Goal: Task Accomplishment & Management: Complete application form

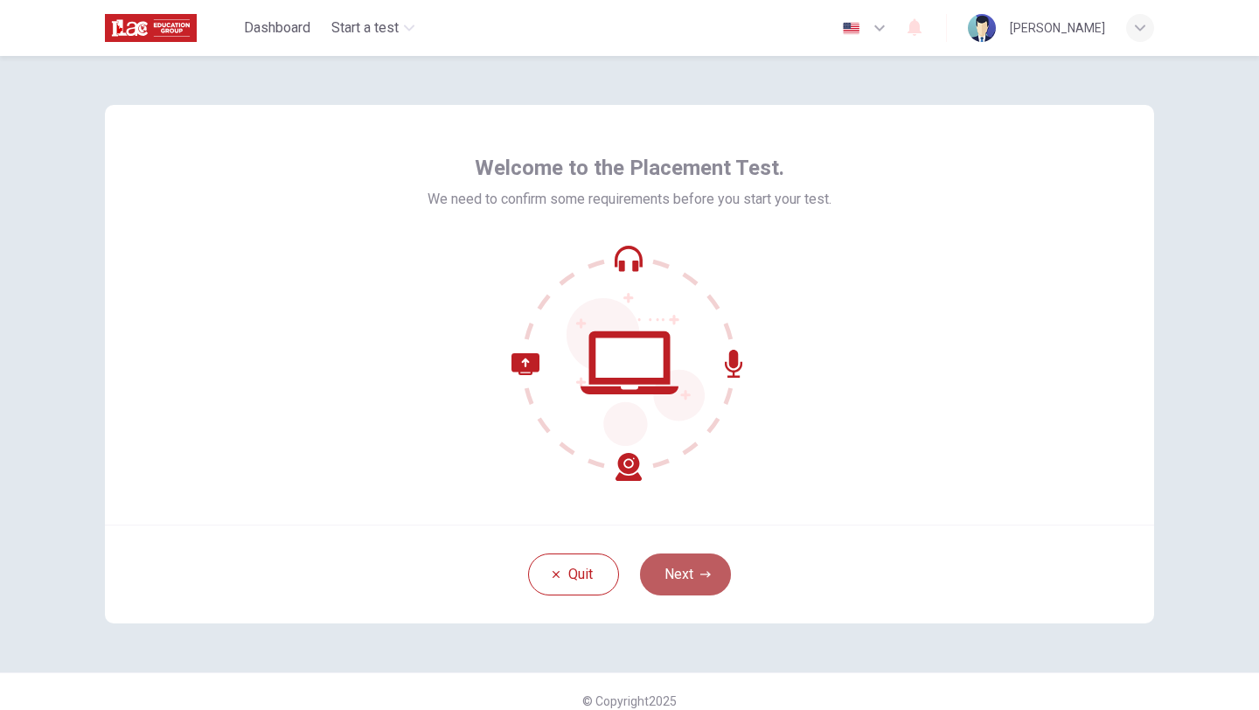
click at [695, 565] on button "Next" at bounding box center [685, 574] width 91 height 42
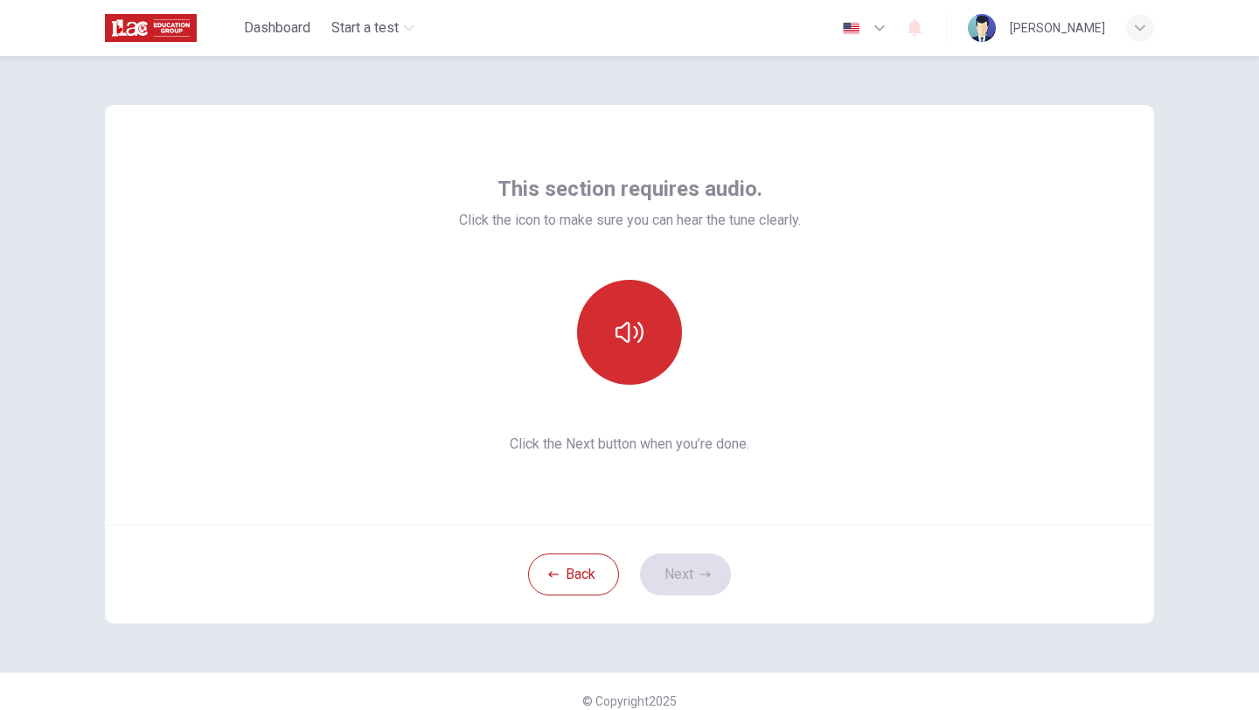
click at [655, 350] on button "button" at bounding box center [629, 332] width 105 height 105
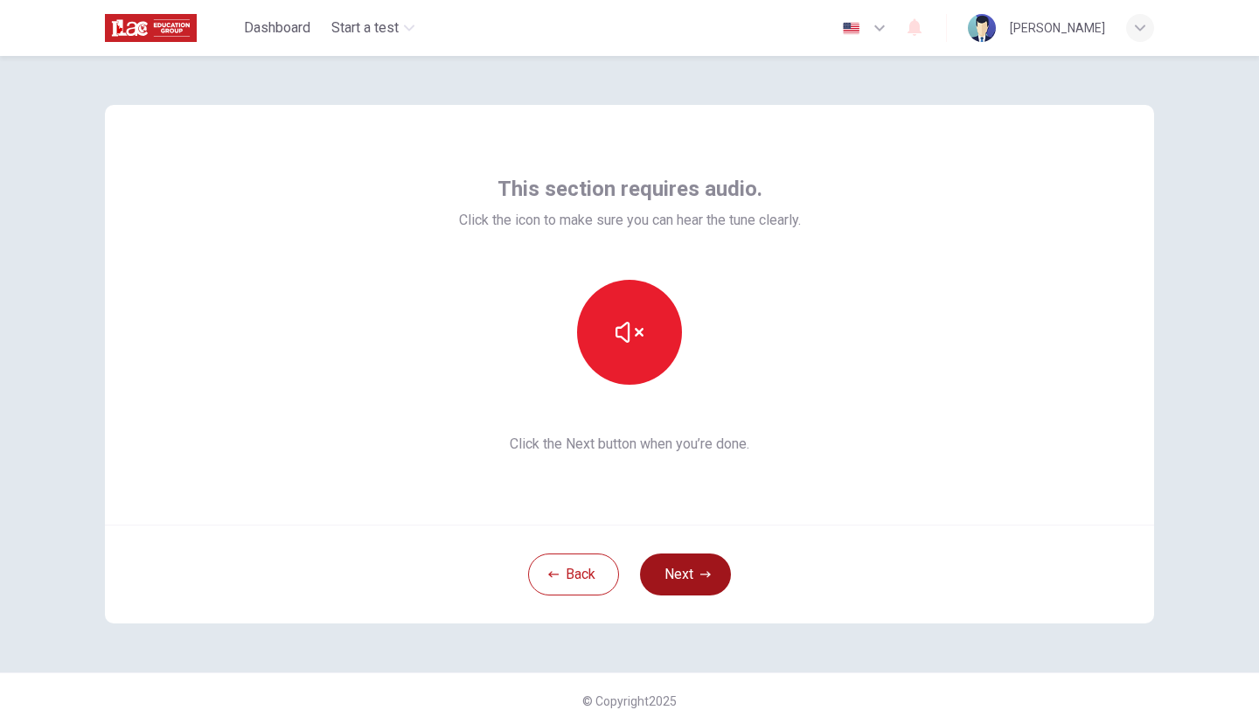
click at [702, 575] on icon "button" at bounding box center [705, 574] width 10 height 10
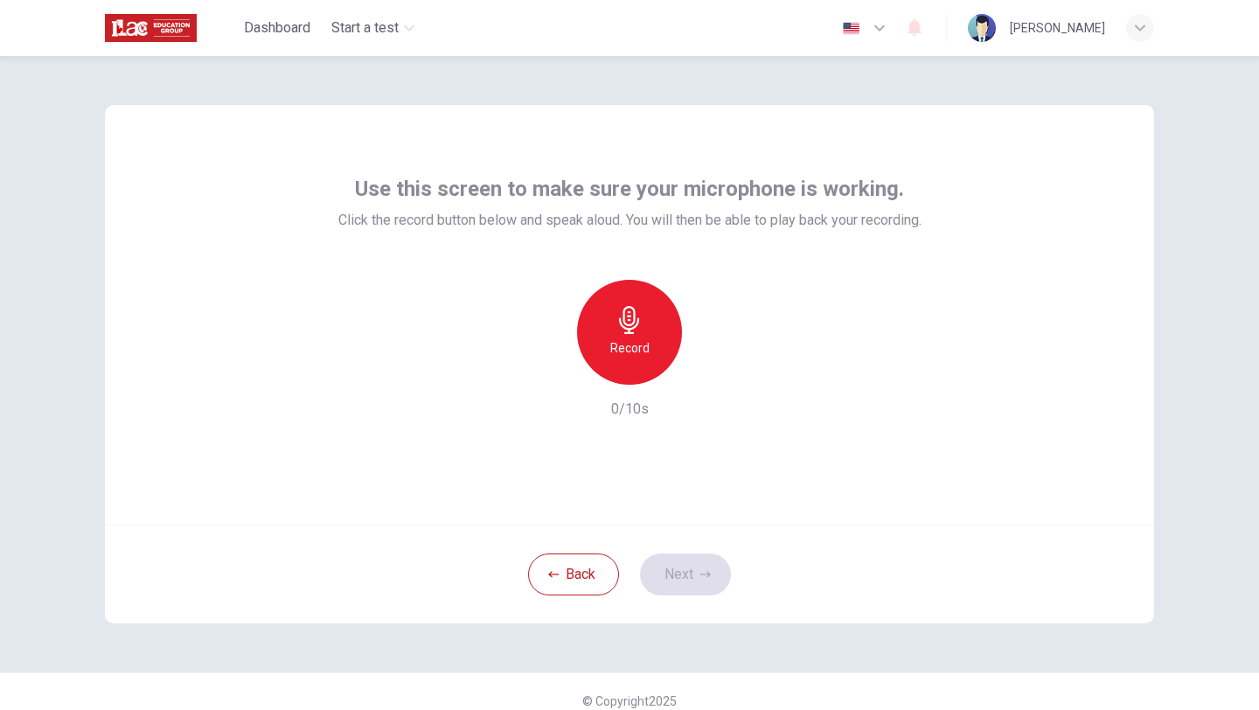
click at [634, 373] on div "Record" at bounding box center [629, 332] width 105 height 105
click at [634, 373] on div "Stop" at bounding box center [629, 332] width 105 height 105
click at [712, 377] on icon "button" at bounding box center [709, 370] width 17 height 17
click at [714, 571] on button "Next" at bounding box center [685, 574] width 91 height 42
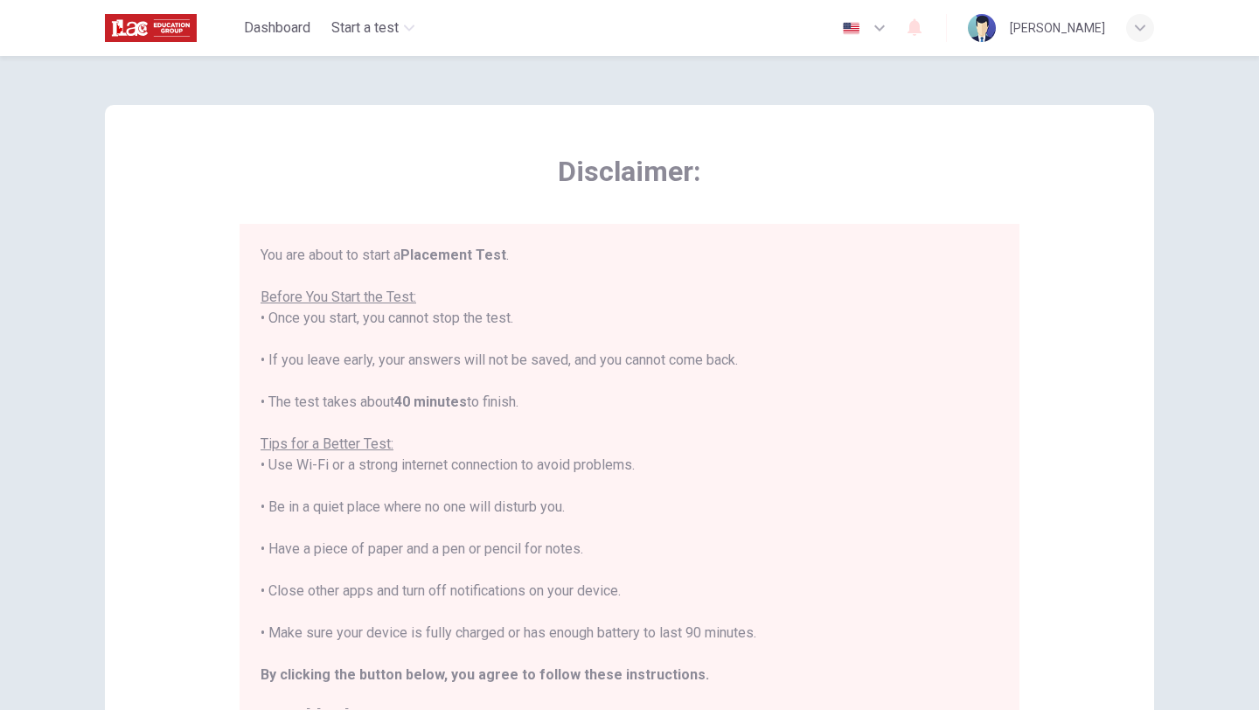
scroll to position [20, 0]
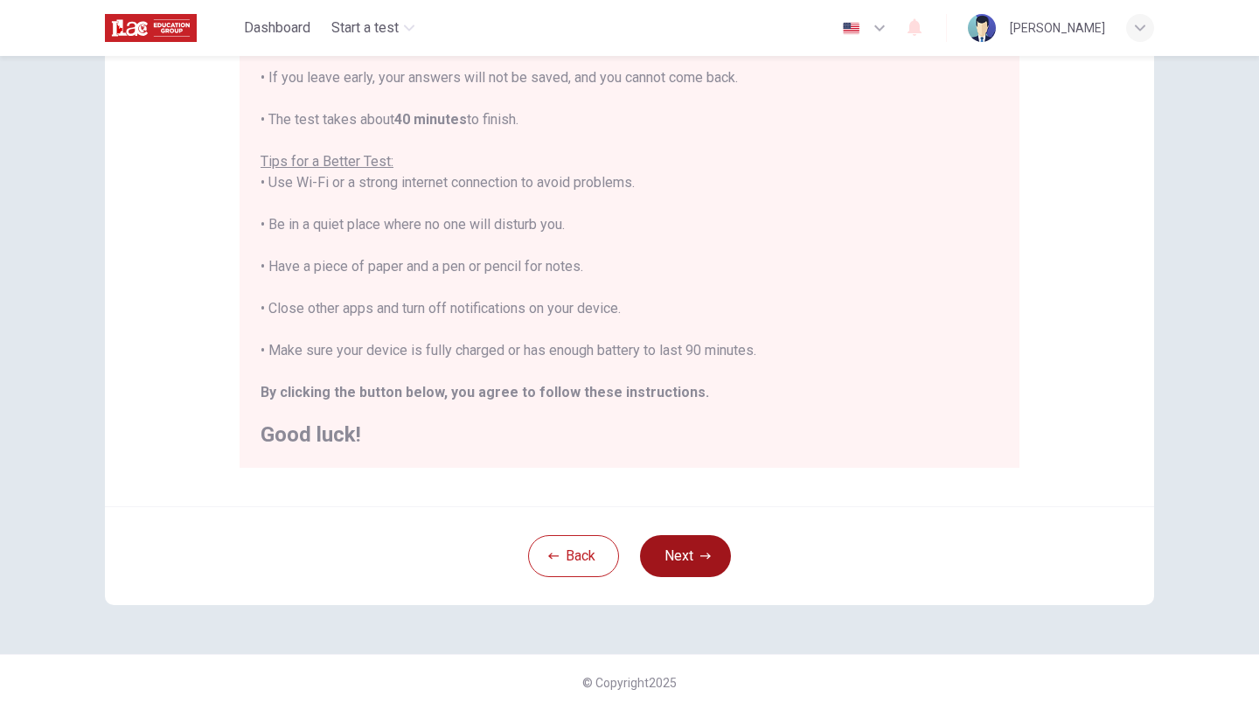
click at [649, 541] on button "Next" at bounding box center [685, 556] width 91 height 42
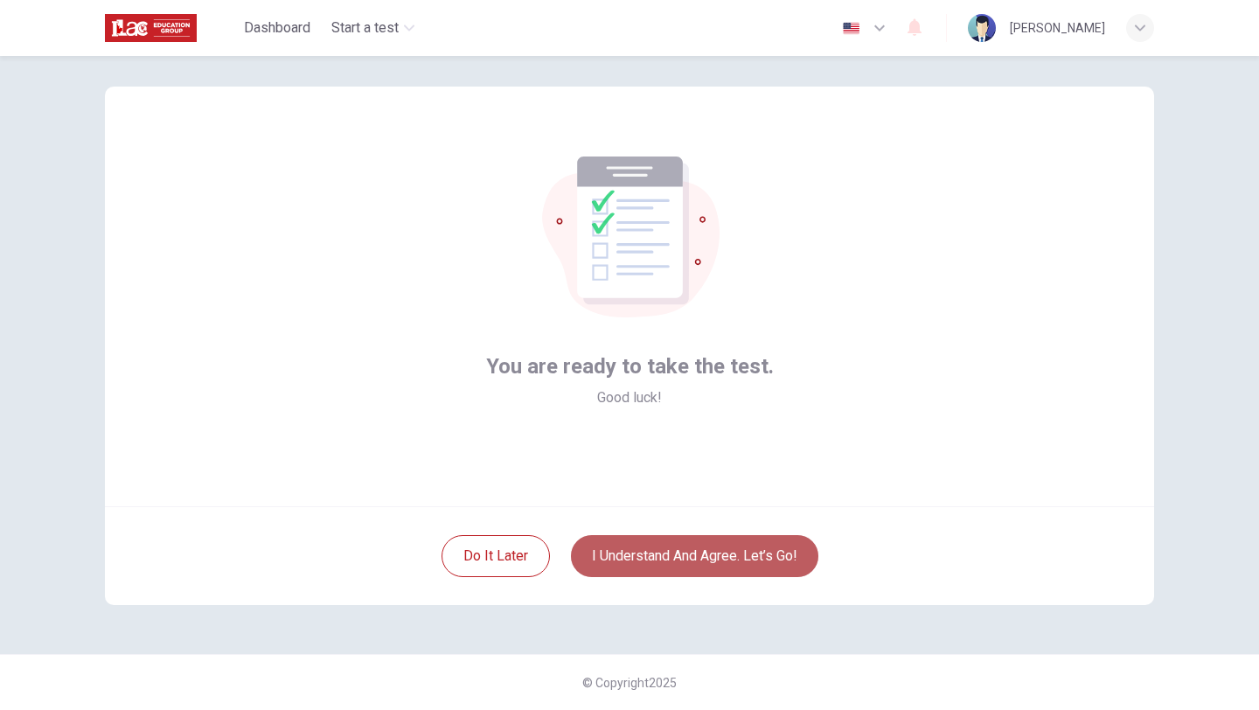
click at [666, 567] on button "I understand and agree. Let’s go!" at bounding box center [694, 556] width 247 height 42
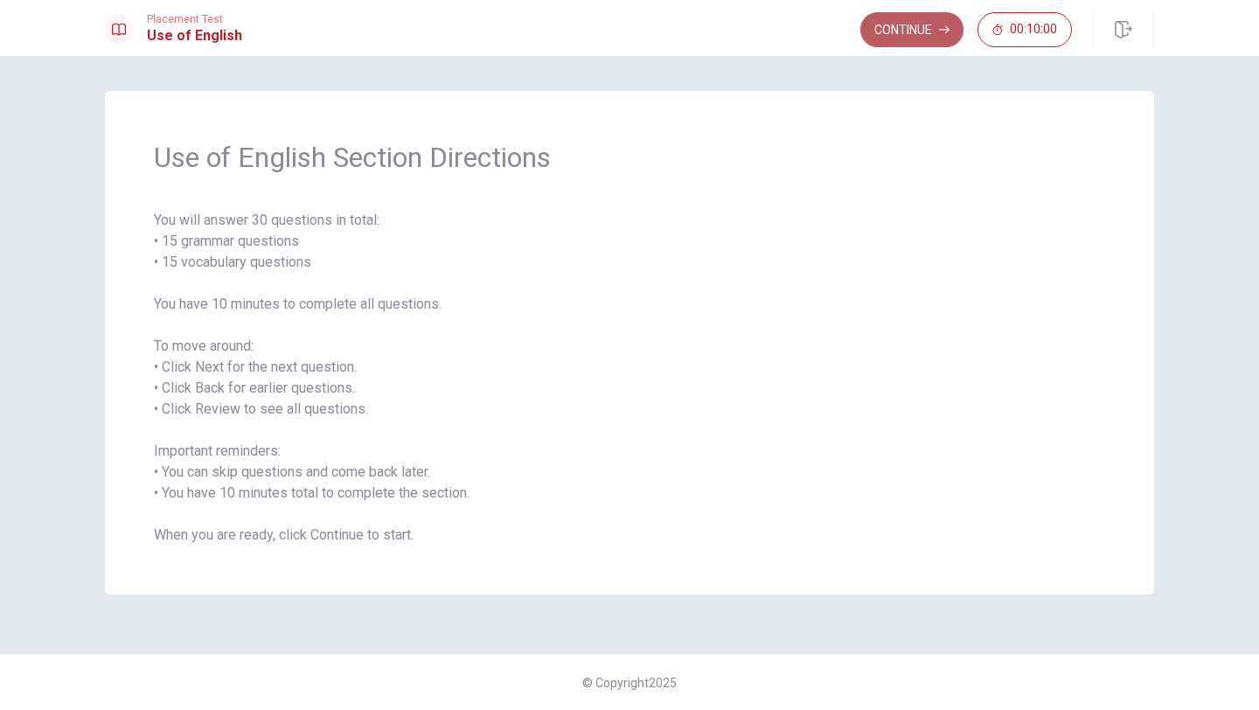
click at [914, 44] on button "Continue" at bounding box center [911, 29] width 103 height 35
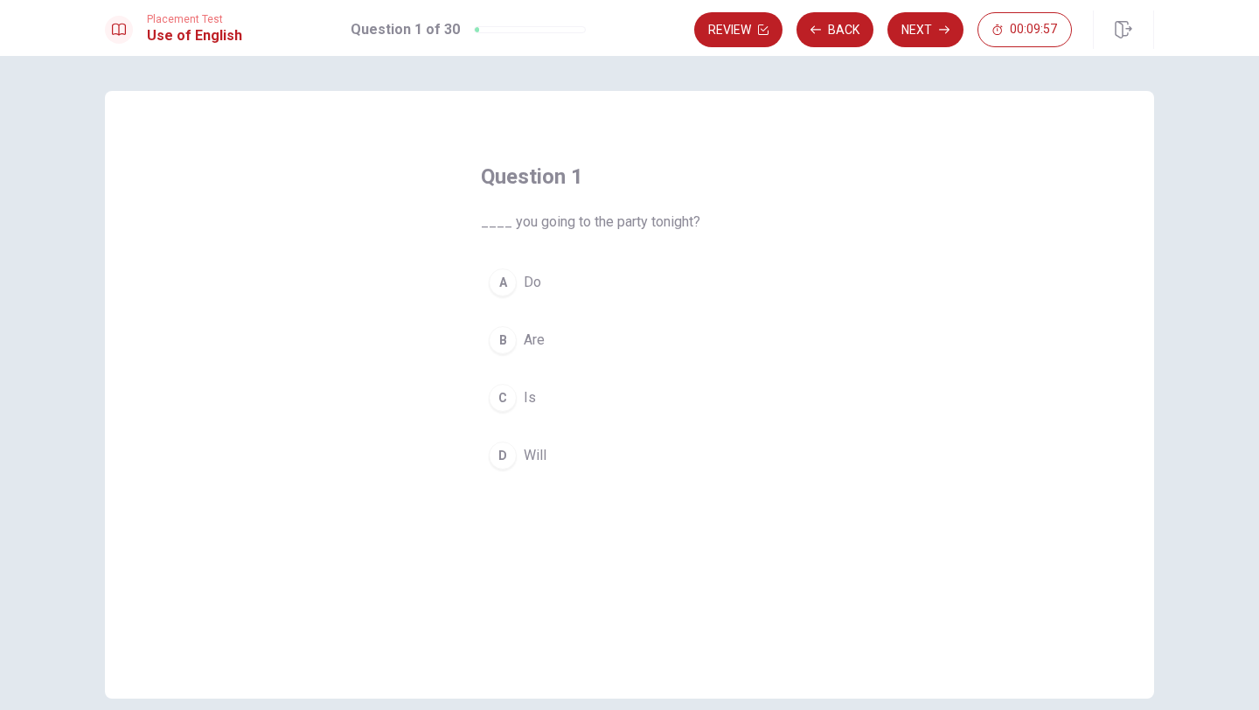
click at [509, 345] on div "B" at bounding box center [503, 340] width 28 height 28
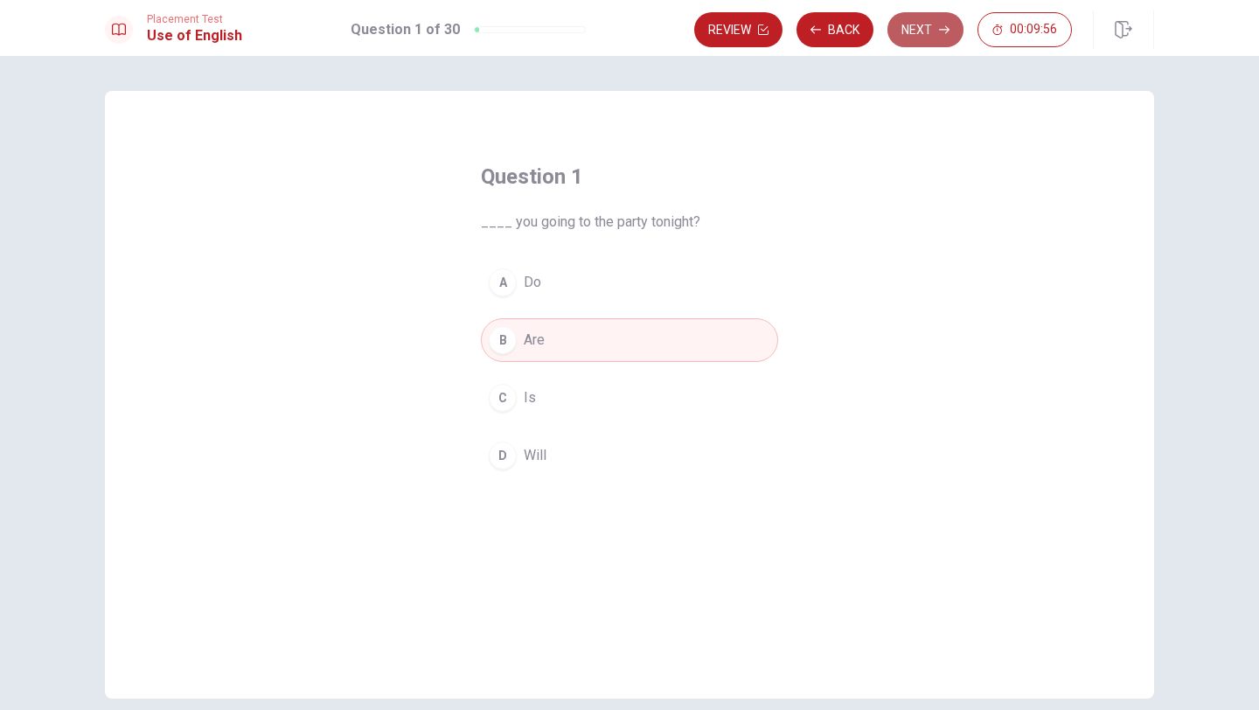
click at [901, 23] on button "Next" at bounding box center [925, 29] width 76 height 35
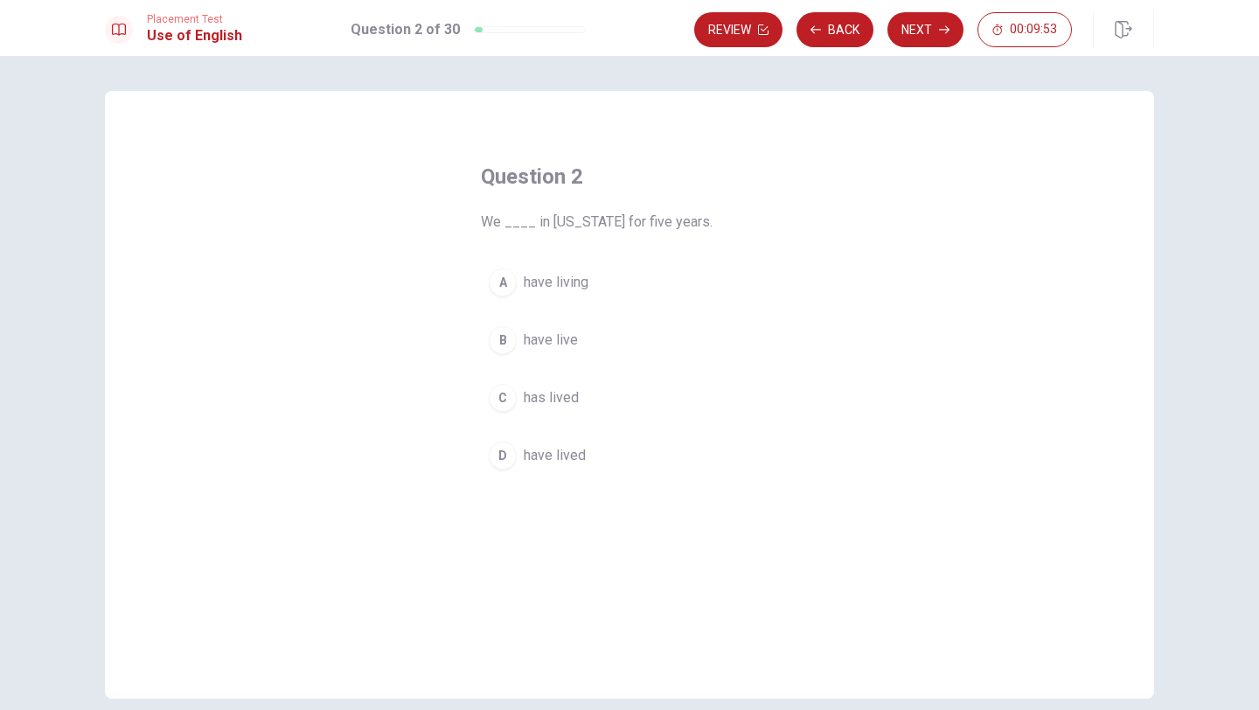
drag, startPoint x: 608, startPoint y: 212, endPoint x: 663, endPoint y: 220, distance: 55.8
click at [663, 220] on span "We ____ in [US_STATE] for five years." at bounding box center [629, 222] width 297 height 21
click at [511, 351] on button "B have live" at bounding box center [629, 340] width 297 height 44
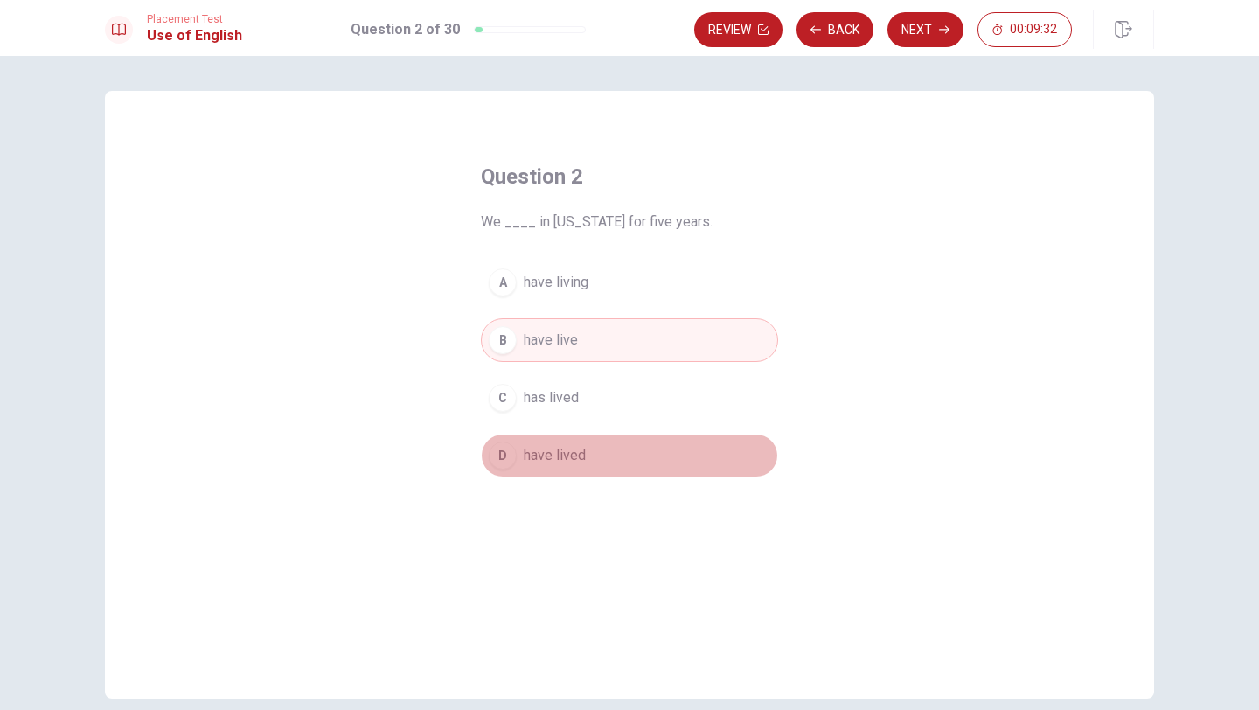
click at [496, 449] on div "D" at bounding box center [503, 456] width 28 height 28
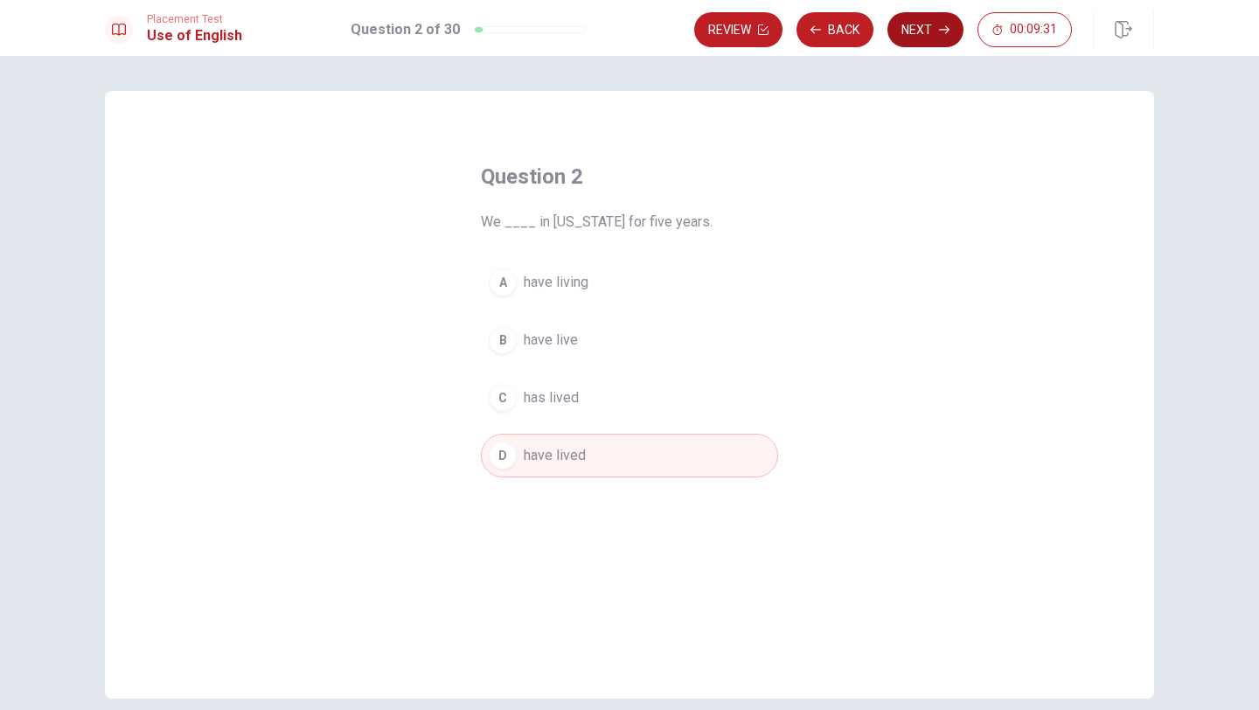
click at [927, 34] on button "Next" at bounding box center [925, 29] width 76 height 35
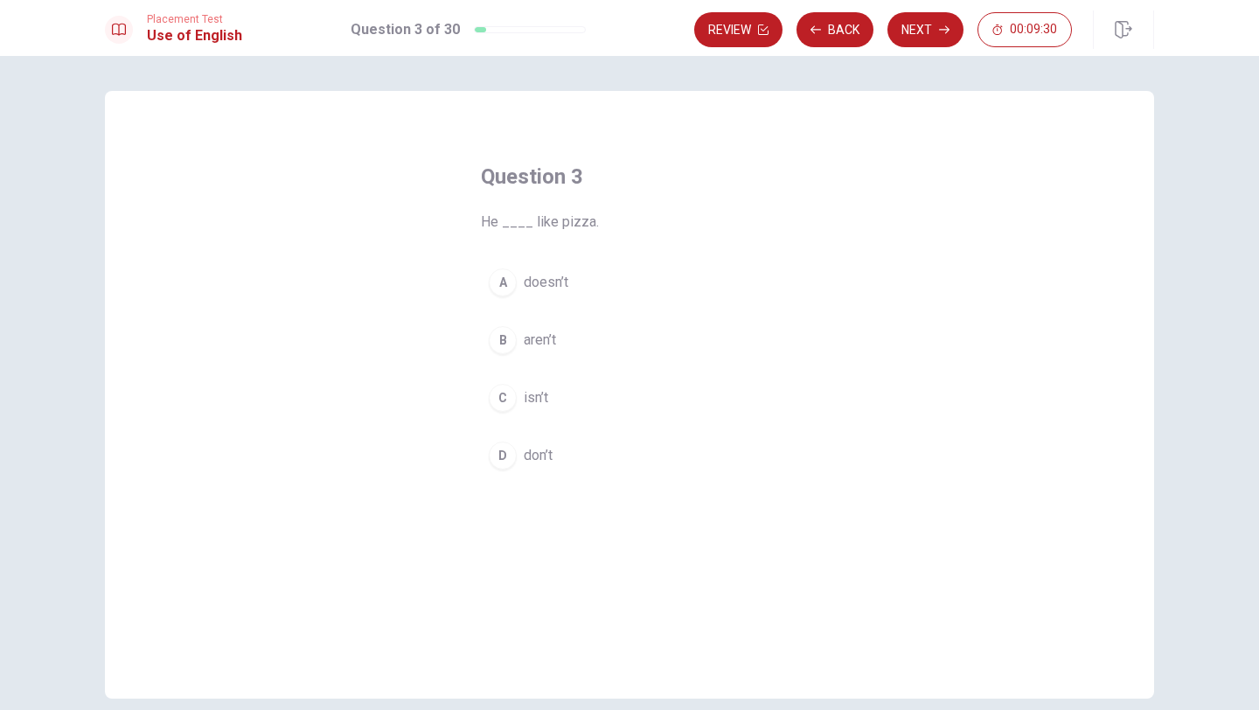
drag, startPoint x: 533, startPoint y: 217, endPoint x: 630, endPoint y: 222, distance: 97.2
click at [630, 222] on span "He ____ like pizza." at bounding box center [629, 222] width 297 height 21
click at [506, 294] on div "A" at bounding box center [503, 282] width 28 height 28
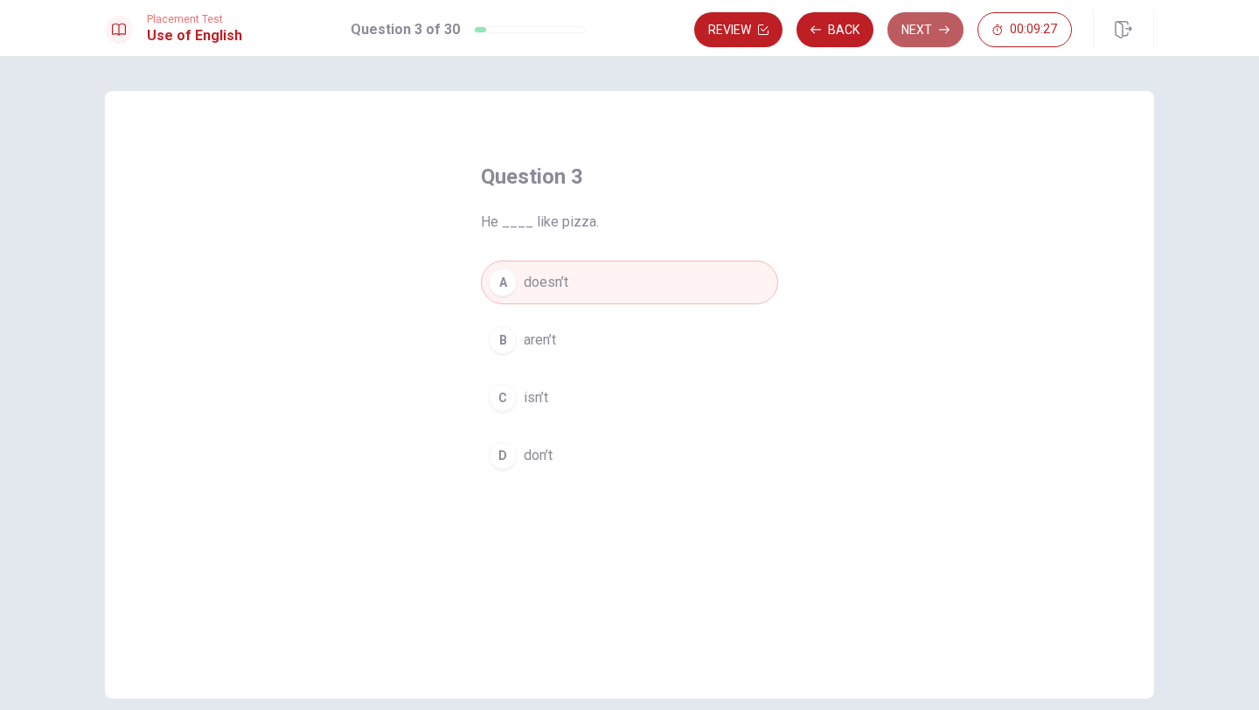
click at [922, 32] on button "Next" at bounding box center [925, 29] width 76 height 35
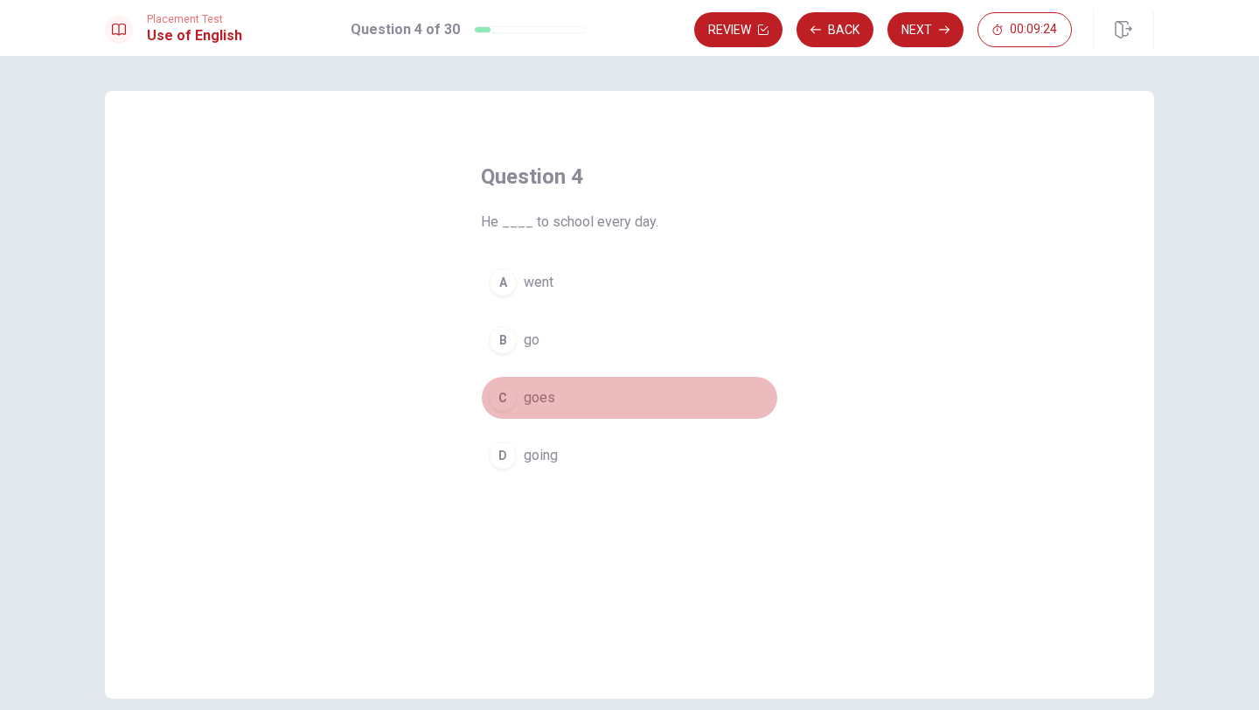
click at [503, 399] on div "C" at bounding box center [503, 398] width 28 height 28
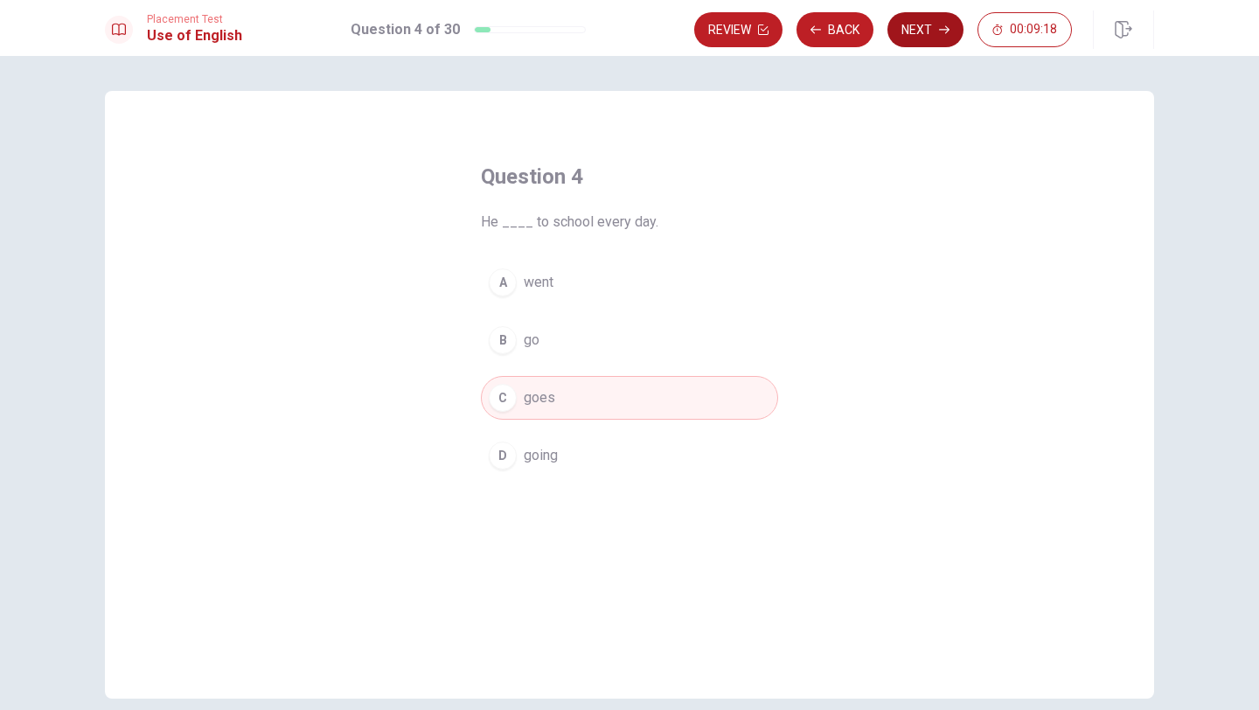
click at [935, 32] on button "Next" at bounding box center [925, 29] width 76 height 35
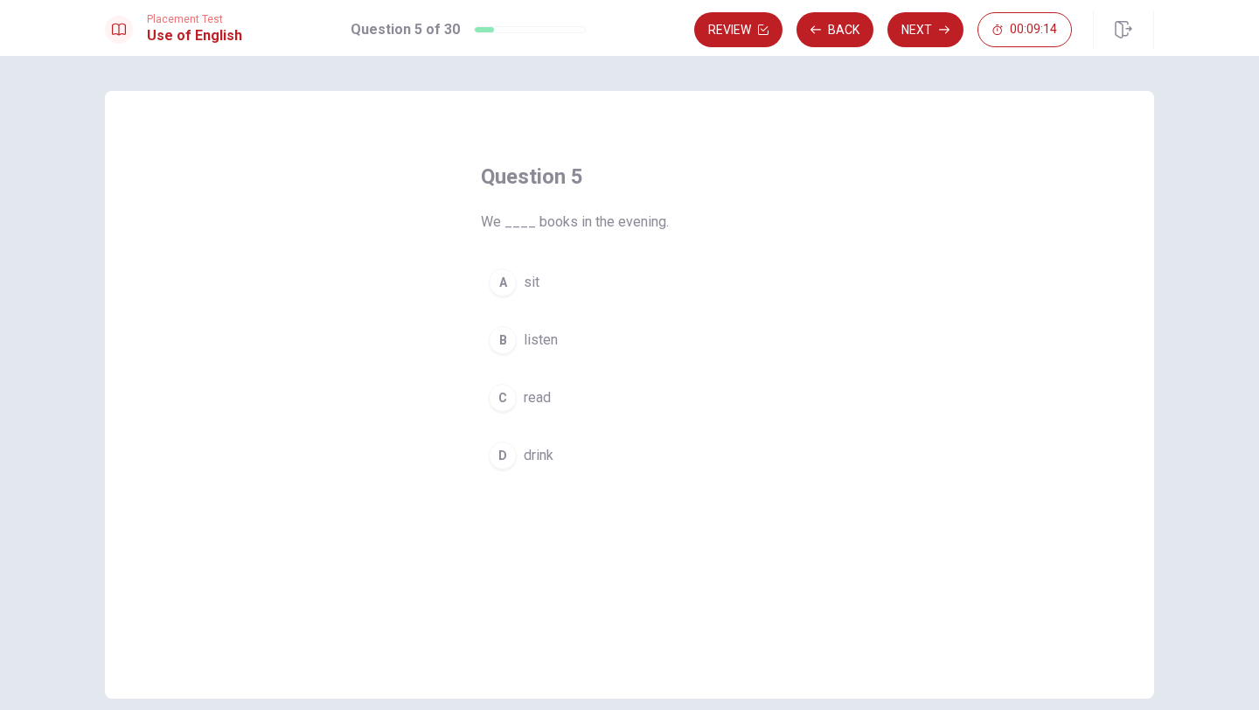
click at [521, 408] on button "C read" at bounding box center [629, 398] width 297 height 44
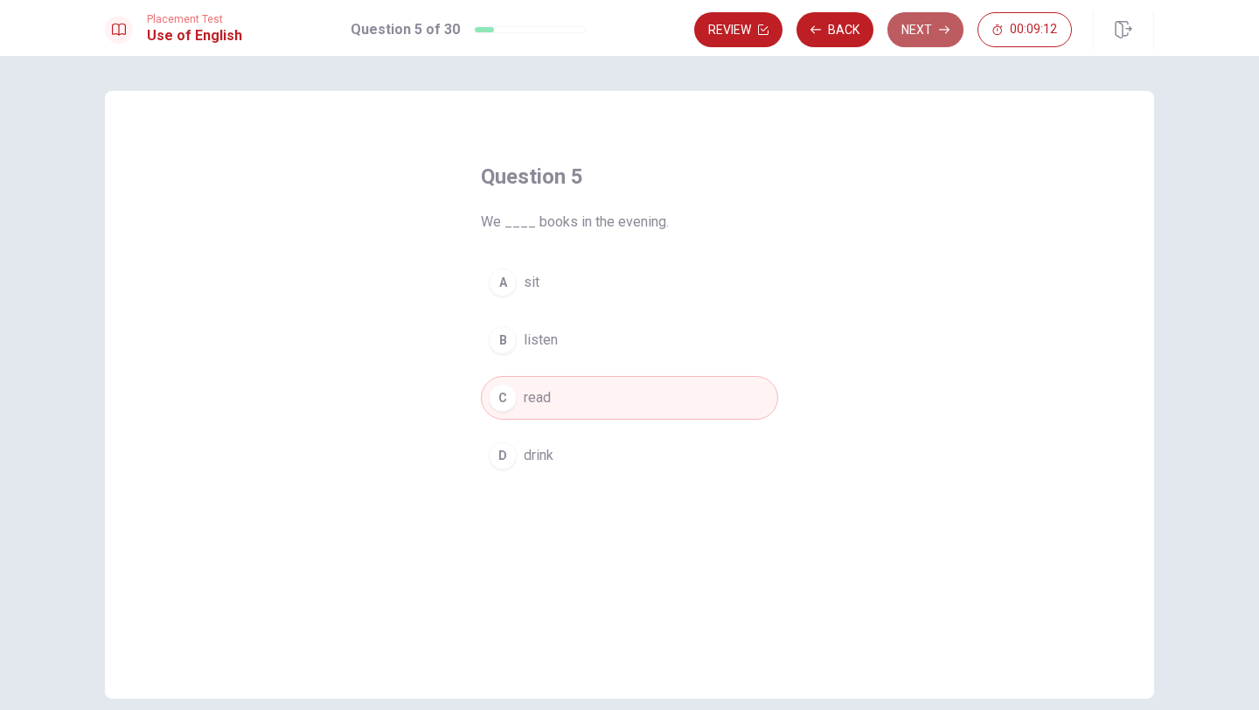
click at [926, 38] on button "Next" at bounding box center [925, 29] width 76 height 35
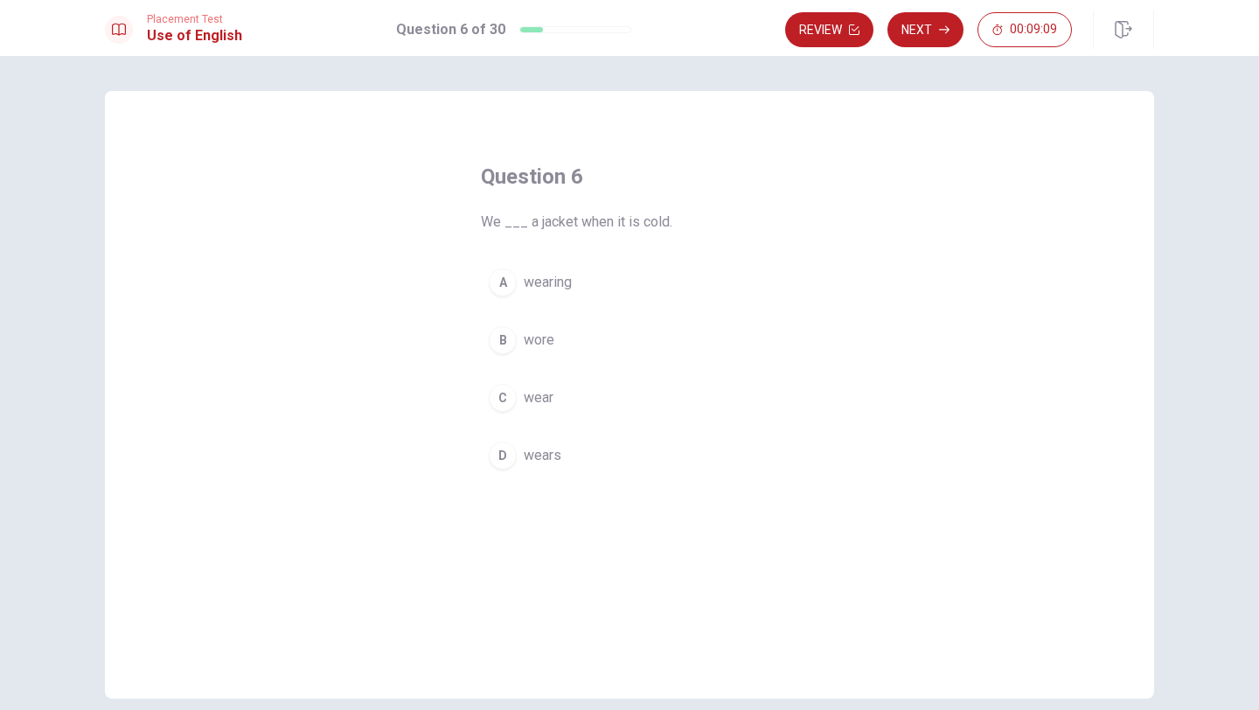
drag, startPoint x: 534, startPoint y: 226, endPoint x: 687, endPoint y: 226, distance: 153.0
click at [687, 226] on span "We ___ a jacket when it is cold." at bounding box center [629, 222] width 297 height 21
click at [506, 282] on div "A" at bounding box center [503, 282] width 28 height 28
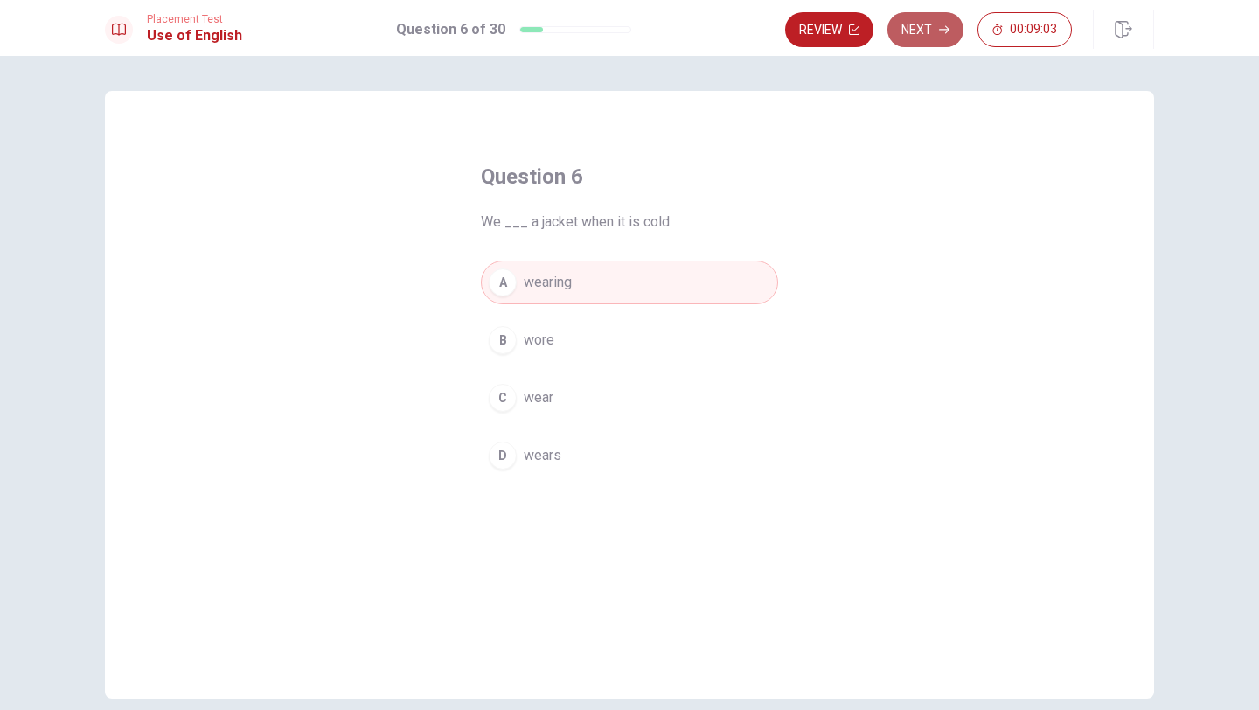
click at [906, 44] on button "Next" at bounding box center [925, 29] width 76 height 35
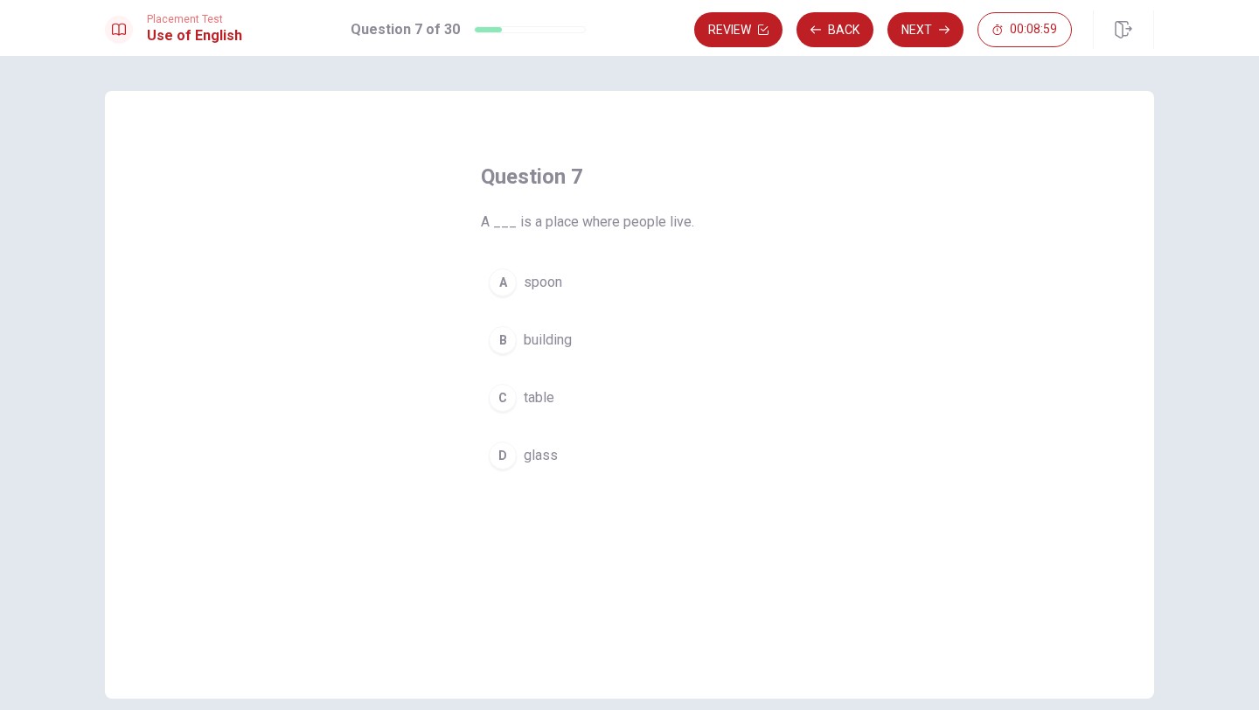
click at [502, 346] on div "B" at bounding box center [503, 340] width 28 height 28
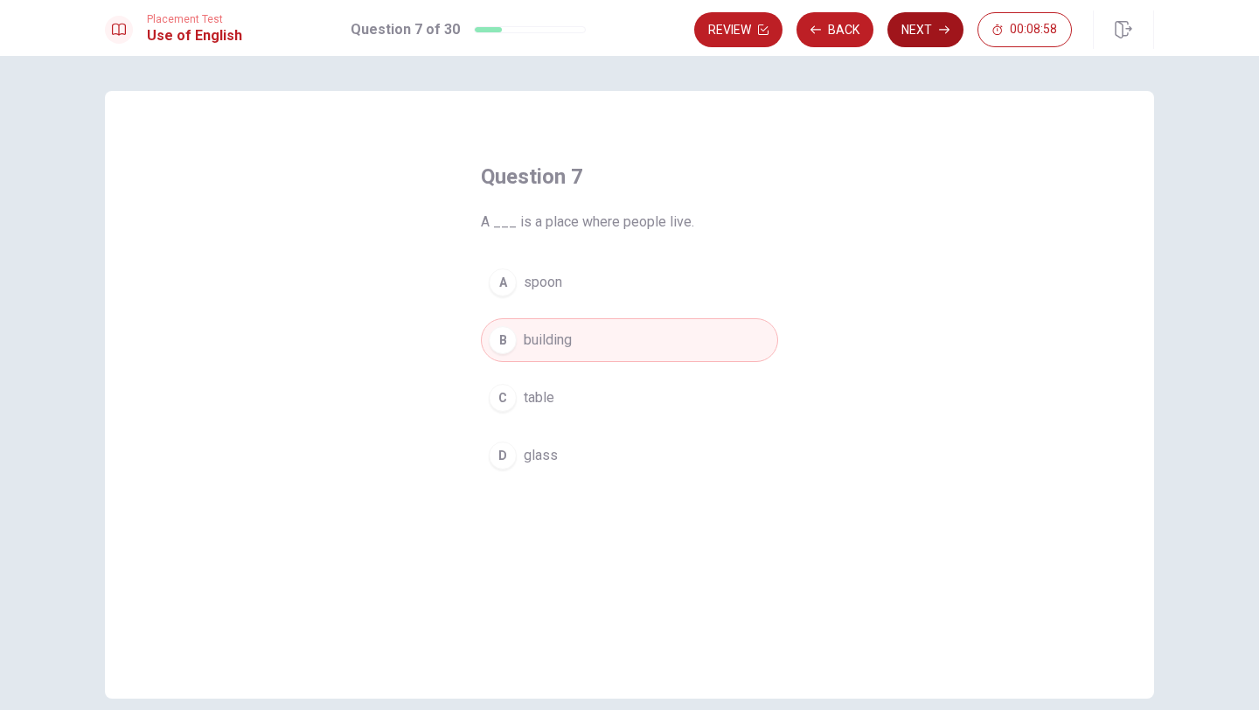
click at [928, 38] on button "Next" at bounding box center [925, 29] width 76 height 35
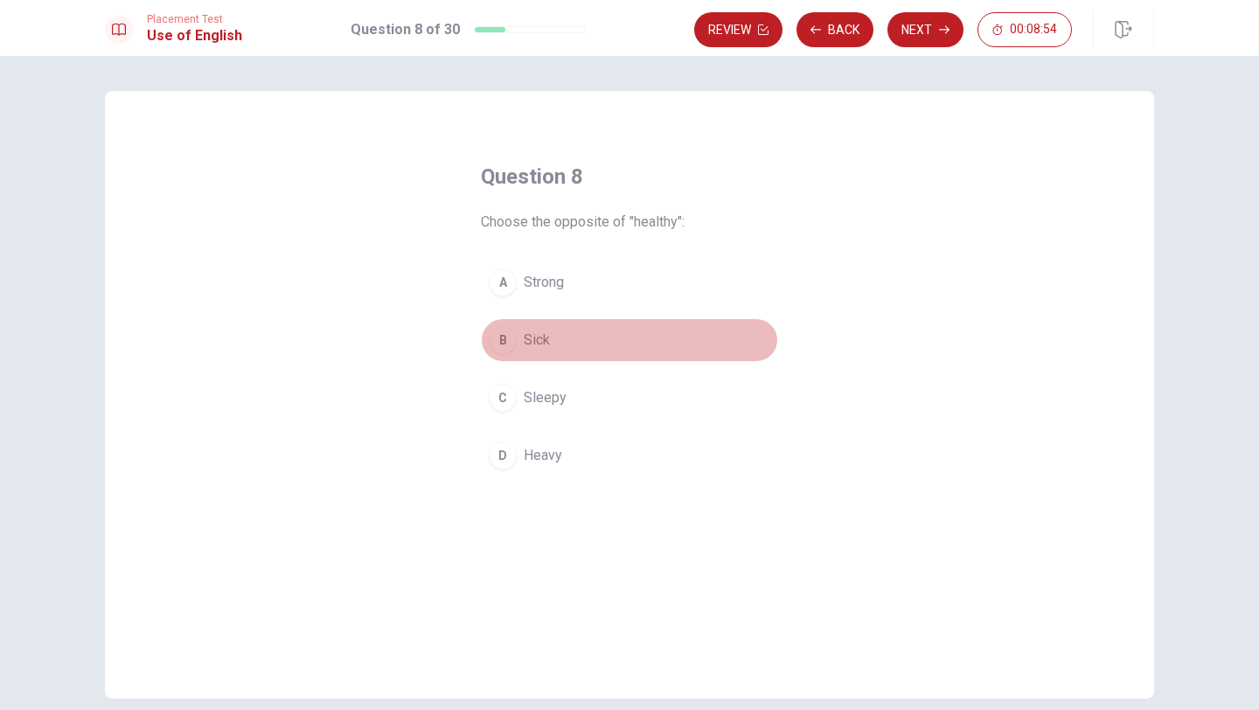
click at [508, 348] on div "B" at bounding box center [503, 340] width 28 height 28
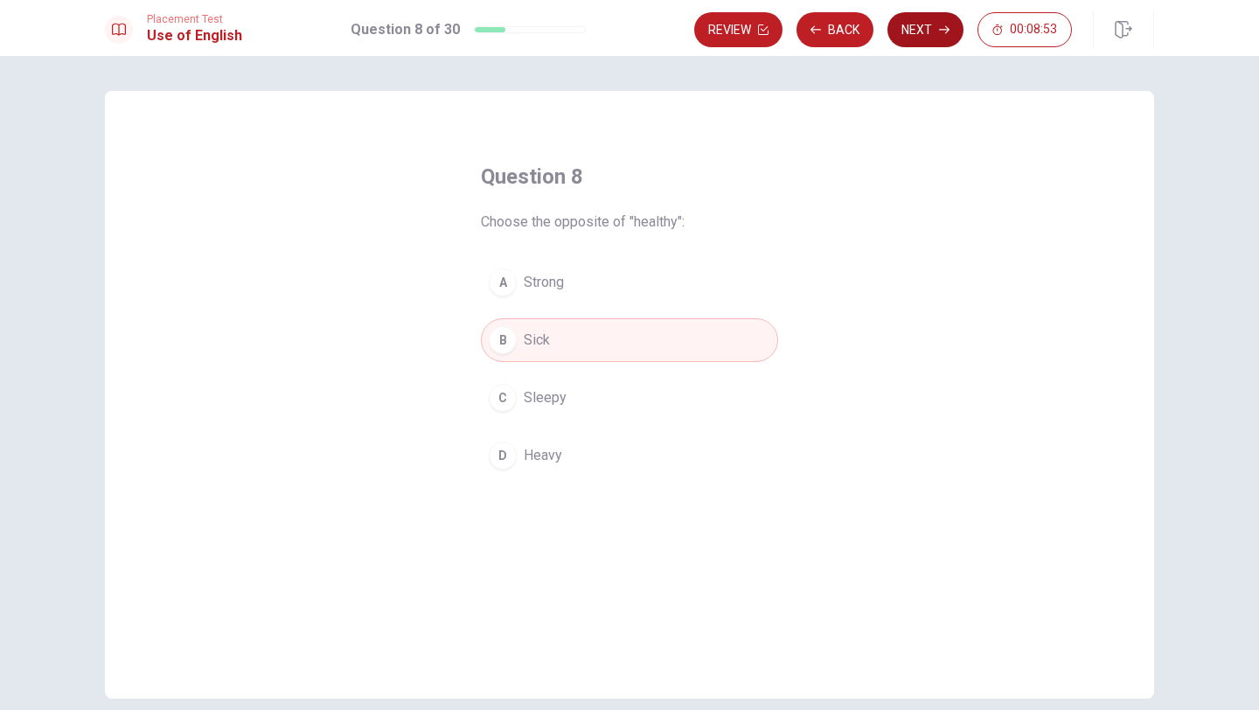
click at [914, 40] on button "Next" at bounding box center [925, 29] width 76 height 35
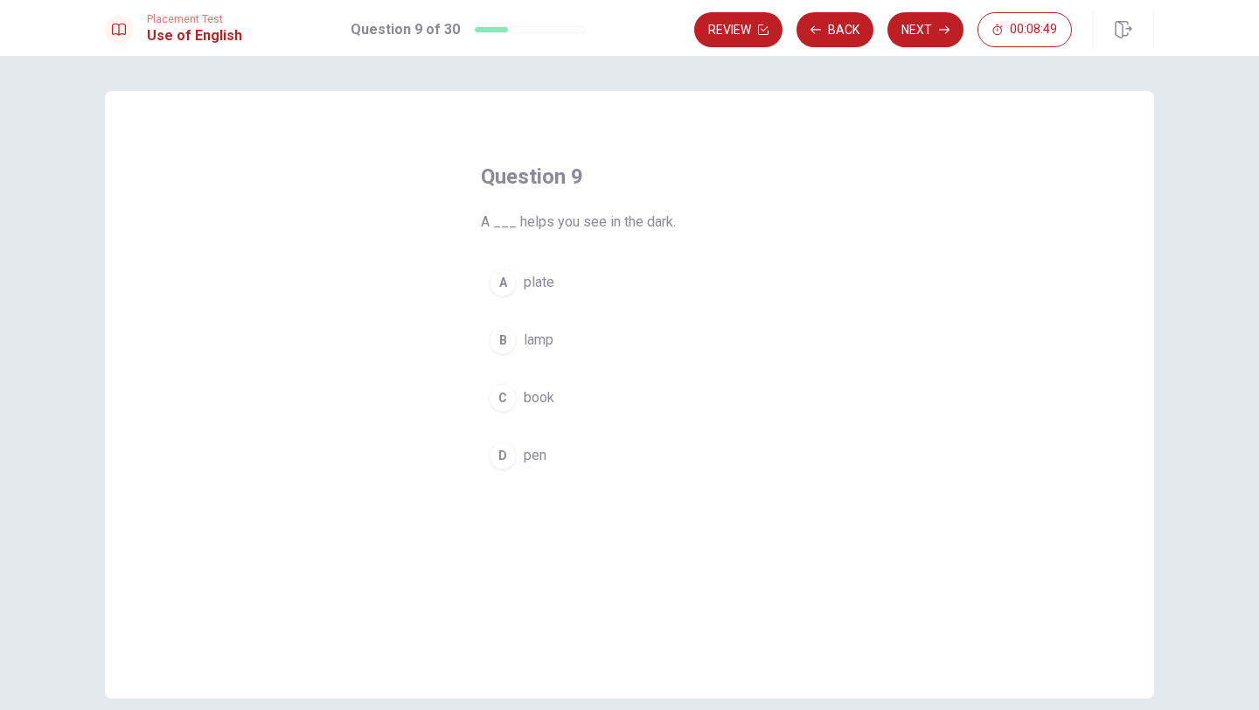
click at [504, 352] on div "B" at bounding box center [503, 340] width 28 height 28
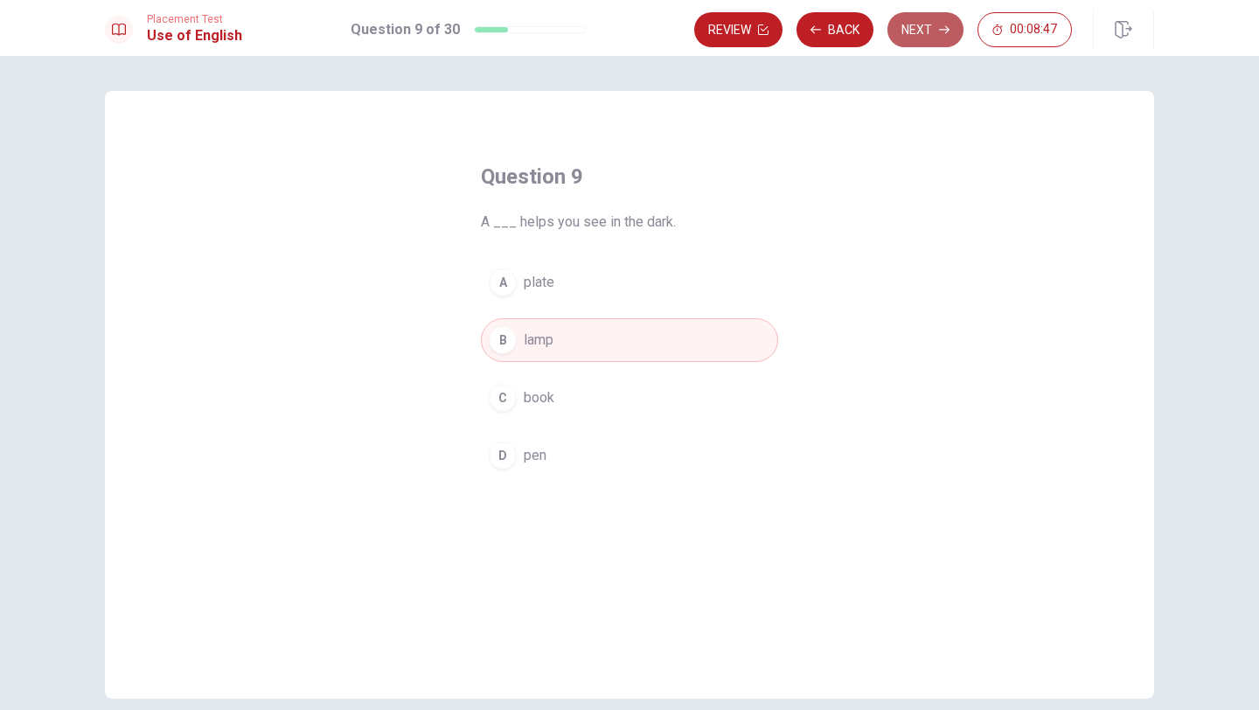
click at [933, 35] on button "Next" at bounding box center [925, 29] width 76 height 35
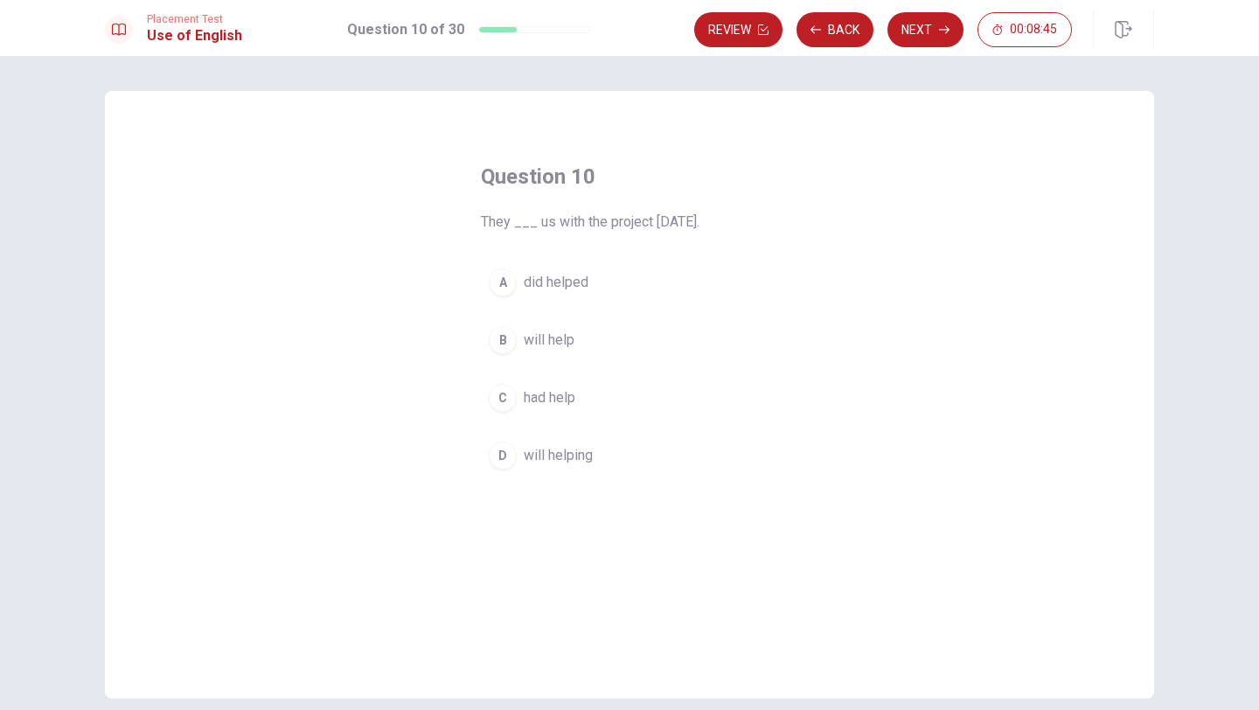
drag, startPoint x: 615, startPoint y: 221, endPoint x: 712, endPoint y: 221, distance: 97.0
click at [712, 221] on span "They ___ us with the project [DATE]." at bounding box center [629, 222] width 297 height 21
click at [504, 346] on div "B" at bounding box center [503, 340] width 28 height 28
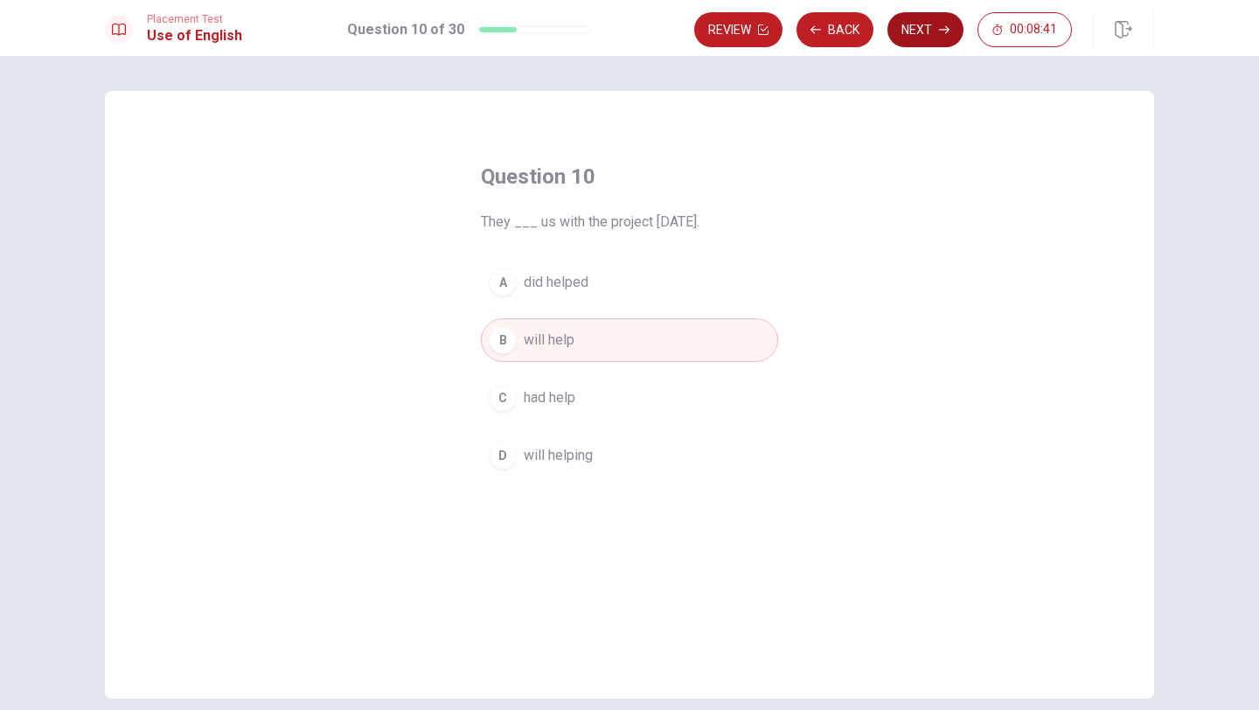
click at [908, 34] on button "Next" at bounding box center [925, 29] width 76 height 35
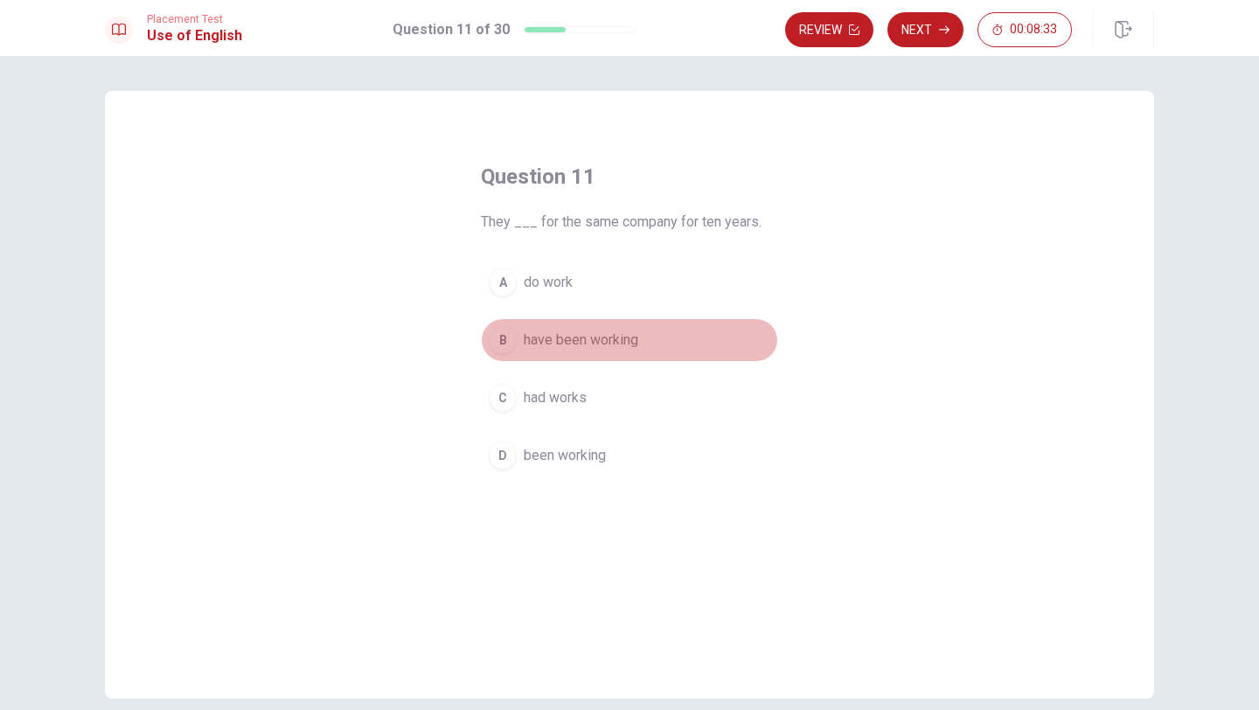
click at [506, 342] on div "B" at bounding box center [503, 340] width 28 height 28
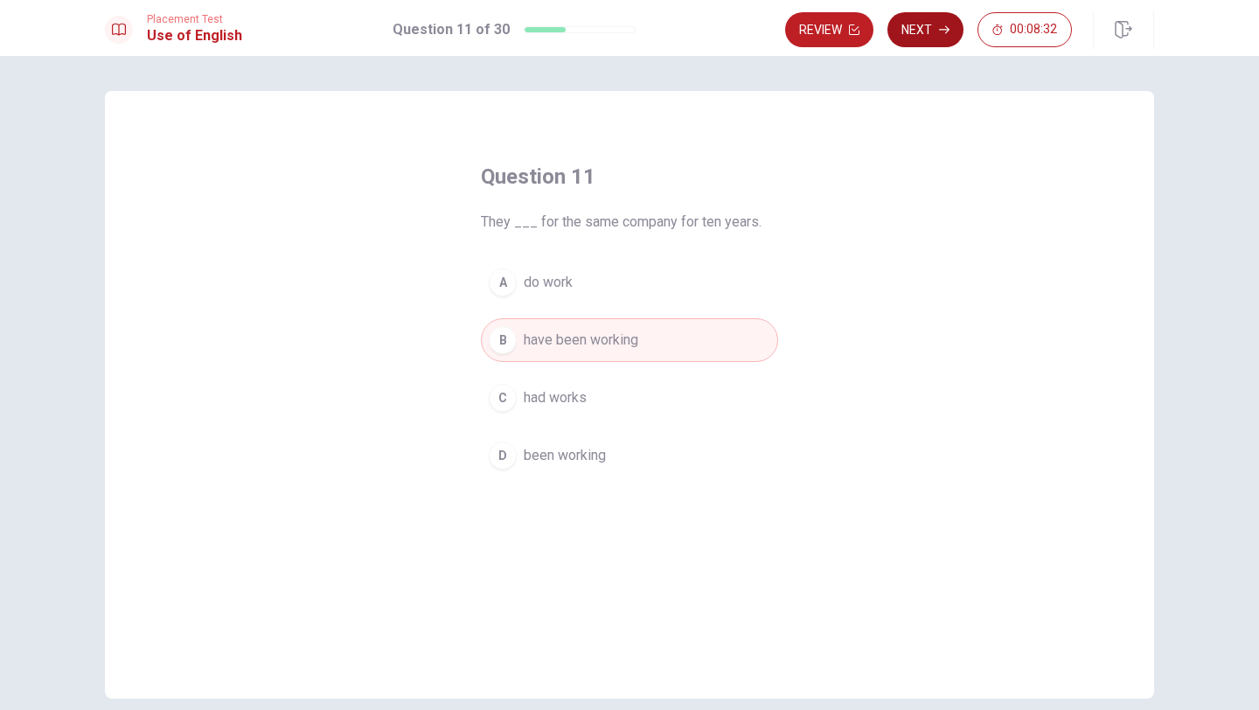
click at [942, 36] on button "Next" at bounding box center [925, 29] width 76 height 35
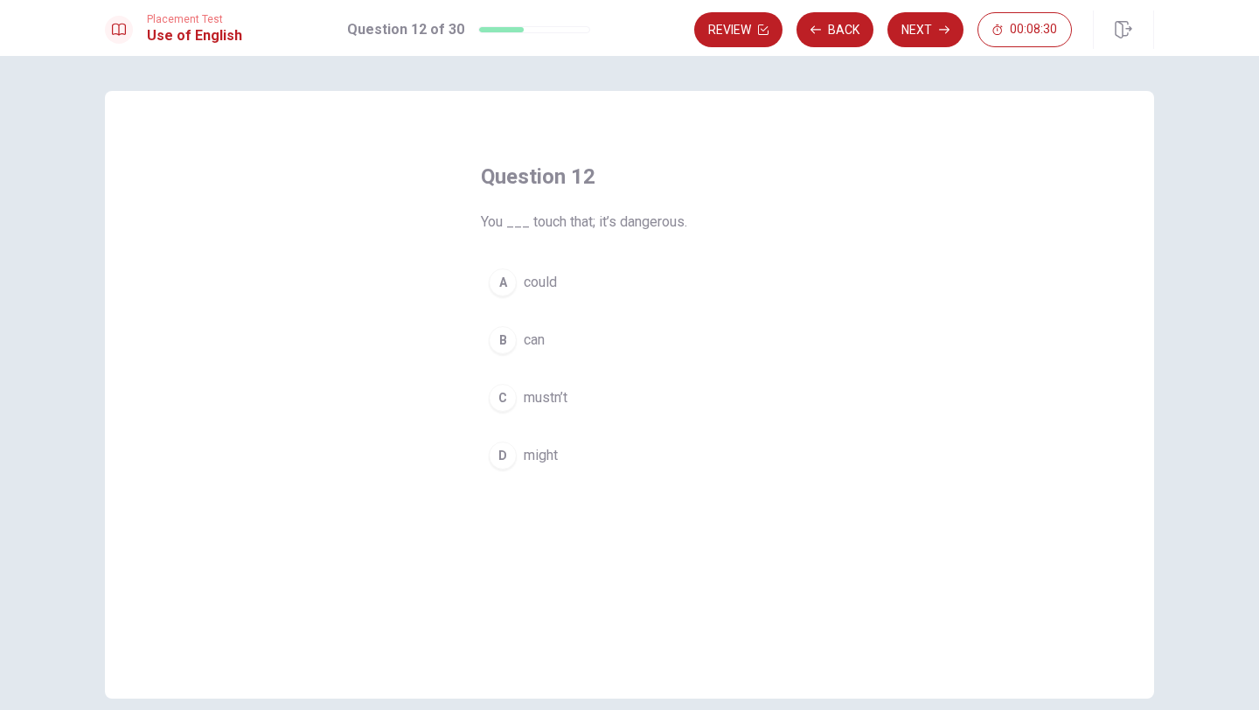
drag, startPoint x: 538, startPoint y: 216, endPoint x: 643, endPoint y: 219, distance: 105.8
click at [643, 219] on span "You ___ touch that; it’s dangerous." at bounding box center [629, 222] width 297 height 21
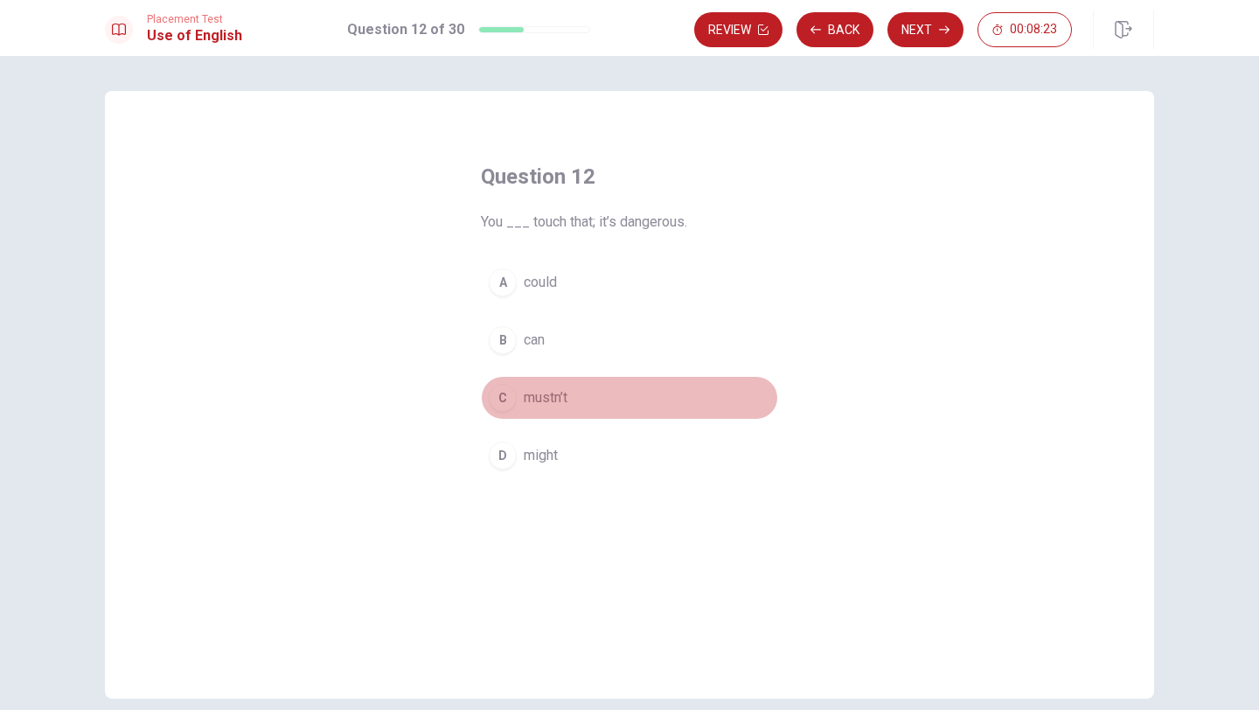
click at [502, 384] on div "C" at bounding box center [503, 398] width 28 height 28
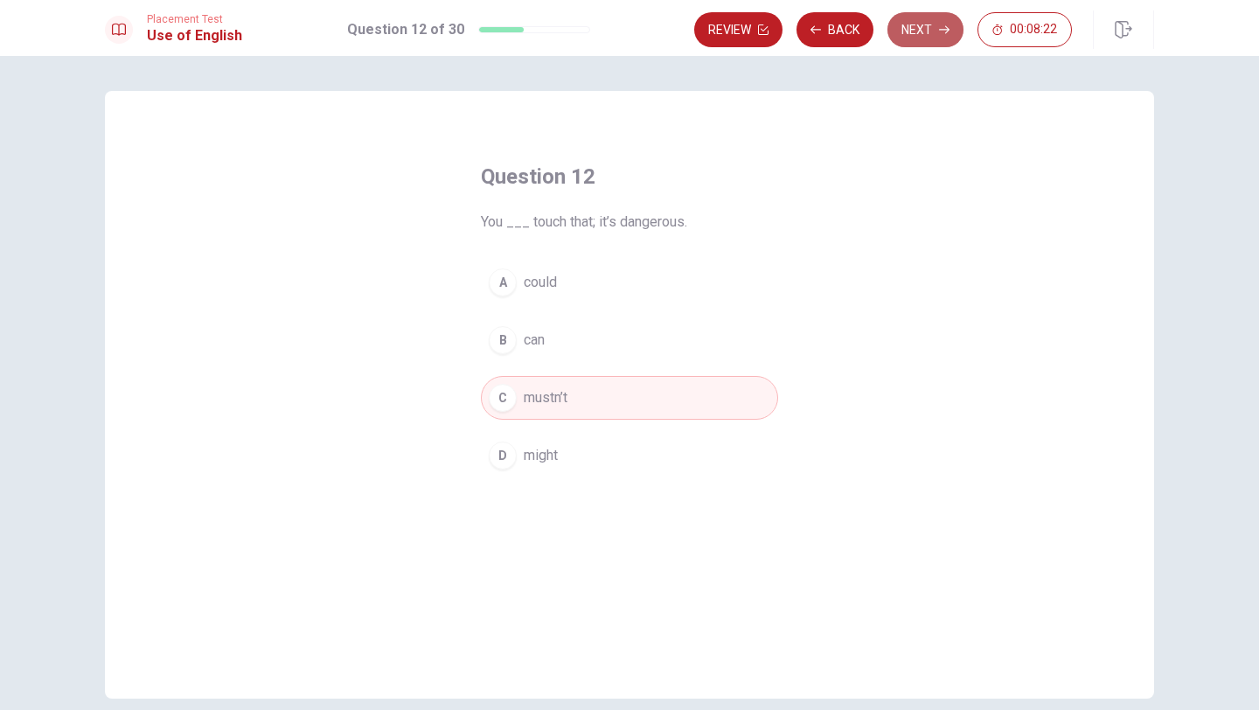
click at [915, 37] on button "Next" at bounding box center [925, 29] width 76 height 35
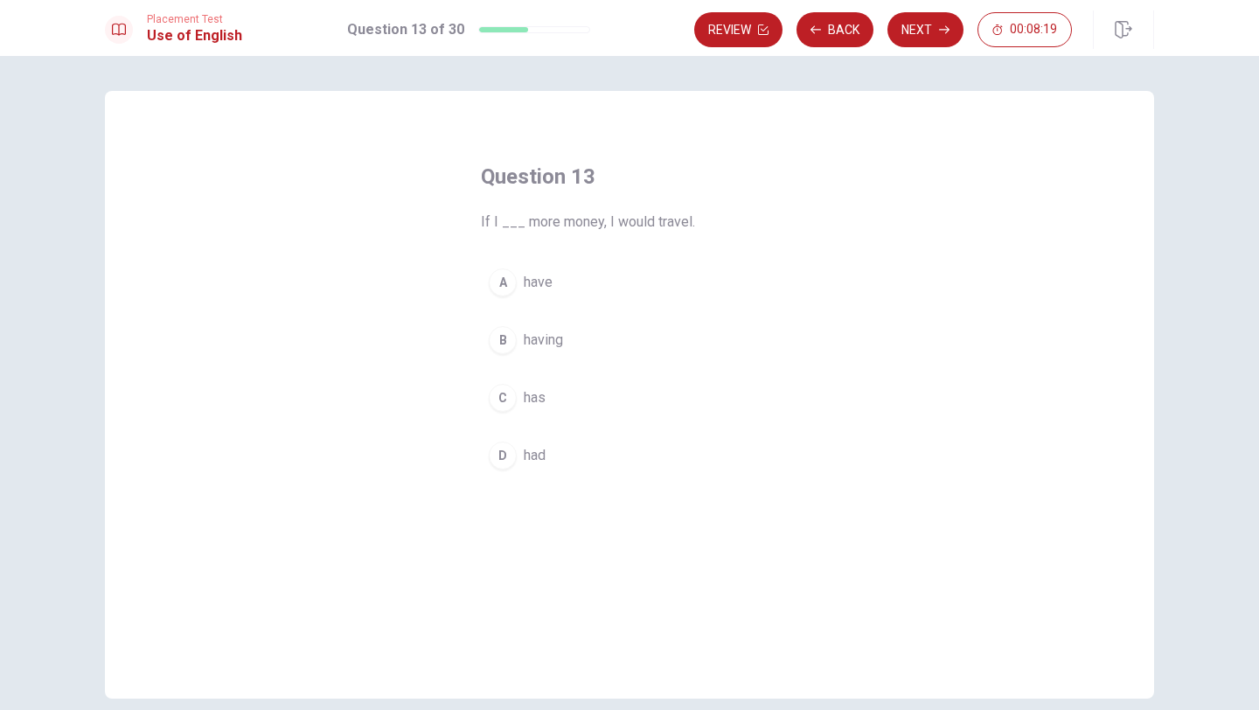
drag, startPoint x: 501, startPoint y: 220, endPoint x: 596, endPoint y: 218, distance: 95.3
click at [596, 218] on span "If I ___ more money, I would travel." at bounding box center [629, 222] width 297 height 21
click at [512, 290] on div "A" at bounding box center [503, 282] width 28 height 28
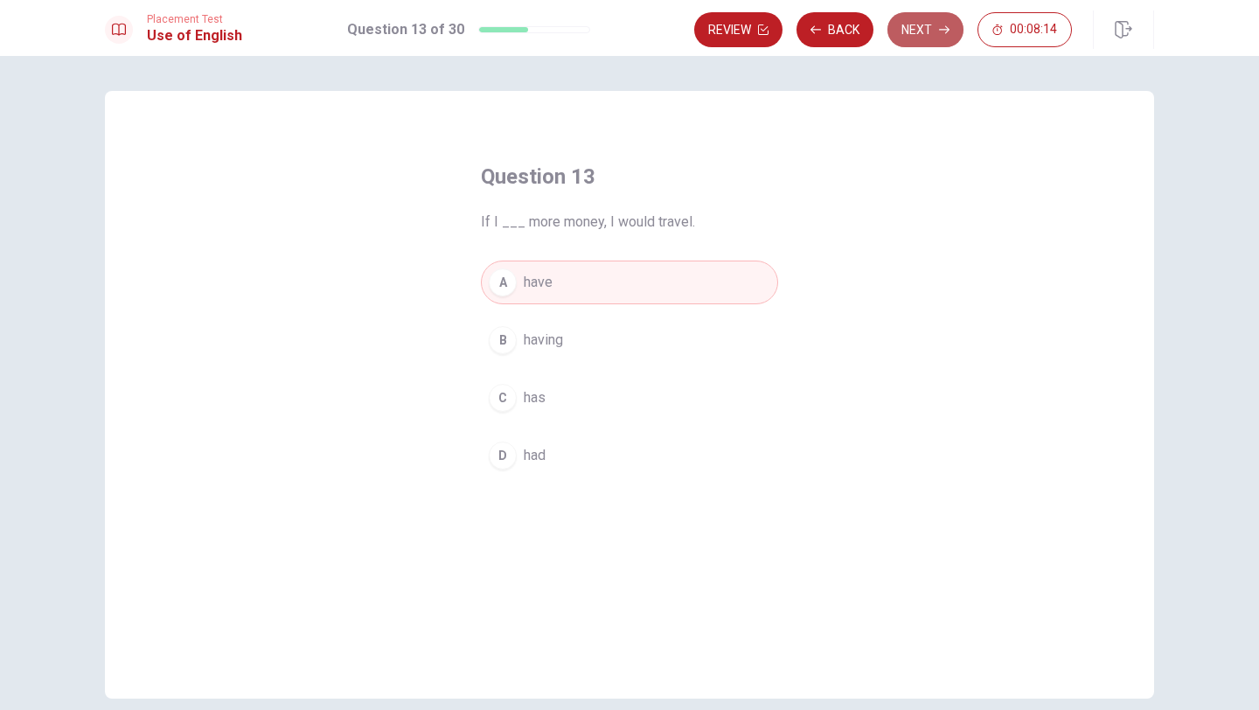
click at [908, 29] on button "Next" at bounding box center [925, 29] width 76 height 35
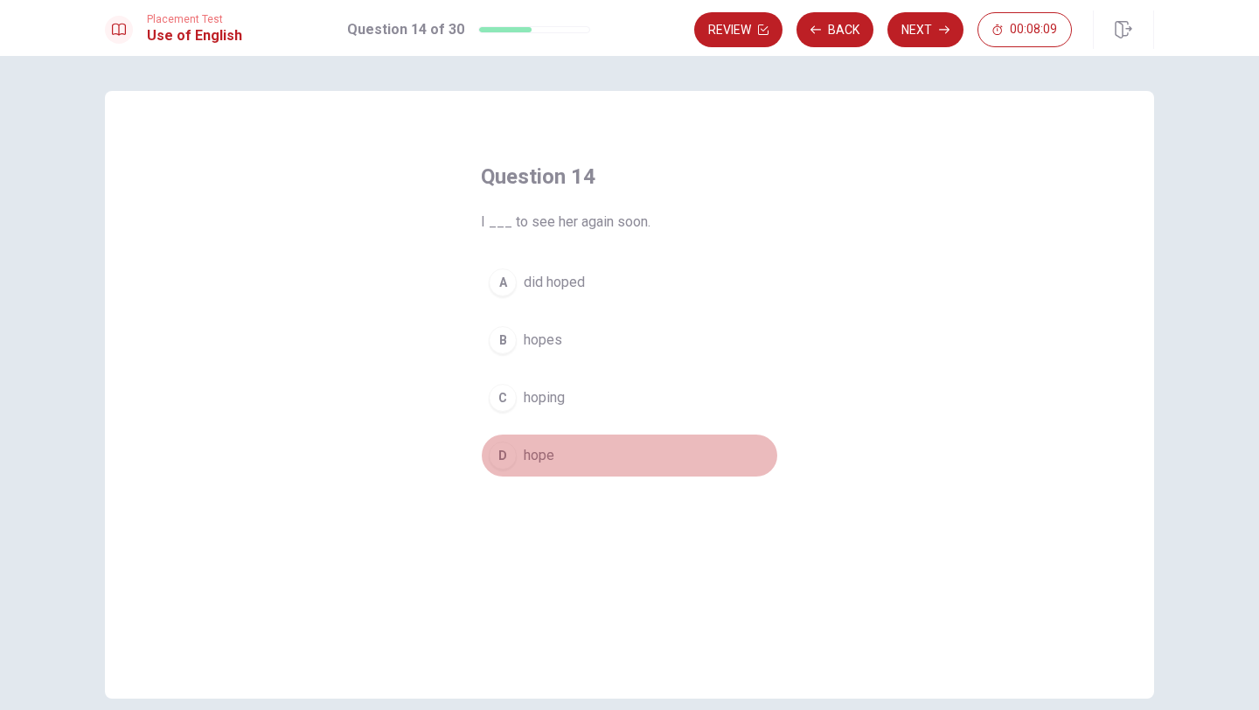
click at [508, 456] on div "D" at bounding box center [503, 456] width 28 height 28
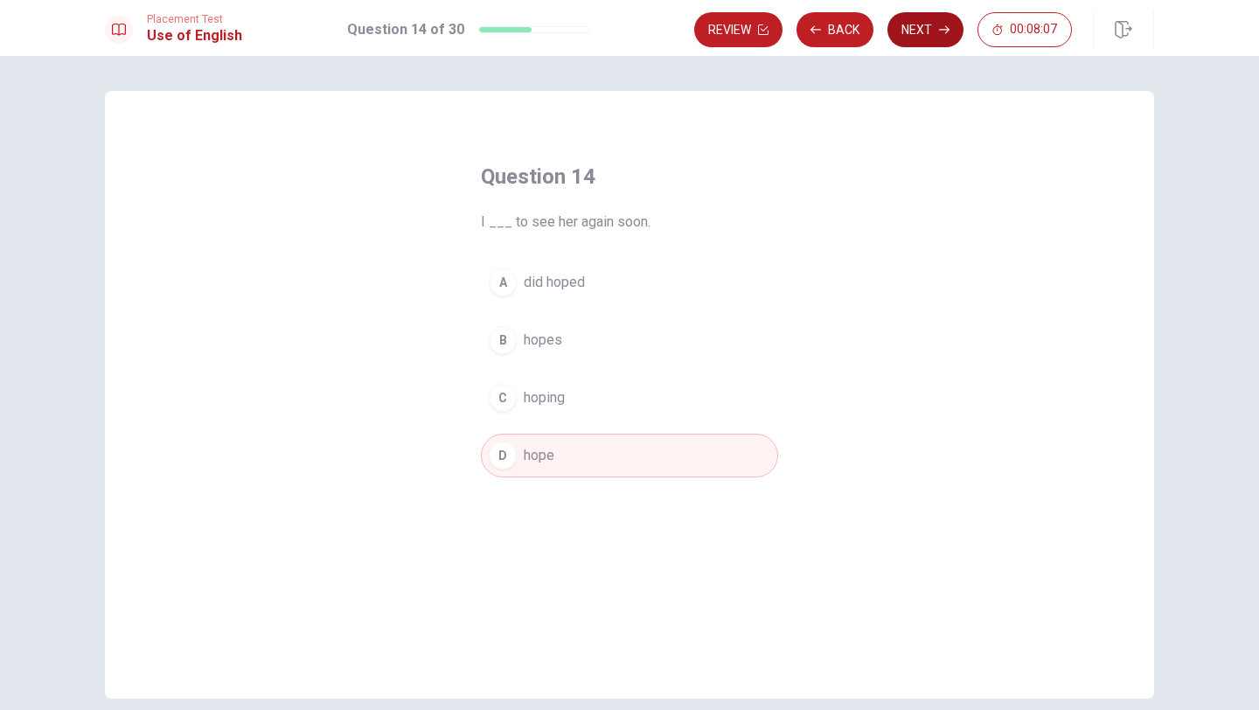
click at [920, 29] on button "Next" at bounding box center [925, 29] width 76 height 35
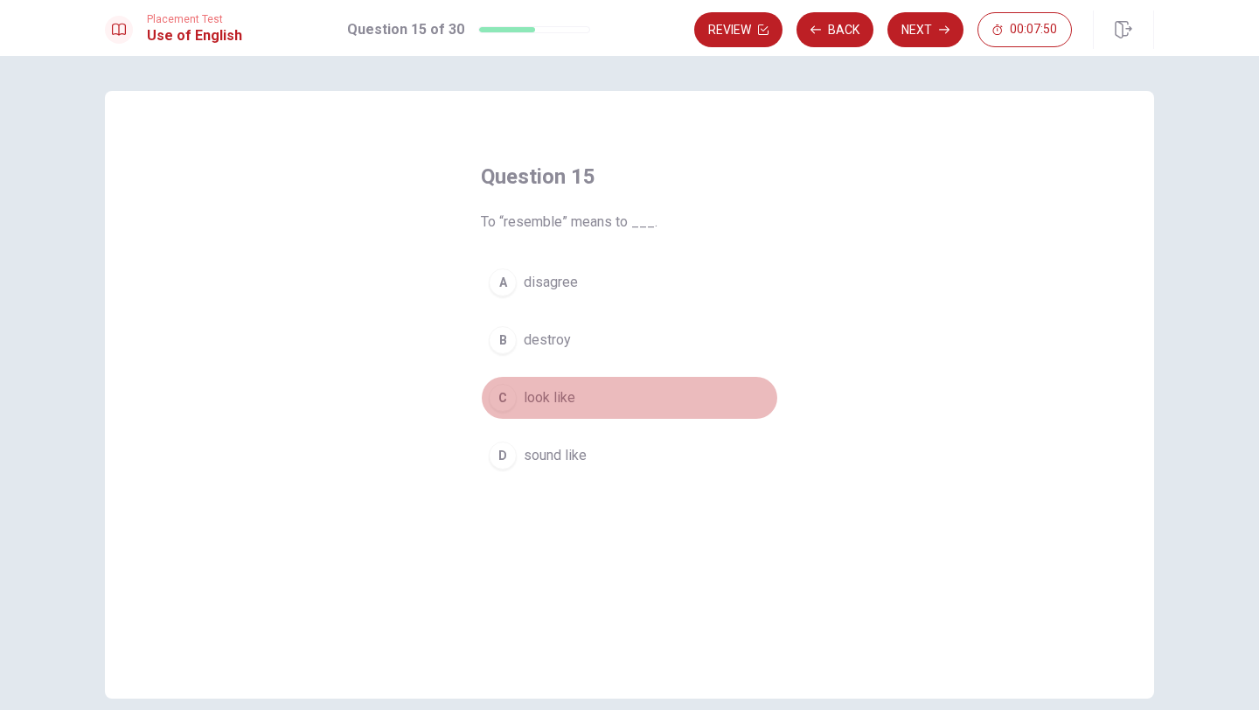
click at [518, 387] on button "C look like" at bounding box center [629, 398] width 297 height 44
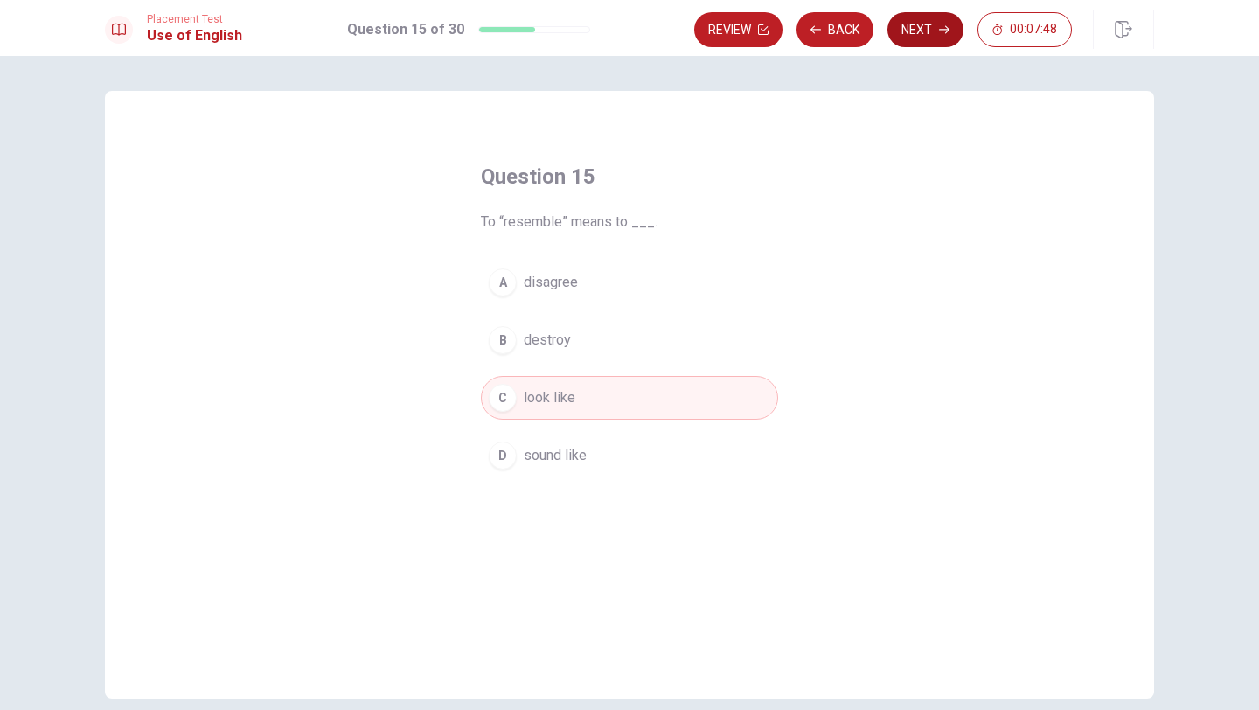
click at [919, 39] on button "Next" at bounding box center [925, 29] width 76 height 35
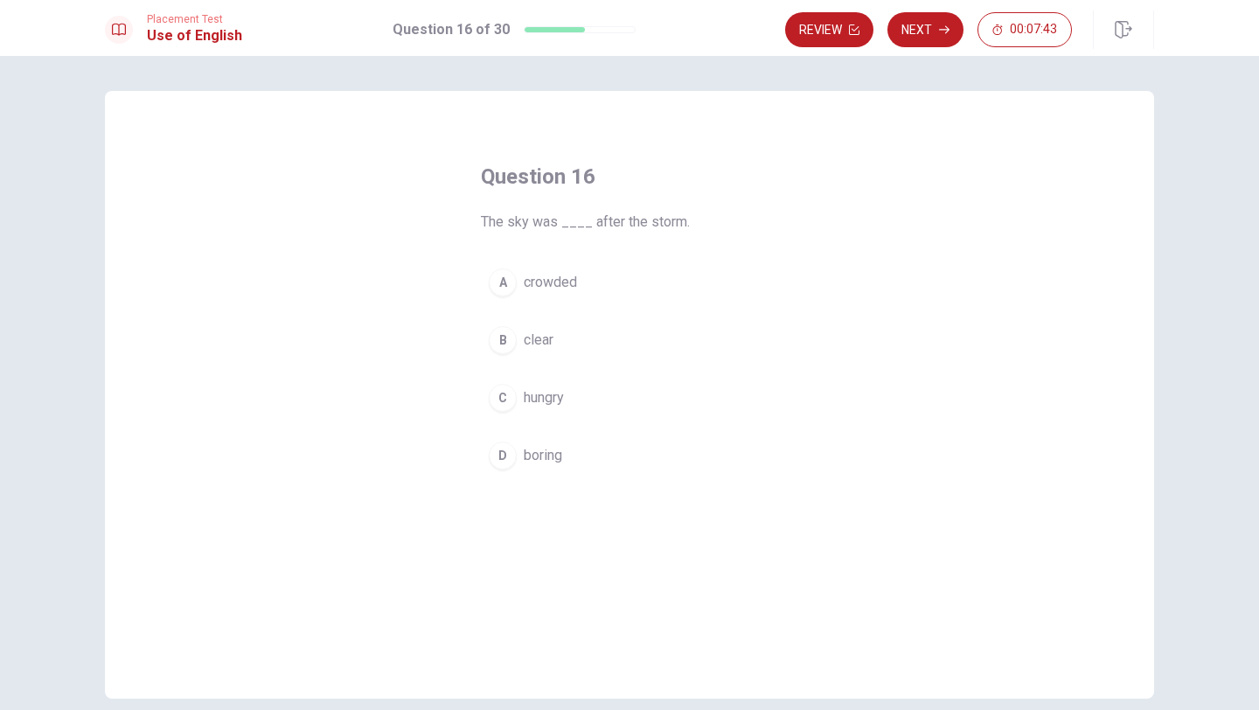
drag, startPoint x: 592, startPoint y: 226, endPoint x: 672, endPoint y: 226, distance: 80.4
click at [672, 226] on span "The sky was ____ after the storm." at bounding box center [629, 222] width 297 height 21
click at [506, 282] on div "A" at bounding box center [503, 282] width 28 height 28
click at [508, 342] on div "B" at bounding box center [503, 340] width 28 height 28
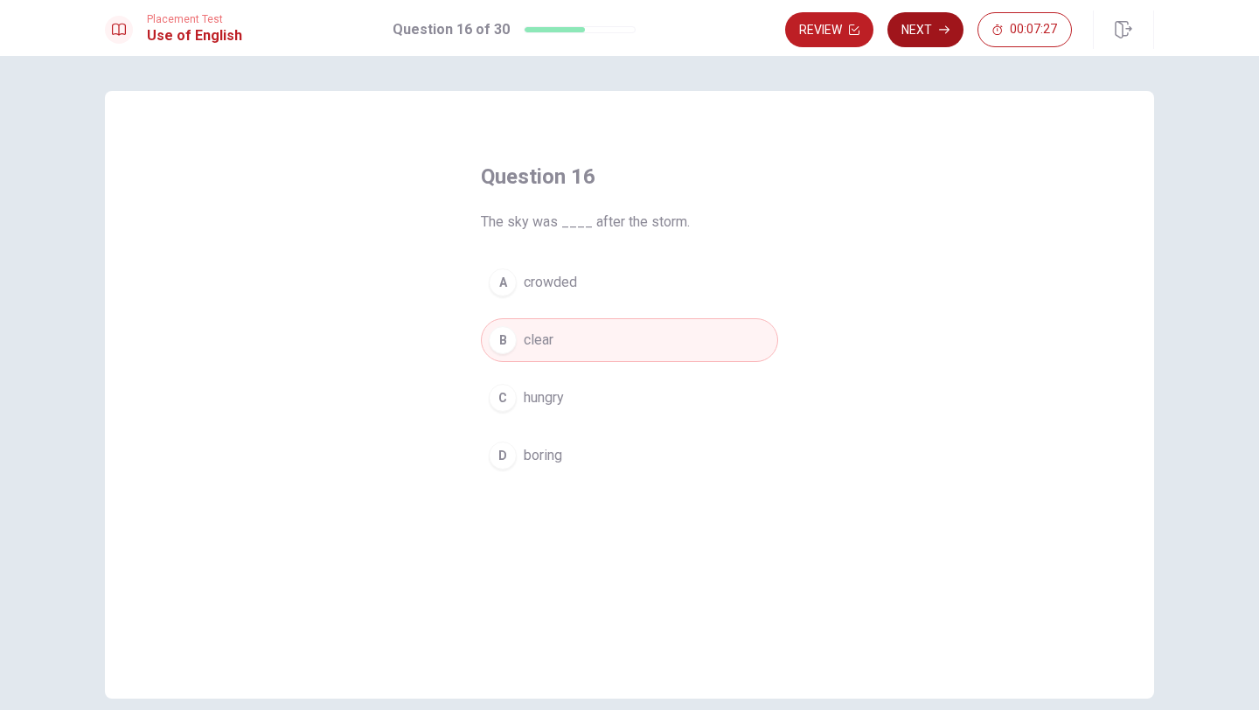
click at [917, 38] on button "Next" at bounding box center [925, 29] width 76 height 35
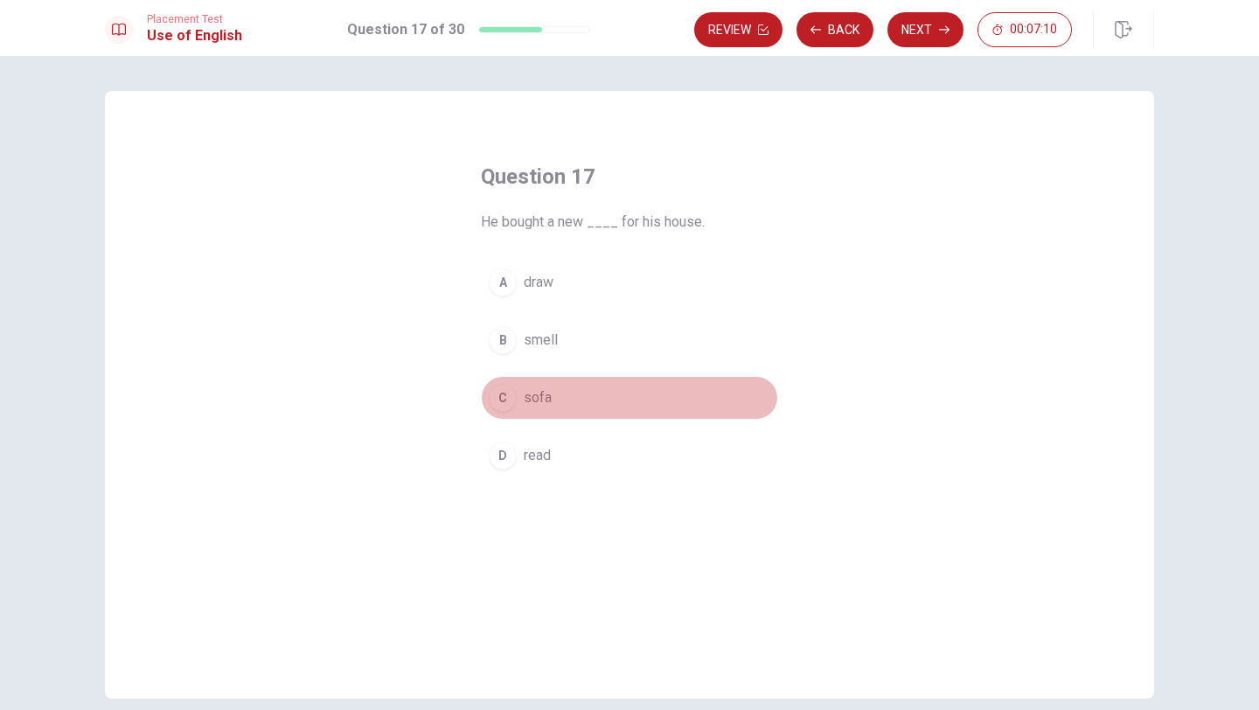
click at [514, 386] on button "C sofa" at bounding box center [629, 398] width 297 height 44
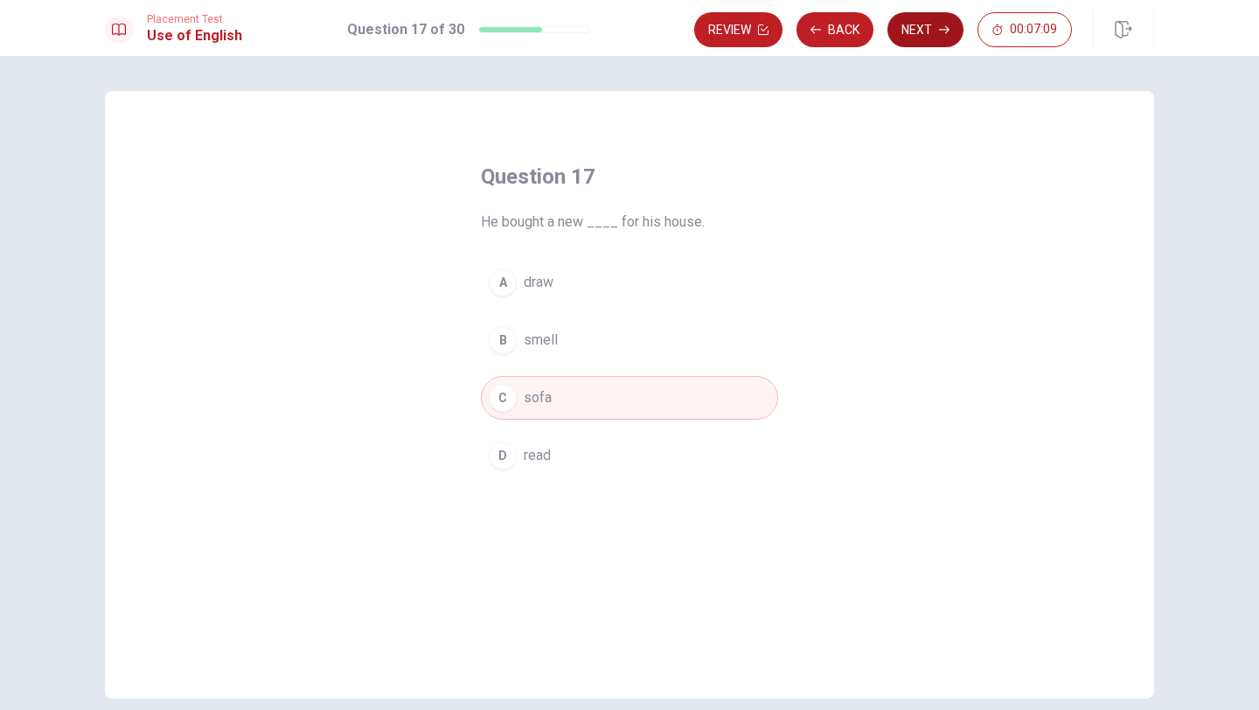
click at [928, 34] on button "Next" at bounding box center [925, 29] width 76 height 35
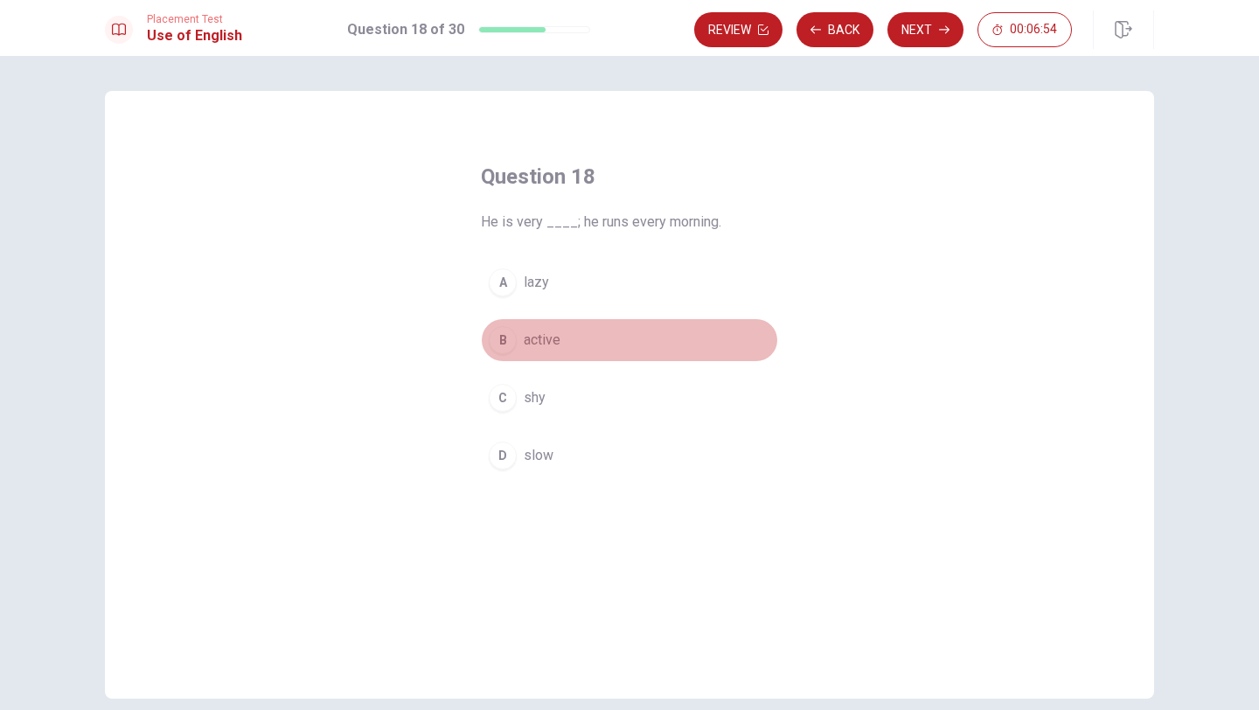
click at [505, 333] on div "B" at bounding box center [503, 340] width 28 height 28
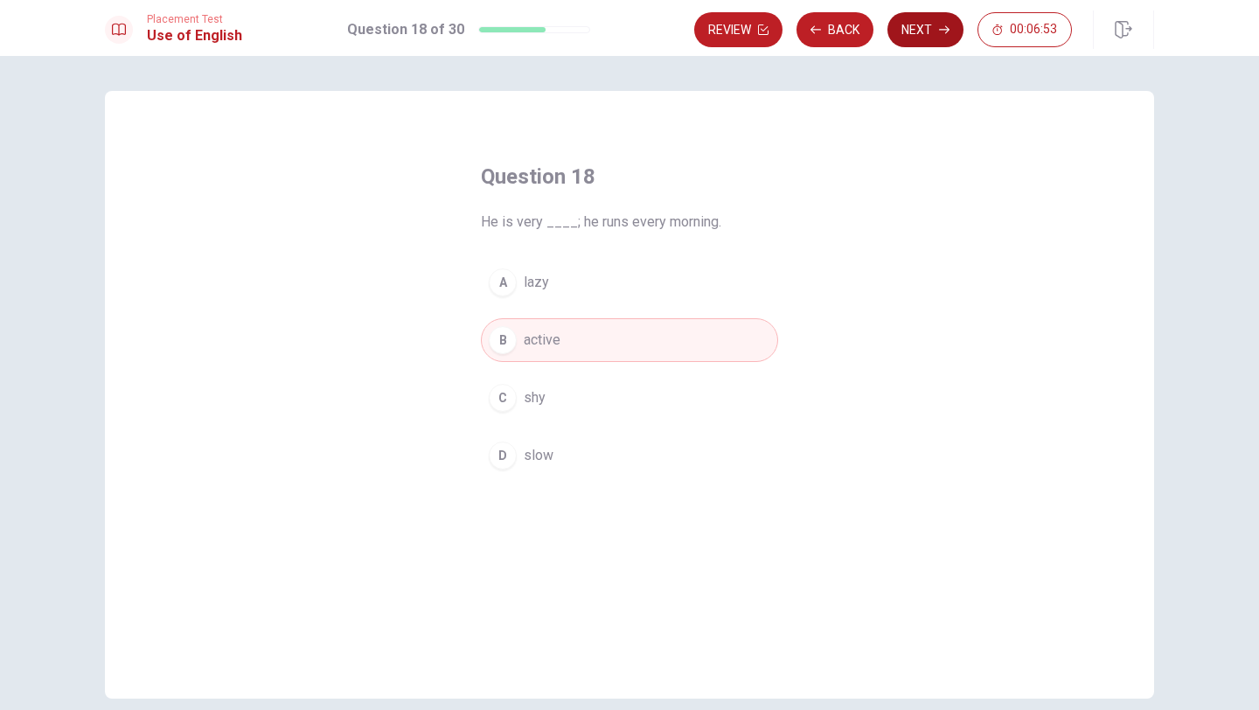
click at [917, 34] on button "Next" at bounding box center [925, 29] width 76 height 35
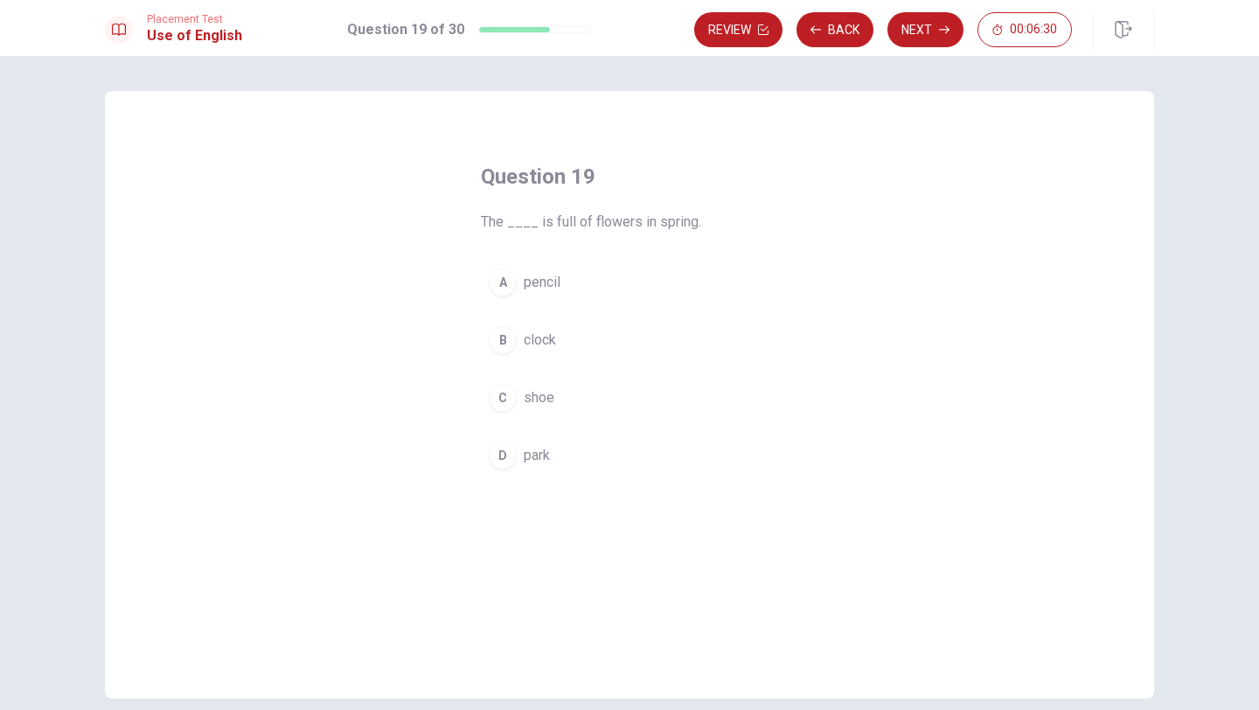
drag, startPoint x: 638, startPoint y: 216, endPoint x: 707, endPoint y: 229, distance: 70.3
click at [707, 229] on span "The ____ is full of flowers in spring." at bounding box center [629, 222] width 297 height 21
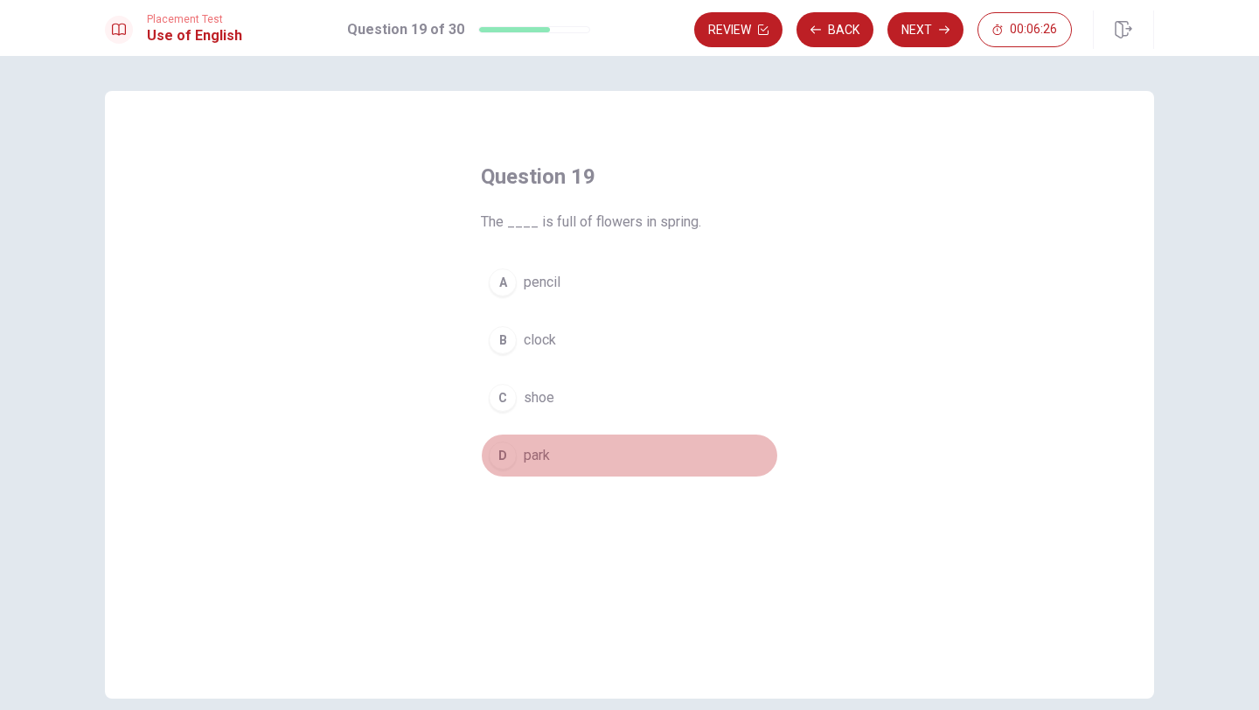
click at [503, 469] on div "D" at bounding box center [503, 456] width 28 height 28
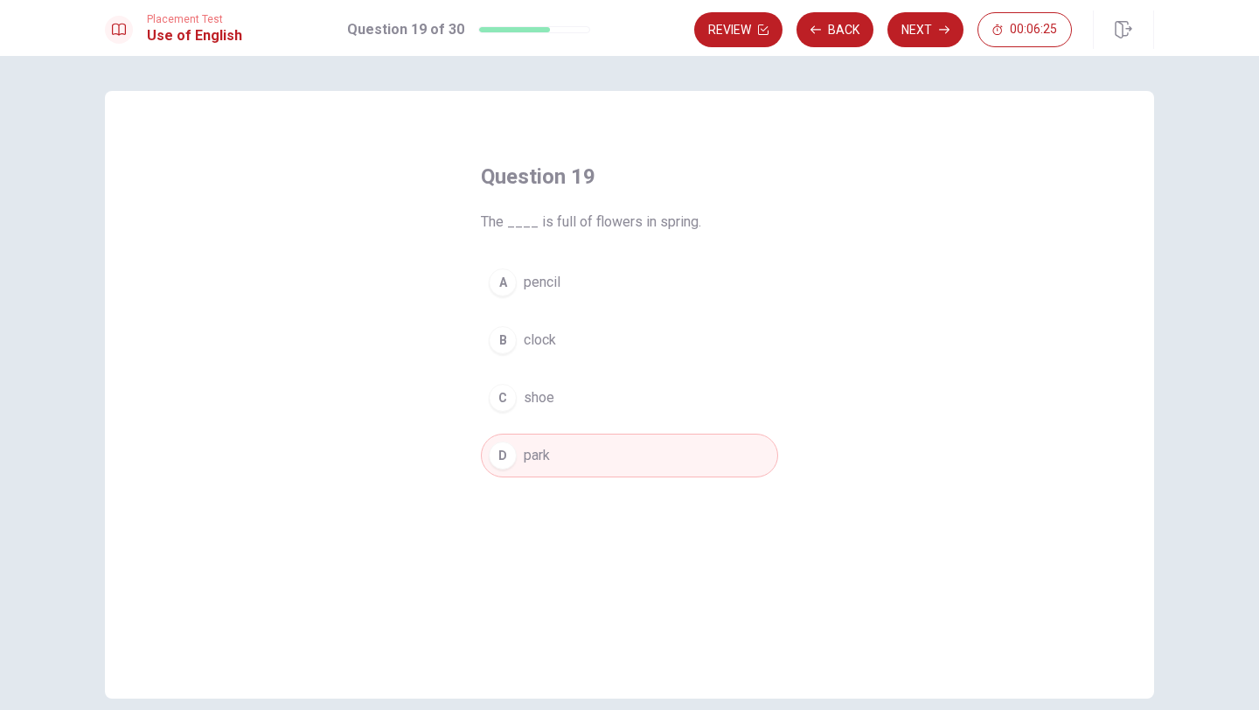
click at [931, 59] on div "Question 19 The ____ is full of flowers in spring. A pencil B clock C shoe D pa…" at bounding box center [629, 383] width 1259 height 654
click at [931, 23] on button "Next" at bounding box center [925, 29] width 76 height 35
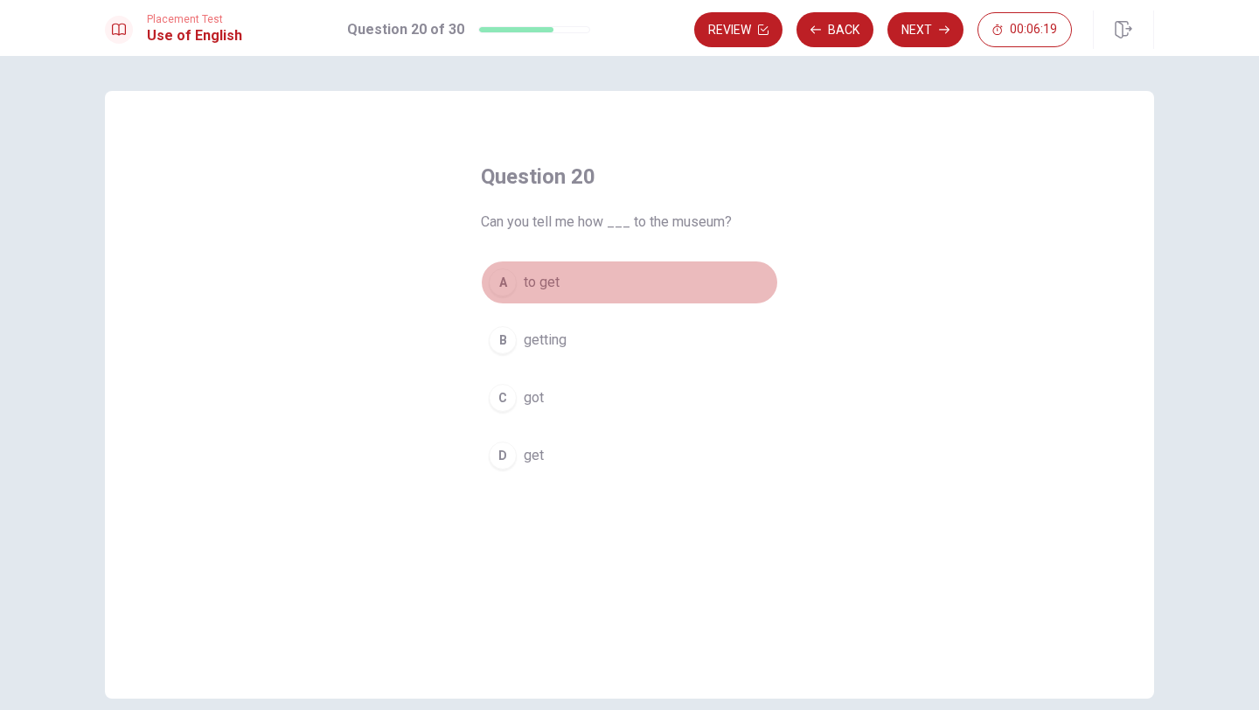
click at [508, 282] on div "A" at bounding box center [503, 282] width 28 height 28
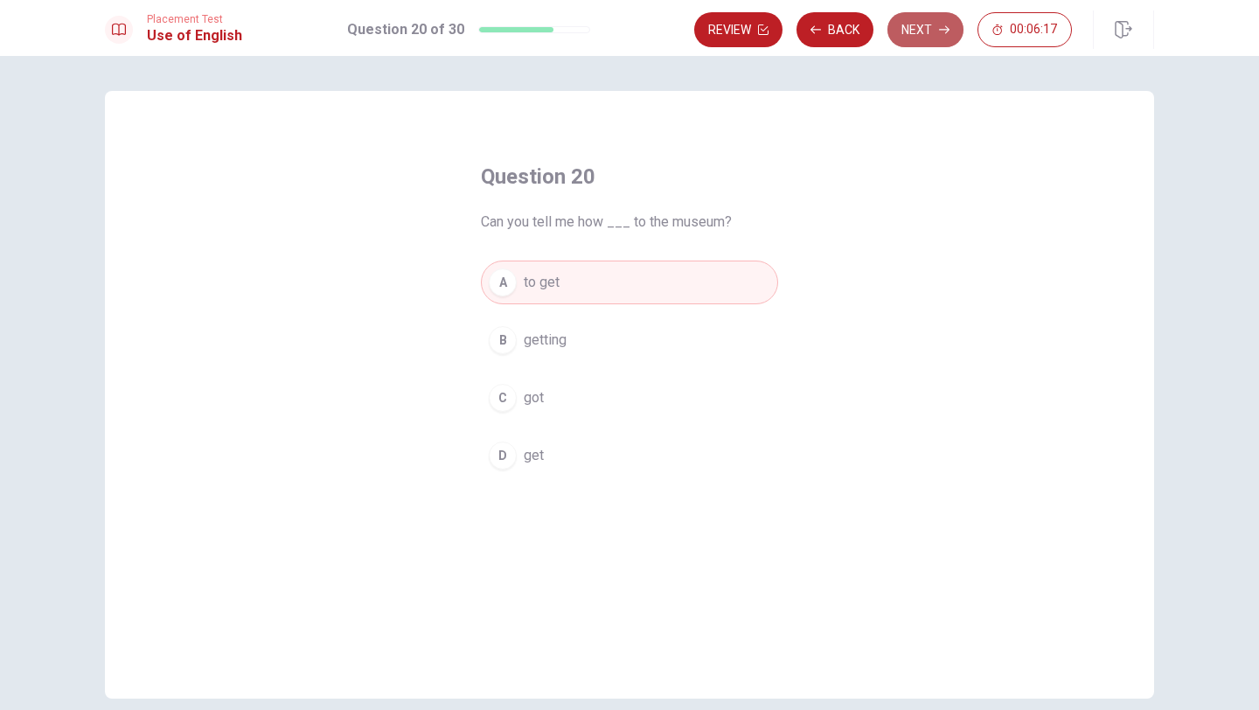
click at [936, 28] on button "Next" at bounding box center [925, 29] width 76 height 35
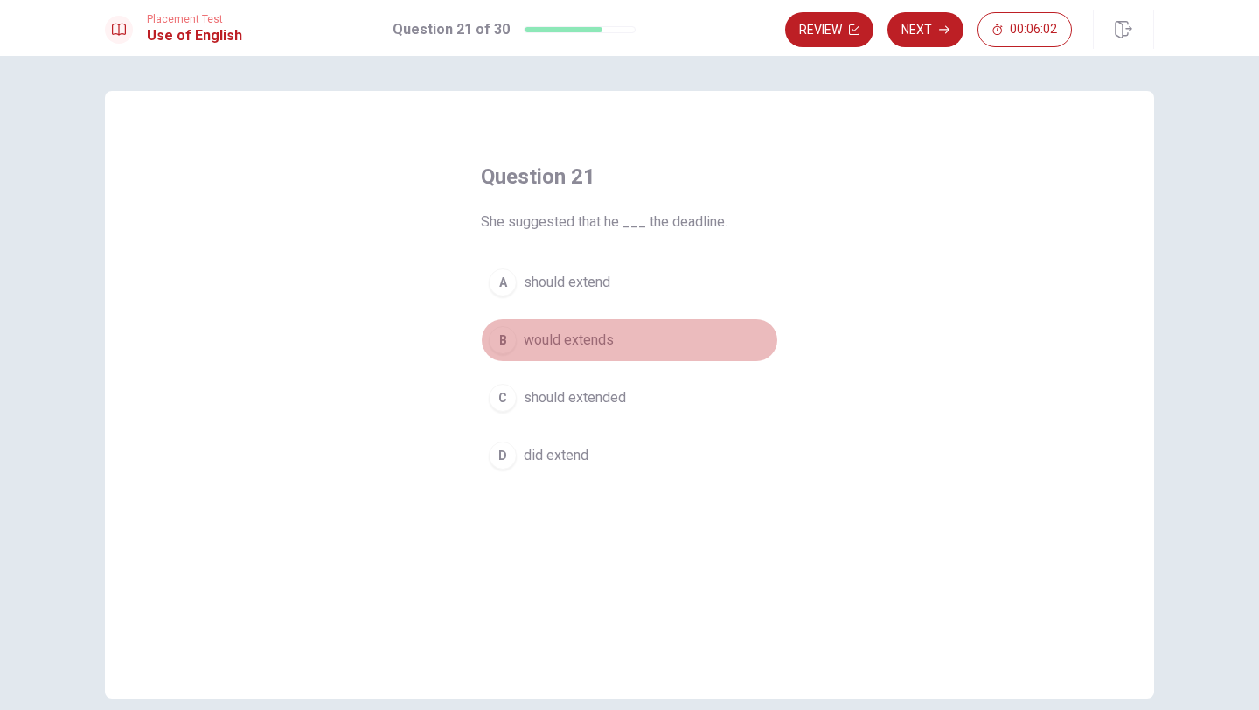
click at [509, 335] on div "B" at bounding box center [503, 340] width 28 height 28
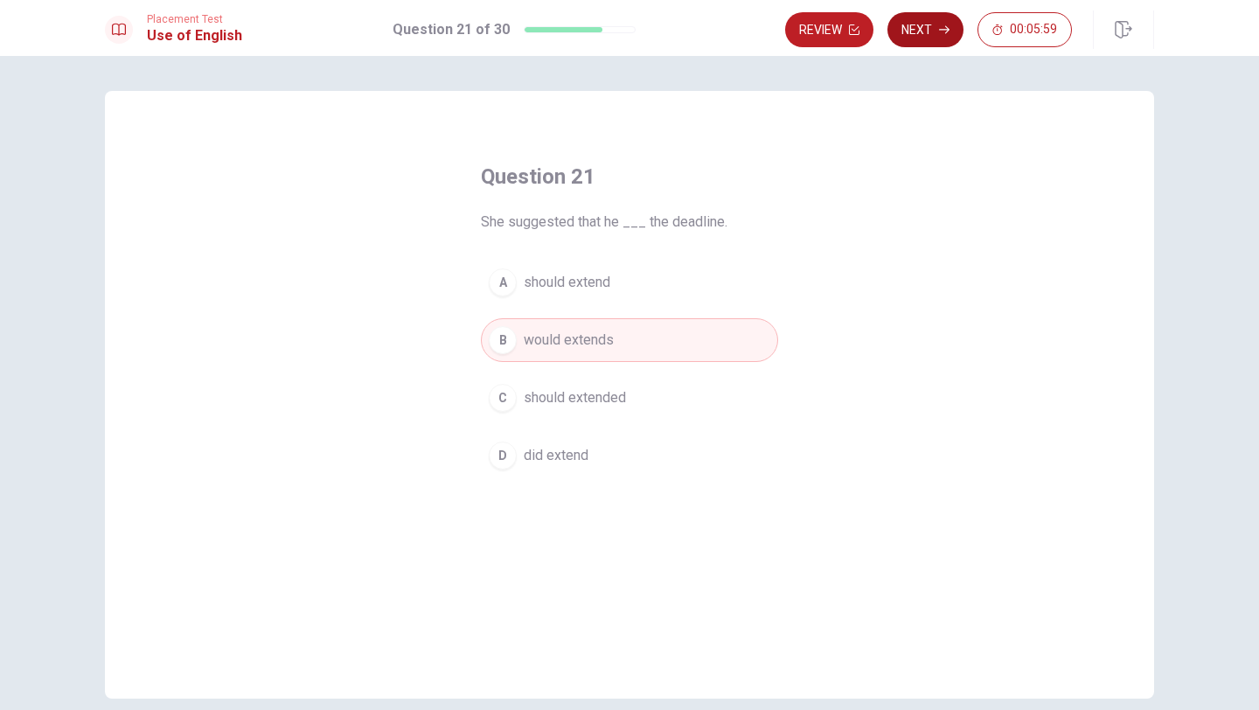
click at [928, 39] on button "Next" at bounding box center [925, 29] width 76 height 35
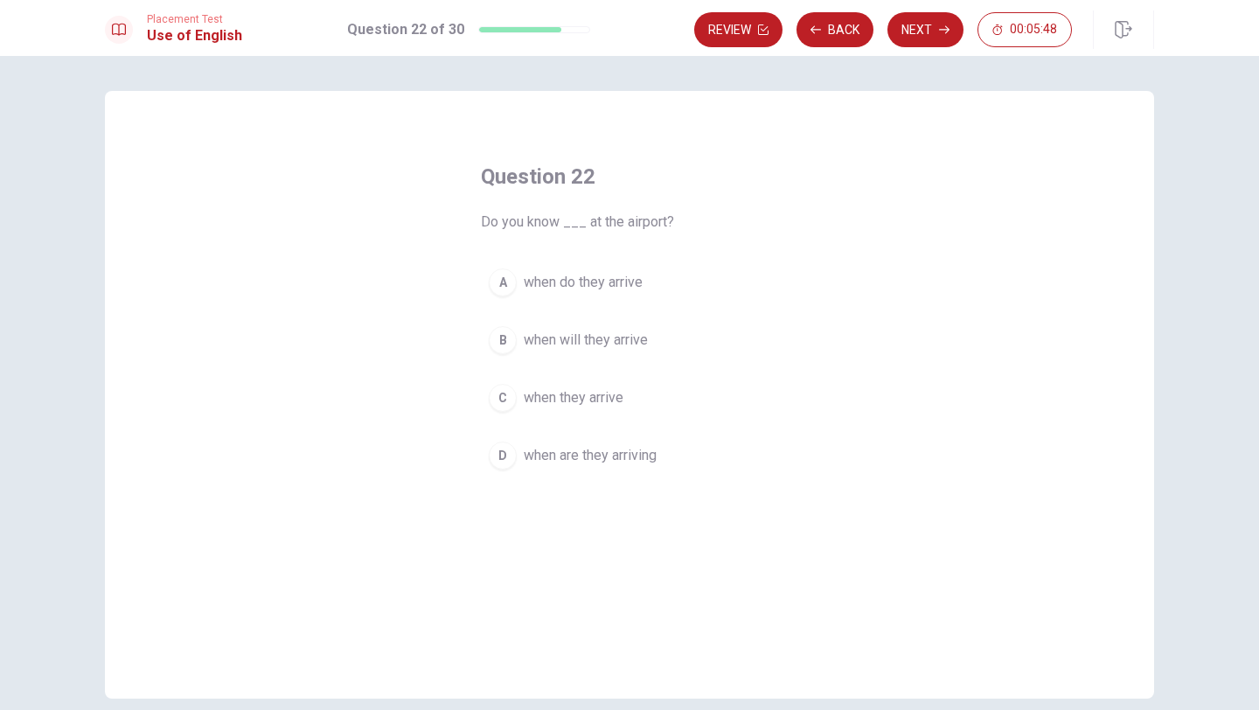
click at [511, 291] on div "A" at bounding box center [503, 282] width 28 height 28
click at [945, 39] on button "Next" at bounding box center [925, 29] width 76 height 35
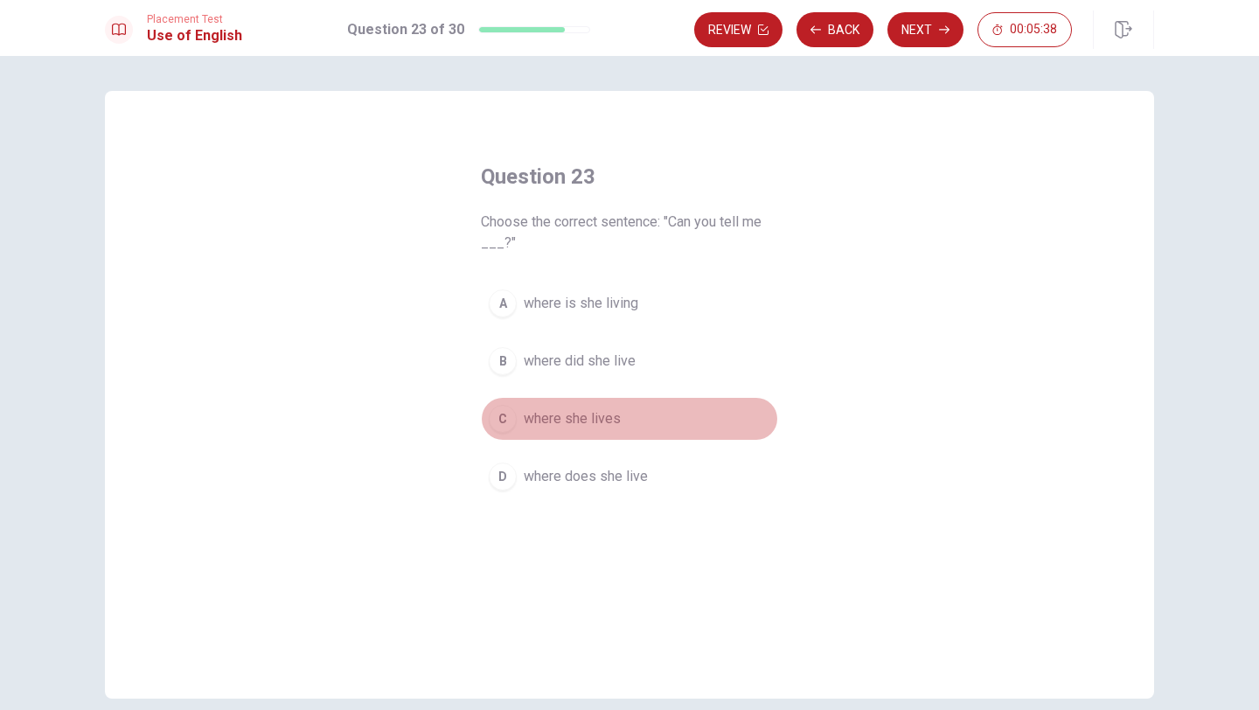
click at [511, 397] on button "C where she lives" at bounding box center [629, 419] width 297 height 44
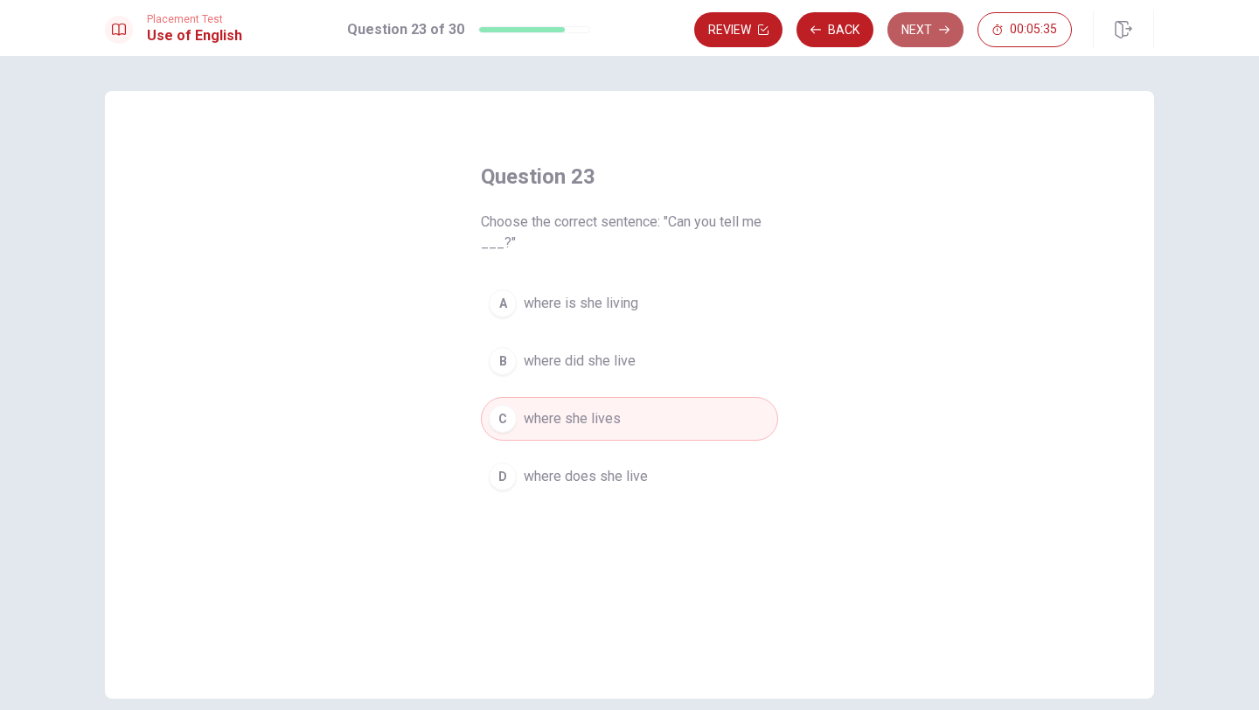
click at [891, 33] on button "Next" at bounding box center [925, 29] width 76 height 35
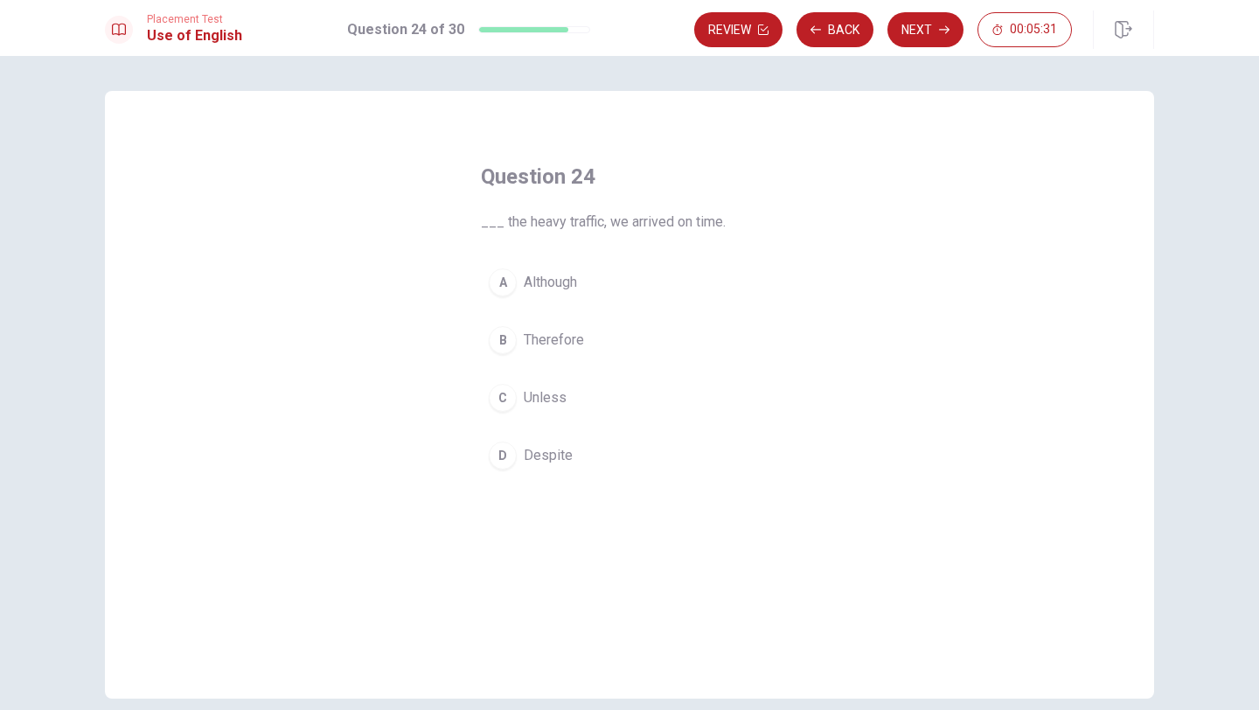
click at [509, 286] on div "A" at bounding box center [503, 282] width 28 height 28
click at [936, 37] on button "Next" at bounding box center [925, 29] width 76 height 35
click at [516, 349] on button "B increase" at bounding box center [629, 340] width 297 height 44
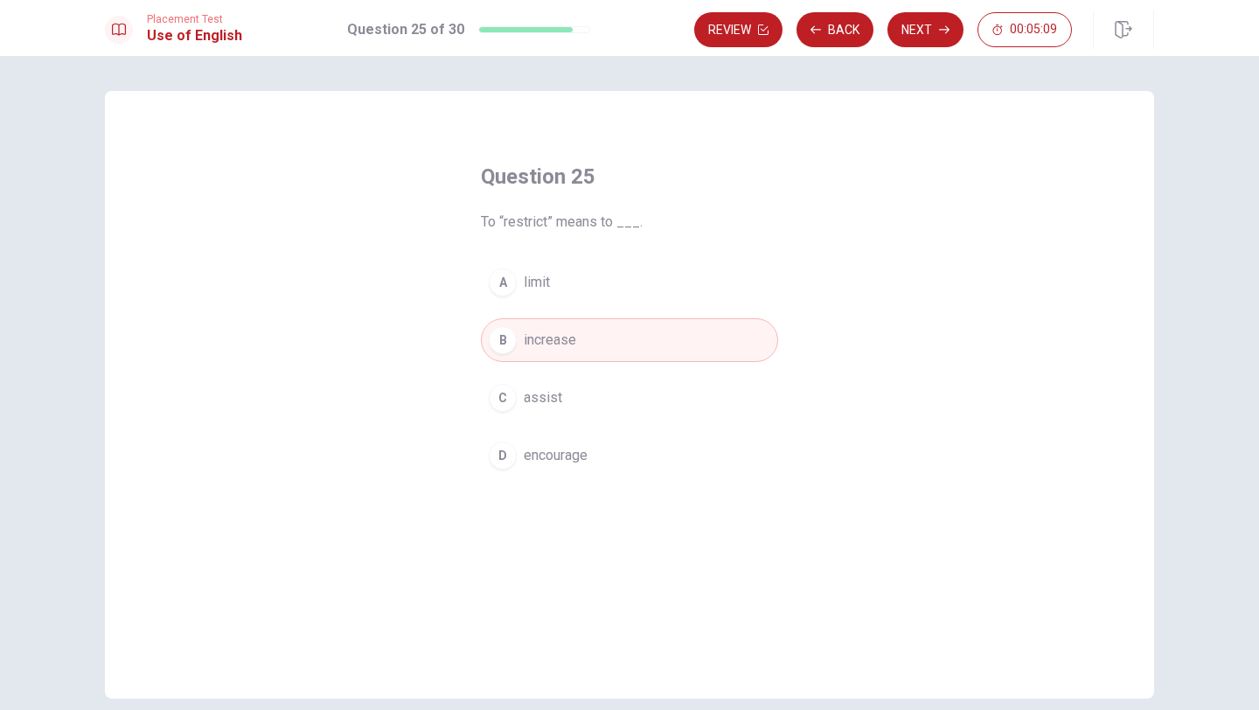
click at [515, 298] on button "A limit" at bounding box center [629, 283] width 297 height 44
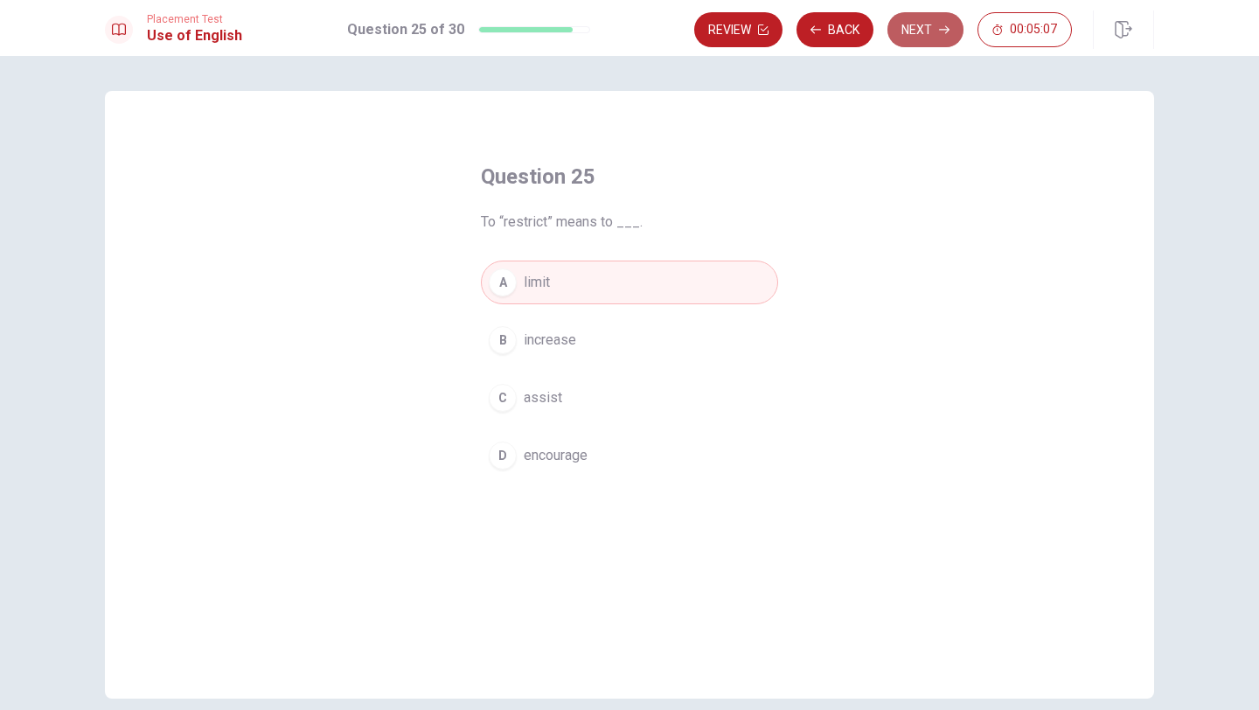
click at [922, 38] on button "Next" at bounding box center [925, 29] width 76 height 35
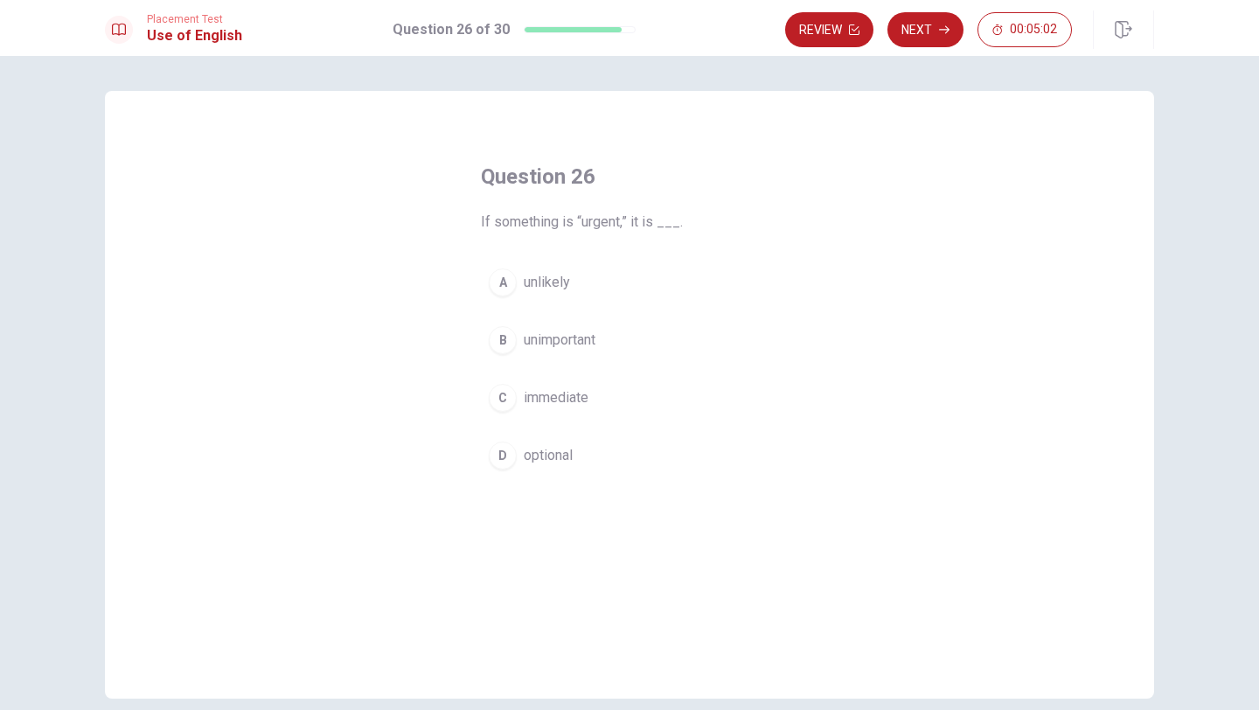
drag, startPoint x: 533, startPoint y: 224, endPoint x: 715, endPoint y: 224, distance: 181.8
click at [715, 224] on span "If something is “urgent,” it is ___." at bounding box center [629, 222] width 297 height 21
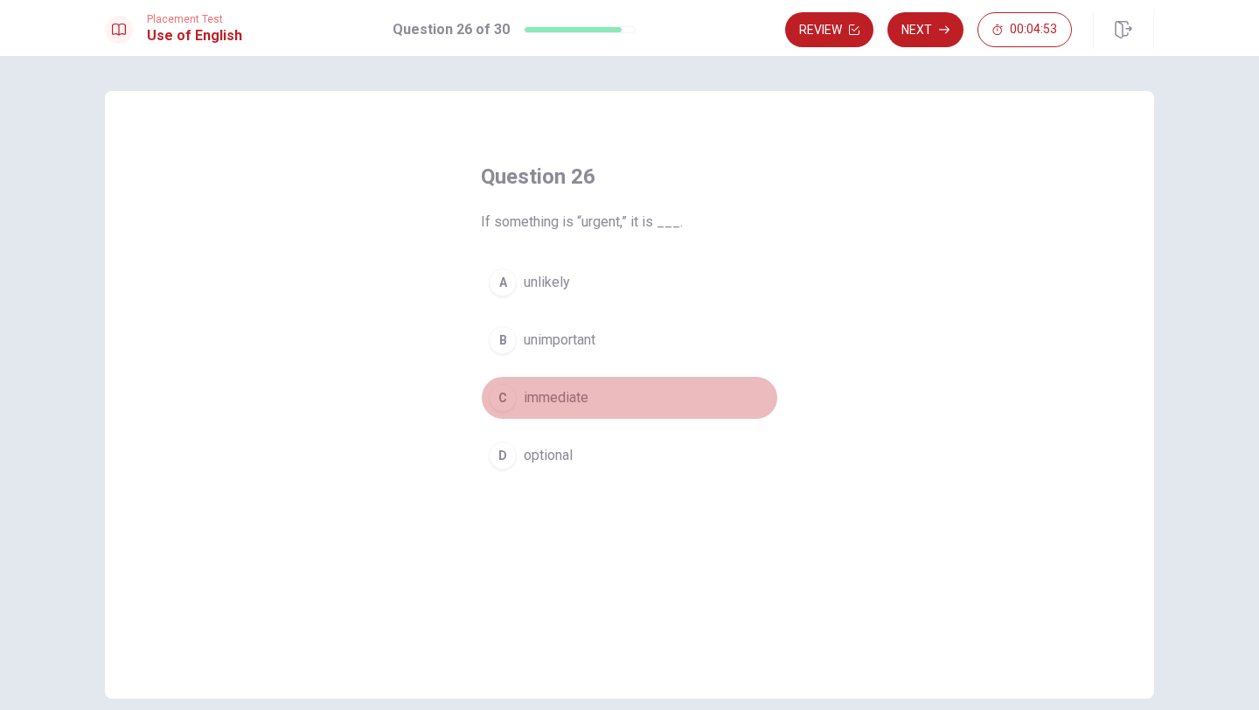
click at [505, 393] on div "C" at bounding box center [503, 398] width 28 height 28
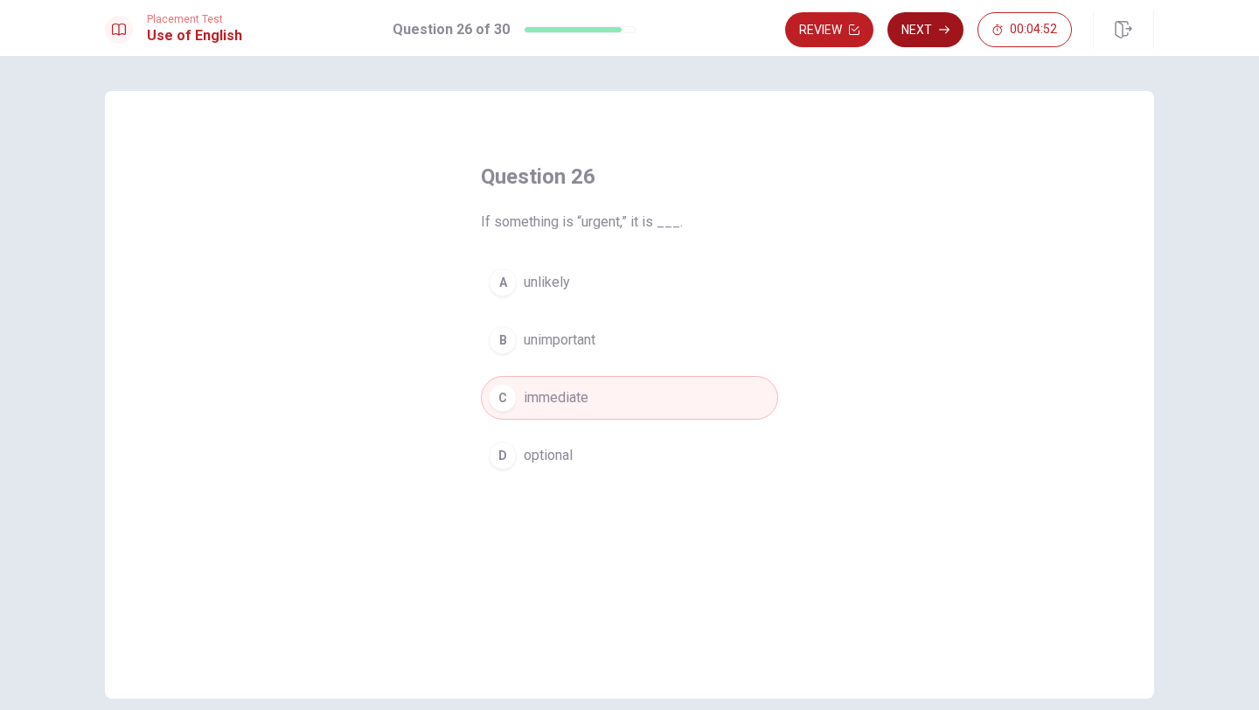
click at [930, 34] on button "Next" at bounding box center [925, 29] width 76 height 35
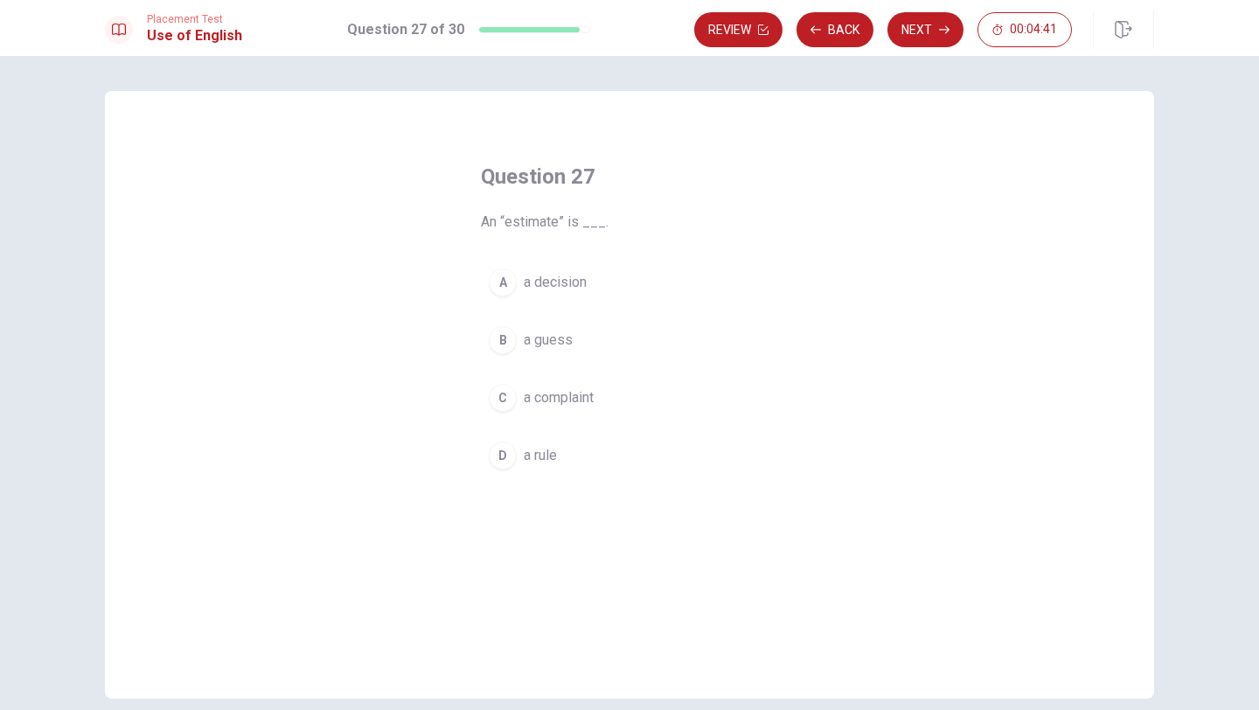
click at [507, 350] on div "B" at bounding box center [503, 340] width 28 height 28
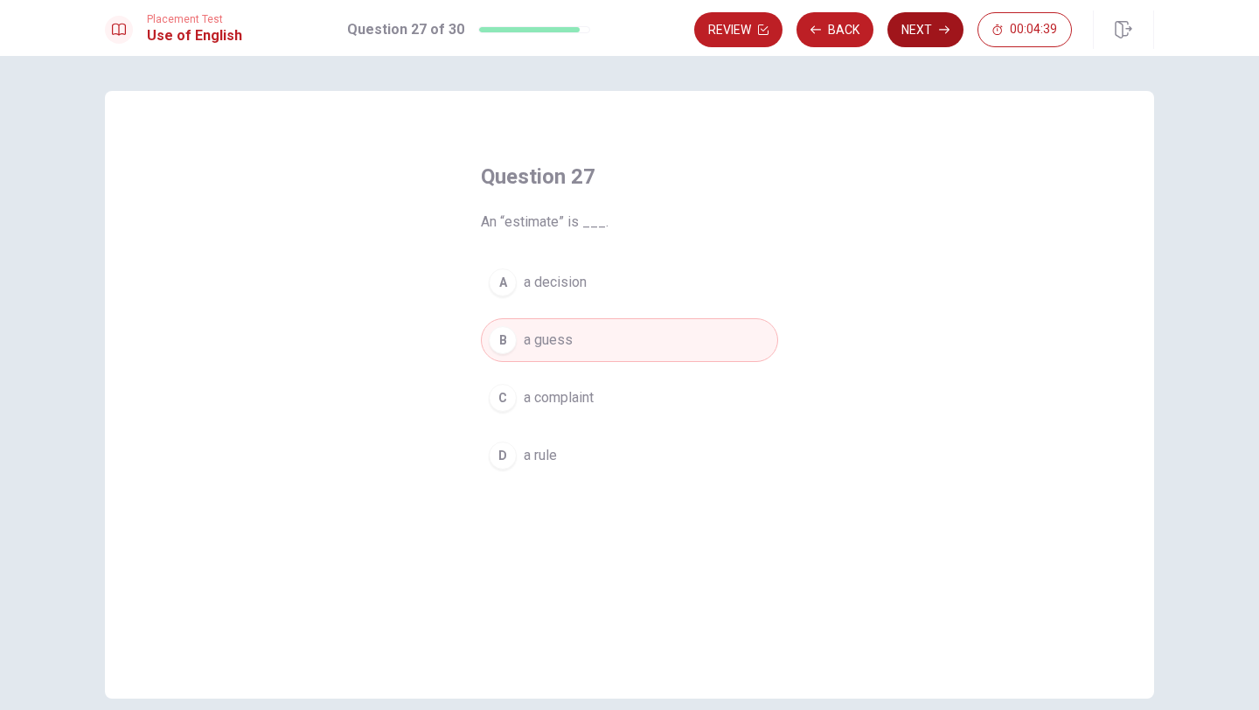
click at [914, 38] on button "Next" at bounding box center [925, 29] width 76 height 35
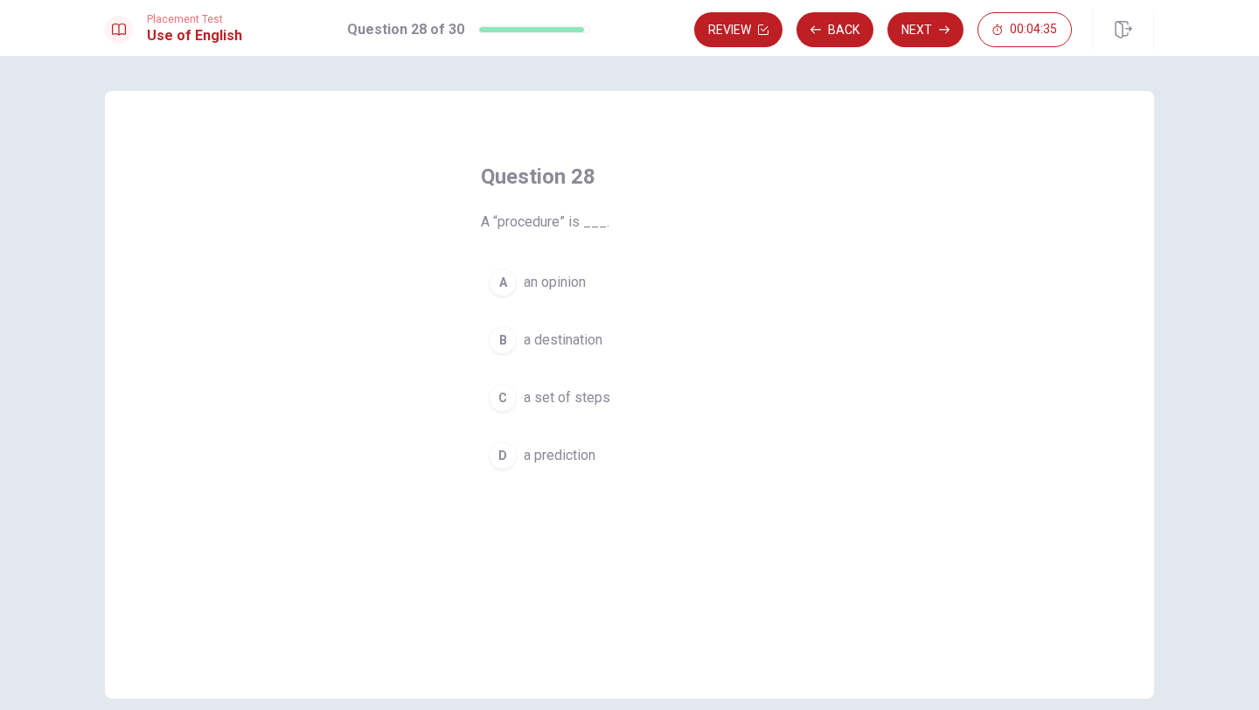
click at [509, 401] on div "C" at bounding box center [503, 398] width 28 height 28
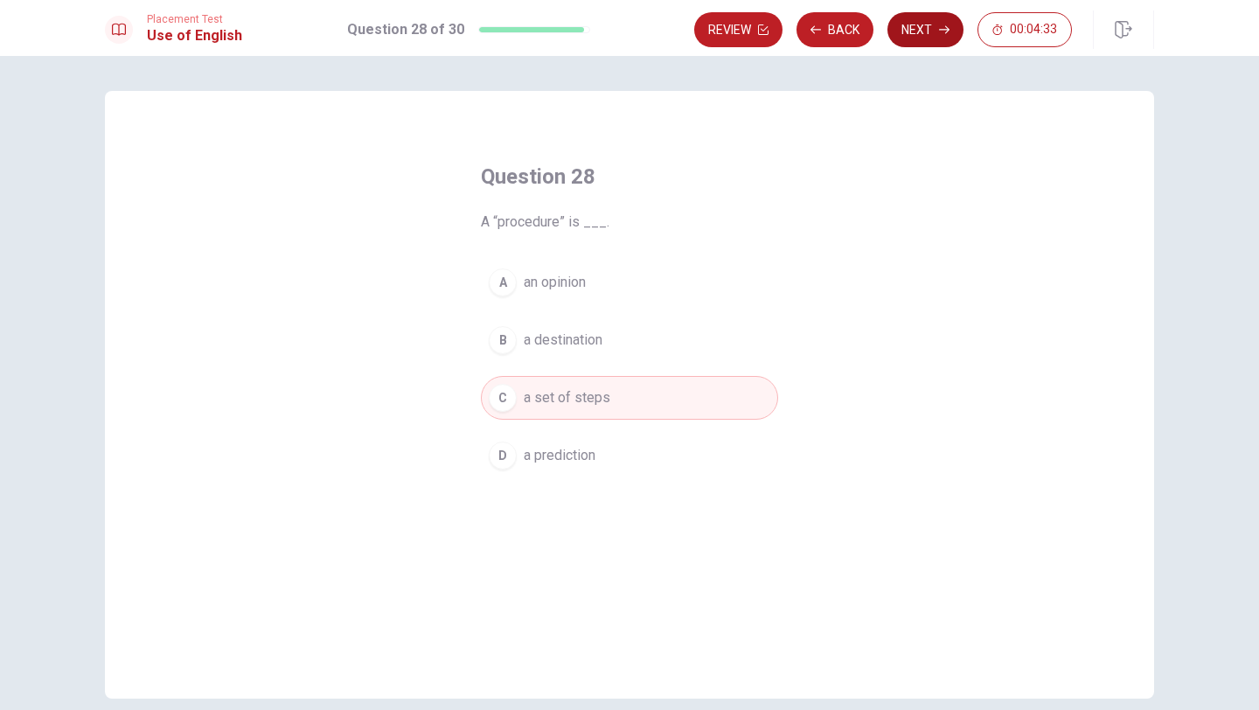
click at [930, 23] on button "Next" at bounding box center [925, 29] width 76 height 35
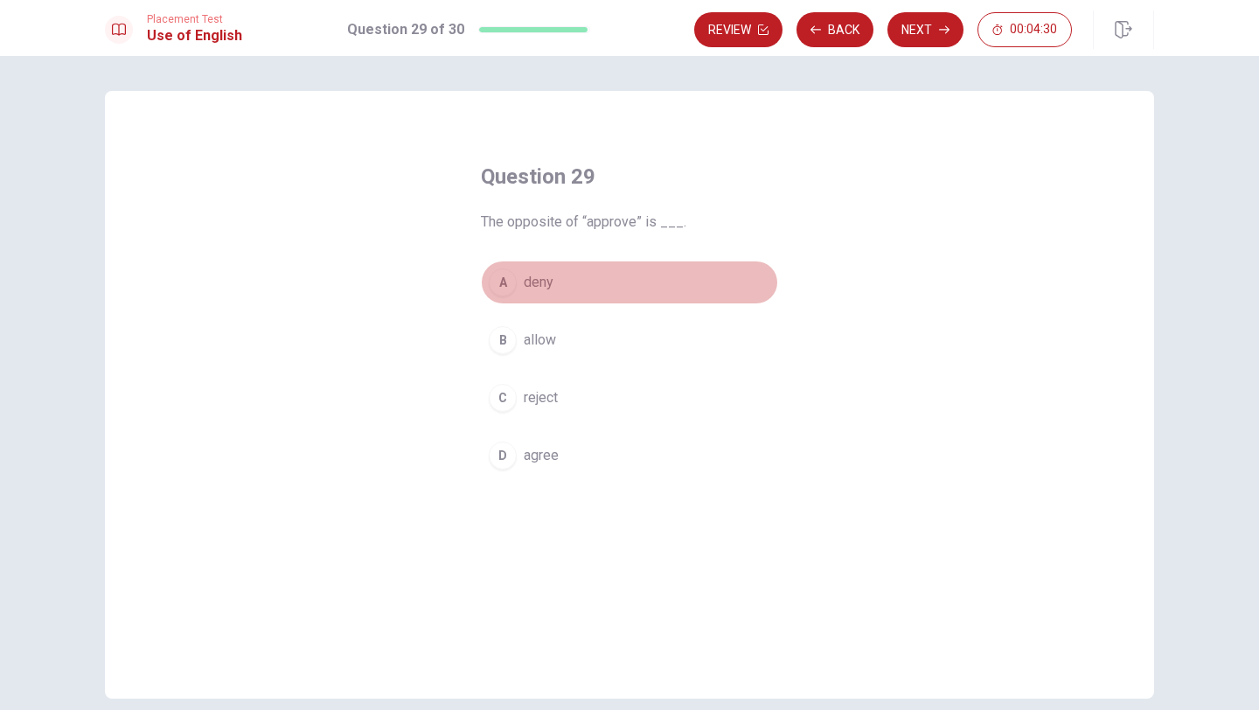
click at [512, 286] on div "A" at bounding box center [503, 282] width 28 height 28
click at [518, 392] on button "C reject" at bounding box center [629, 398] width 297 height 44
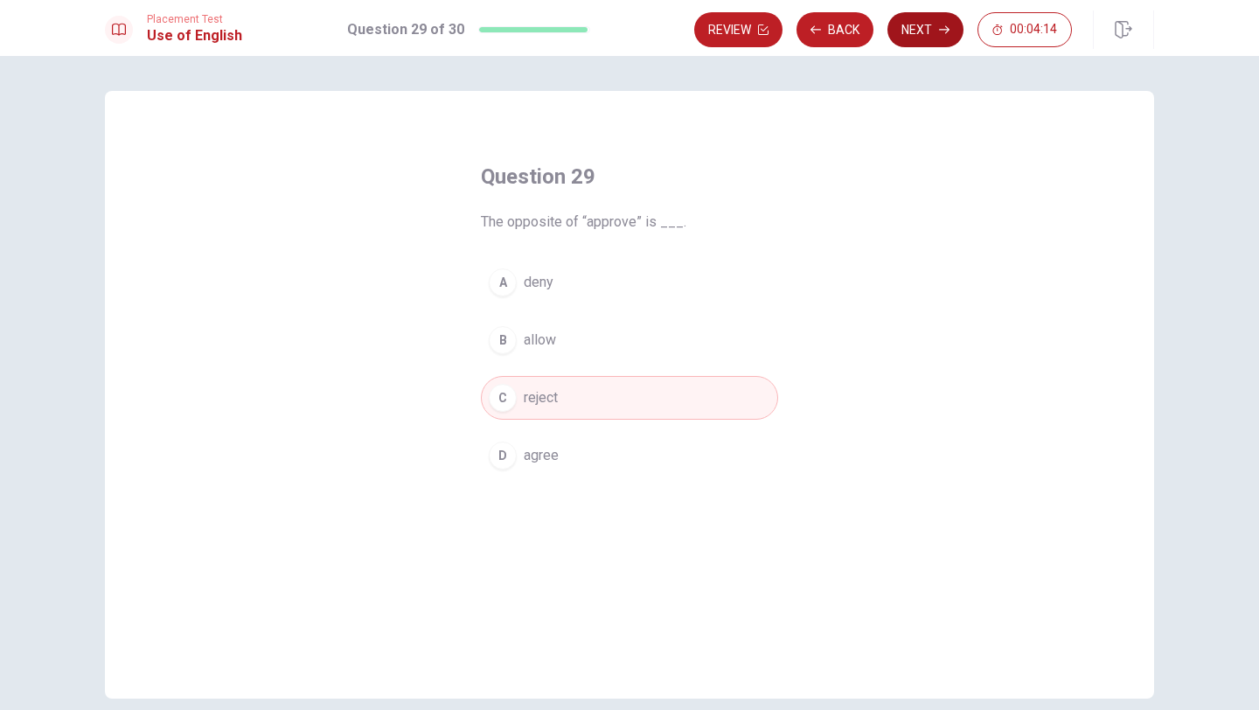
drag, startPoint x: 940, startPoint y: 131, endPoint x: 931, endPoint y: 31, distance: 100.9
click at [931, 31] on div "Placement Test Use of English Question 29 of 30 Review Back Next 00:04:14 Quest…" at bounding box center [629, 355] width 1259 height 710
click at [931, 31] on button "Next" at bounding box center [925, 29] width 76 height 35
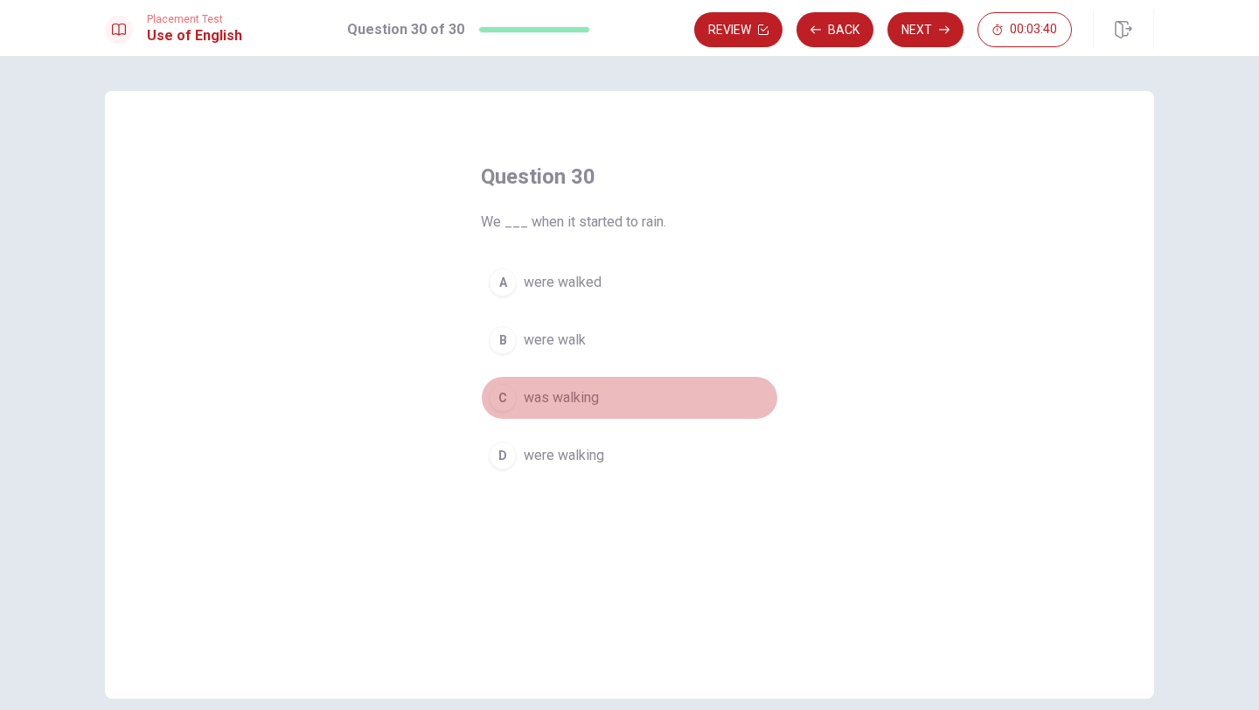
click at [517, 386] on button "C was walking" at bounding box center [629, 398] width 297 height 44
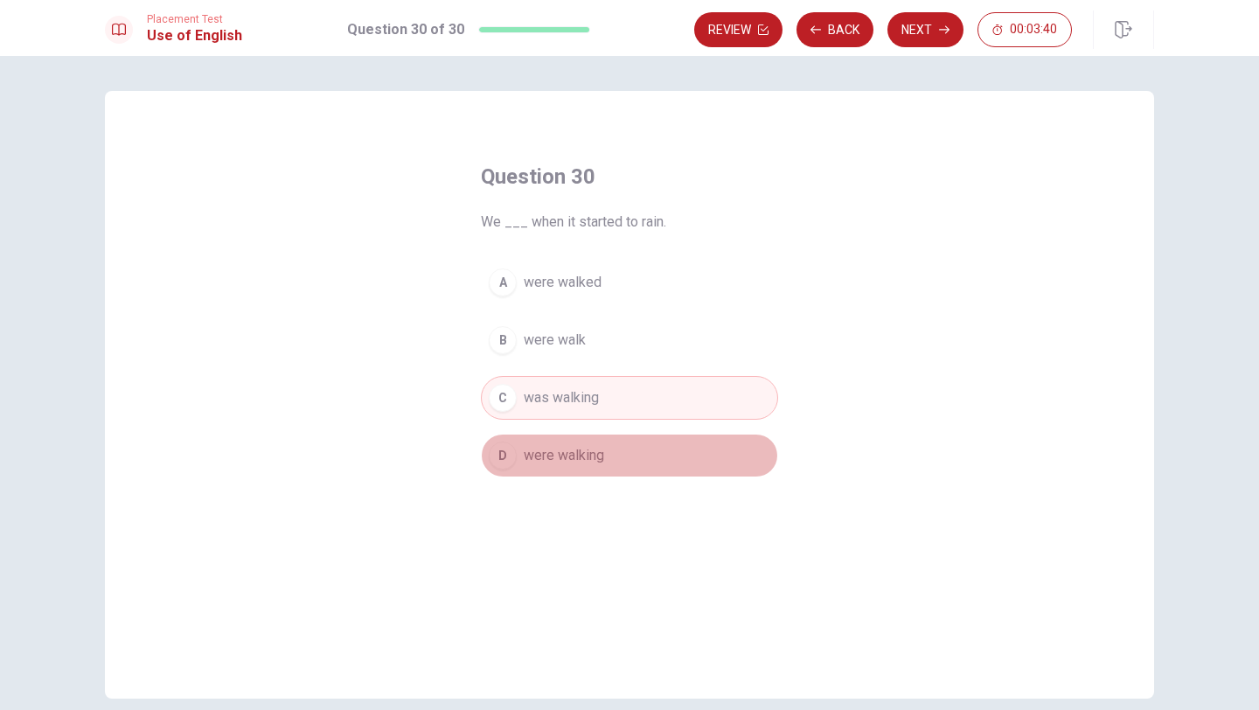
click at [498, 459] on div "D" at bounding box center [503, 456] width 28 height 28
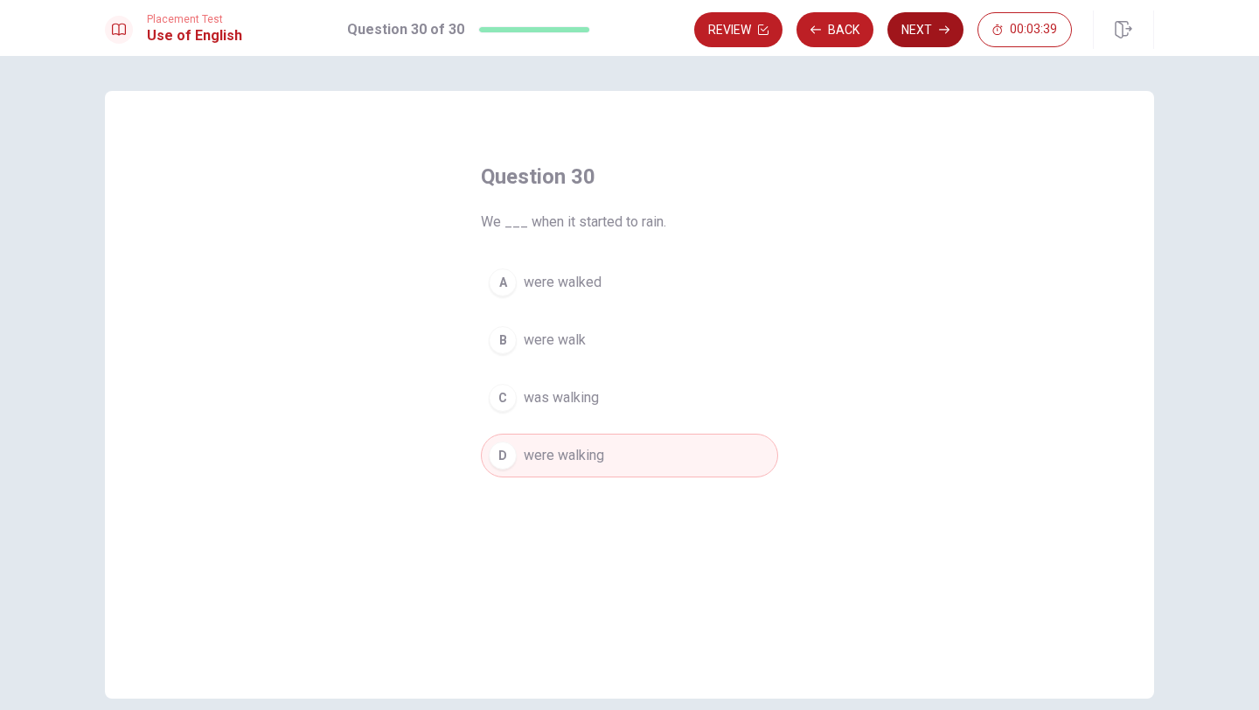
click at [923, 37] on button "Next" at bounding box center [925, 29] width 76 height 35
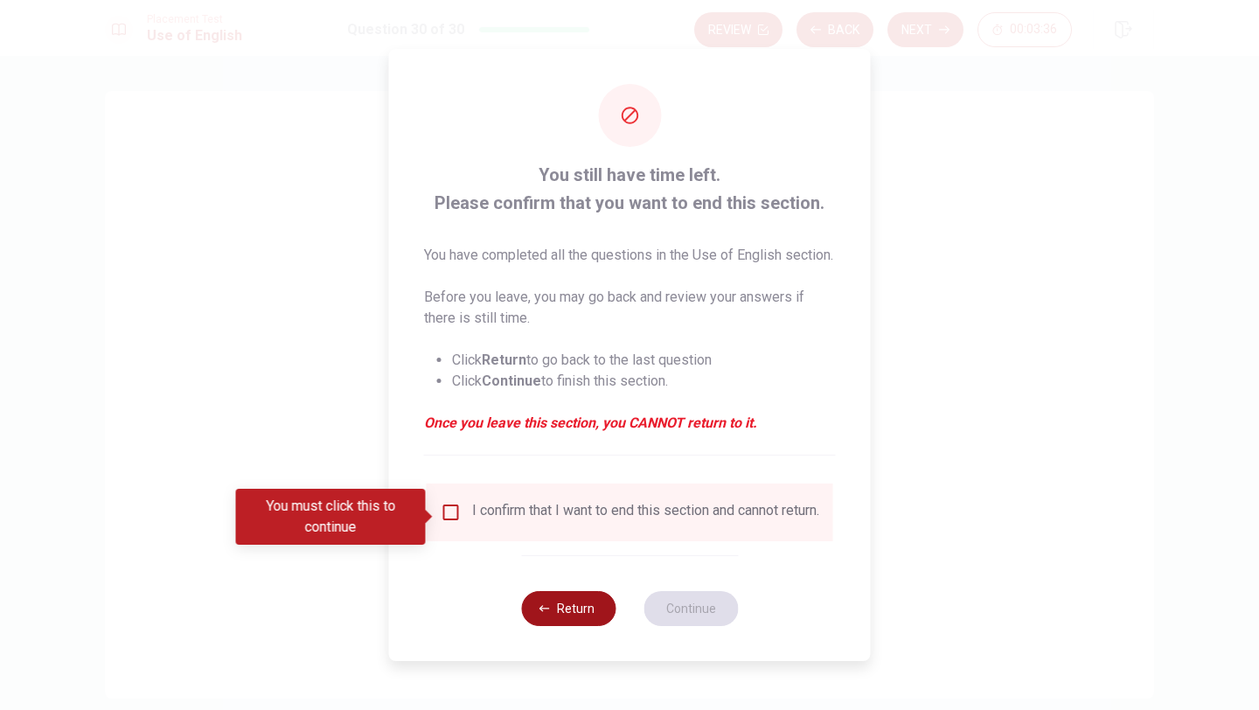
click at [561, 626] on button "Return" at bounding box center [568, 608] width 94 height 35
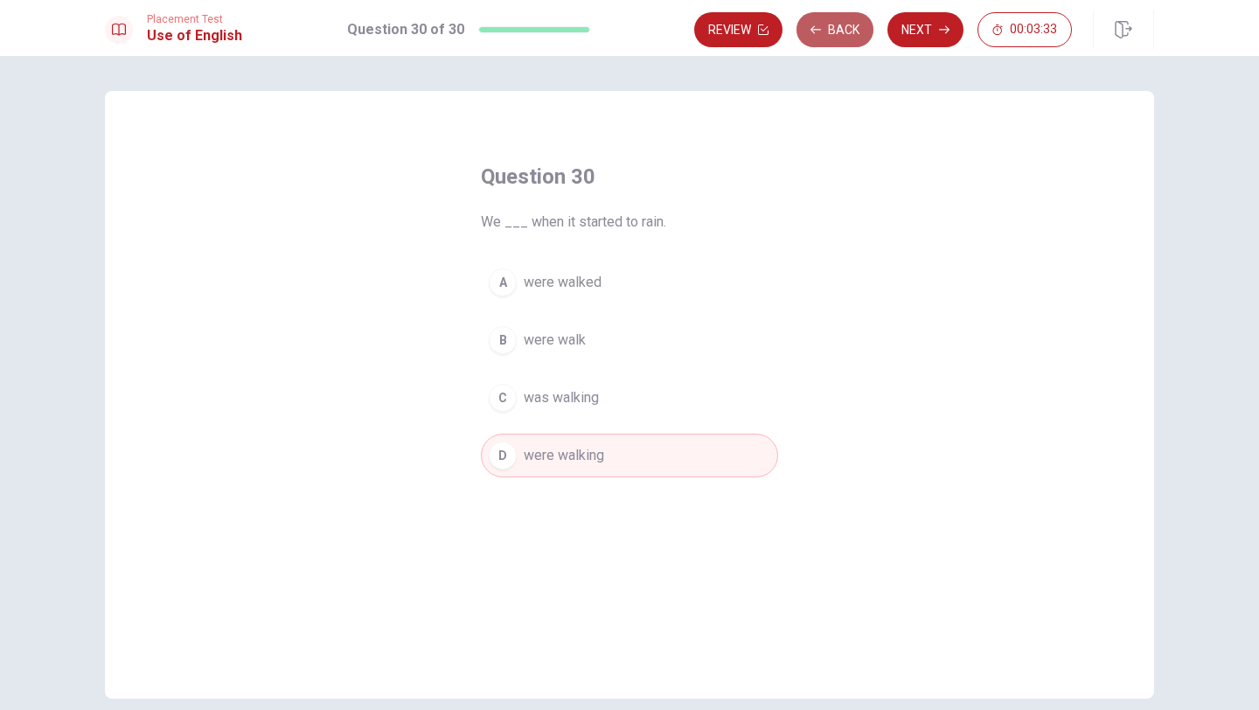
click at [819, 34] on icon "button" at bounding box center [815, 29] width 10 height 10
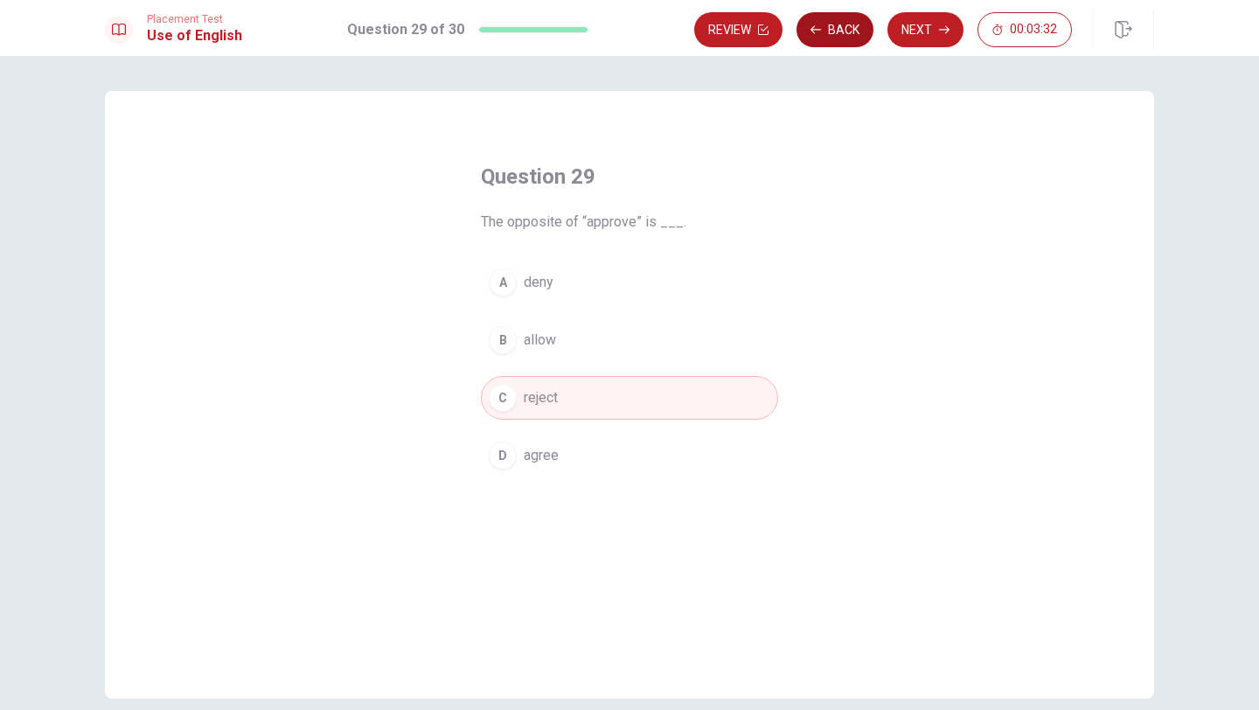
click at [819, 34] on icon "button" at bounding box center [815, 29] width 10 height 10
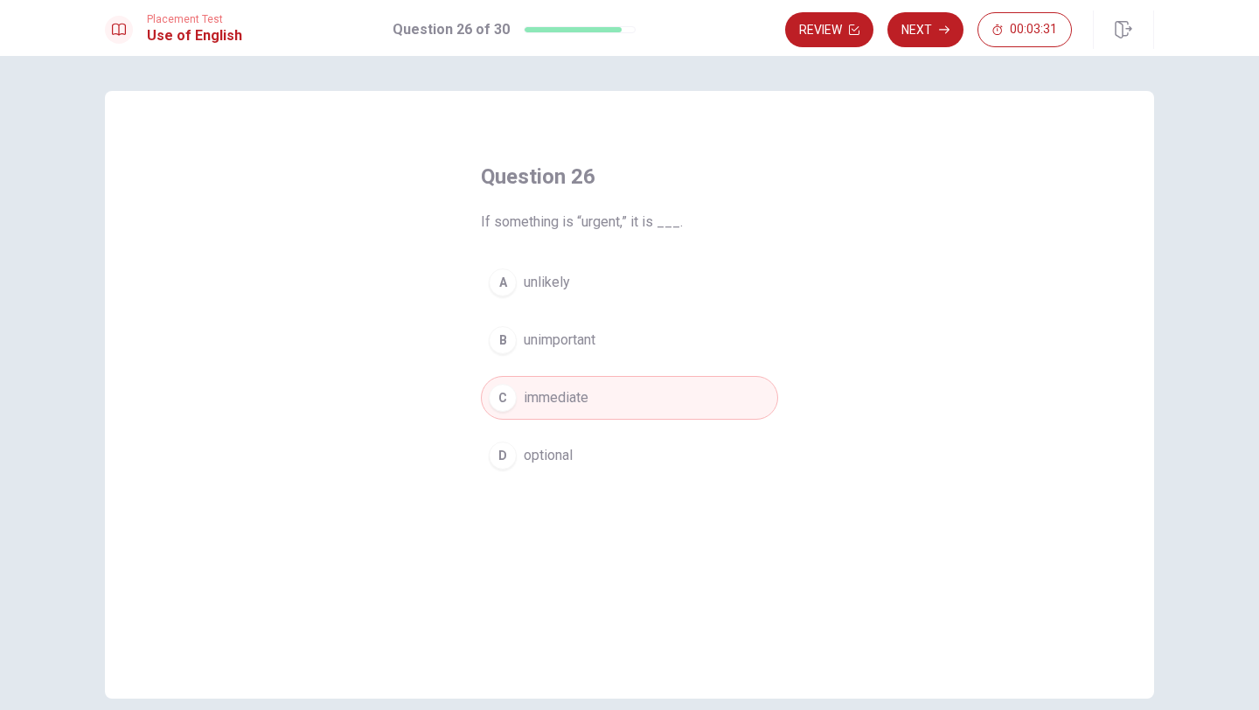
click at [819, 34] on button "Review" at bounding box center [829, 29] width 88 height 35
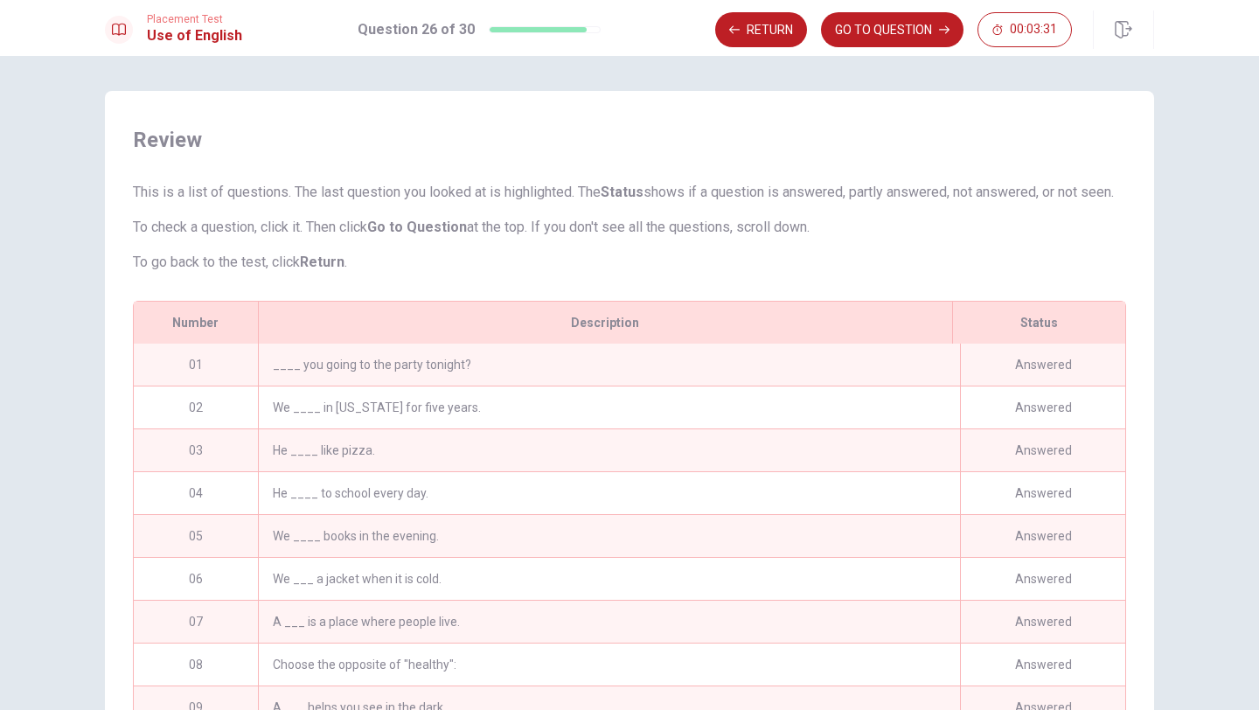
scroll to position [163, 0]
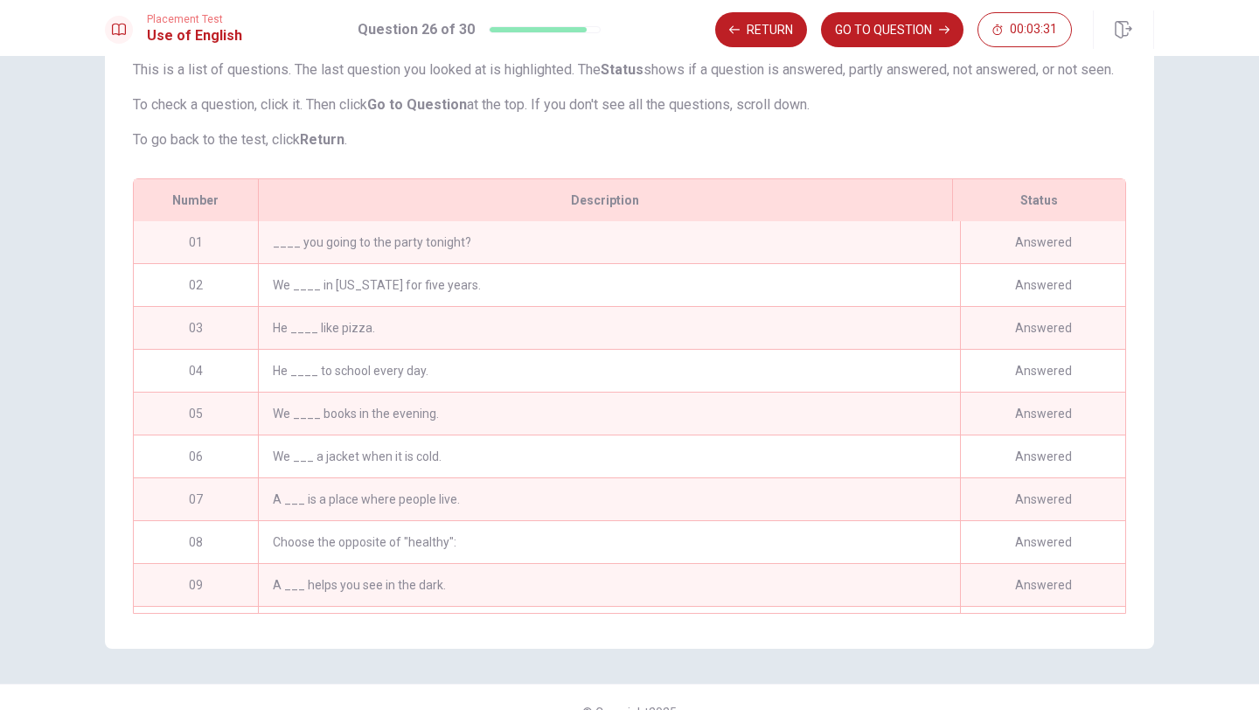
click at [819, 34] on div "Return GO TO QUESTION 00:03:31" at bounding box center [893, 29] width 357 height 35
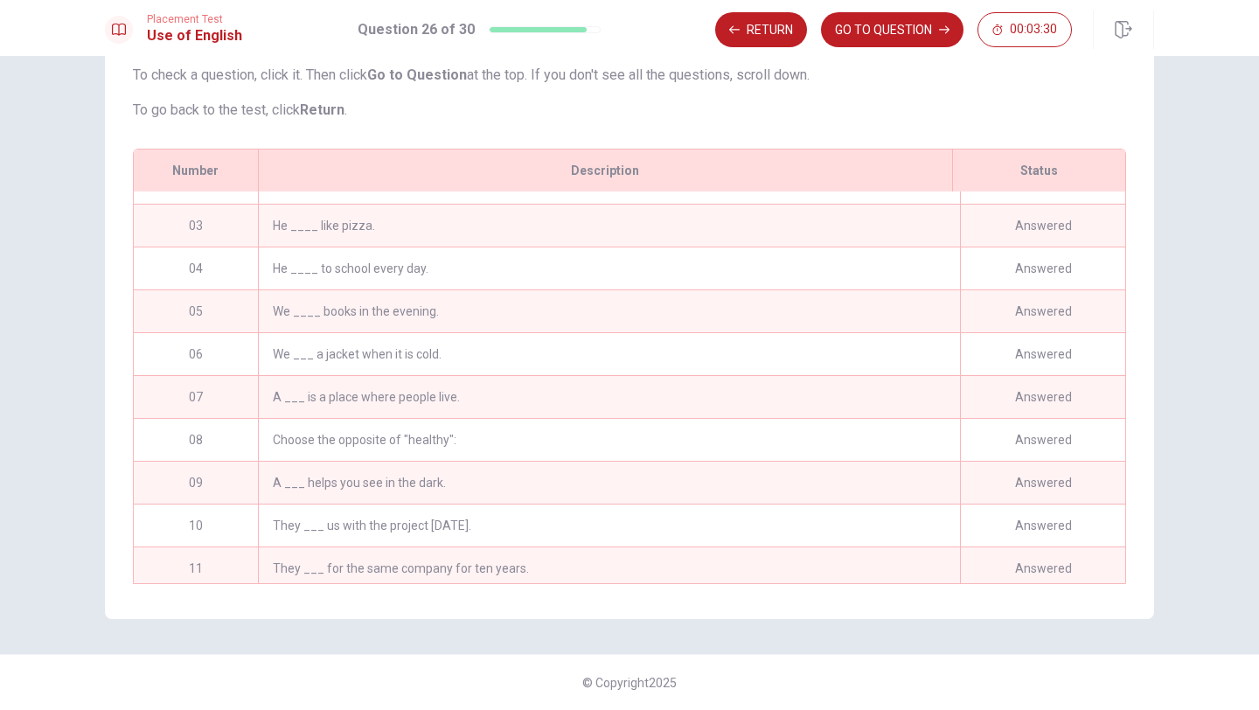
scroll to position [0, 0]
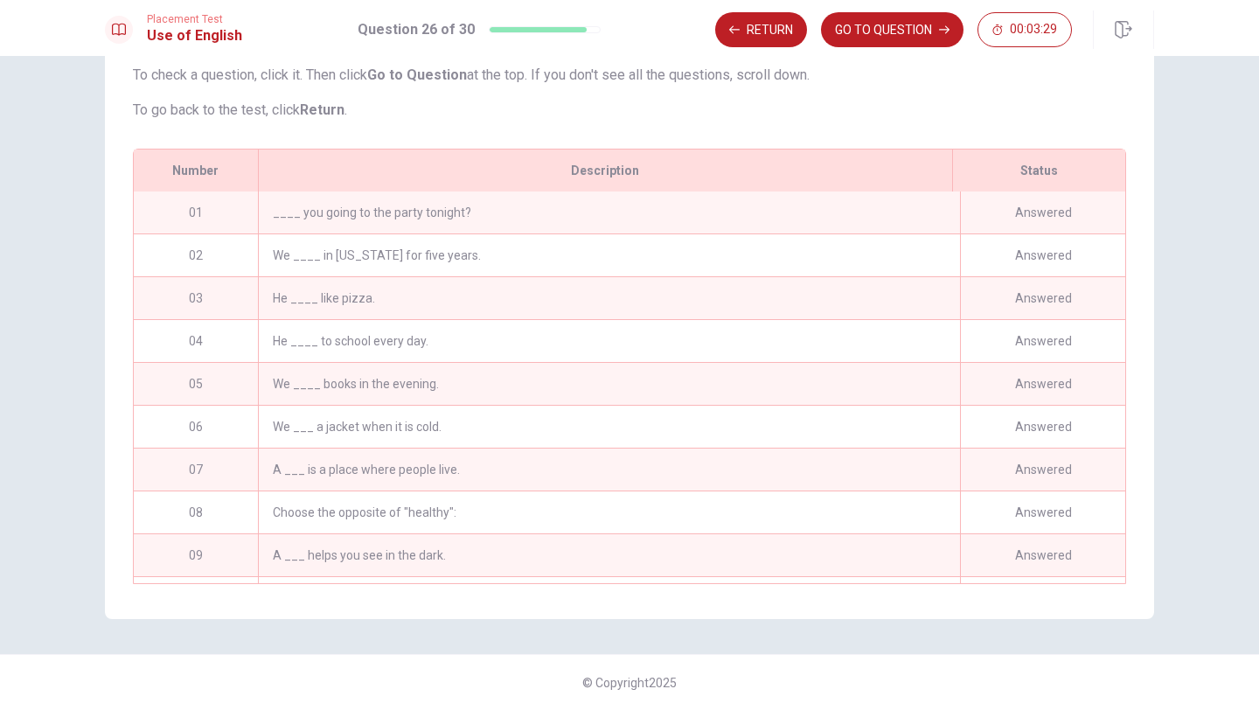
click at [435, 214] on div "____ you going to the party tonight?" at bounding box center [609, 212] width 702 height 42
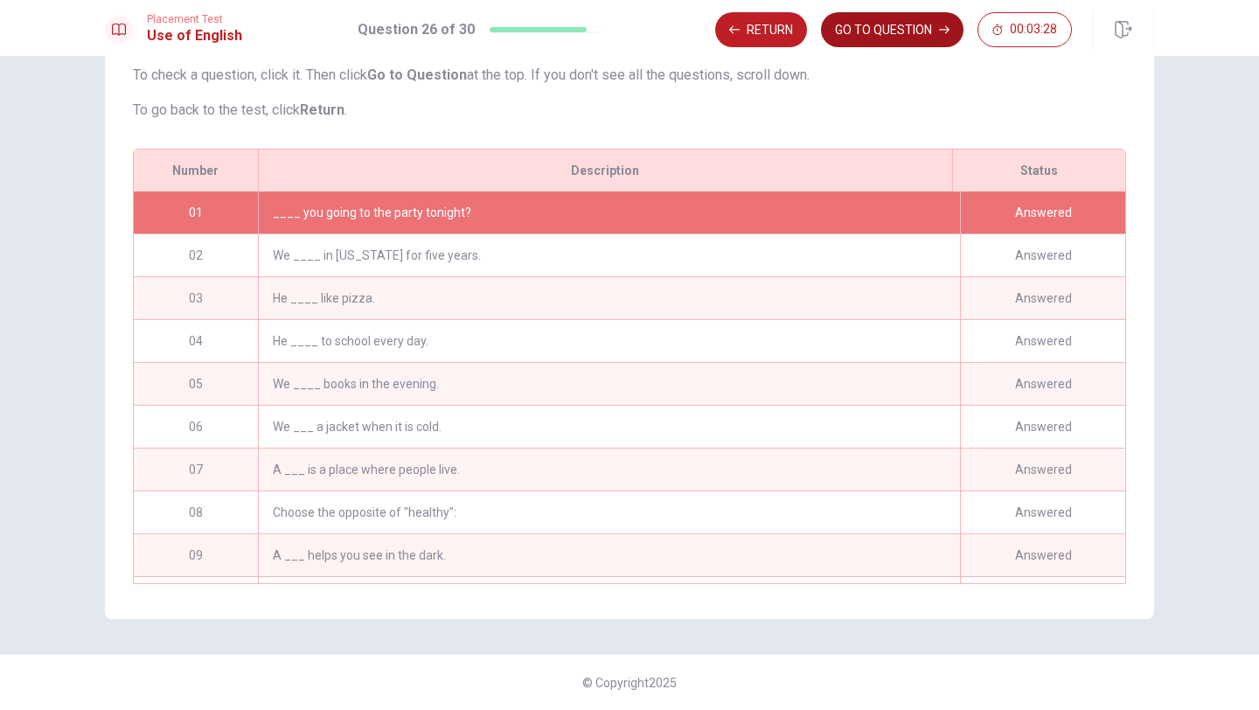
click at [905, 25] on button "GO TO QUESTION" at bounding box center [892, 29] width 143 height 35
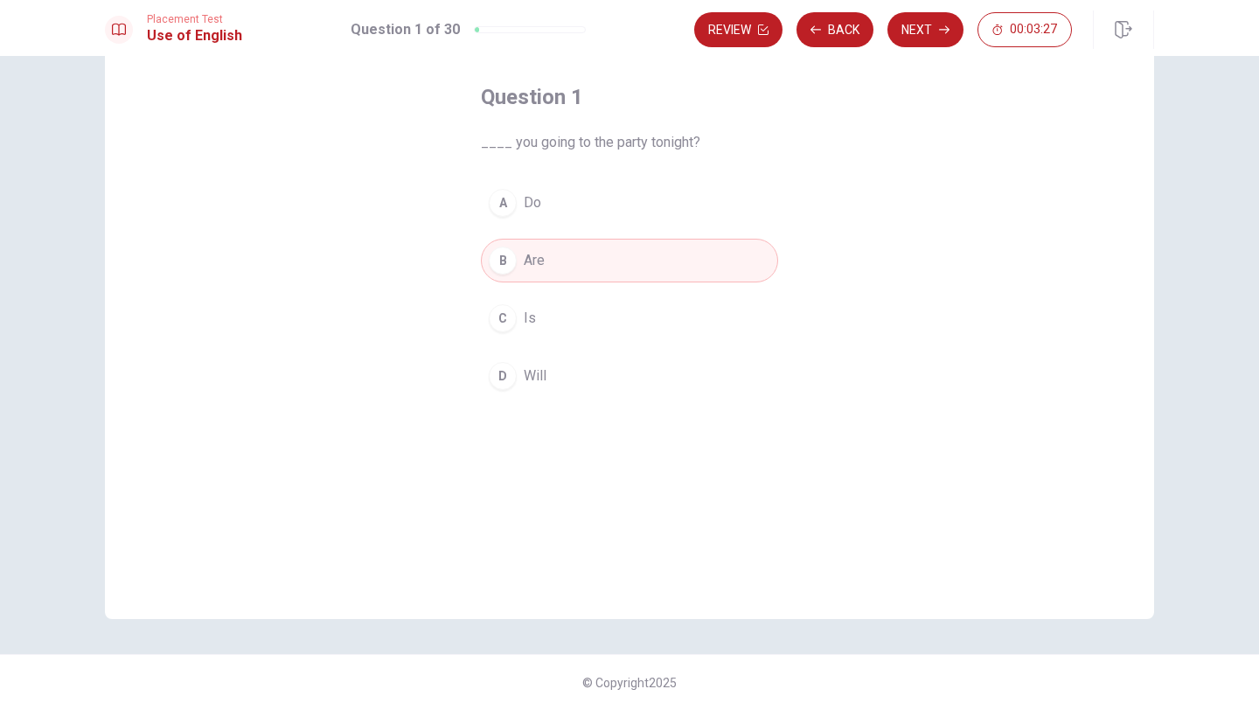
scroll to position [80, 0]
click at [932, 21] on button "Next" at bounding box center [925, 29] width 76 height 35
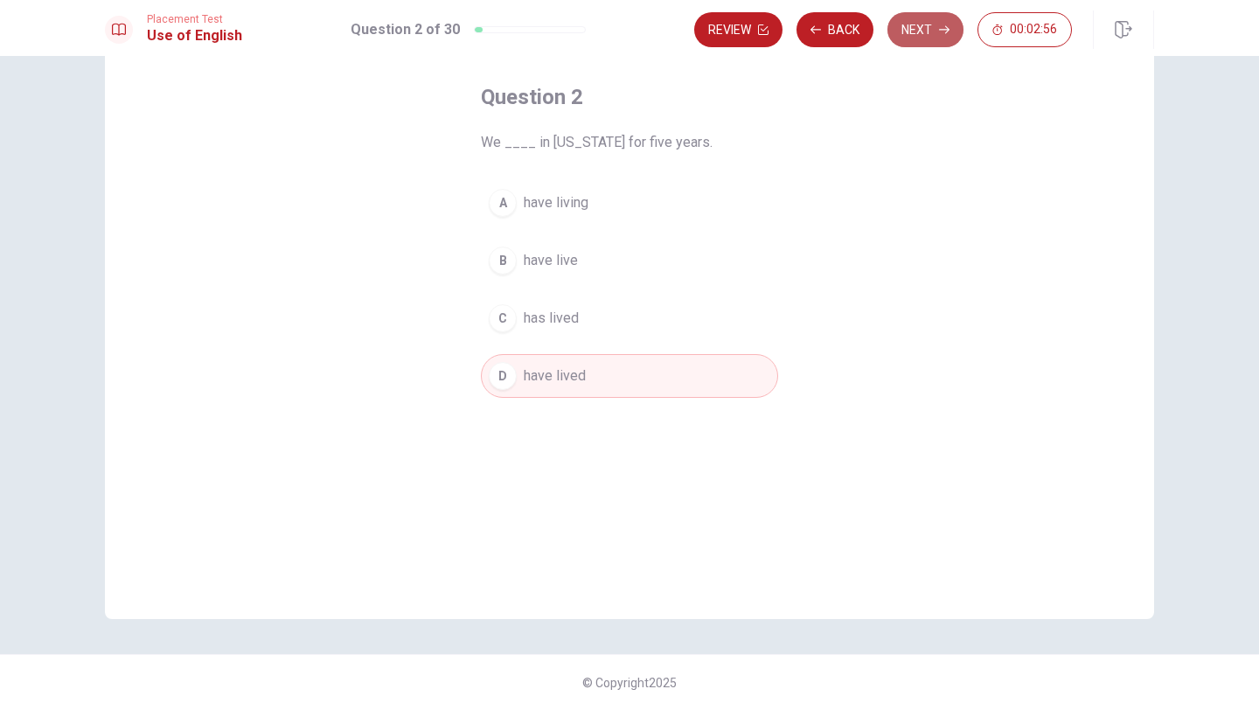
click at [918, 39] on button "Next" at bounding box center [925, 29] width 76 height 35
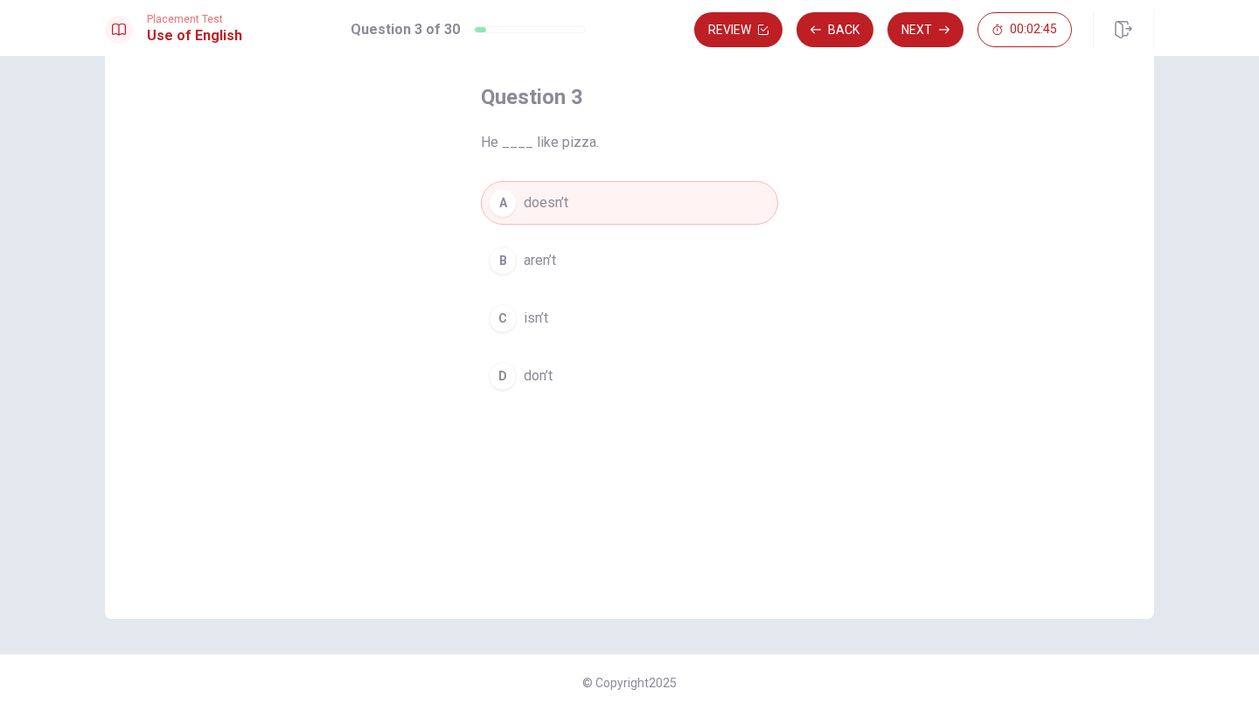
click at [907, 48] on div "Review Back Next 00:02:45" at bounding box center [924, 29] width 460 height 38
click at [923, 38] on button "Next" at bounding box center [925, 29] width 76 height 35
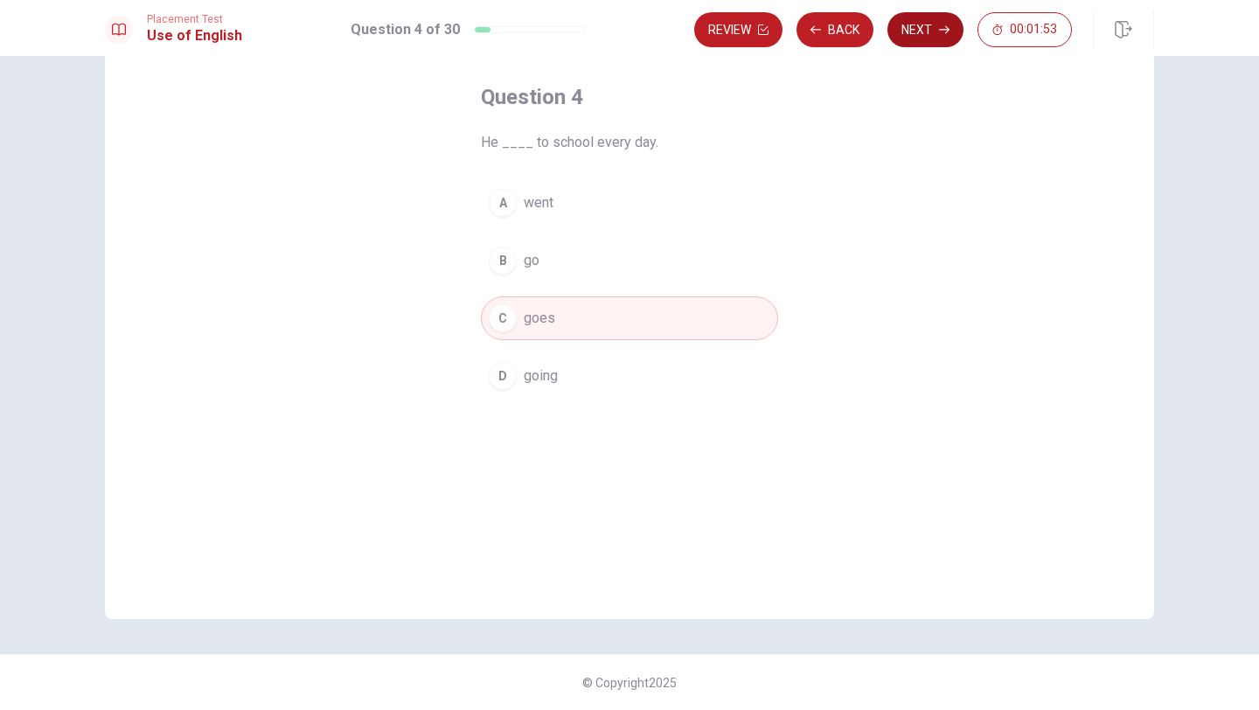
click at [897, 21] on button "Next" at bounding box center [925, 29] width 76 height 35
click at [904, 22] on button "Next" at bounding box center [925, 29] width 76 height 35
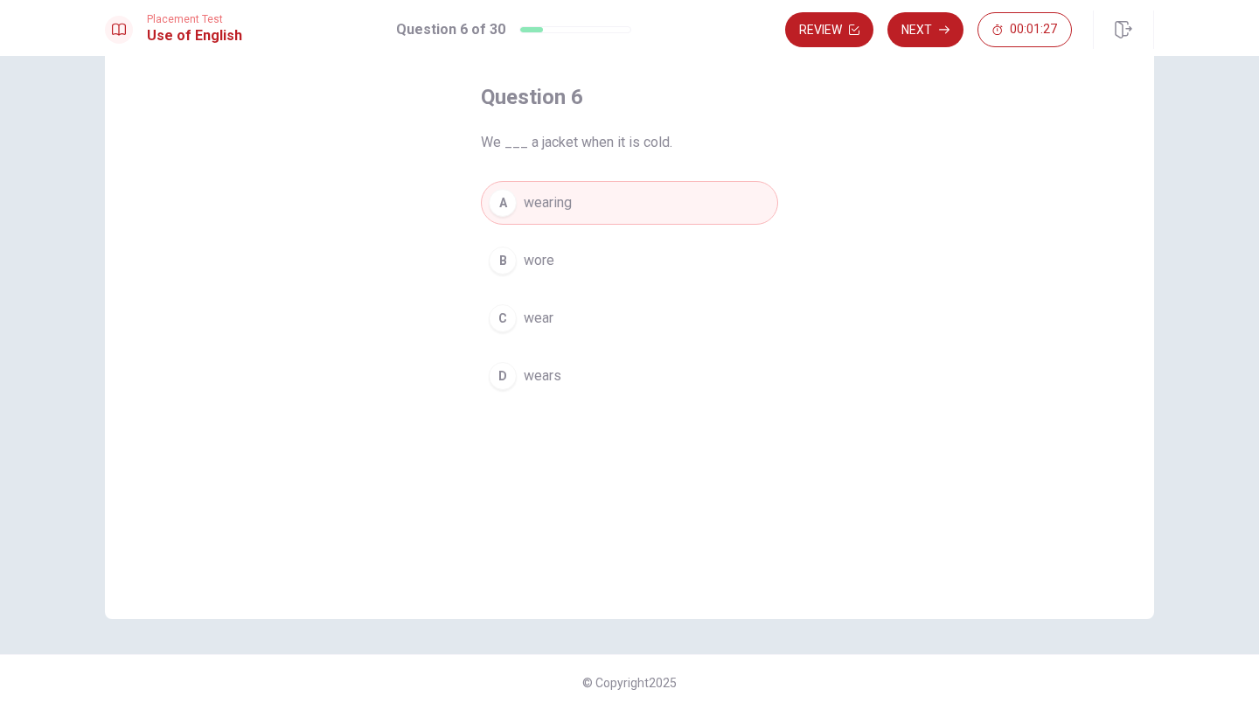
click at [501, 323] on div "C" at bounding box center [503, 318] width 28 height 28
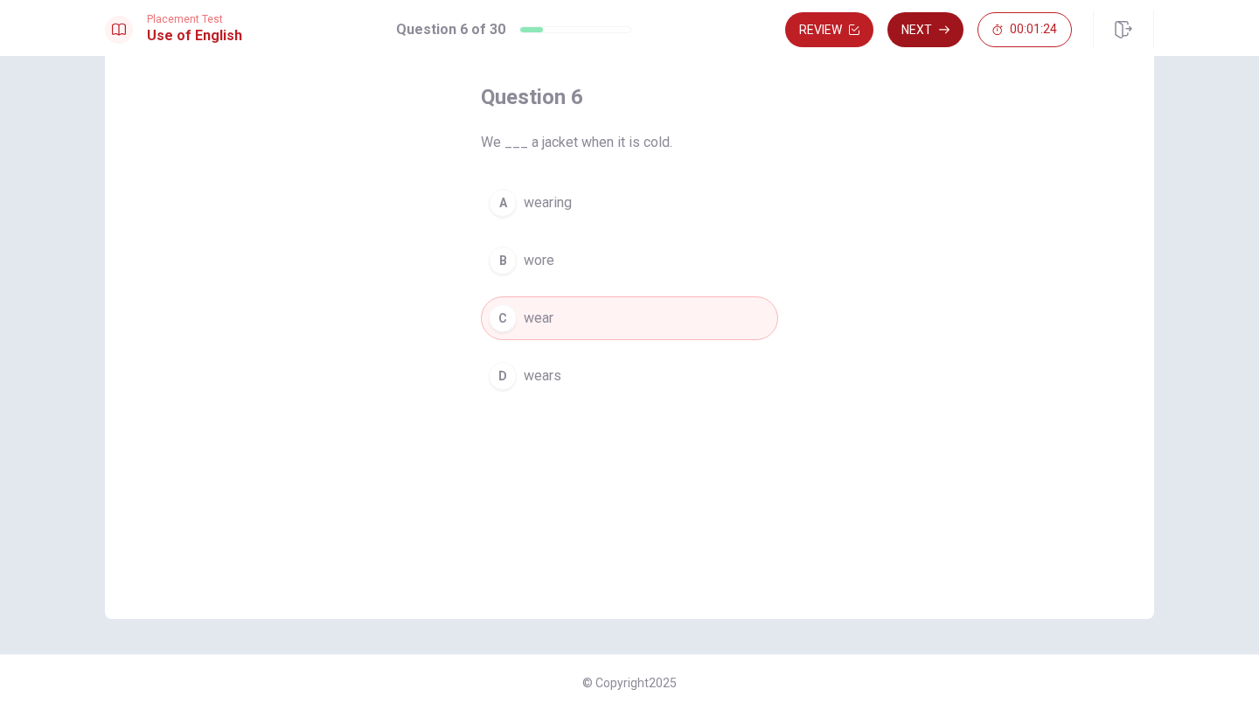
click at [924, 35] on button "Next" at bounding box center [925, 29] width 76 height 35
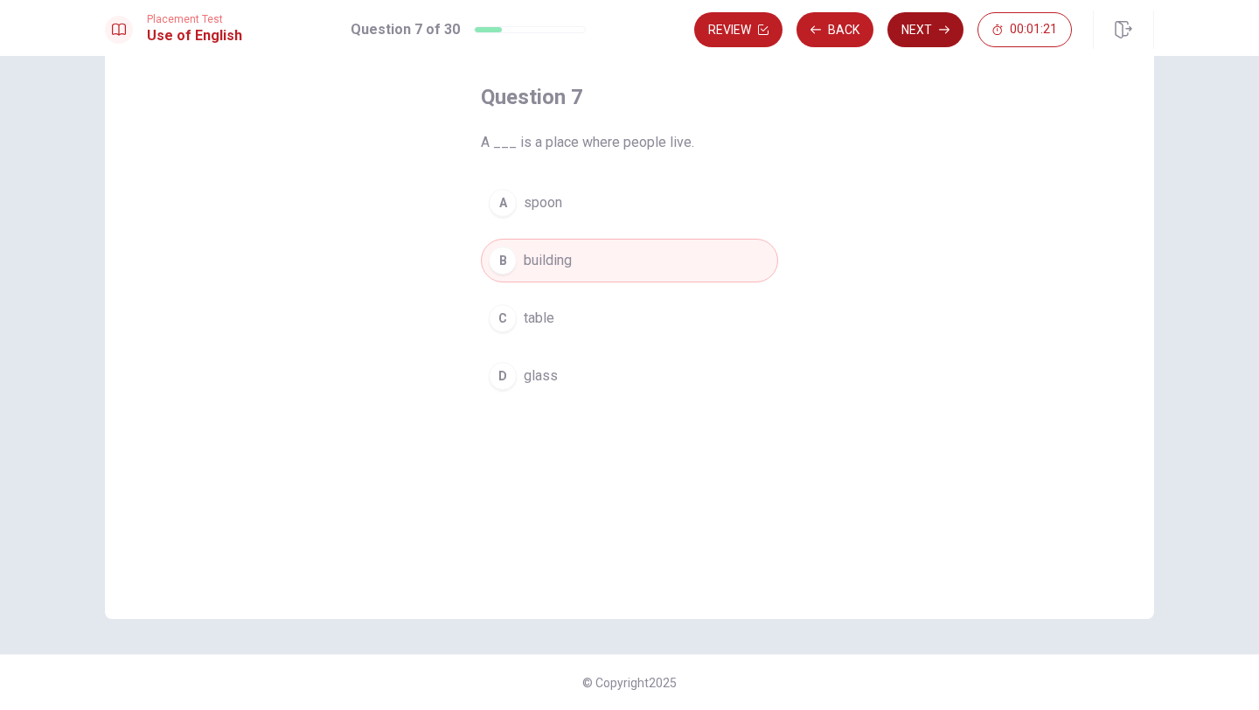
click at [925, 35] on button "Next" at bounding box center [925, 29] width 76 height 35
click at [925, 34] on button "Next" at bounding box center [925, 29] width 76 height 35
click at [955, 37] on button "Next" at bounding box center [925, 29] width 76 height 35
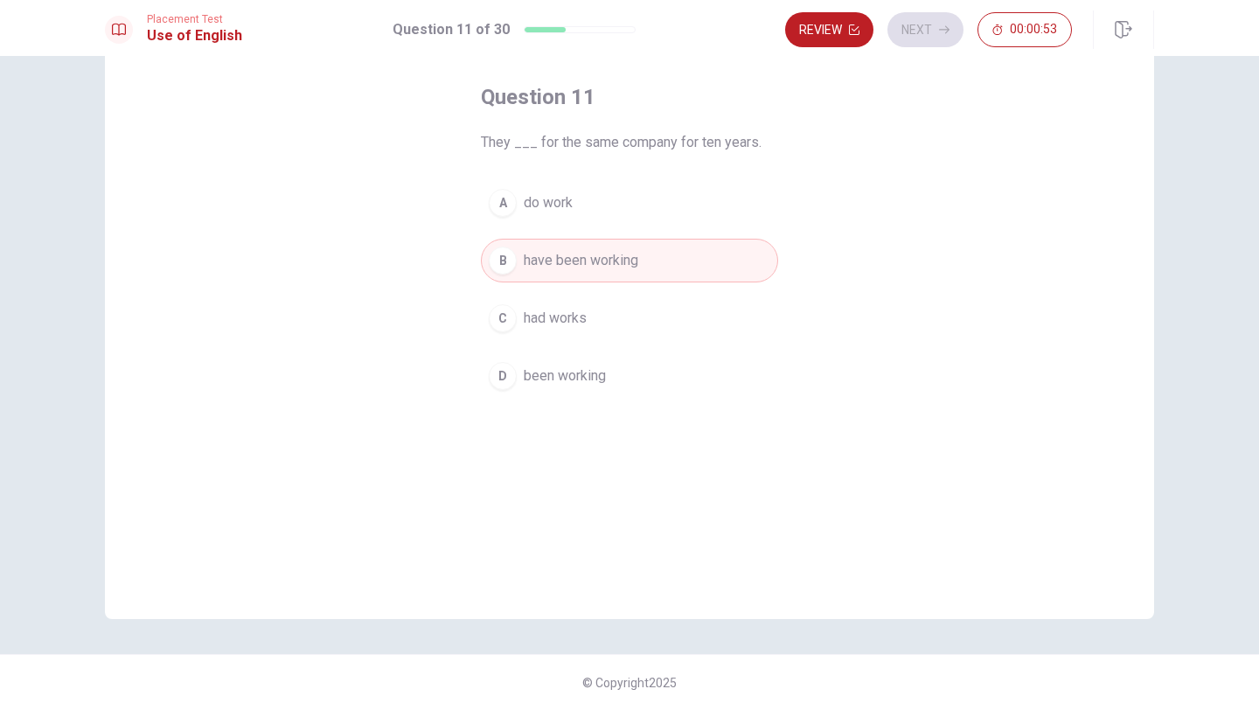
click at [943, 37] on div "Review Next 00:00:53" at bounding box center [928, 29] width 287 height 35
click at [943, 37] on div "Review Next 00:00:52" at bounding box center [928, 29] width 287 height 35
click at [935, 37] on button "Next" at bounding box center [925, 29] width 76 height 35
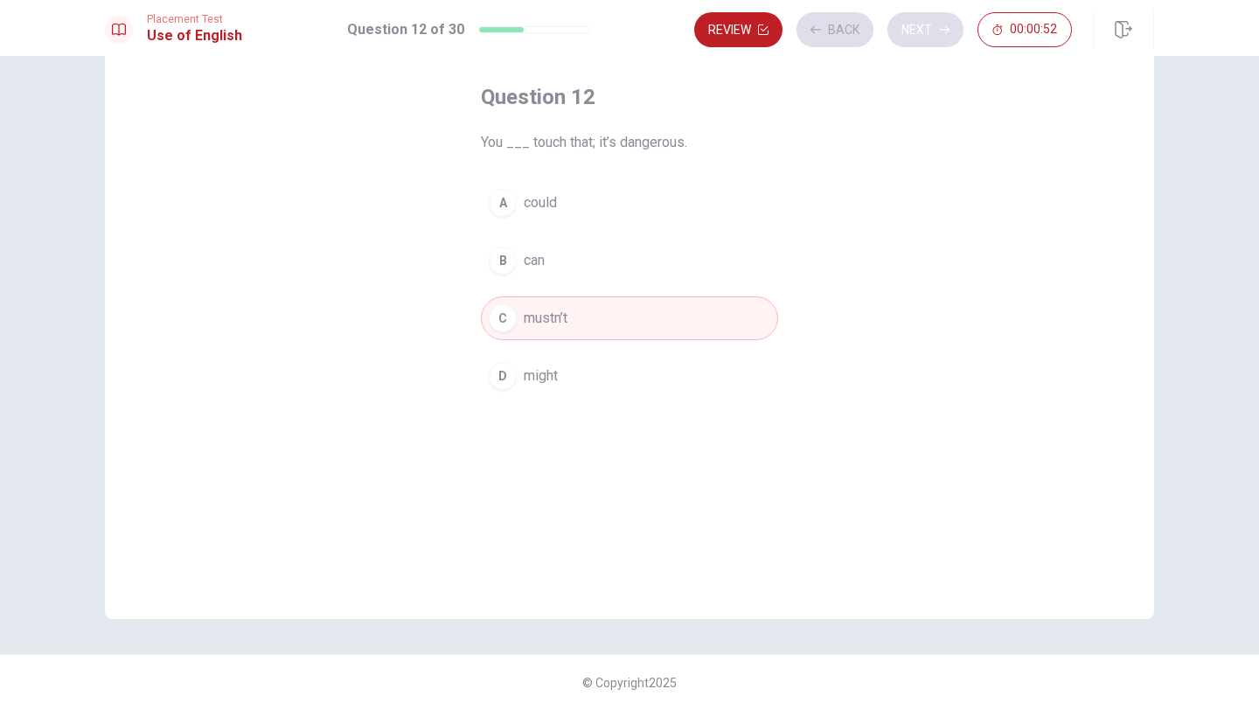
click at [935, 37] on div "Review Back Next 00:00:52" at bounding box center [883, 29] width 378 height 35
click at [935, 37] on div "Review Back Next 00:00:51" at bounding box center [883, 29] width 378 height 35
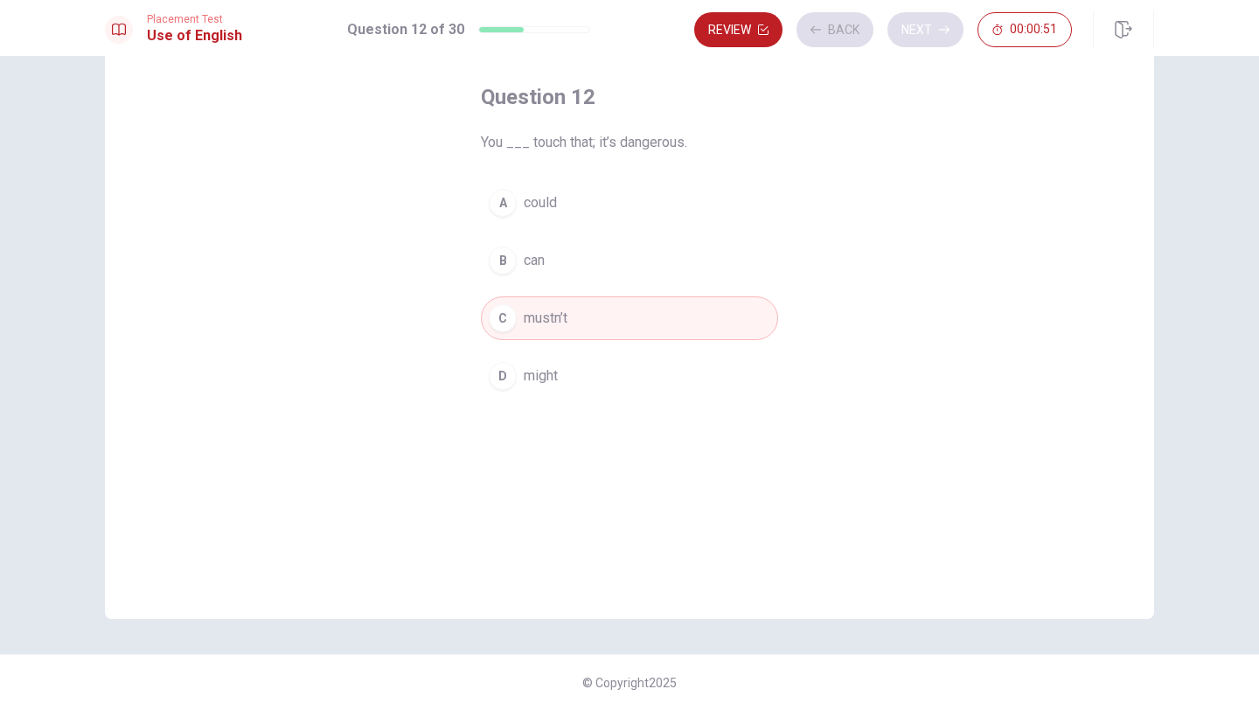
click at [935, 37] on div "Review Back Next 00:00:51" at bounding box center [883, 29] width 378 height 35
click at [935, 37] on button "Next" at bounding box center [925, 29] width 76 height 35
click at [935, 37] on div "Review Back Next 00:00:51" at bounding box center [883, 29] width 378 height 35
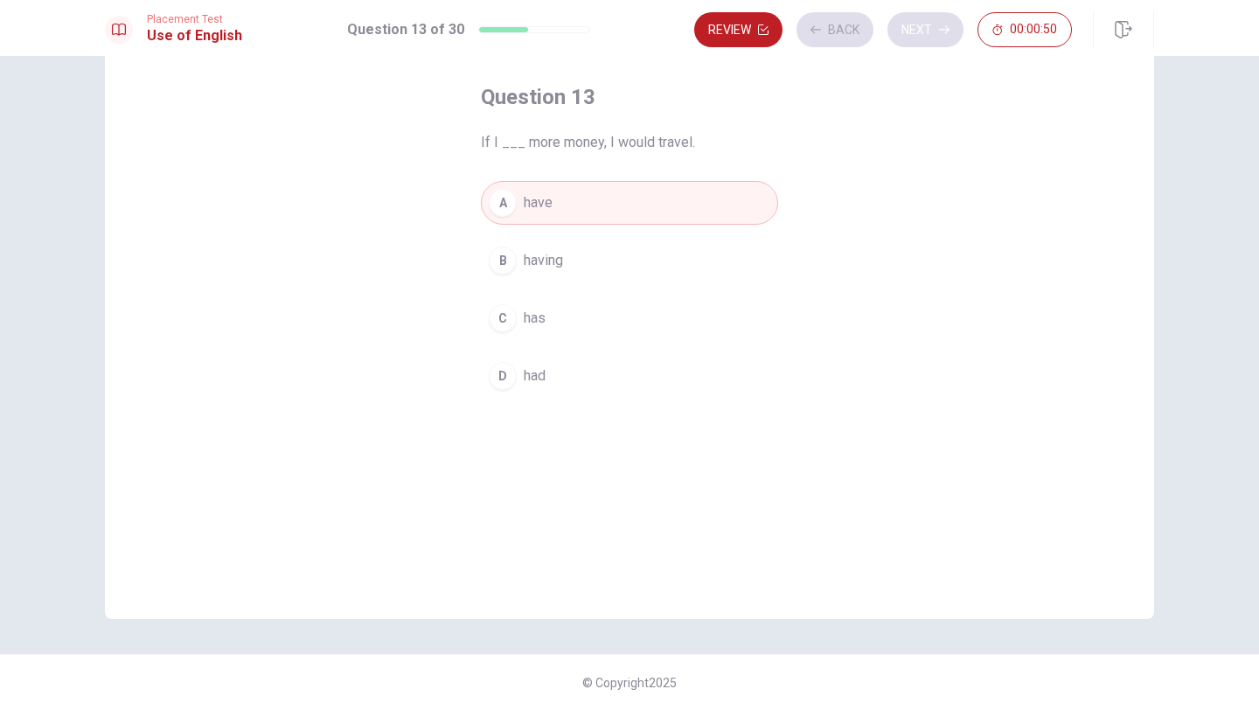
click at [935, 37] on div "Review Back Next 00:00:50" at bounding box center [883, 29] width 378 height 35
click at [935, 39] on div "Review Back Next 00:00:50" at bounding box center [883, 29] width 378 height 35
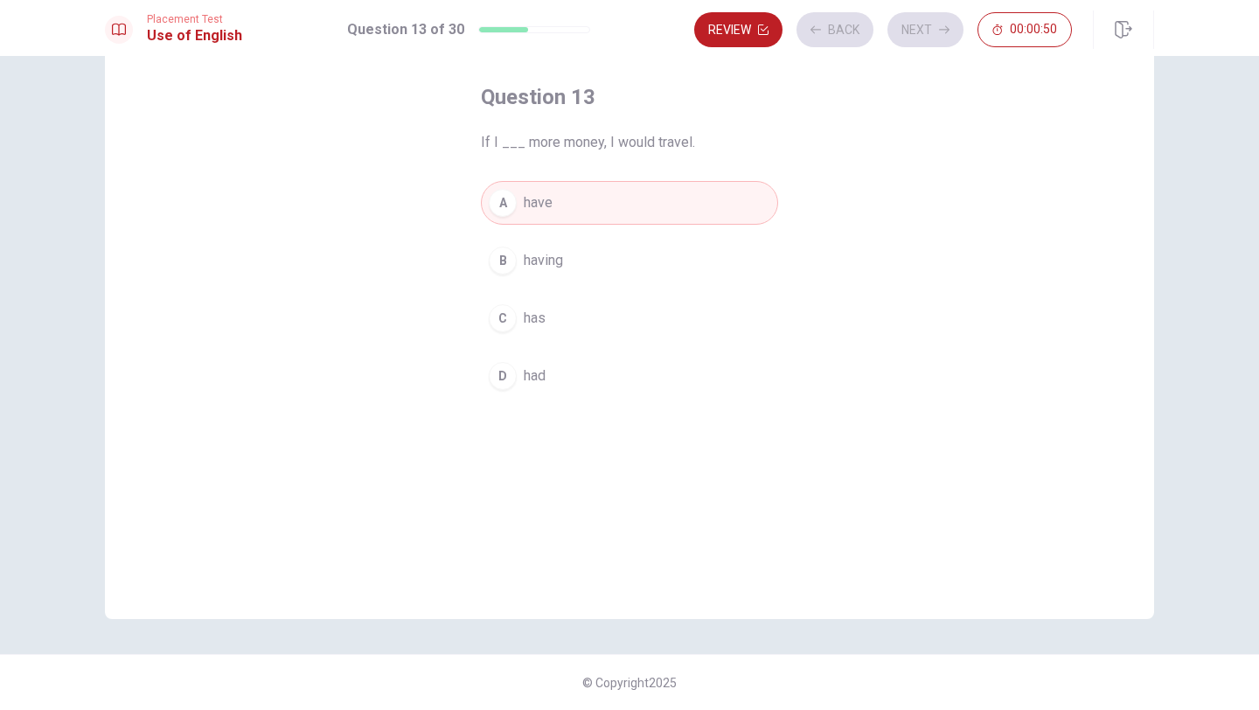
click at [935, 39] on button "Next" at bounding box center [925, 29] width 76 height 35
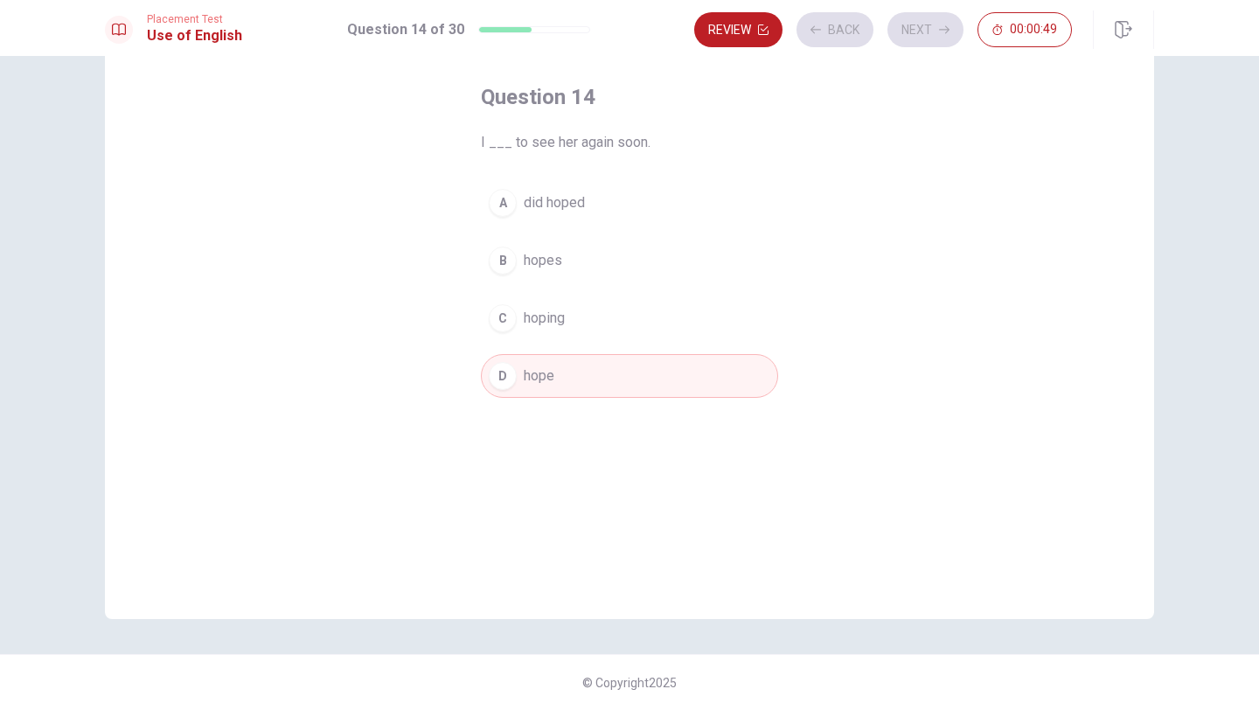
click at [935, 39] on div "Review Back Next 00:00:49" at bounding box center [883, 29] width 378 height 35
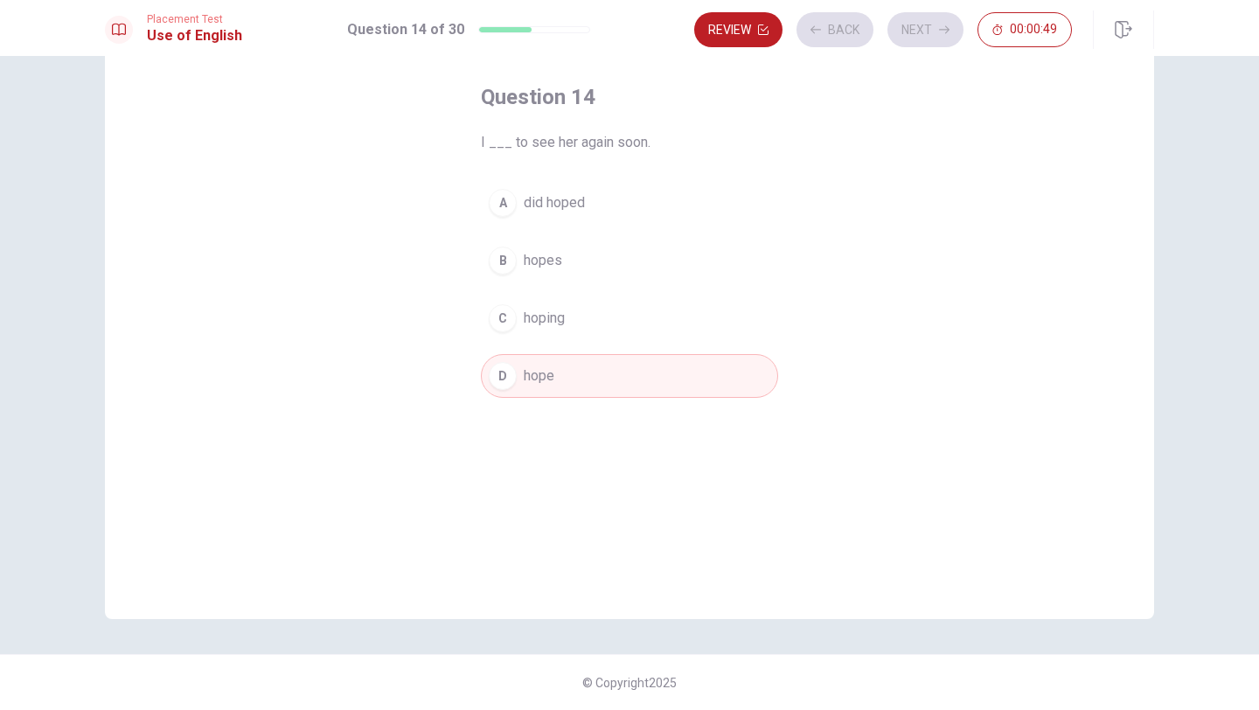
click at [935, 39] on div "Review Back Next 00:00:49" at bounding box center [883, 29] width 378 height 35
click at [935, 39] on button "Next" at bounding box center [925, 29] width 76 height 35
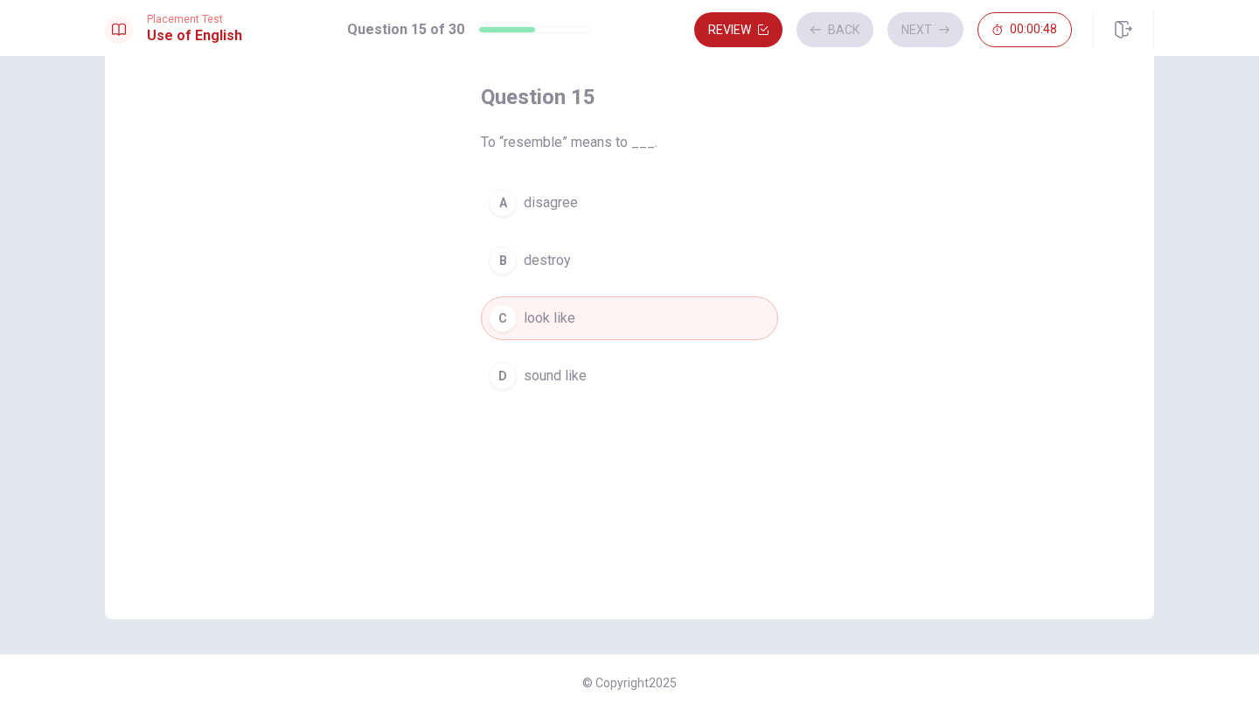
click at [935, 39] on div "Review Back Next 00:00:48" at bounding box center [883, 29] width 378 height 35
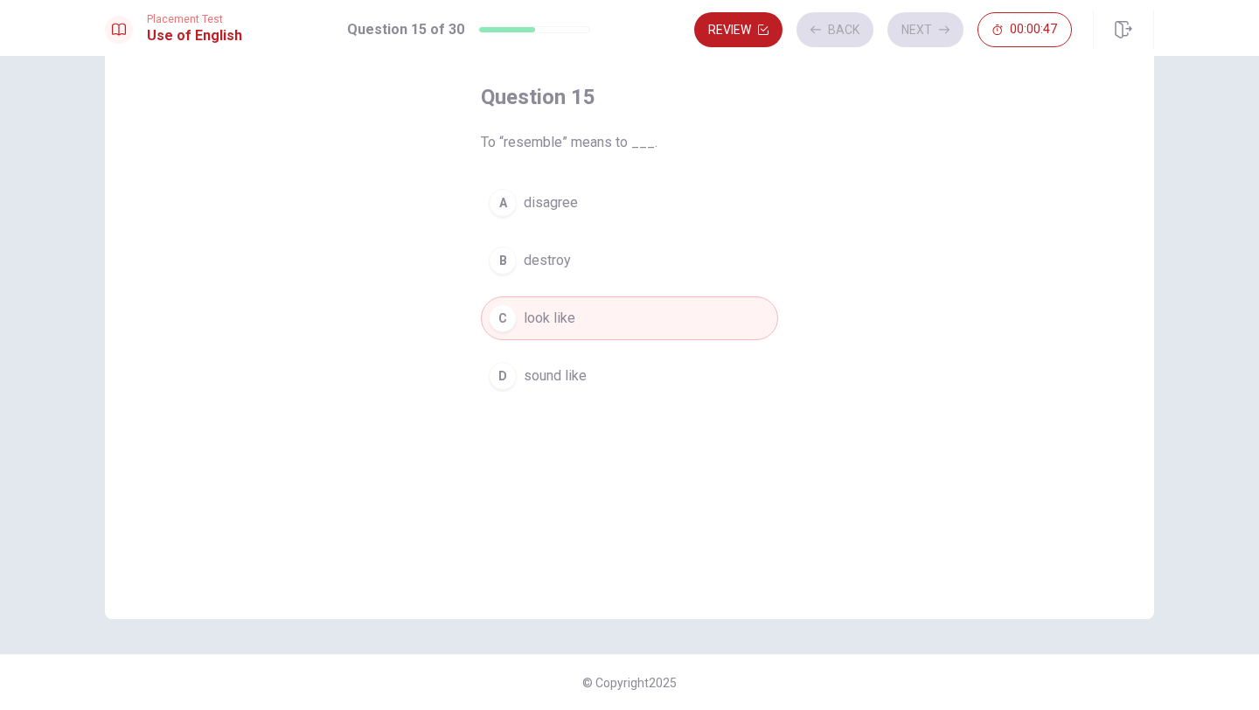
click at [935, 39] on div "Review Back Next 00:00:47" at bounding box center [883, 29] width 378 height 35
click at [935, 39] on button "Next" at bounding box center [925, 29] width 76 height 35
click at [935, 39] on div "Review Back Next 00:00:47" at bounding box center [883, 29] width 378 height 35
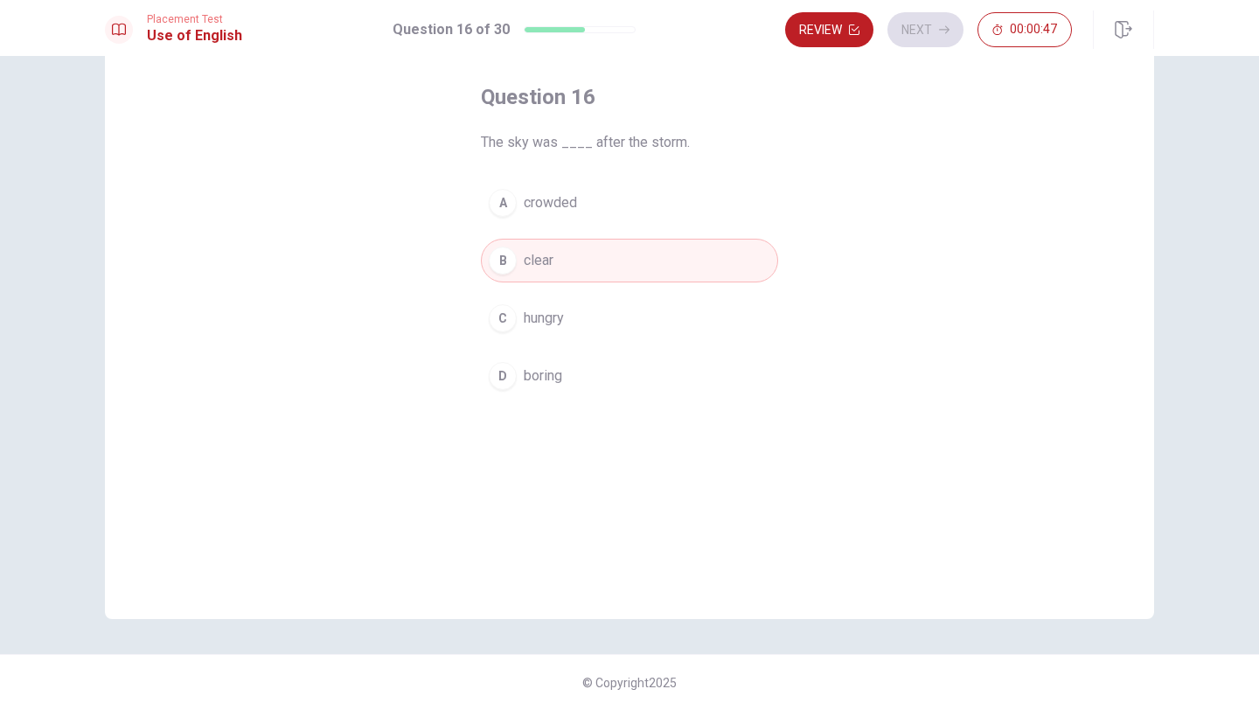
click at [935, 39] on div "Review Next 00:00:47" at bounding box center [928, 29] width 287 height 35
click at [935, 39] on div "Review Next 00:00:46" at bounding box center [928, 29] width 287 height 35
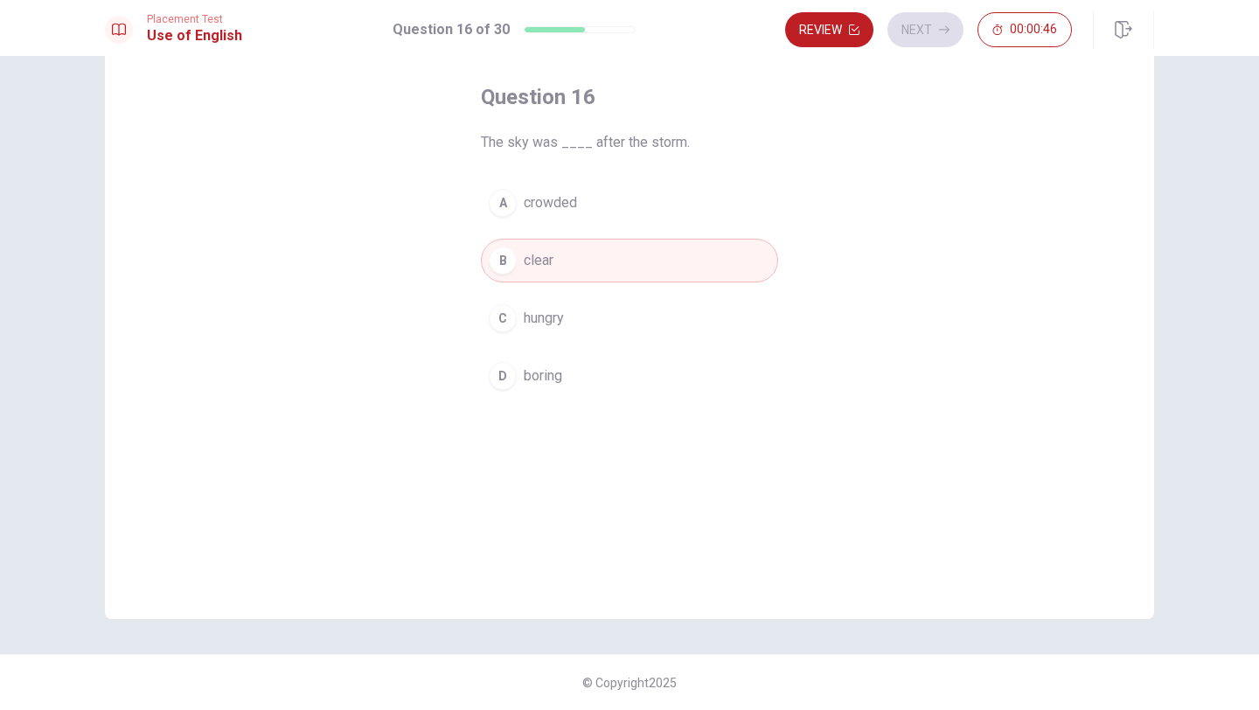
click at [935, 39] on button "Next" at bounding box center [925, 29] width 76 height 35
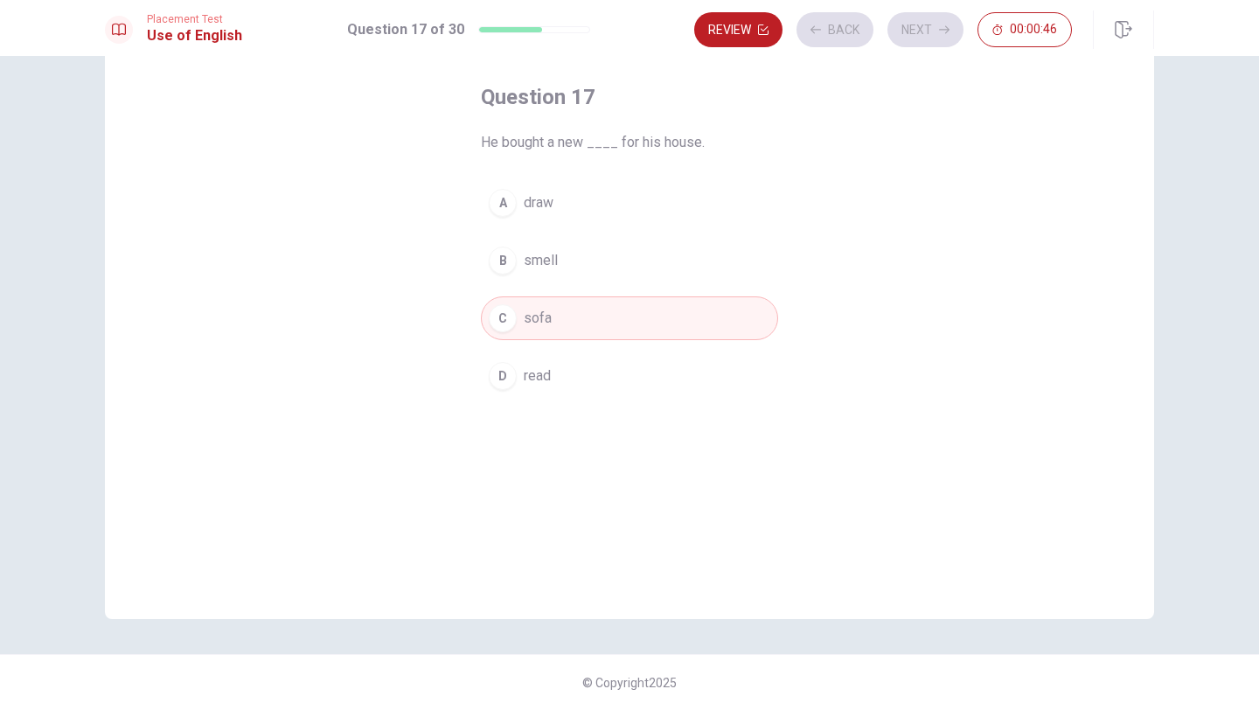
click at [935, 39] on div "Review Back Next 00:00:46" at bounding box center [883, 29] width 378 height 35
click at [935, 39] on div "Review Back Next 00:00:45" at bounding box center [883, 29] width 378 height 35
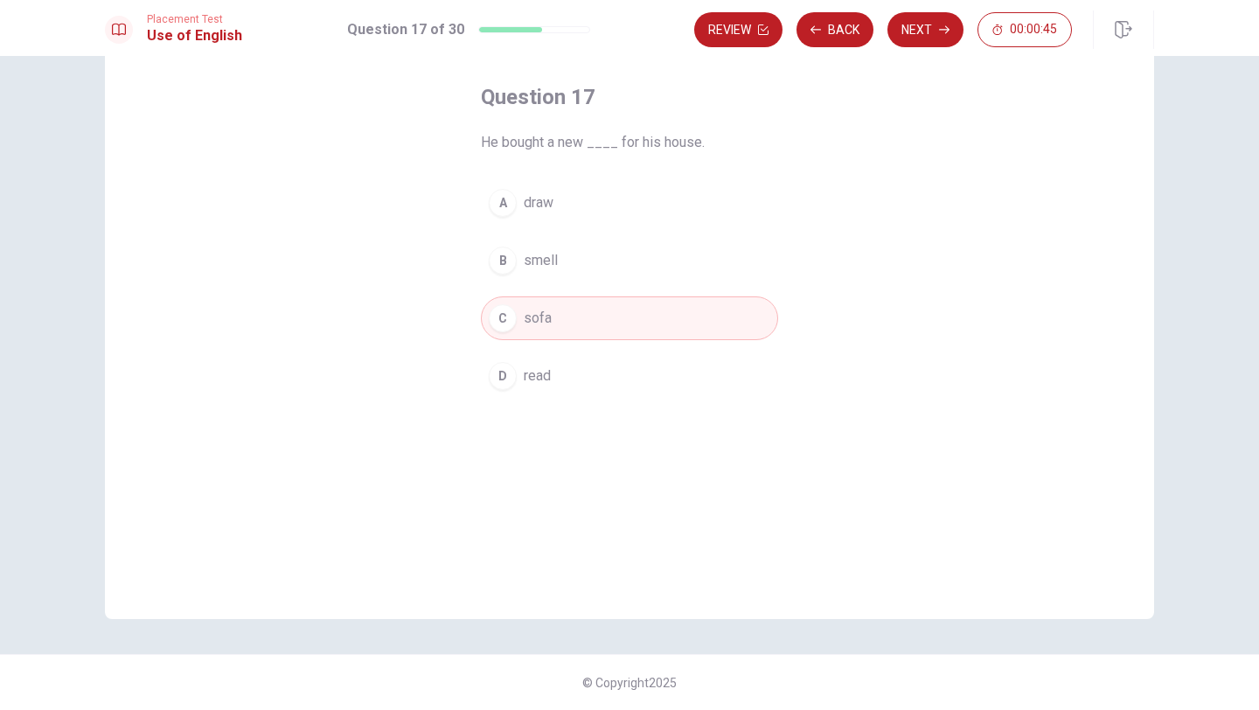
click at [935, 39] on button "Next" at bounding box center [925, 29] width 76 height 35
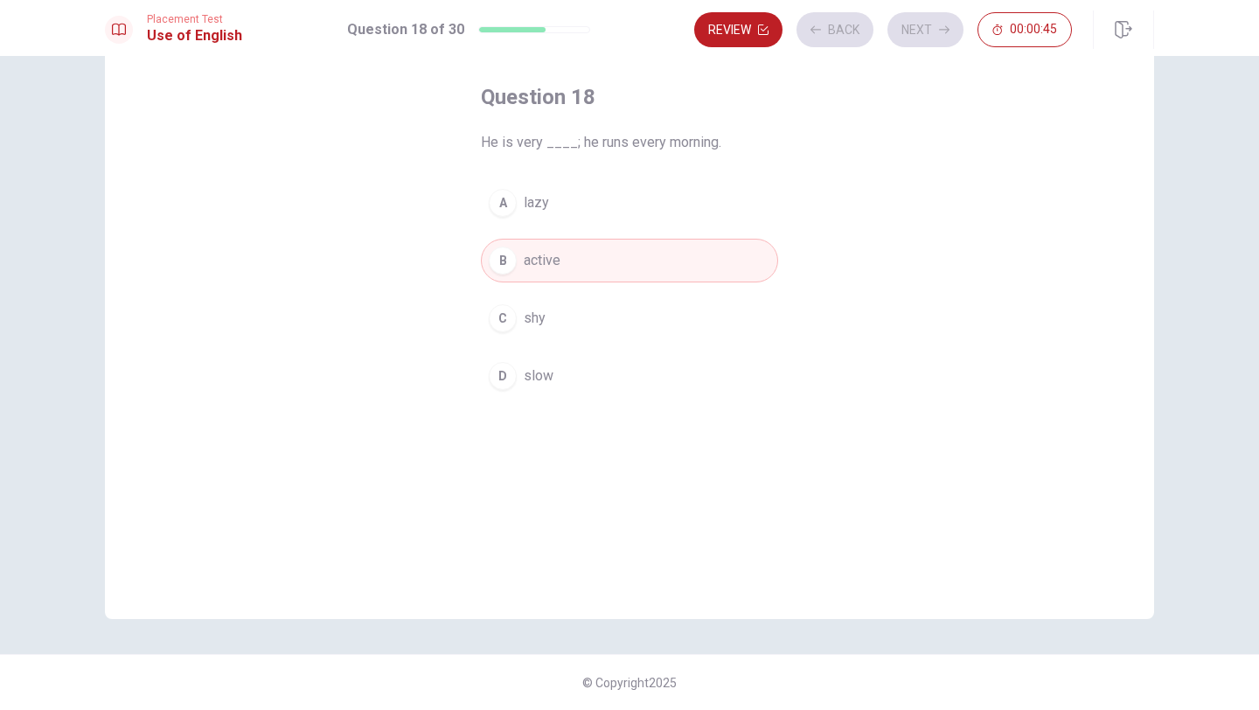
click at [935, 39] on div "Review Back Next 00:00:45" at bounding box center [883, 29] width 378 height 35
click at [935, 39] on div "Review Back Next 00:00:44" at bounding box center [883, 29] width 378 height 35
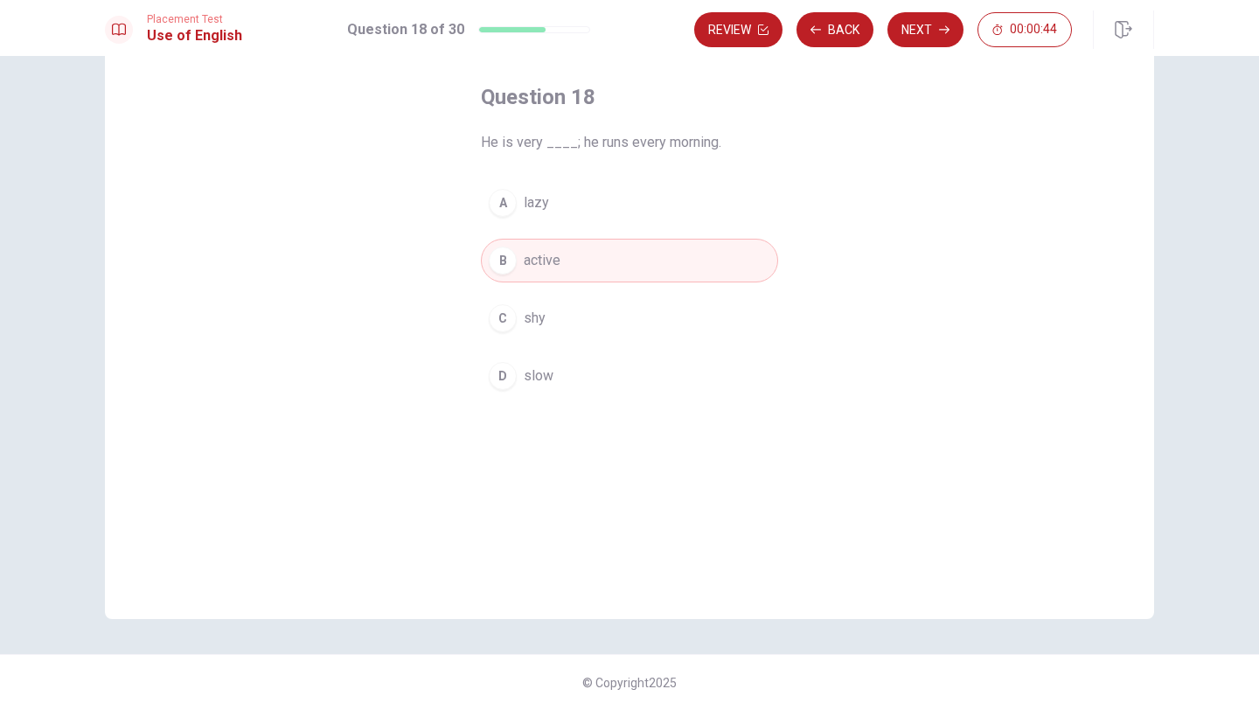
click at [935, 39] on button "Next" at bounding box center [925, 29] width 76 height 35
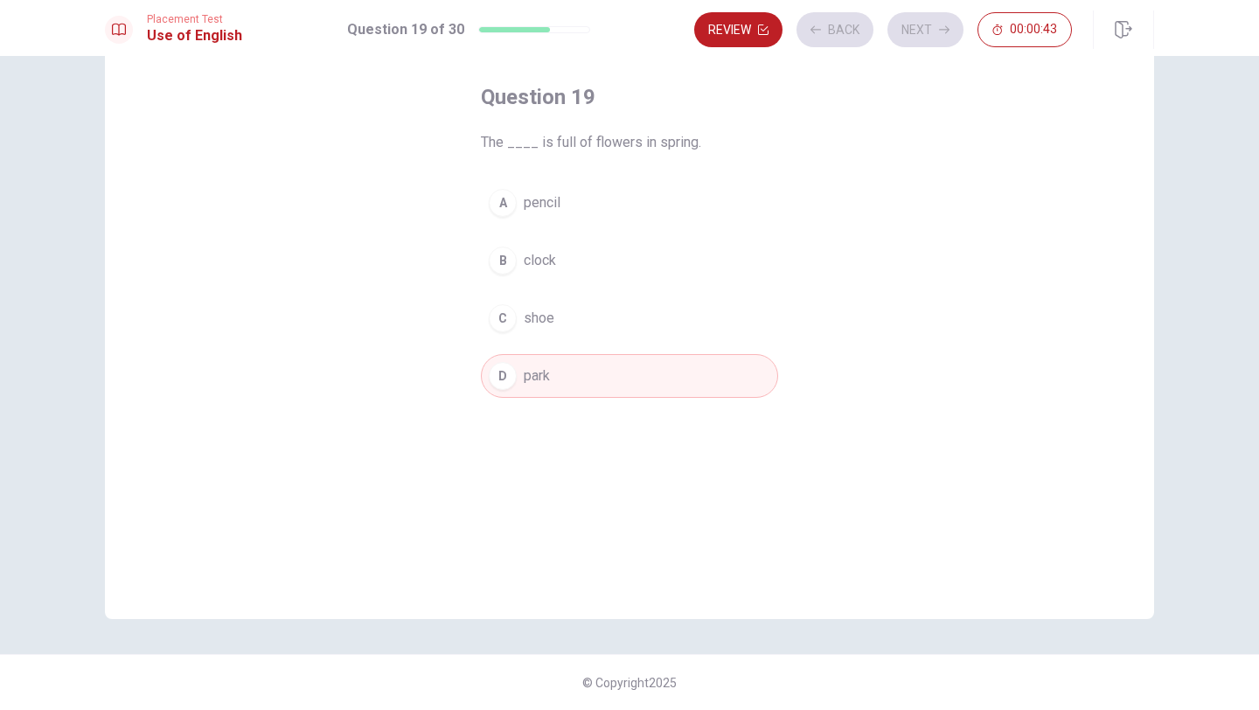
click at [935, 39] on div "Review Back Next 00:00:43" at bounding box center [883, 29] width 378 height 35
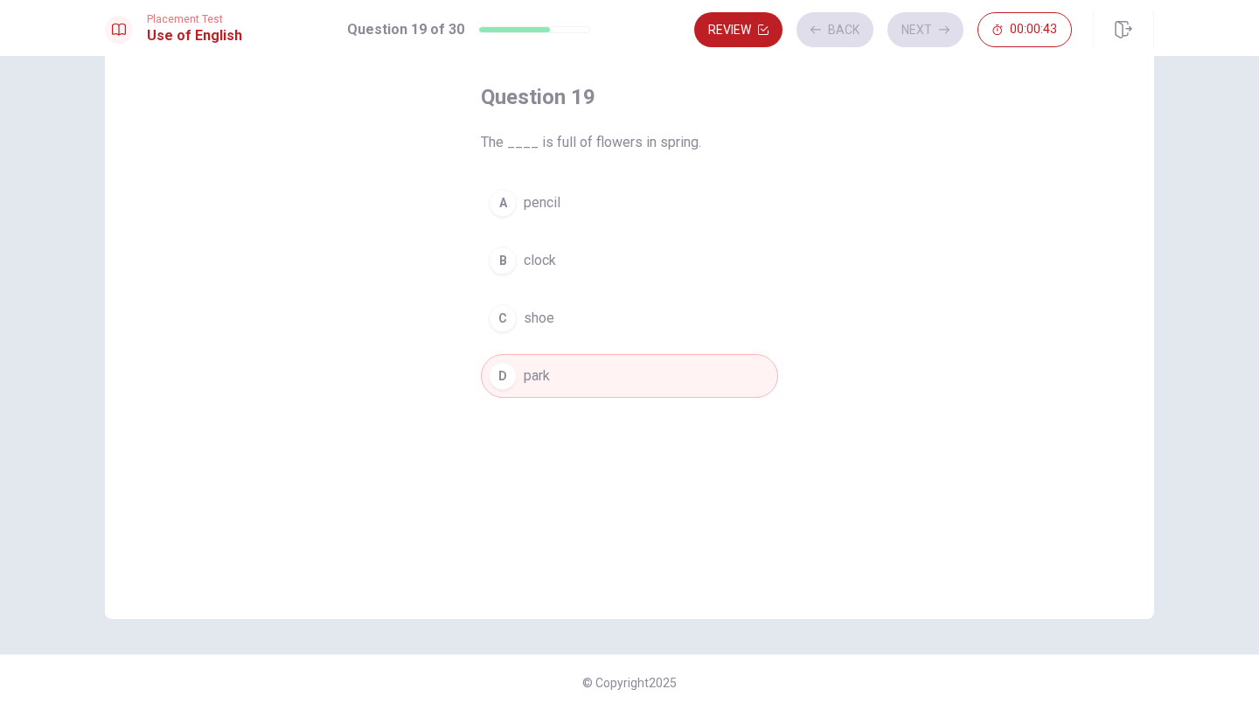
click at [935, 39] on button "Next" at bounding box center [925, 29] width 76 height 35
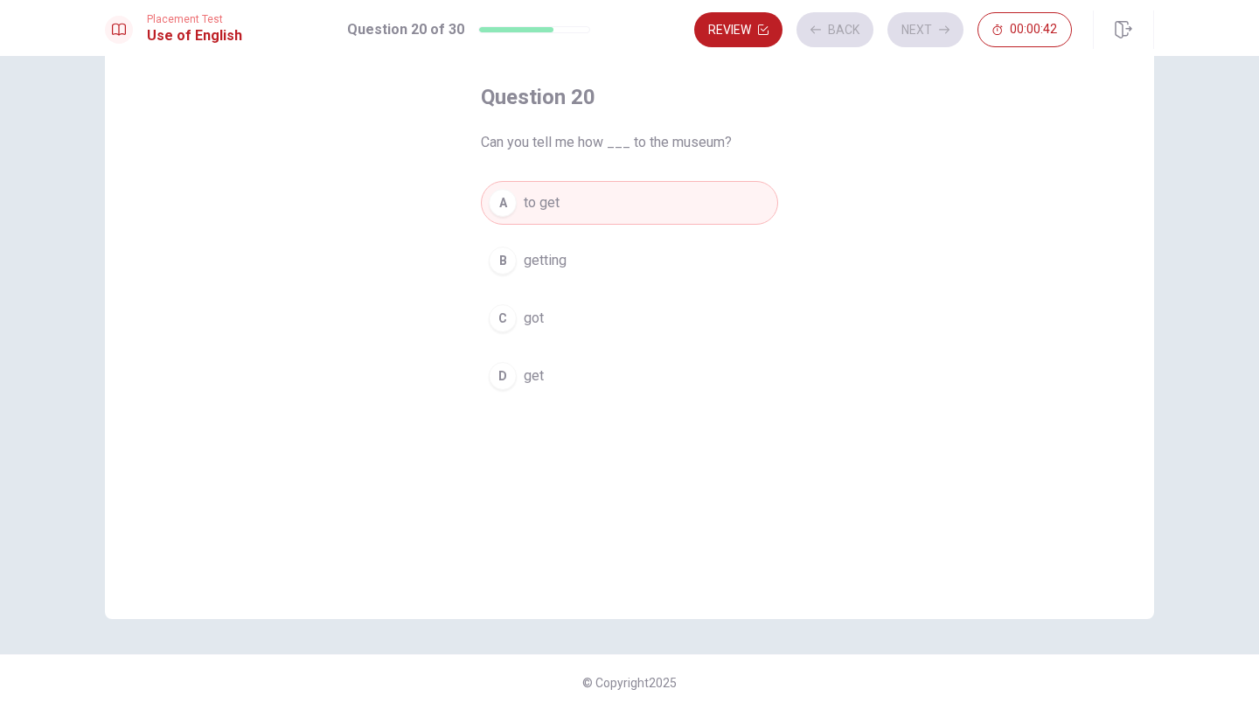
click at [935, 39] on div "Review Back Next 00:00:42" at bounding box center [883, 29] width 378 height 35
click at [935, 39] on button "Next" at bounding box center [925, 29] width 76 height 35
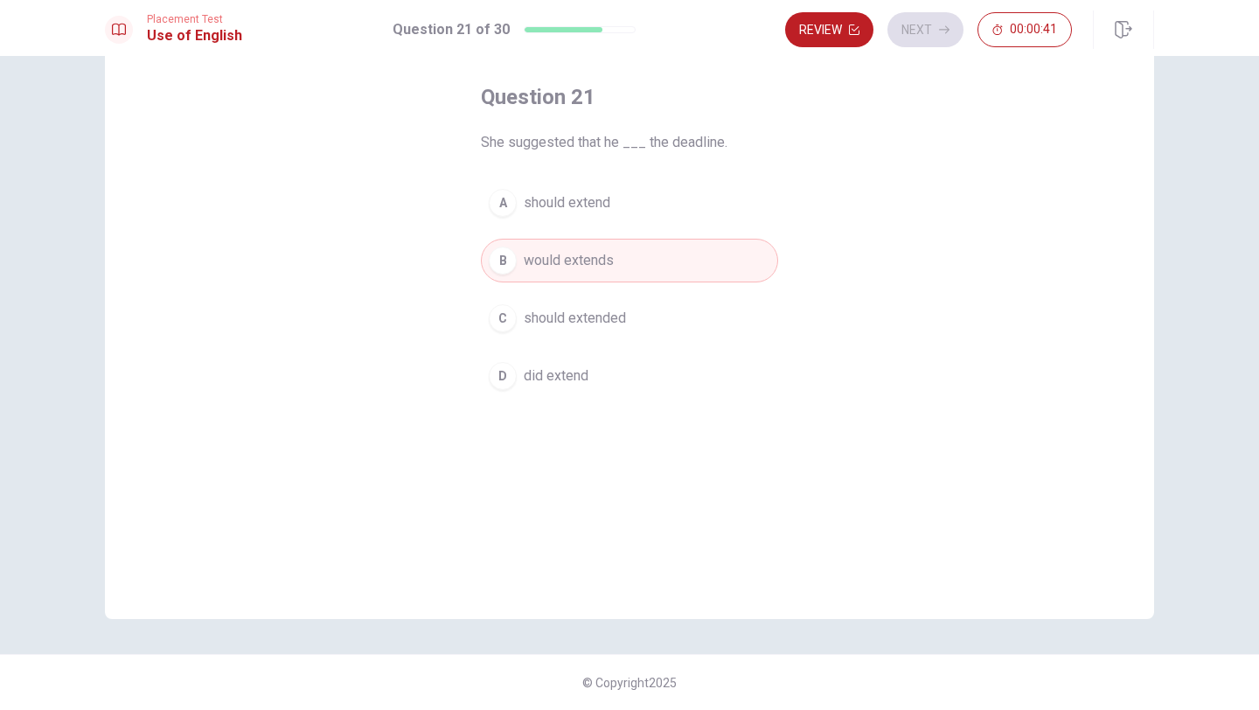
click at [935, 39] on div "Review Next 00:00:41" at bounding box center [928, 29] width 287 height 35
click at [935, 39] on div "Review Next 00:00:40" at bounding box center [928, 29] width 287 height 35
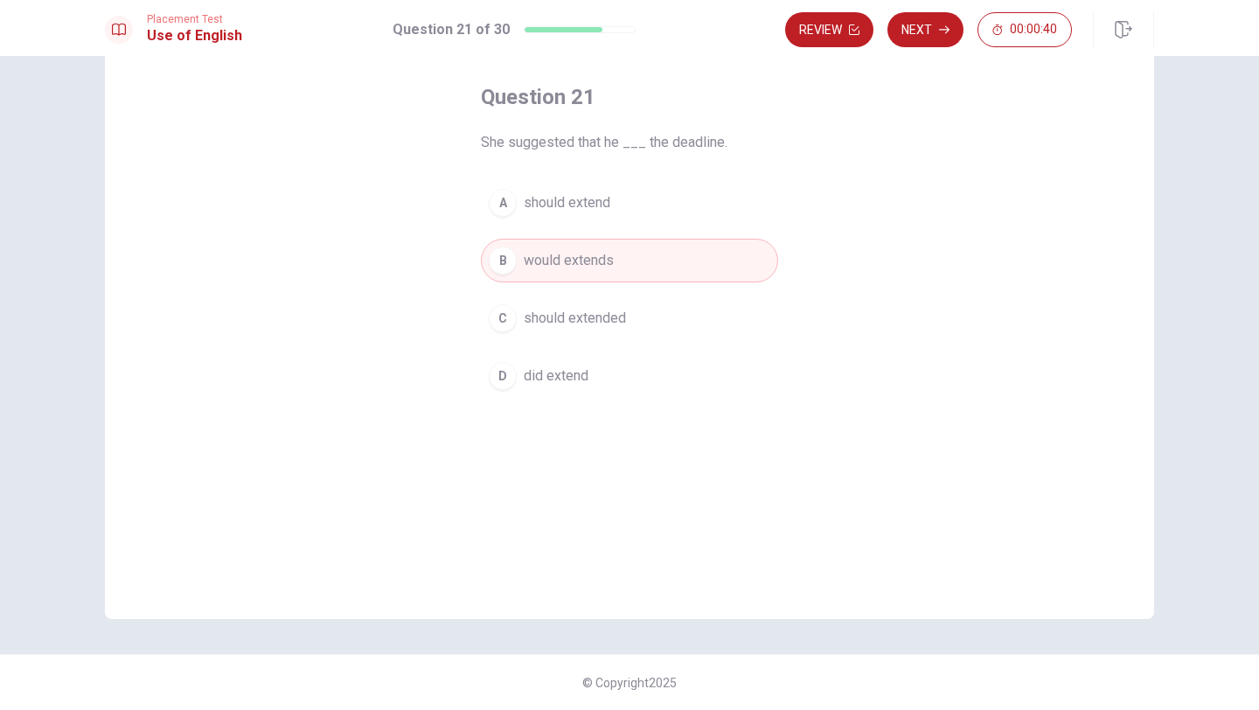
click at [935, 39] on button "Next" at bounding box center [925, 29] width 76 height 35
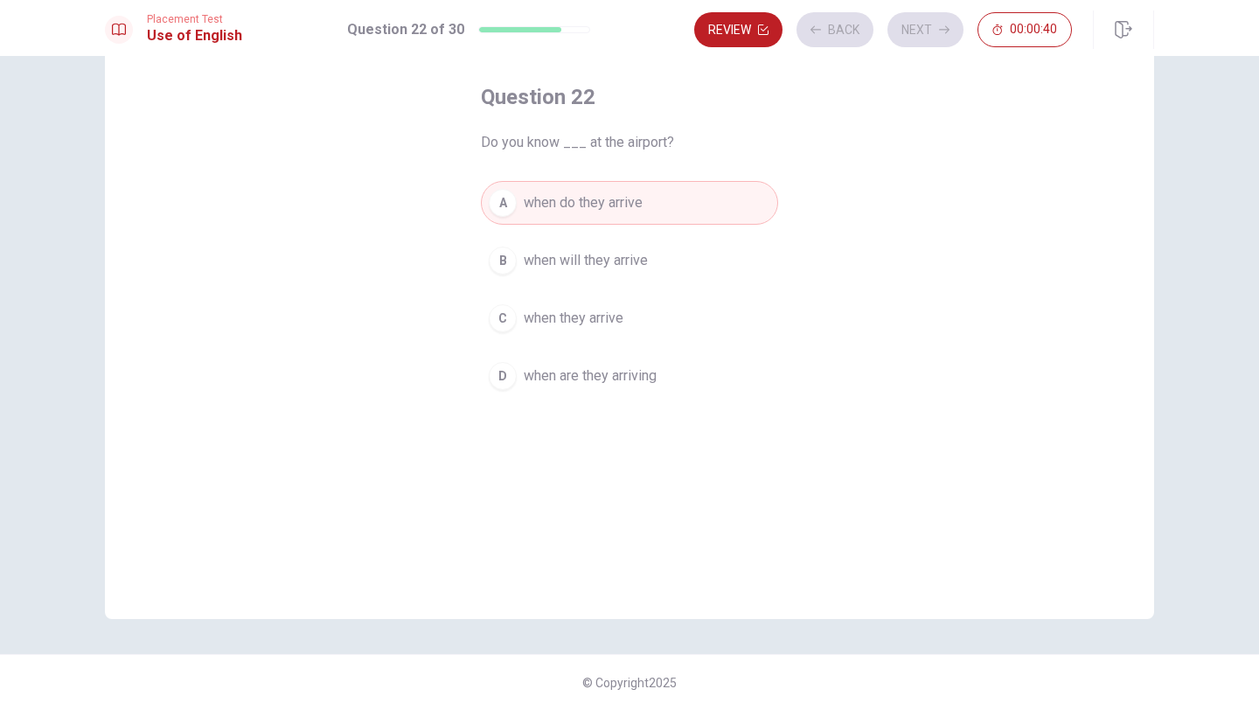
click at [935, 39] on div "Review Back Next 00:00:40" at bounding box center [883, 29] width 378 height 35
click at [935, 39] on div "Review Back Next 00:00:39" at bounding box center [883, 29] width 378 height 35
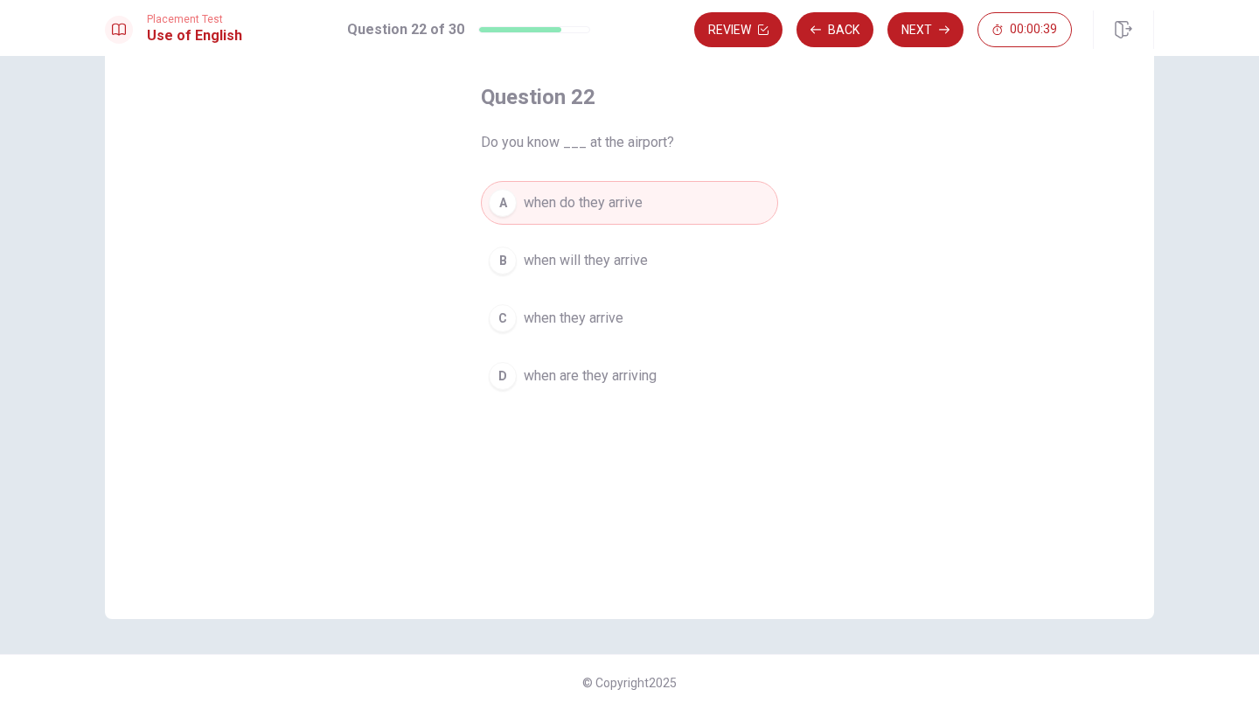
click at [935, 39] on button "Next" at bounding box center [925, 29] width 76 height 35
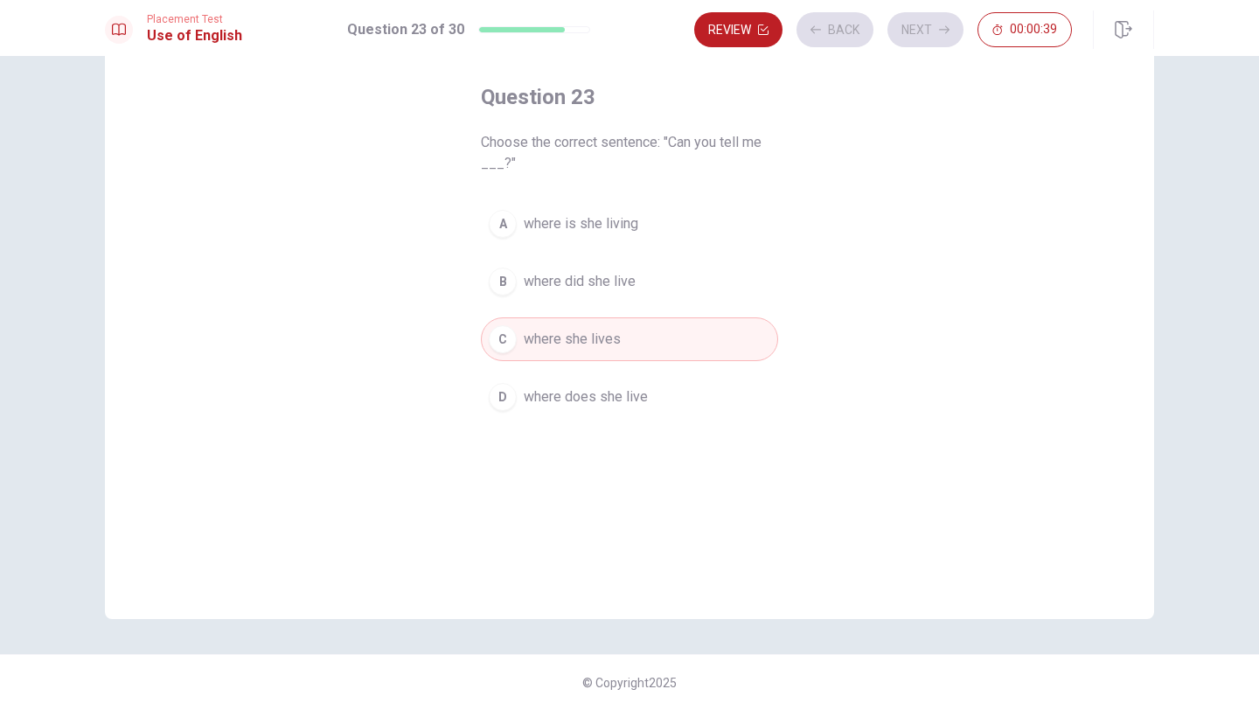
click at [935, 39] on div "Review Back Next 00:00:39" at bounding box center [883, 29] width 378 height 35
click at [935, 39] on div "Review Back Next 00:00:38" at bounding box center [883, 29] width 378 height 35
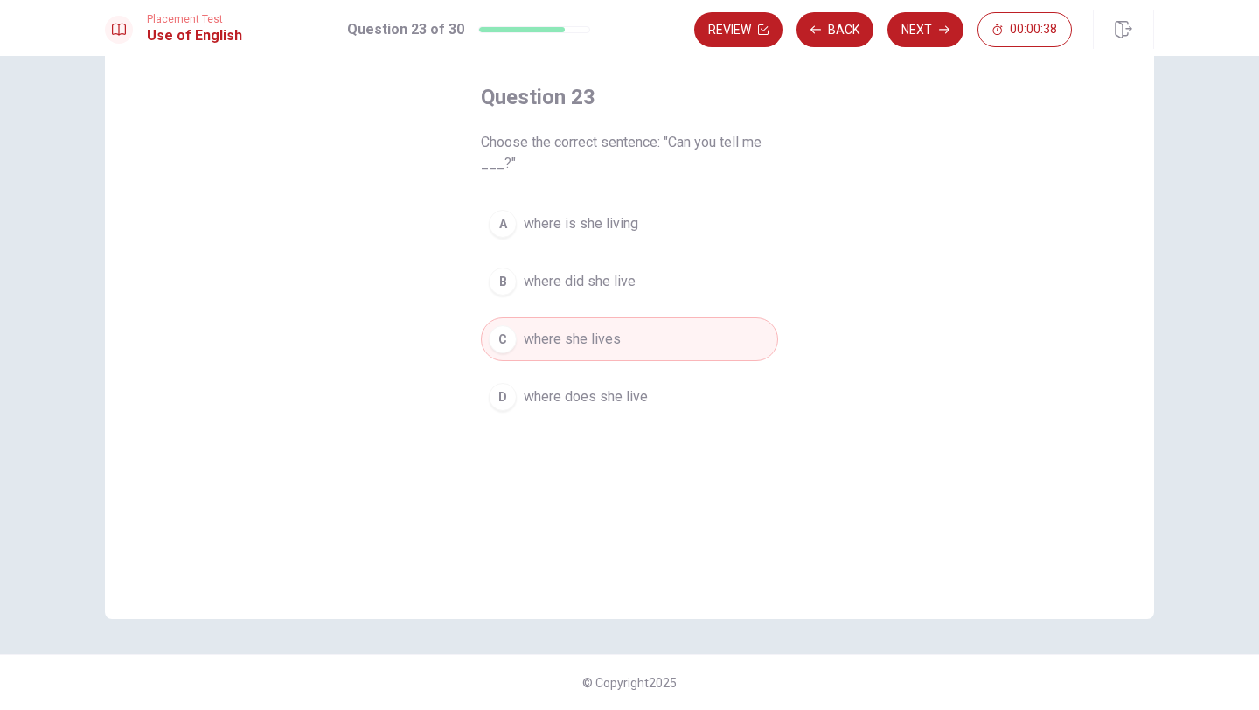
click at [935, 39] on button "Next" at bounding box center [925, 29] width 76 height 35
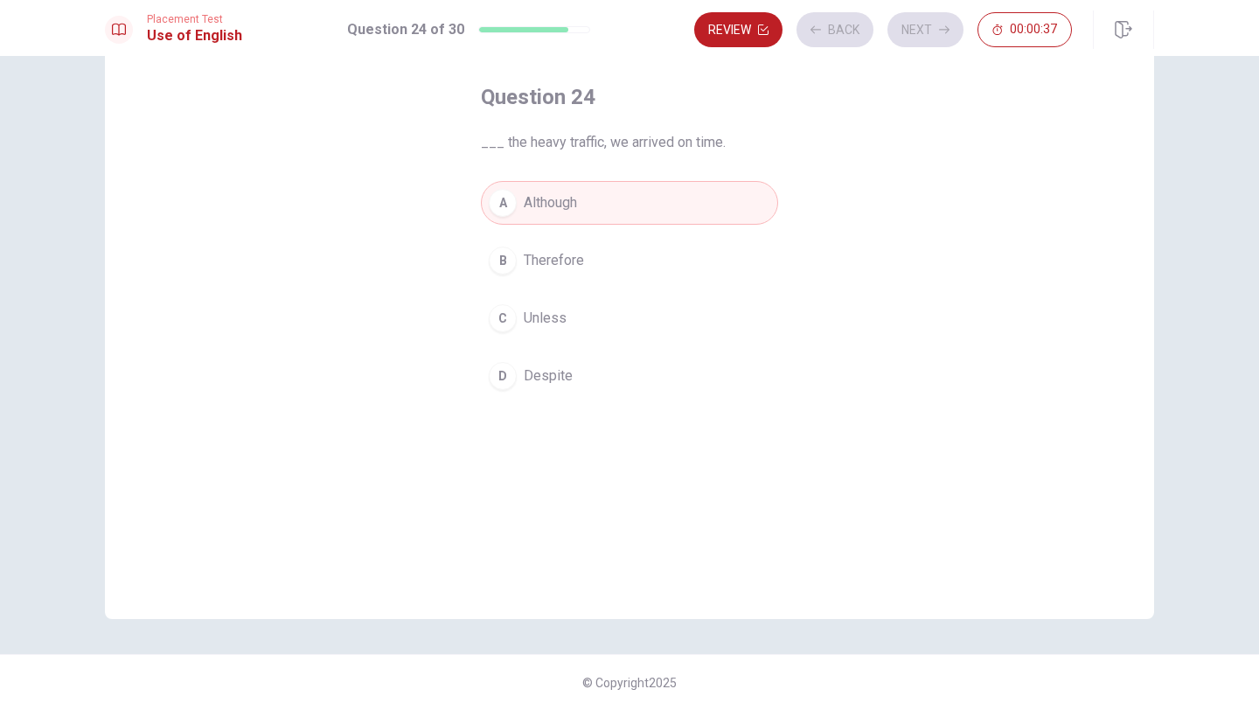
click at [935, 39] on div "Review Back Next 00:00:37" at bounding box center [883, 29] width 378 height 35
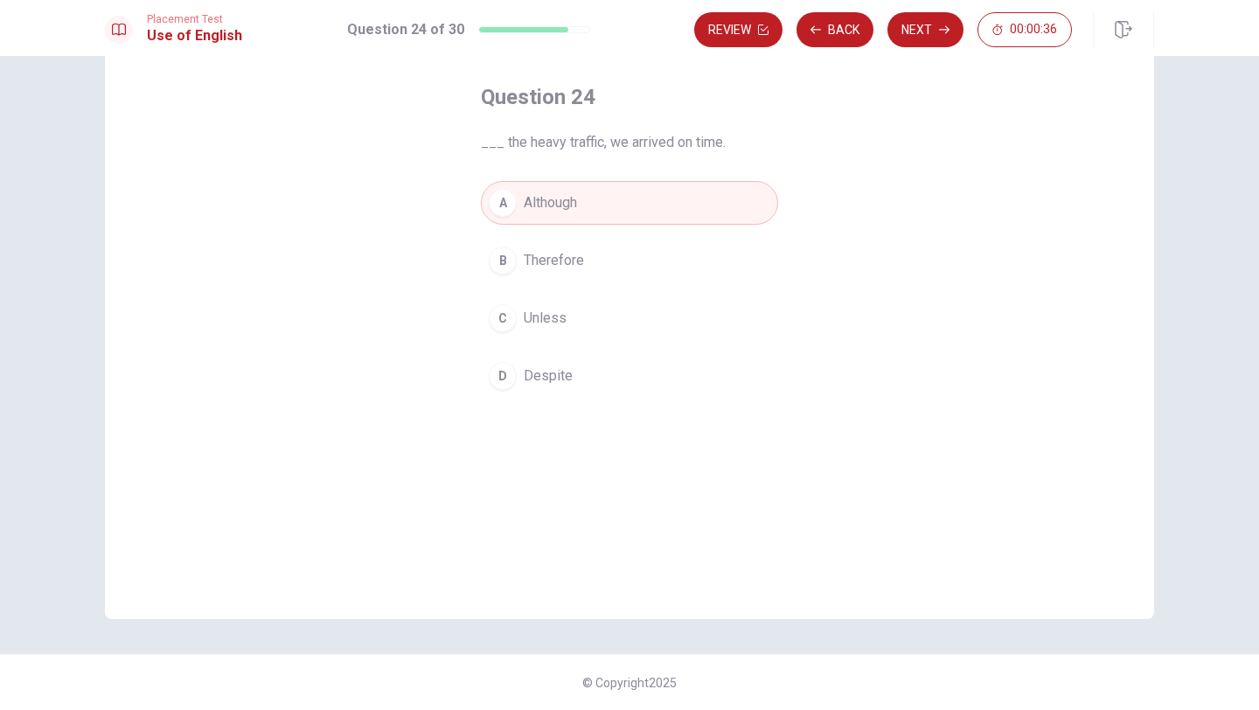
click at [935, 39] on button "Next" at bounding box center [925, 29] width 76 height 35
click at [935, 39] on div "Review Back Next 00:00:36" at bounding box center [883, 29] width 378 height 35
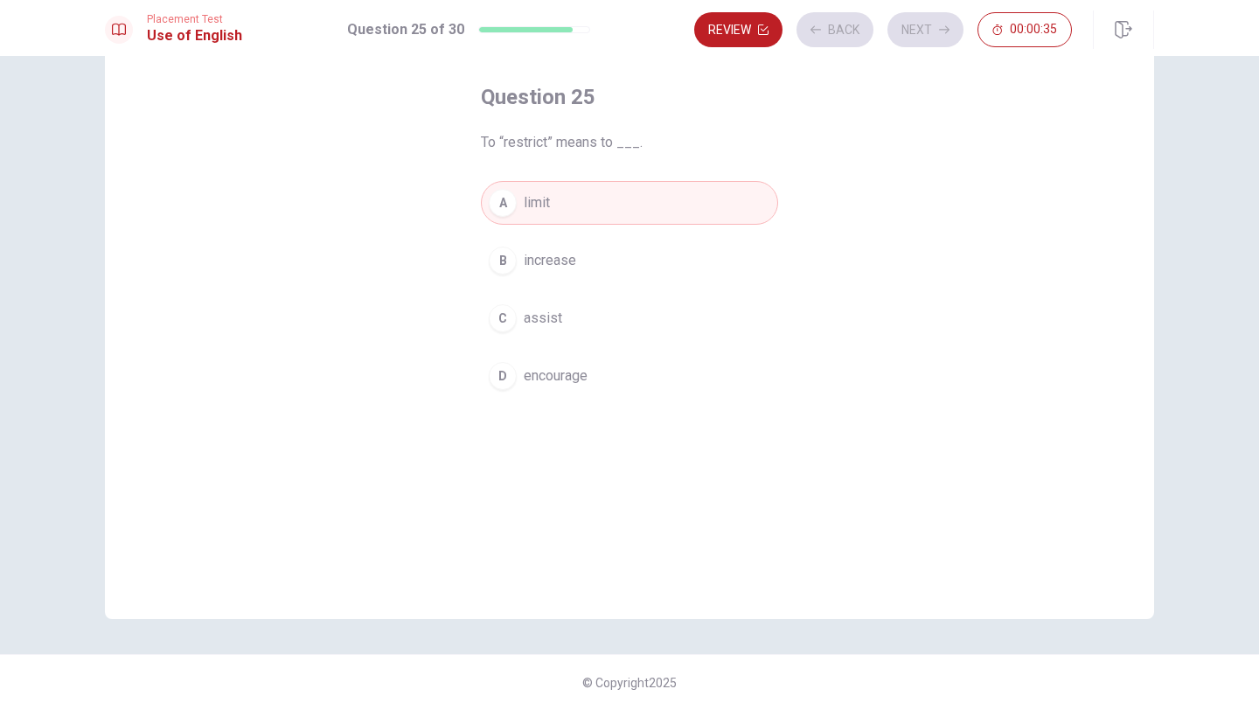
click at [935, 39] on div "Review Back Next 00:00:35" at bounding box center [883, 29] width 378 height 35
click at [935, 39] on button "Next" at bounding box center [925, 29] width 76 height 35
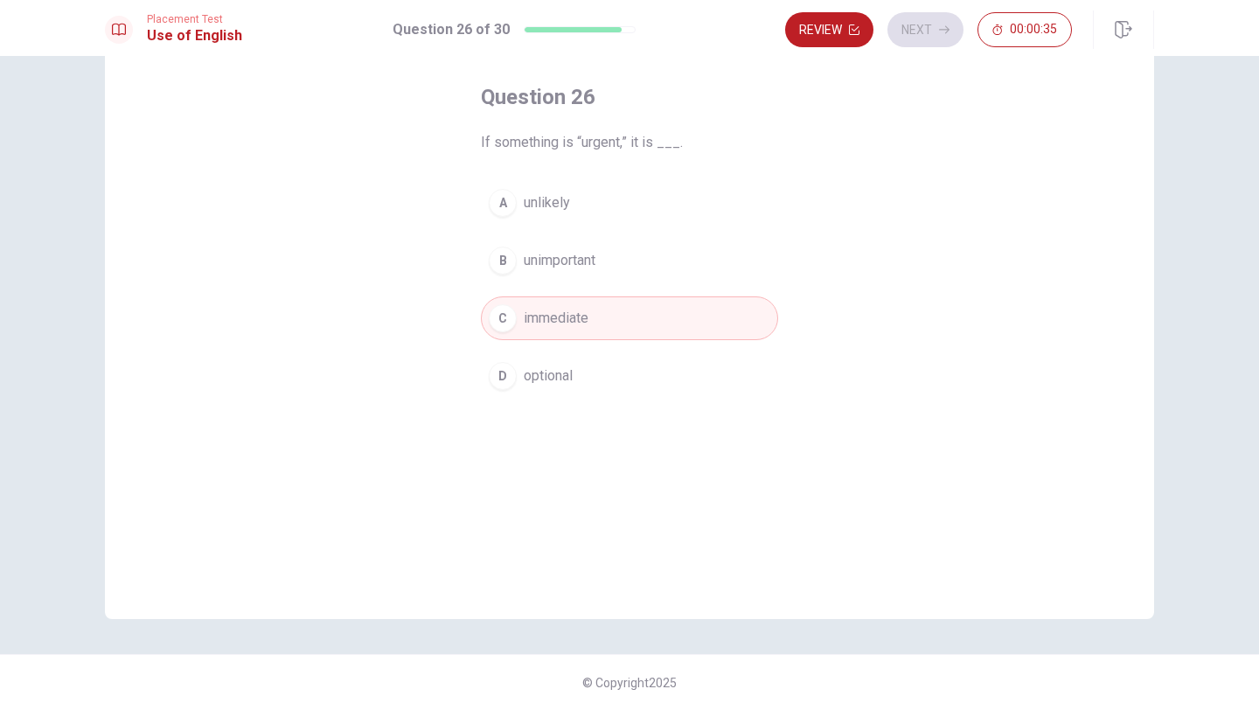
click at [935, 39] on div "Review Next 00:00:35" at bounding box center [928, 29] width 287 height 35
click at [935, 39] on div "Review Next 00:00:34" at bounding box center [928, 29] width 287 height 35
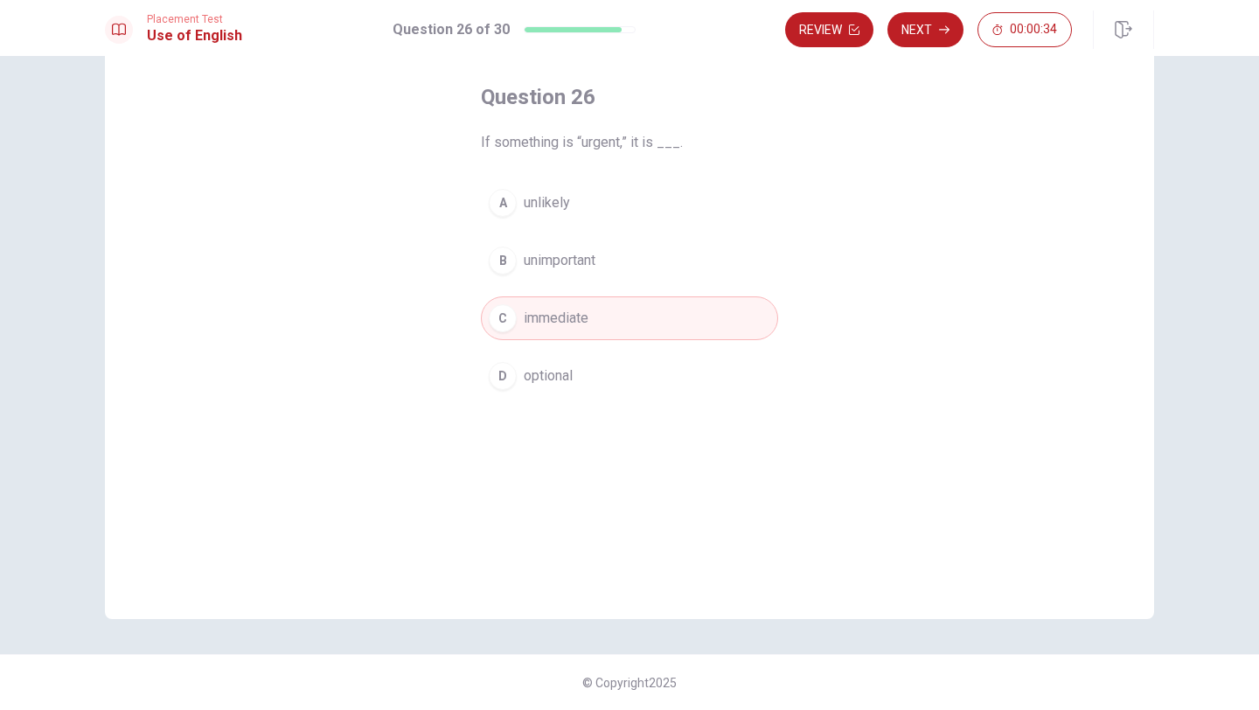
click at [935, 39] on button "Next" at bounding box center [925, 29] width 76 height 35
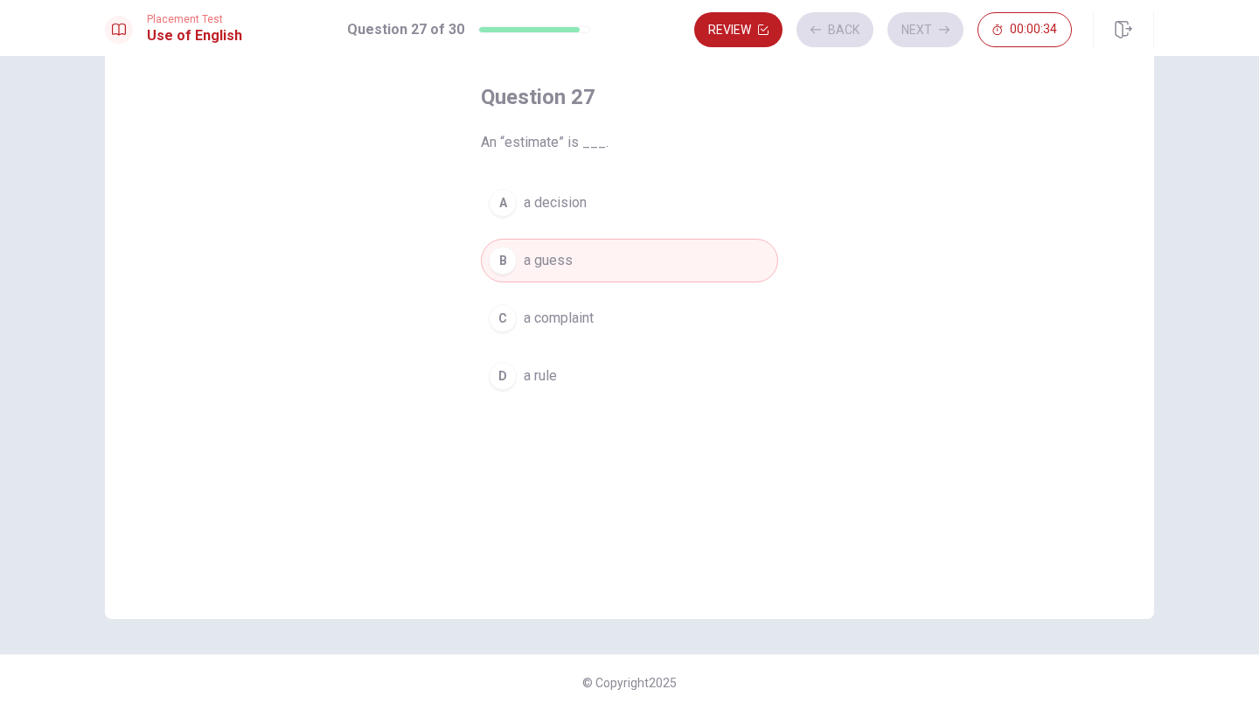
click at [935, 39] on div "Review Back Next 00:00:34" at bounding box center [883, 29] width 378 height 35
click at [935, 39] on div "Review Back Next 00:00:33" at bounding box center [883, 29] width 378 height 35
click at [935, 39] on button "Next" at bounding box center [925, 29] width 76 height 35
click at [935, 39] on div "Review Back Next 00:00:33" at bounding box center [883, 29] width 378 height 35
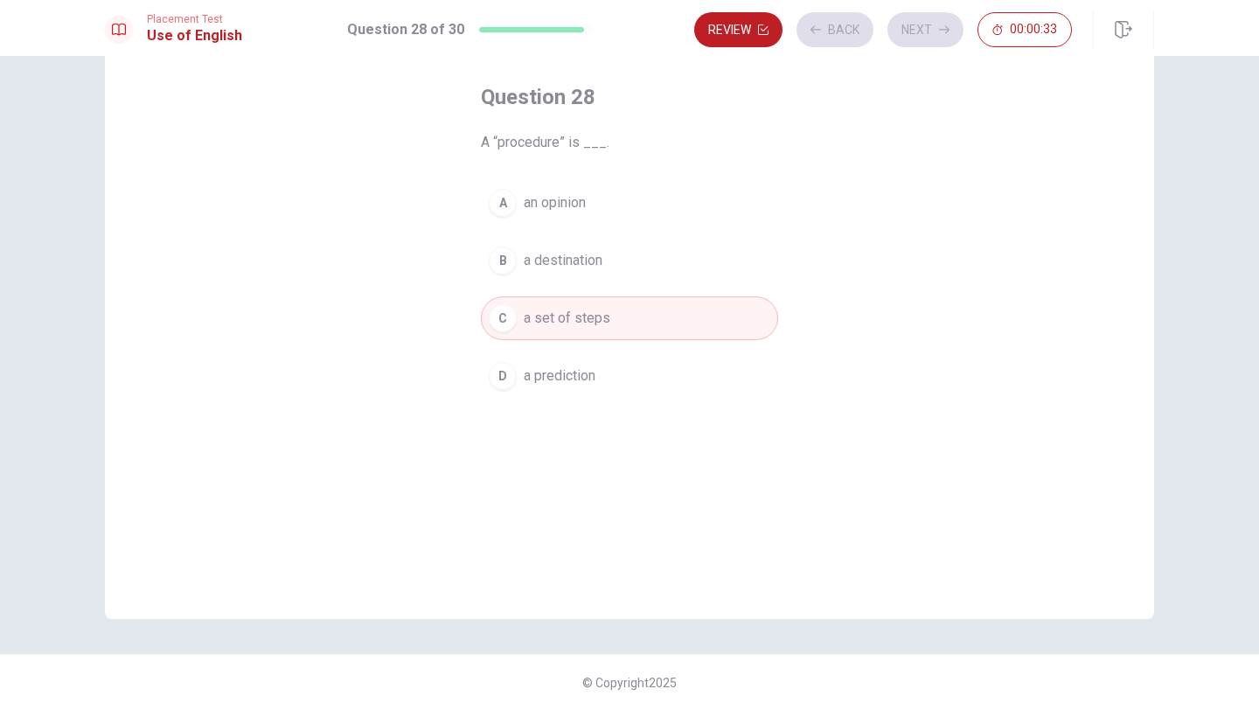
click at [935, 39] on div "Review Back Next 00:00:33" at bounding box center [883, 29] width 378 height 35
click at [935, 39] on div "Review Back Next 00:00:32" at bounding box center [883, 29] width 378 height 35
click at [935, 39] on button "Next" at bounding box center [925, 29] width 76 height 35
click at [935, 39] on div "Review Back Next 00:00:32" at bounding box center [883, 29] width 378 height 35
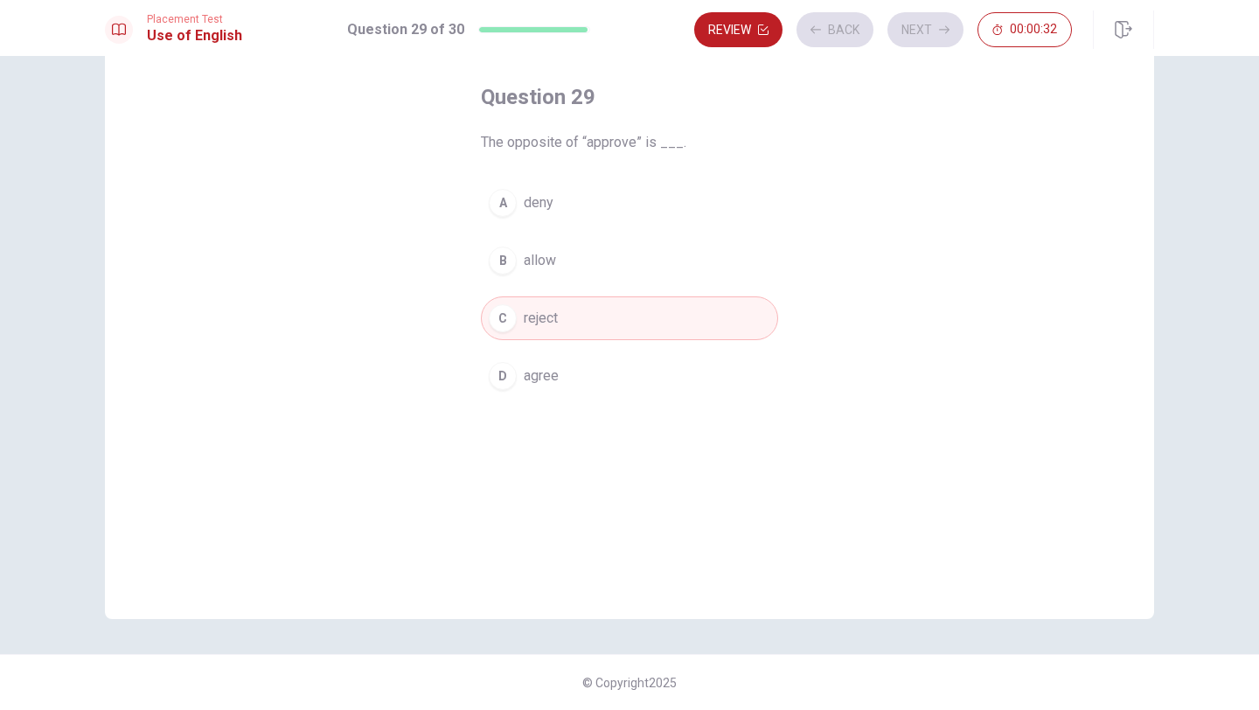
click at [935, 39] on div "Review Back Next 00:00:32" at bounding box center [883, 29] width 378 height 35
click at [935, 39] on div "Review Back Next 00:00:31" at bounding box center [883, 29] width 378 height 35
click at [935, 39] on button "Next" at bounding box center [925, 29] width 76 height 35
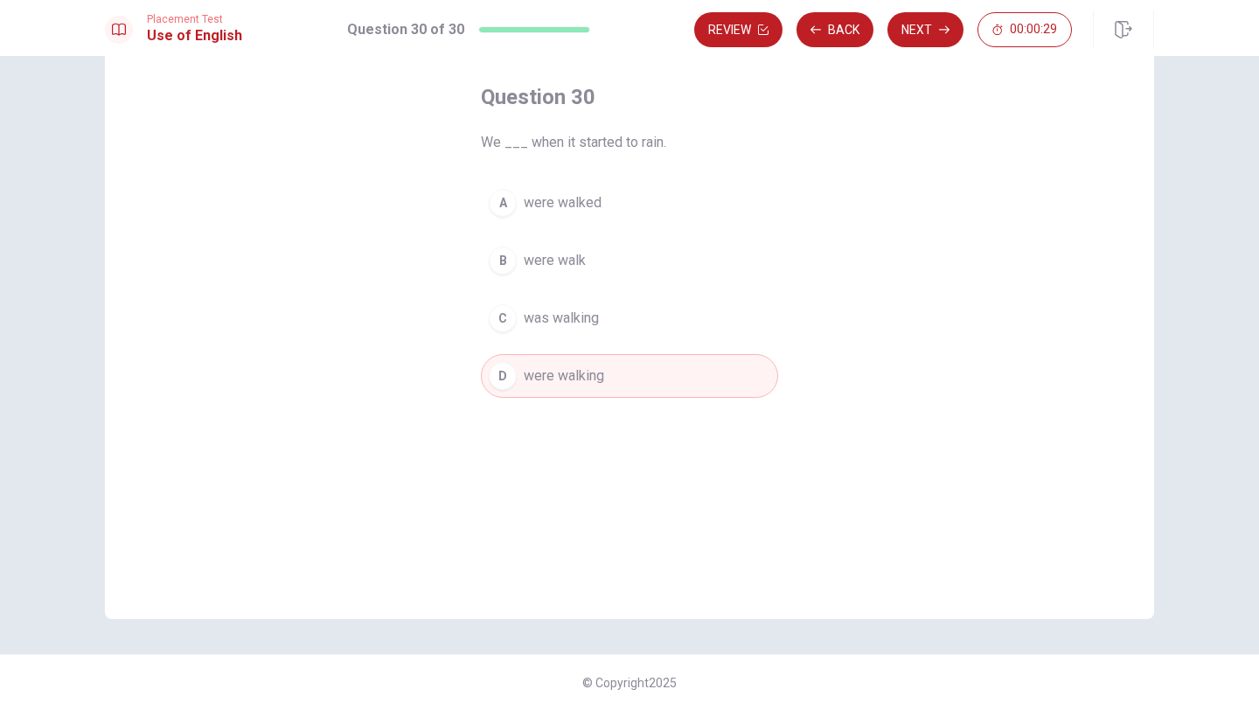
click at [935, 39] on button "Next" at bounding box center [925, 29] width 76 height 35
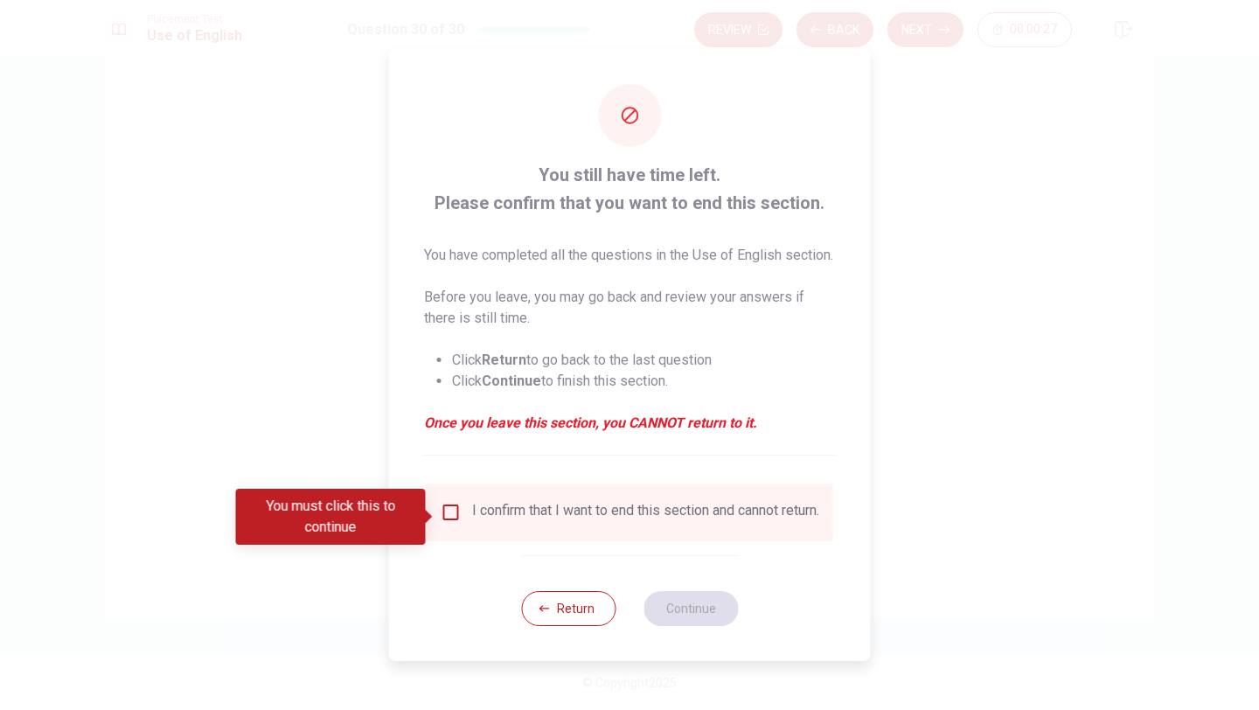
click at [459, 516] on div "I confirm that I want to end this section and cannot return." at bounding box center [630, 512] width 379 height 21
click at [448, 515] on input "You must click this to continue" at bounding box center [451, 512] width 21 height 21
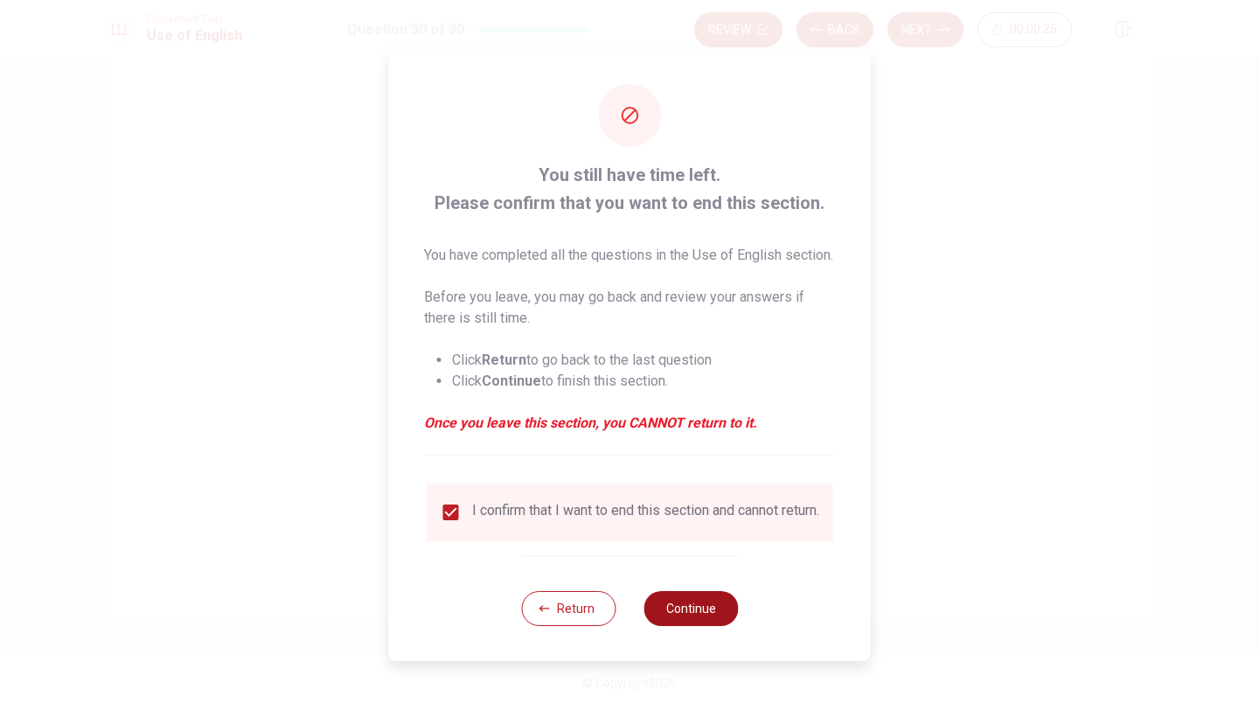
click at [669, 625] on button "Continue" at bounding box center [690, 608] width 94 height 35
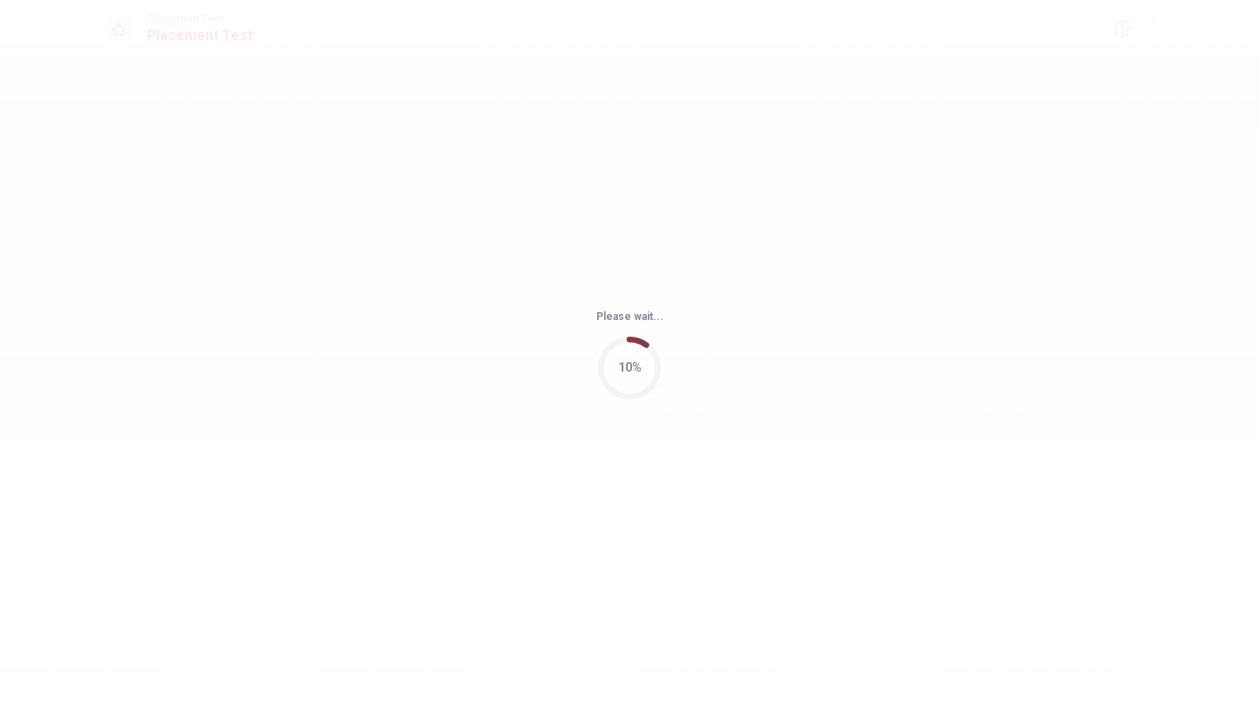
scroll to position [0, 0]
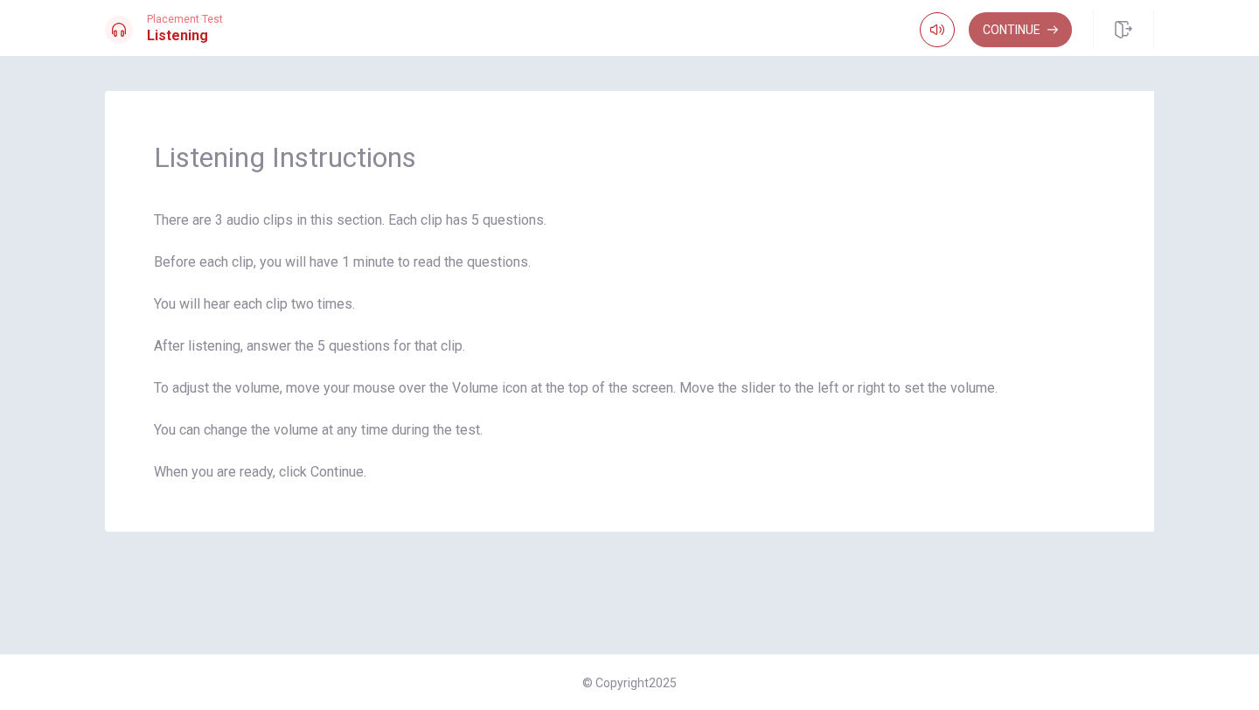
click at [1040, 17] on button "Continue" at bounding box center [1020, 29] width 103 height 35
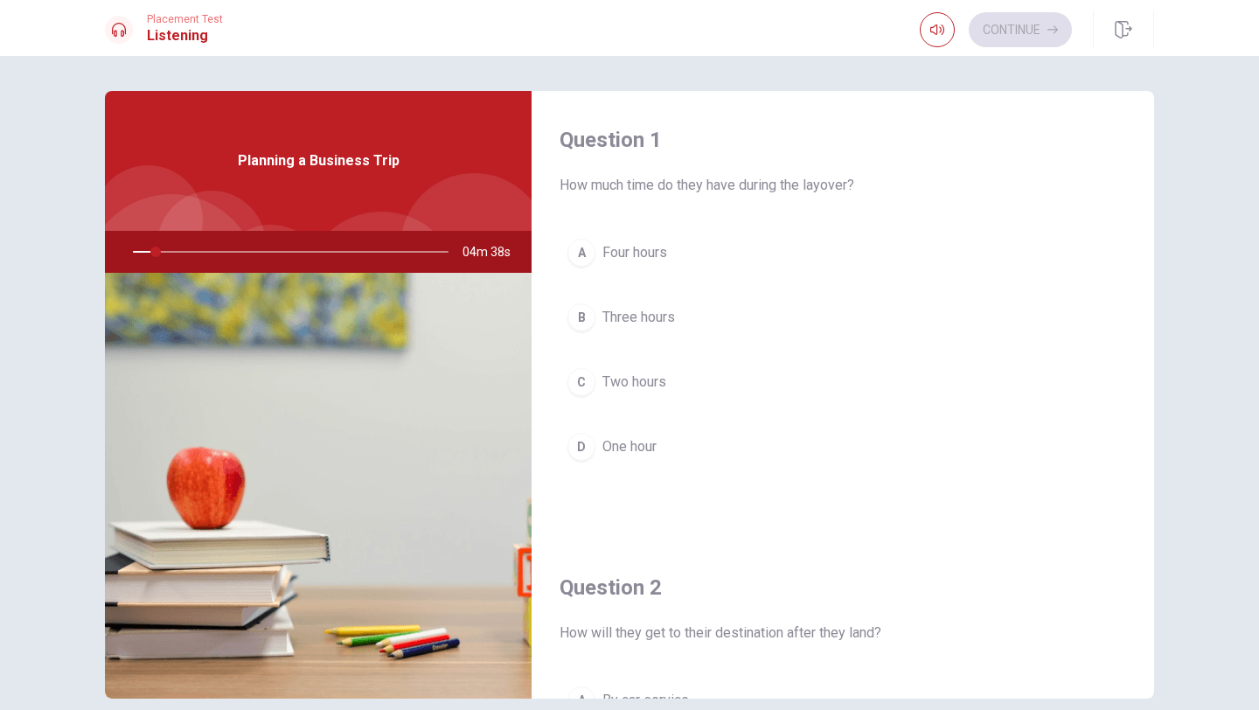
drag, startPoint x: 689, startPoint y: 185, endPoint x: 799, endPoint y: 184, distance: 110.2
click at [799, 184] on span "How much time do they have during the layover?" at bounding box center [843, 185] width 567 height 21
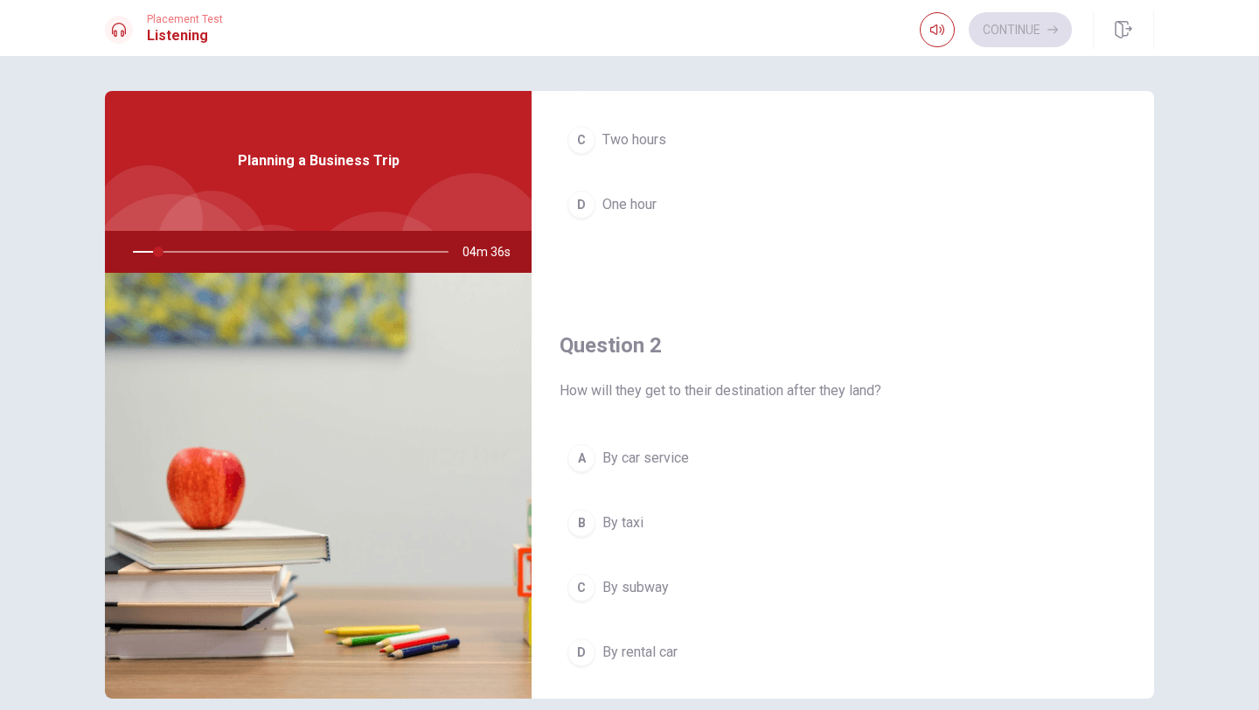
scroll to position [249, 0]
drag, startPoint x: 635, startPoint y: 386, endPoint x: 796, endPoint y: 400, distance: 161.5
click at [796, 400] on div "Question 2 How will they get to their destination after they land? A By car ser…" at bounding box center [843, 513] width 622 height 448
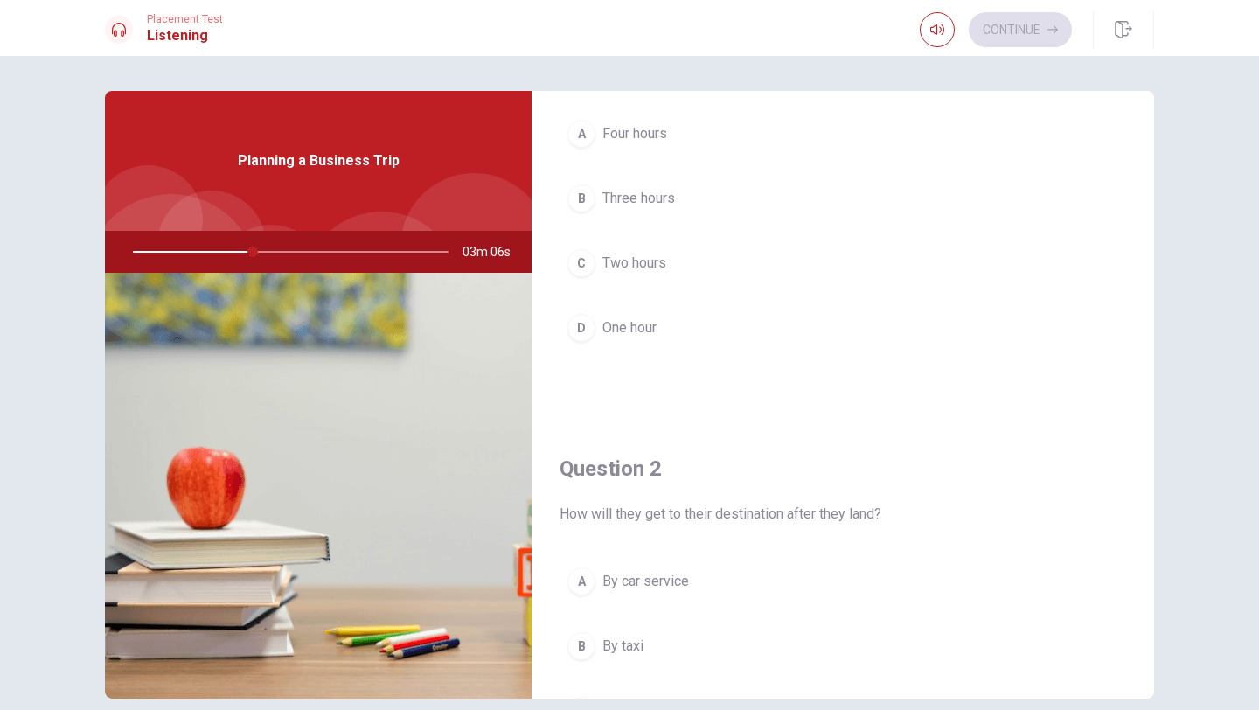
scroll to position [0, 0]
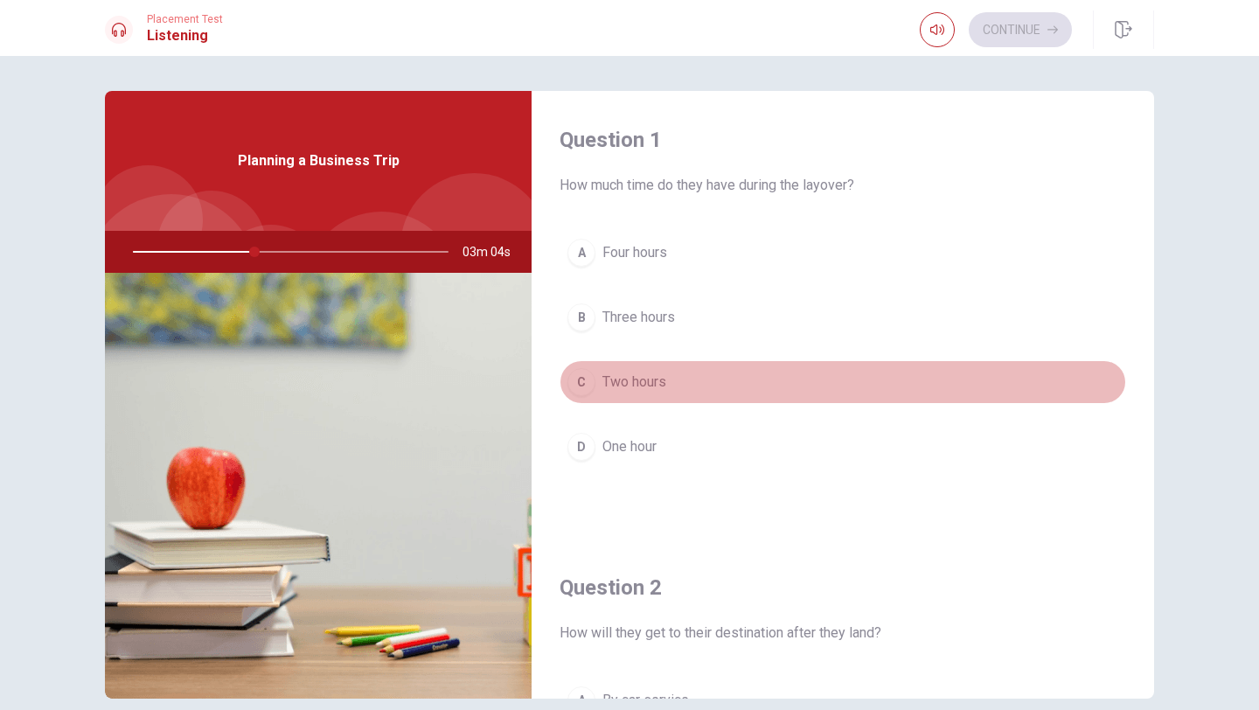
click at [588, 376] on div "C" at bounding box center [581, 382] width 28 height 28
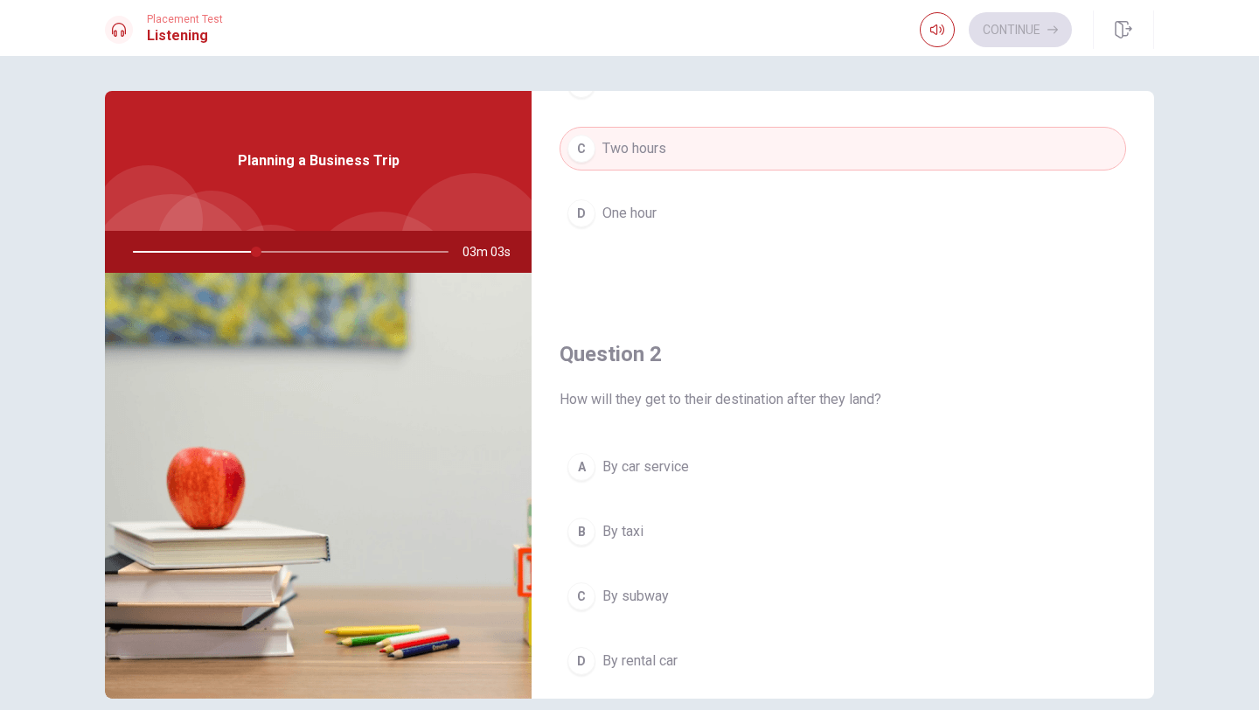
scroll to position [234, 0]
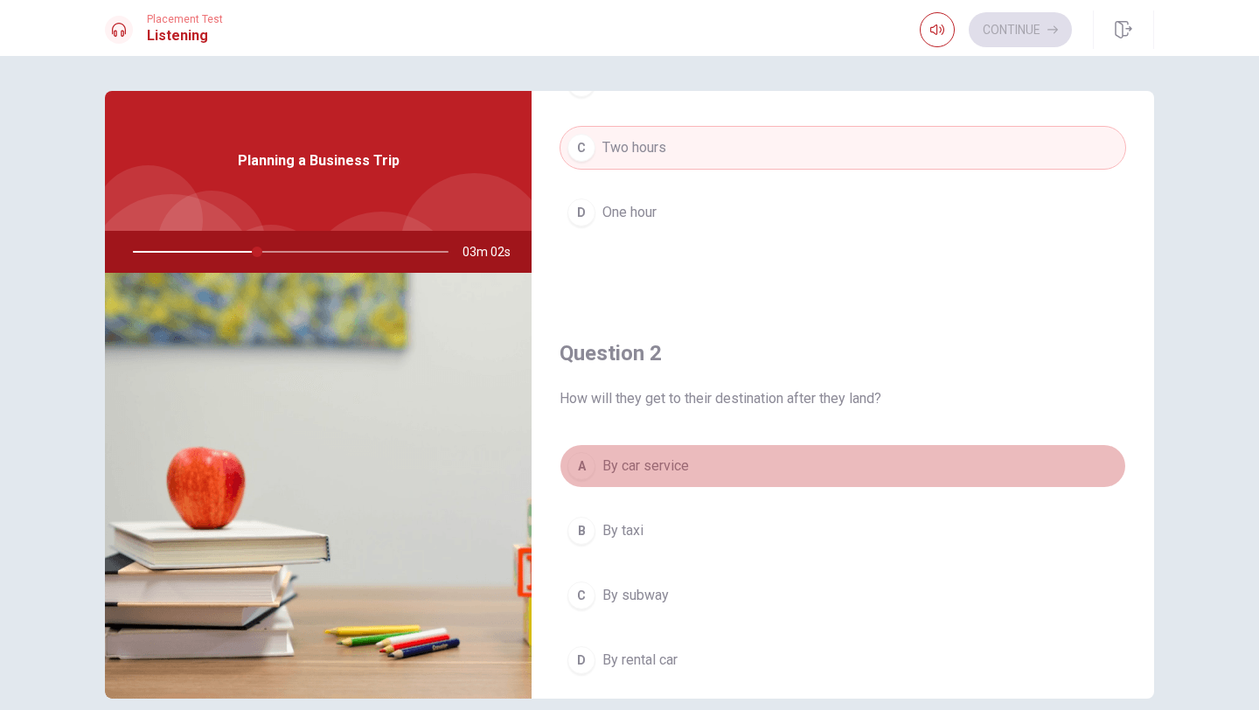
click at [595, 478] on button "A By car service" at bounding box center [843, 466] width 567 height 44
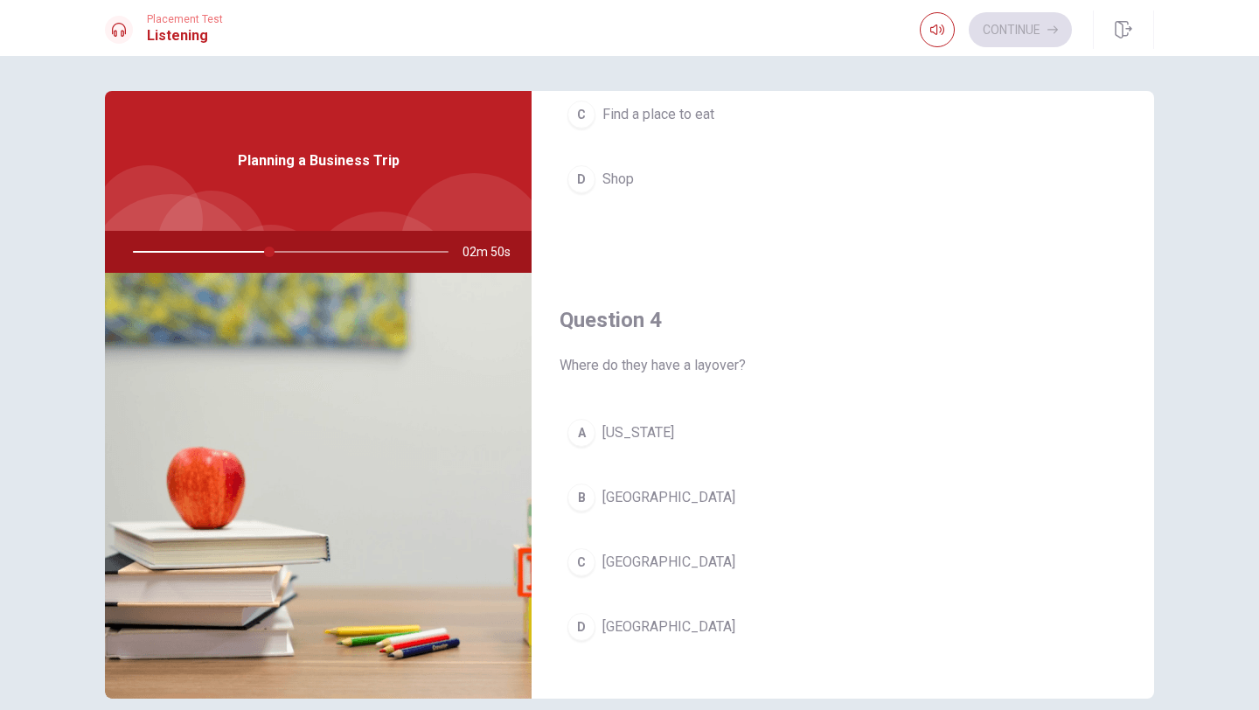
scroll to position [1165, 0]
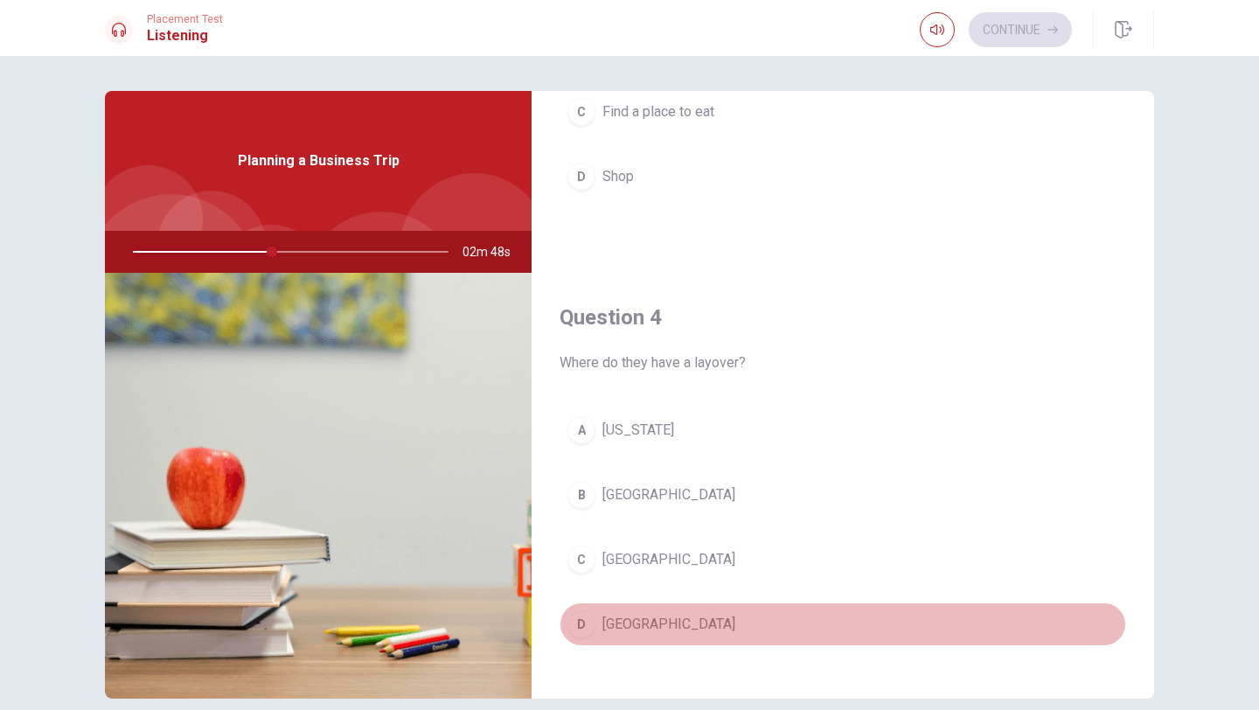
click at [584, 609] on button "D [GEOGRAPHIC_DATA]" at bounding box center [843, 624] width 567 height 44
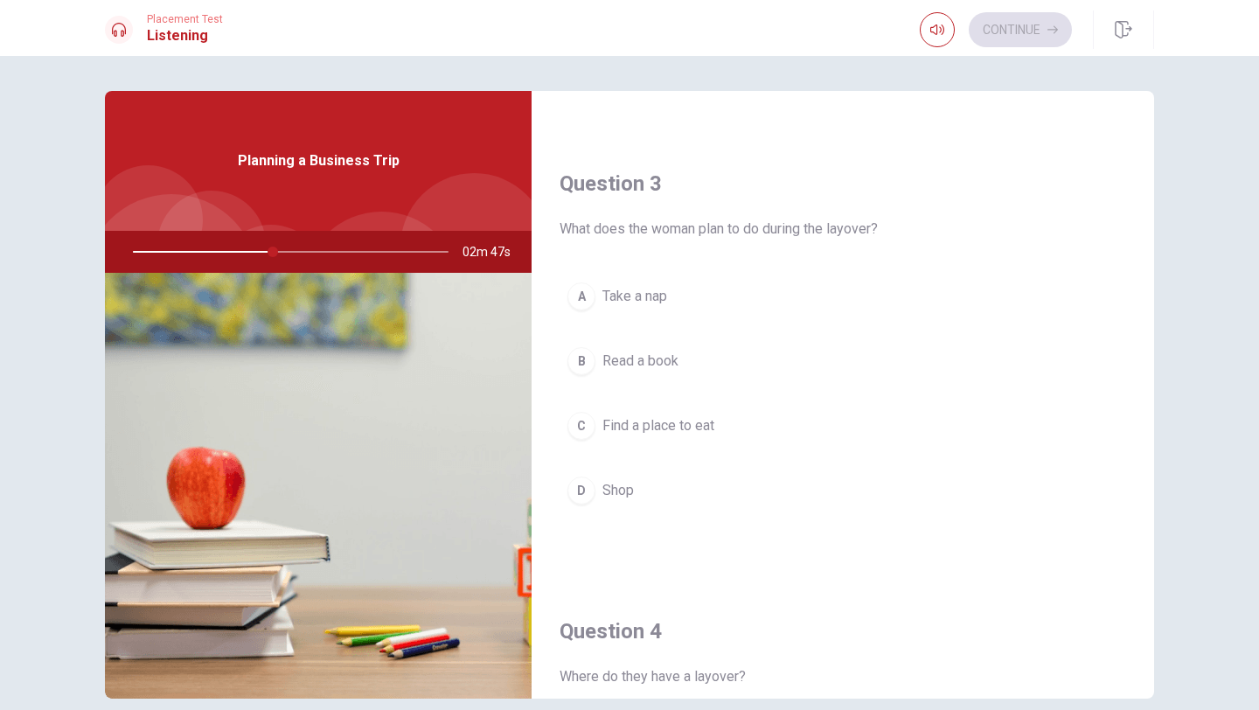
scroll to position [851, 0]
click at [592, 425] on div "C" at bounding box center [581, 427] width 28 height 28
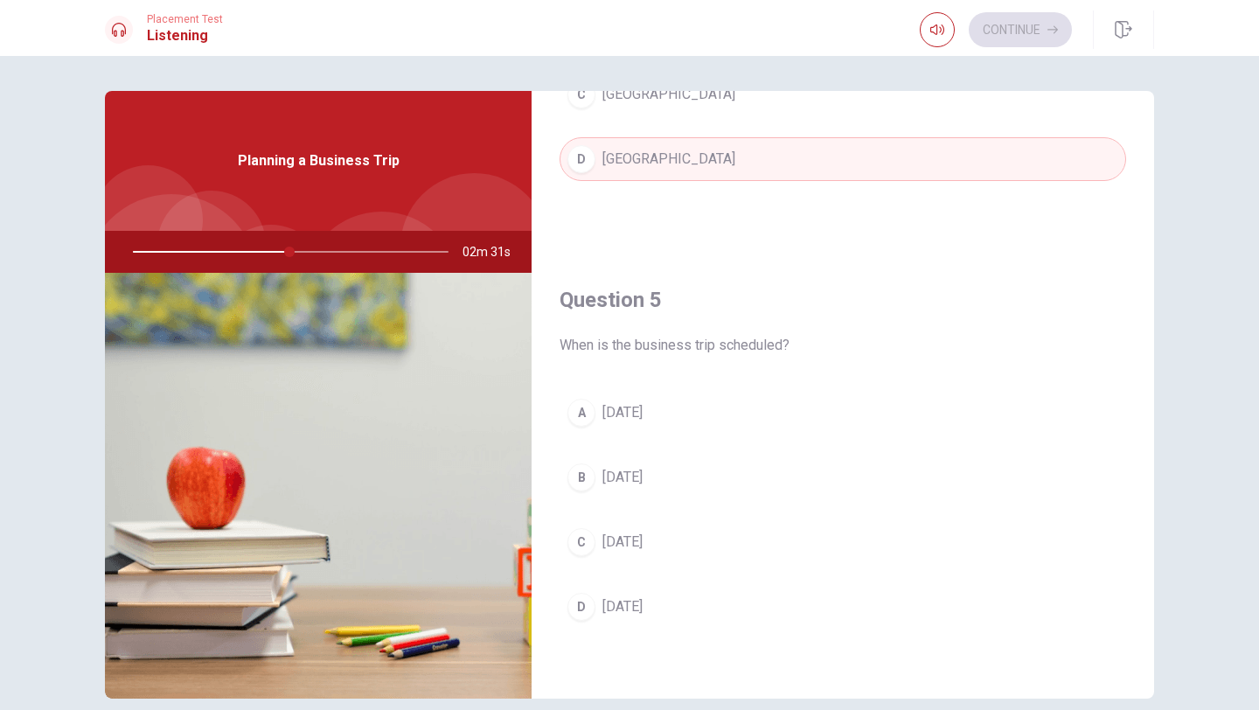
scroll to position [10, 0]
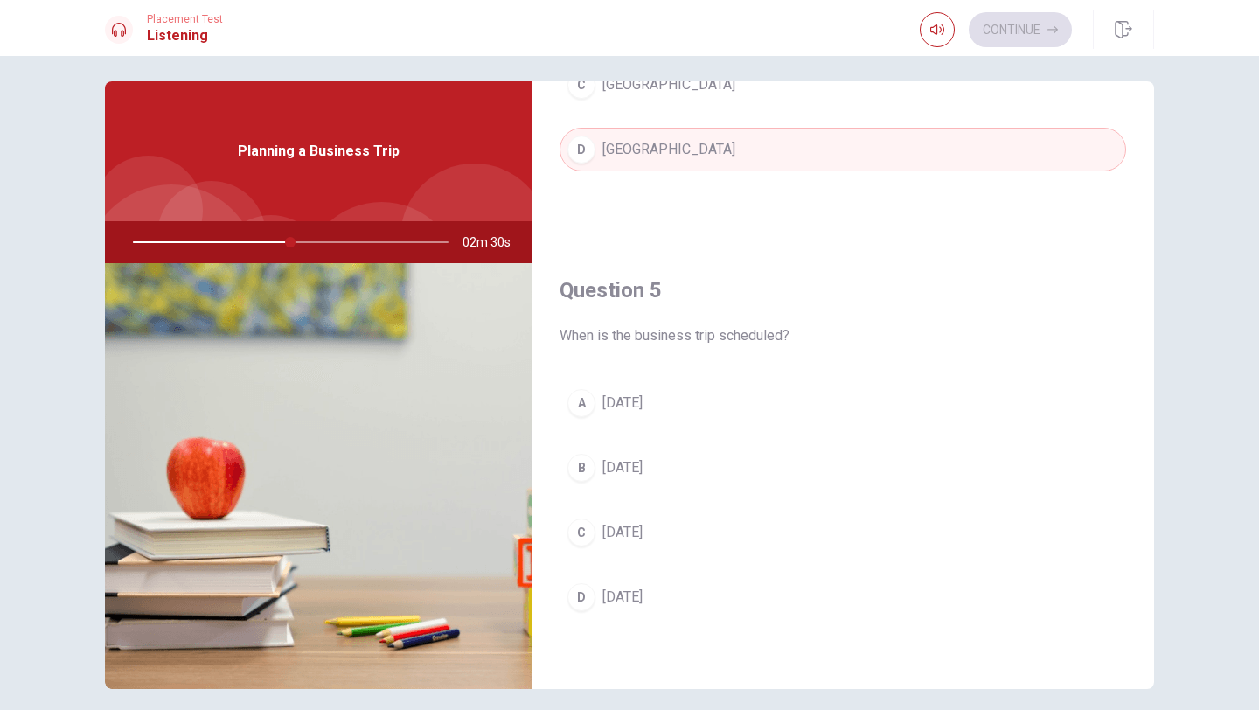
drag, startPoint x: 608, startPoint y: 340, endPoint x: 810, endPoint y: 339, distance: 201.1
click at [810, 339] on span "When is the business trip scheduled?" at bounding box center [843, 335] width 567 height 21
click at [588, 471] on div "B" at bounding box center [581, 468] width 28 height 28
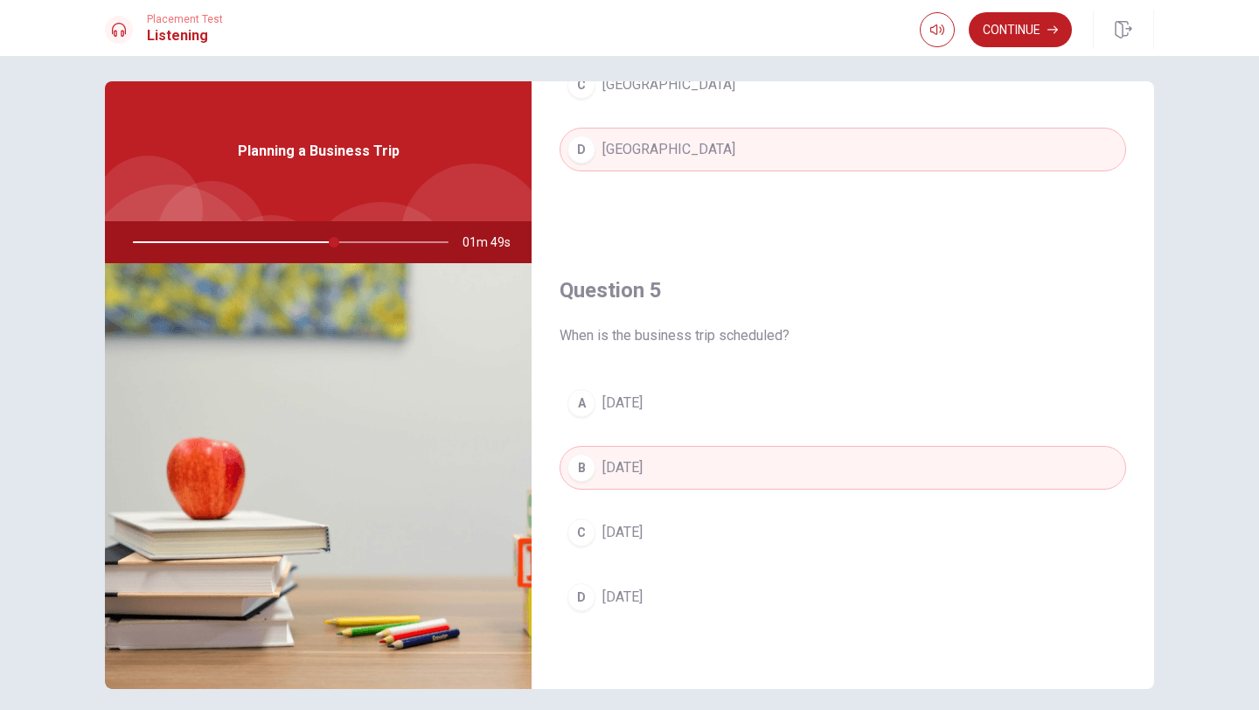
click at [583, 532] on div "C" at bounding box center [581, 532] width 28 height 28
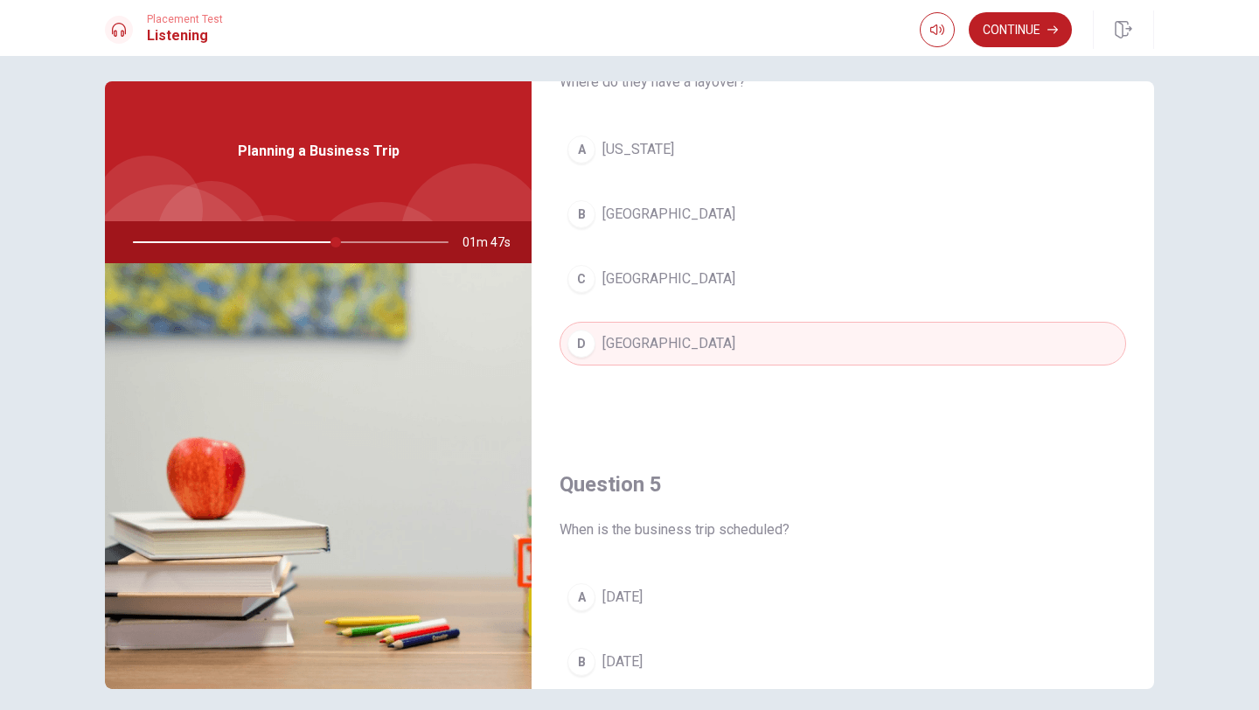
scroll to position [1199, 0]
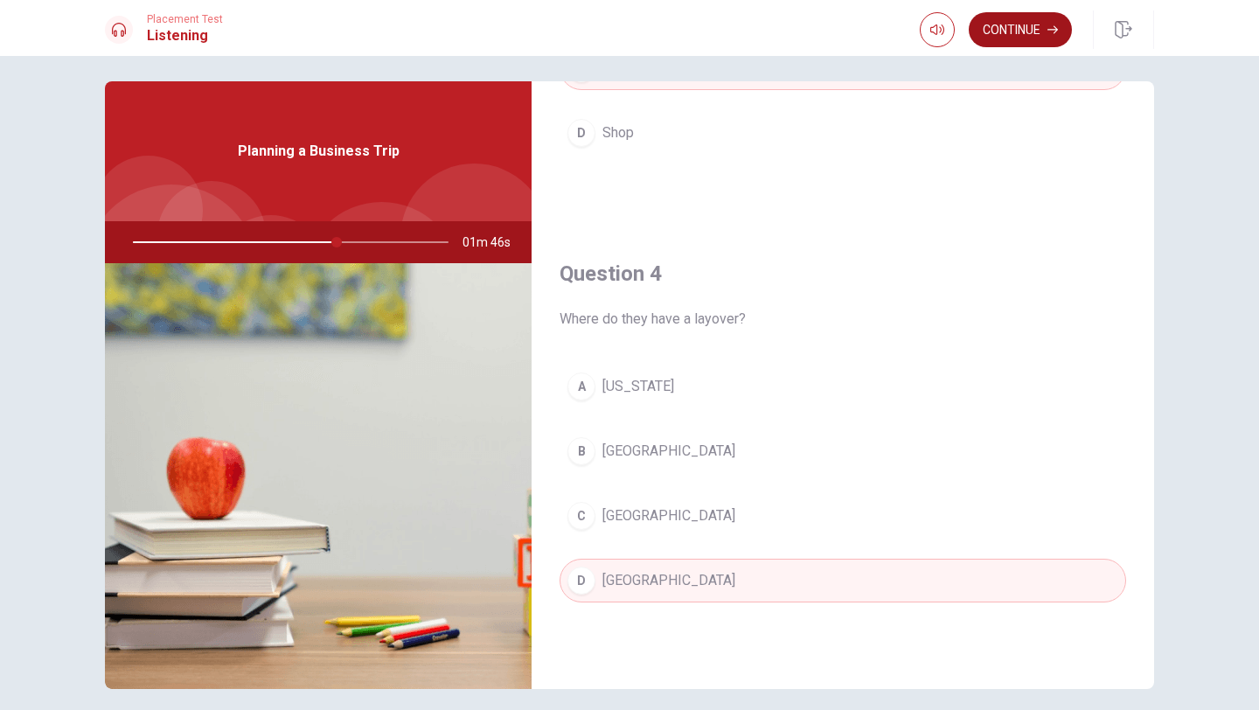
click at [1023, 35] on button "Continue" at bounding box center [1020, 29] width 103 height 35
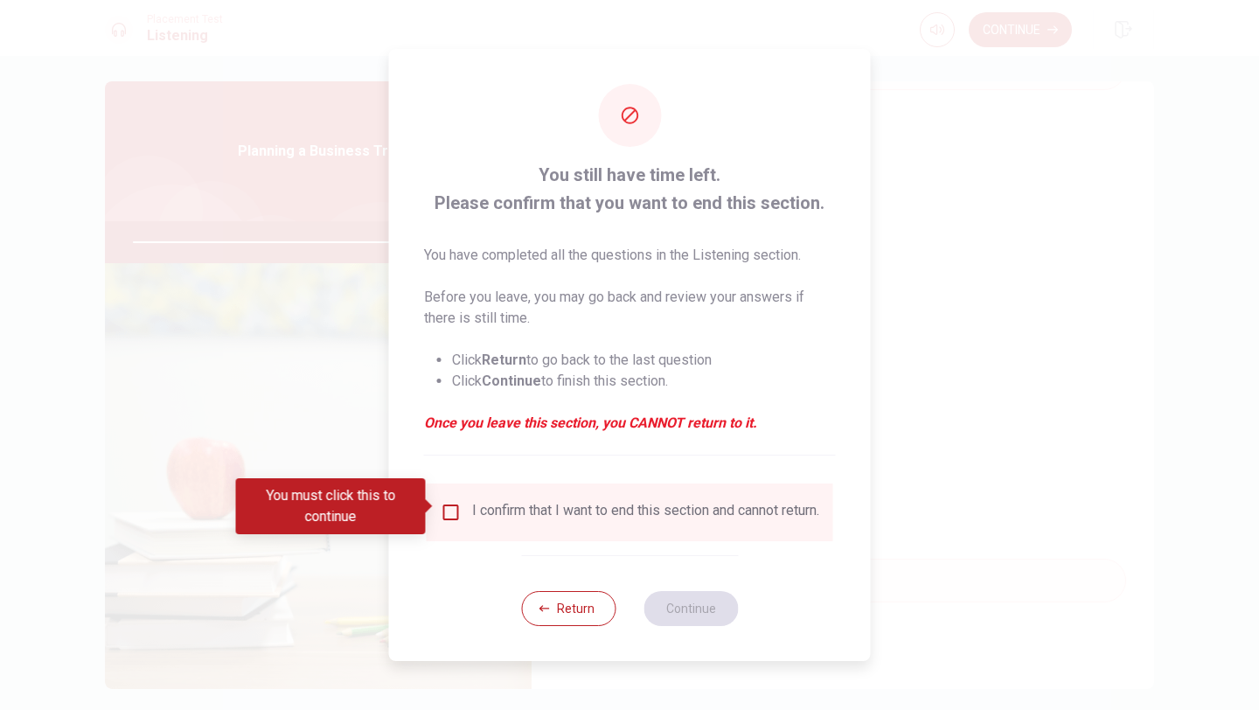
click at [429, 509] on span at bounding box center [431, 506] width 10 height 14
click at [448, 505] on input "You must click this to continue" at bounding box center [451, 512] width 21 height 21
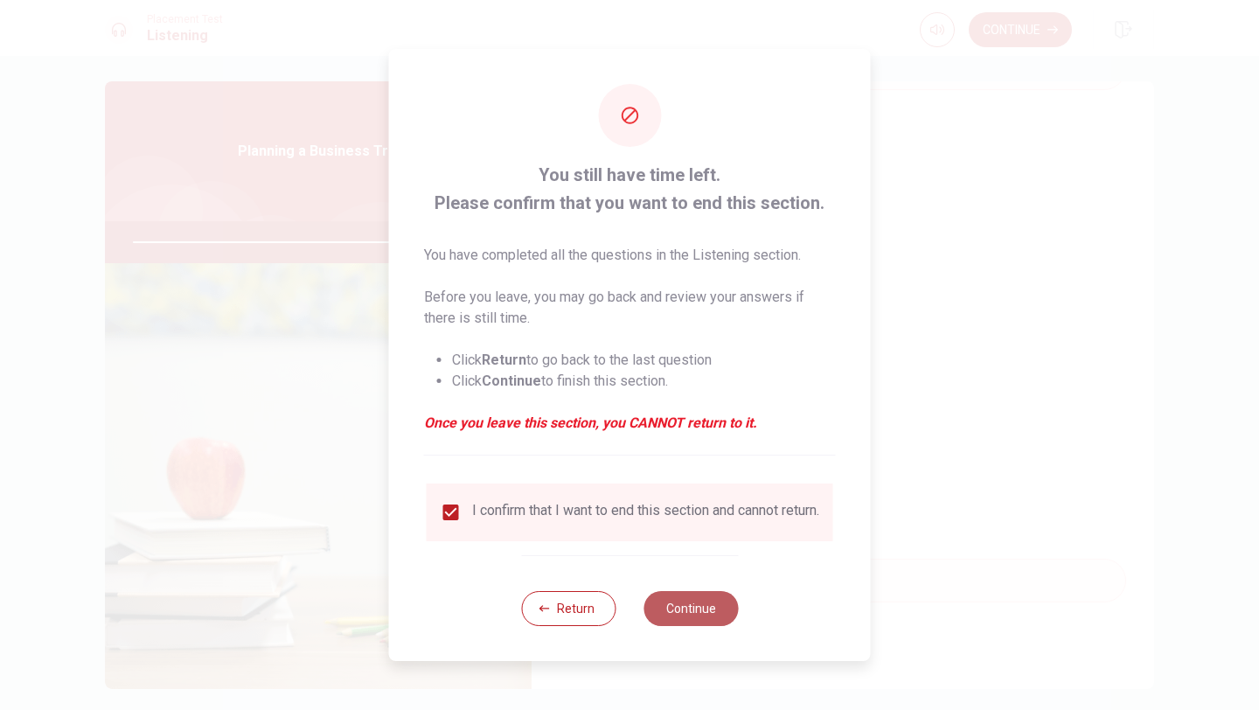
click at [671, 611] on button "Continue" at bounding box center [690, 608] width 94 height 35
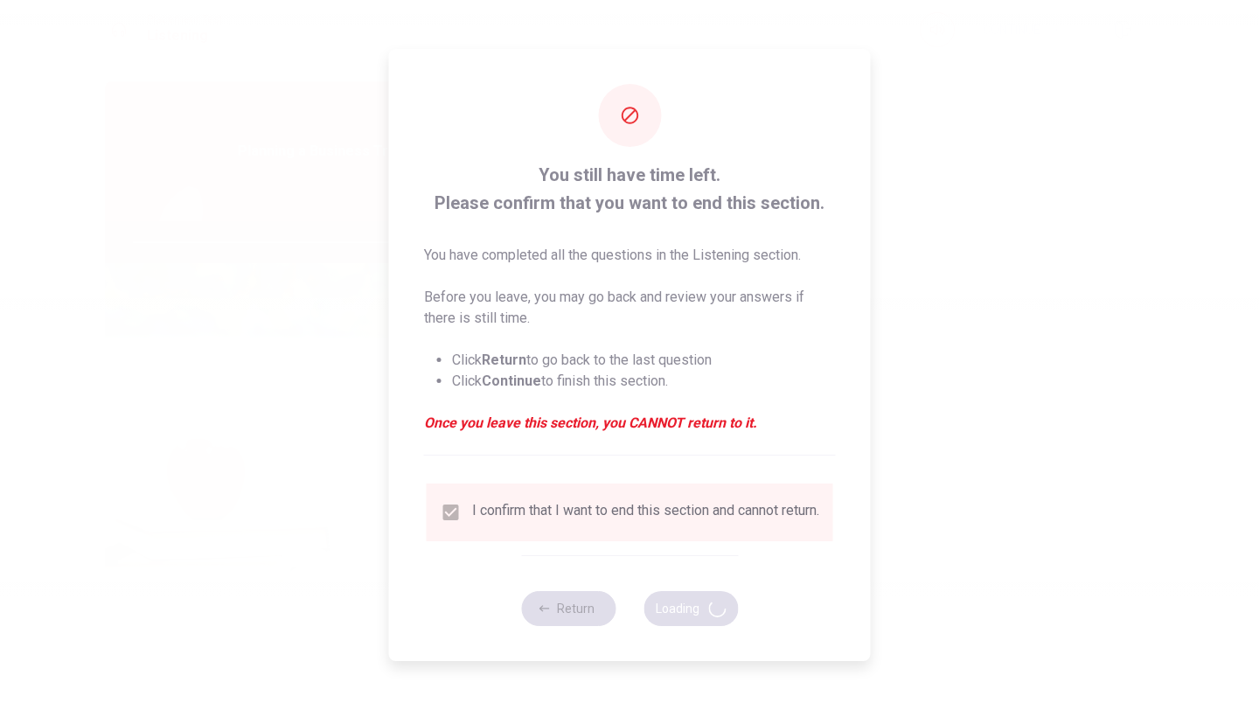
type input "92"
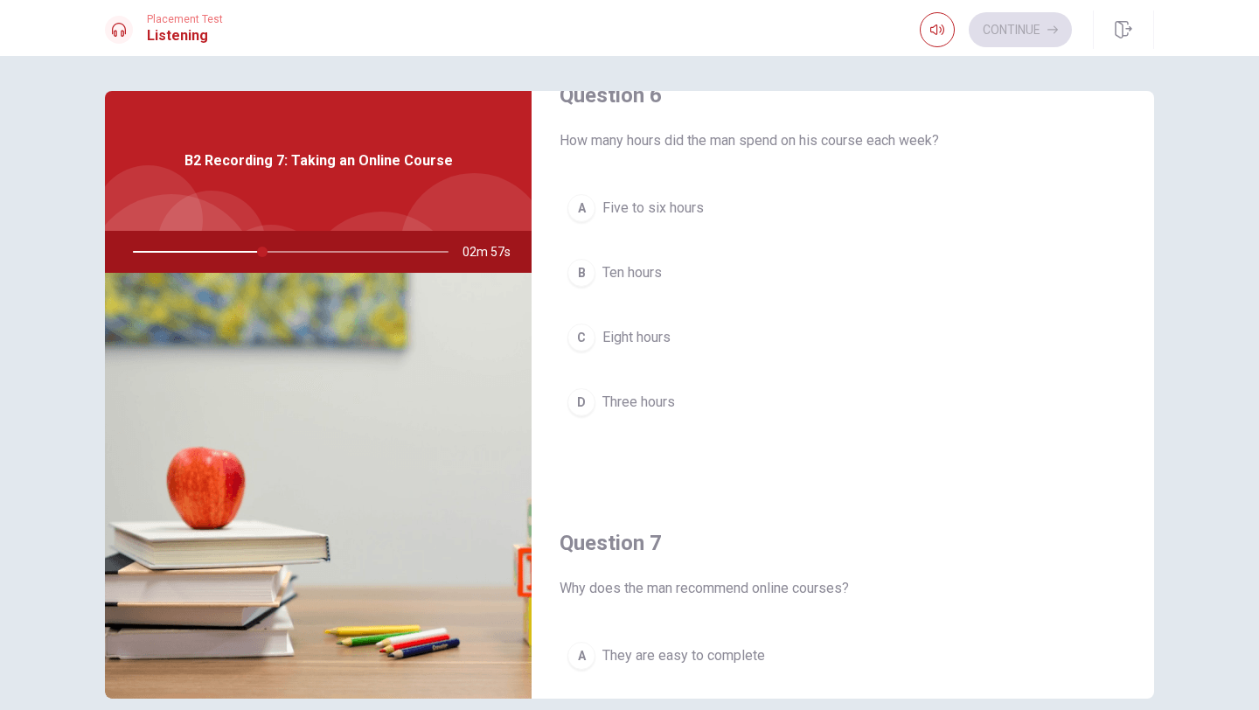
scroll to position [38, 0]
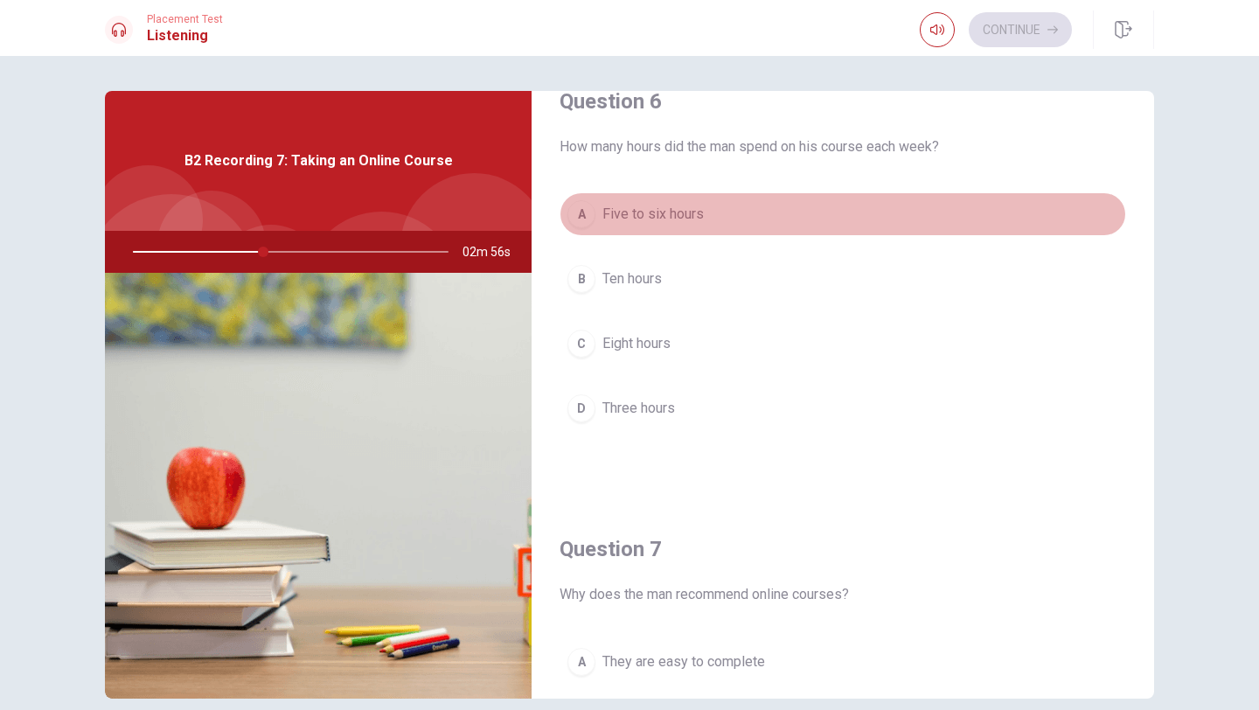
click at [603, 209] on span "Five to six hours" at bounding box center [652, 214] width 101 height 21
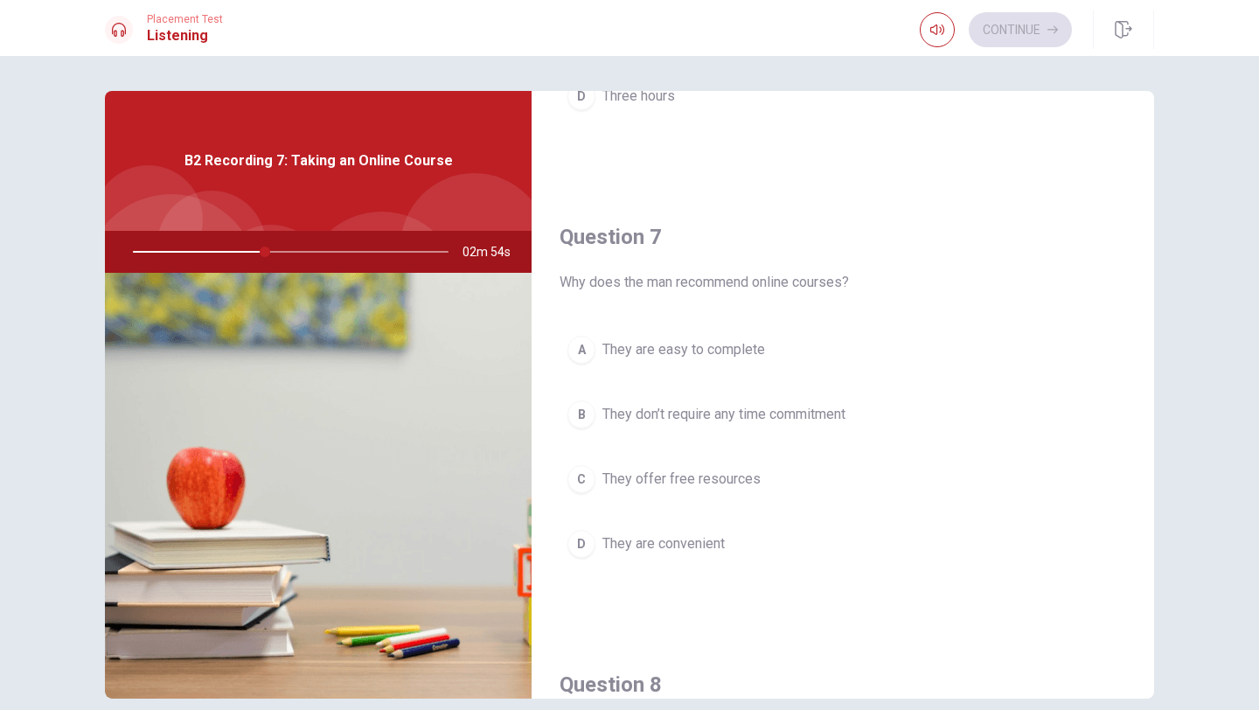
scroll to position [350, 0]
drag, startPoint x: 813, startPoint y: 280, endPoint x: 664, endPoint y: 291, distance: 149.9
click at [664, 291] on span "Why does the man recommend online courses?" at bounding box center [843, 283] width 567 height 21
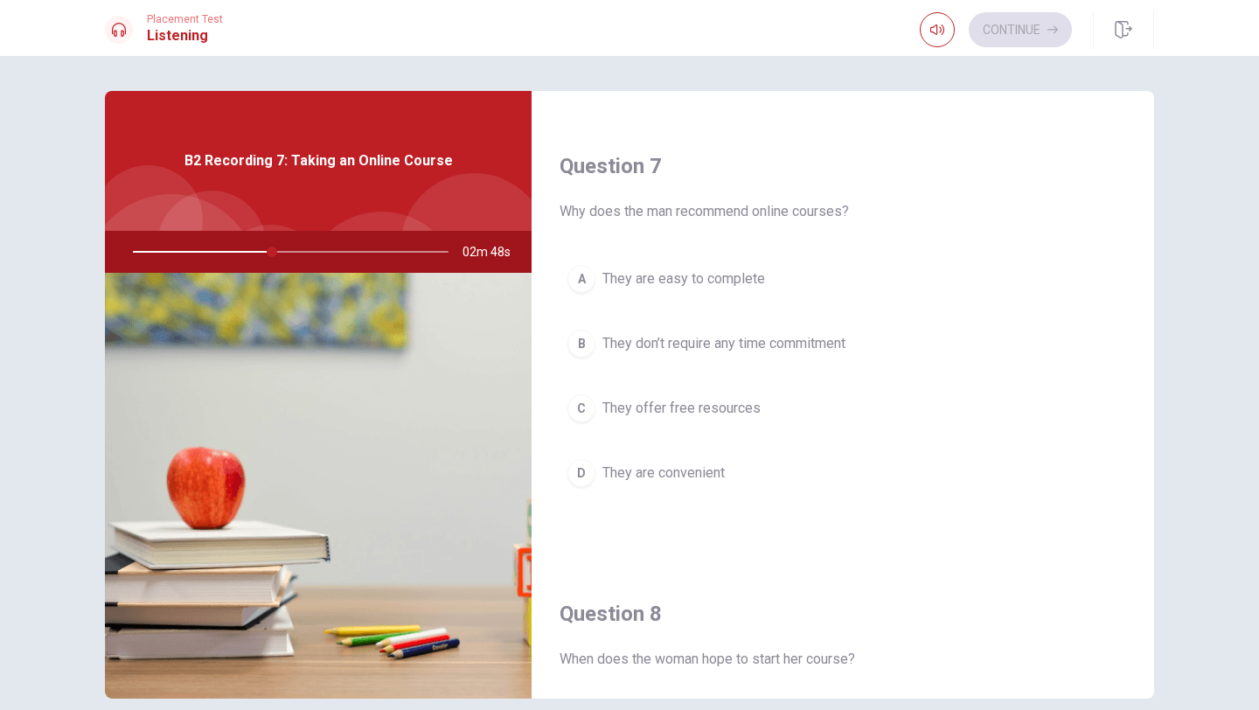
scroll to position [423, 0]
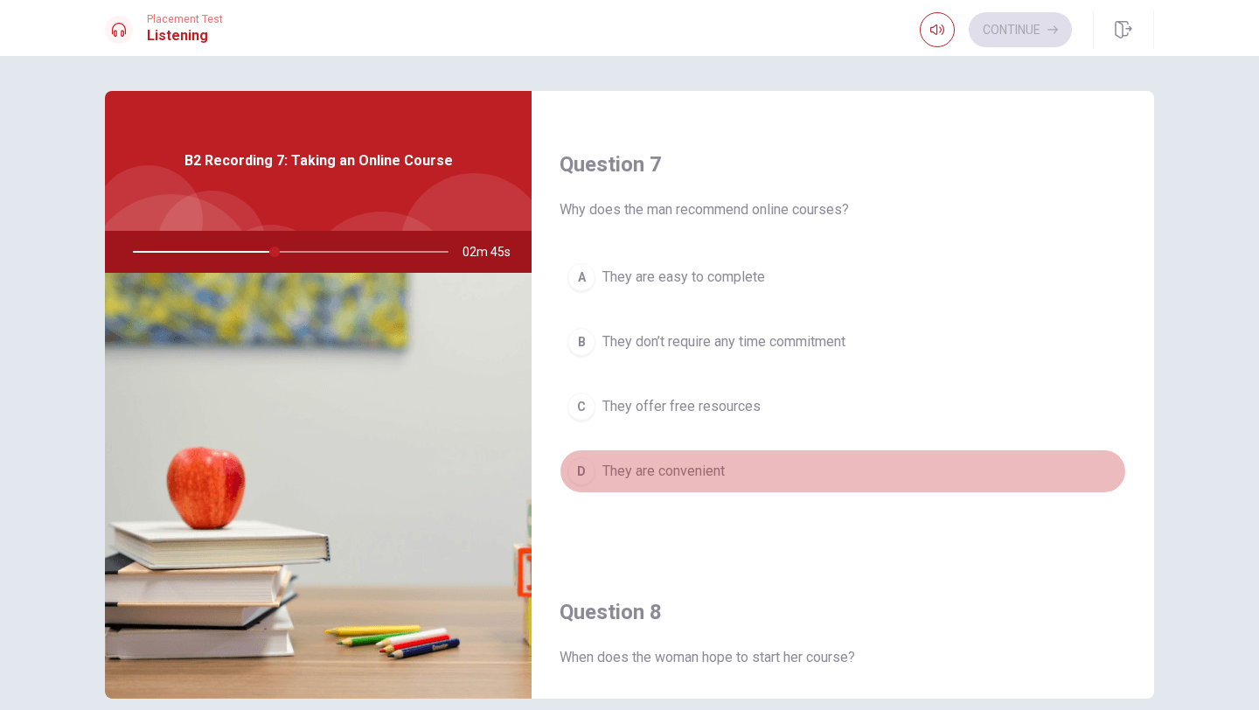
click at [579, 466] on div "D" at bounding box center [581, 471] width 28 height 28
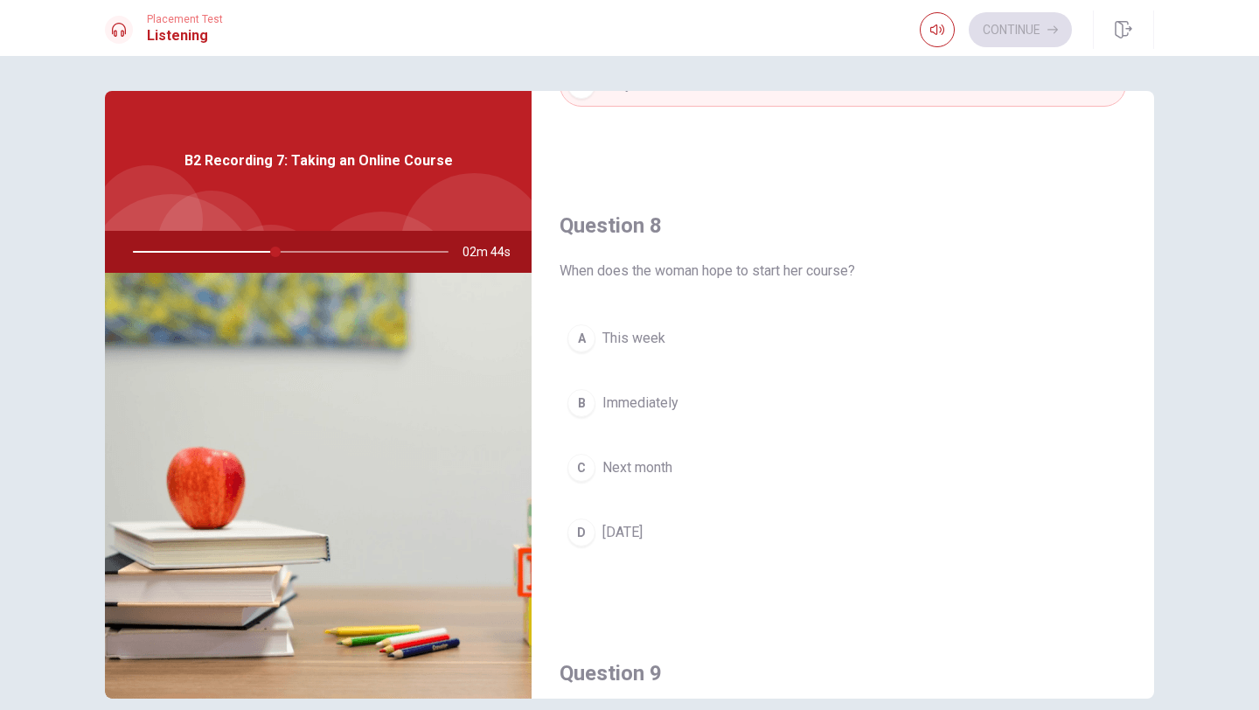
scroll to position [818, 0]
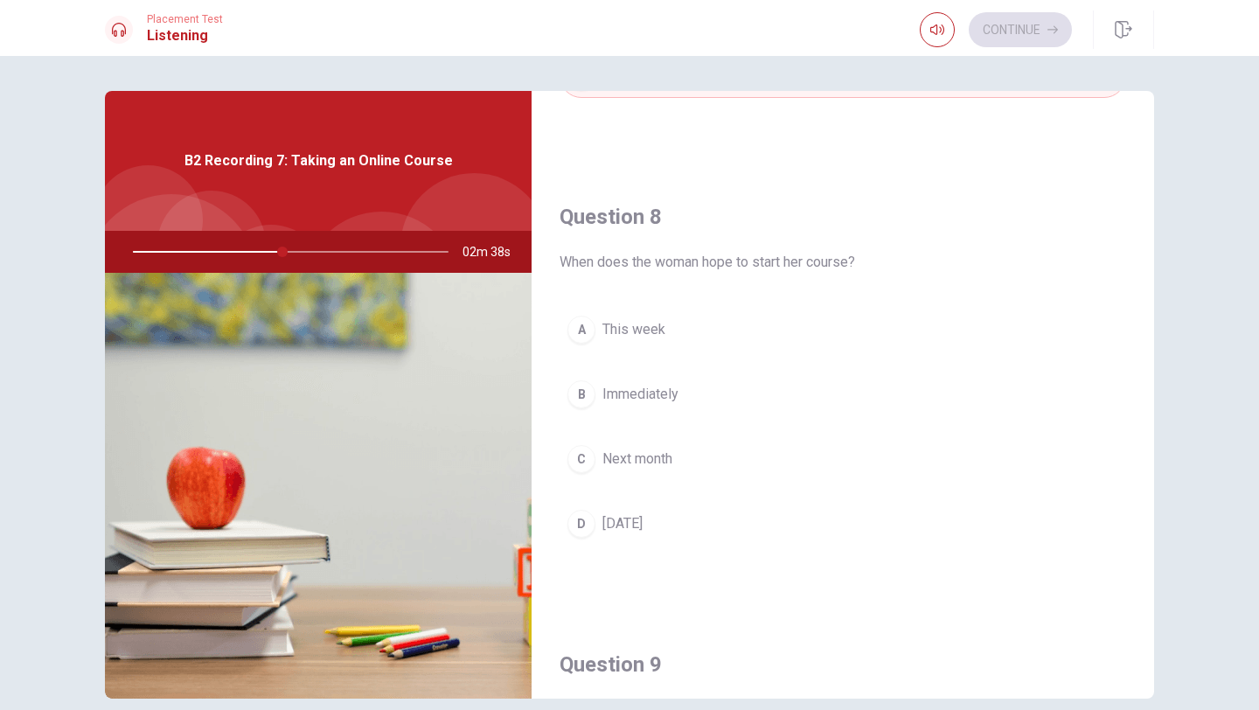
click at [584, 461] on div "C" at bounding box center [581, 459] width 28 height 28
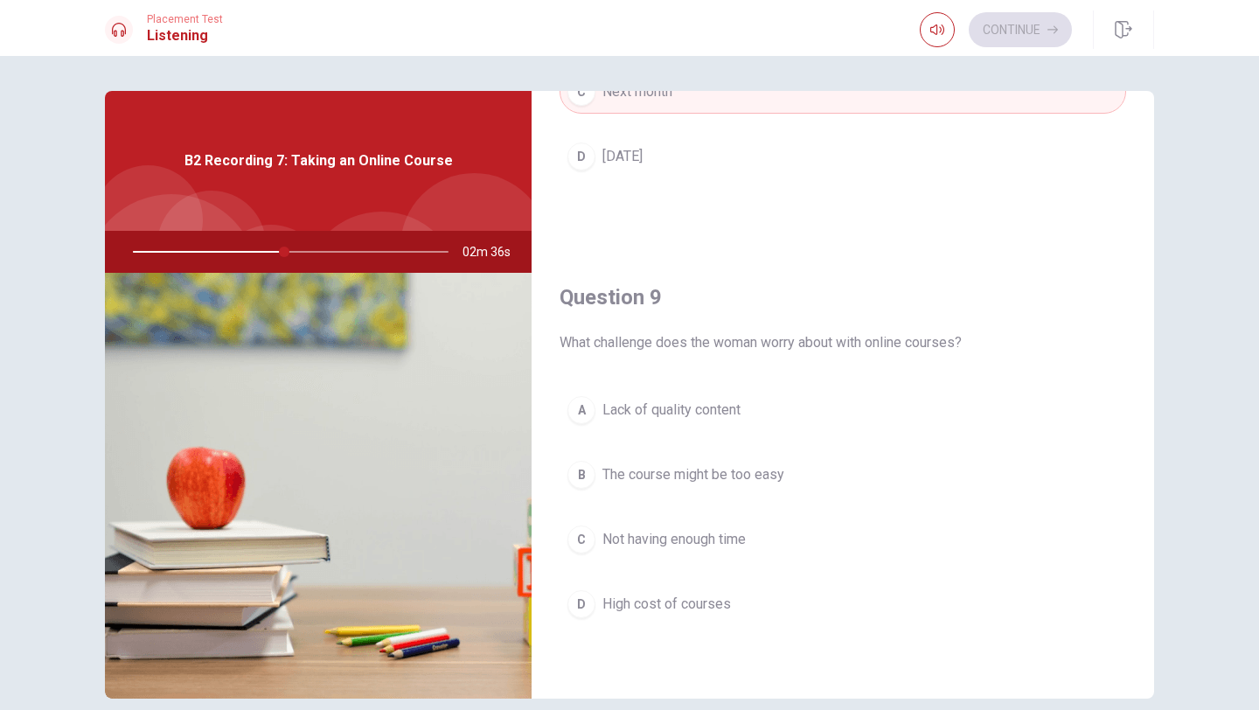
scroll to position [1187, 0]
drag, startPoint x: 659, startPoint y: 339, endPoint x: 895, endPoint y: 351, distance: 236.4
click at [895, 351] on div "Question 9 What challenge does the woman worry about with online courses? A Lac…" at bounding box center [843, 471] width 622 height 448
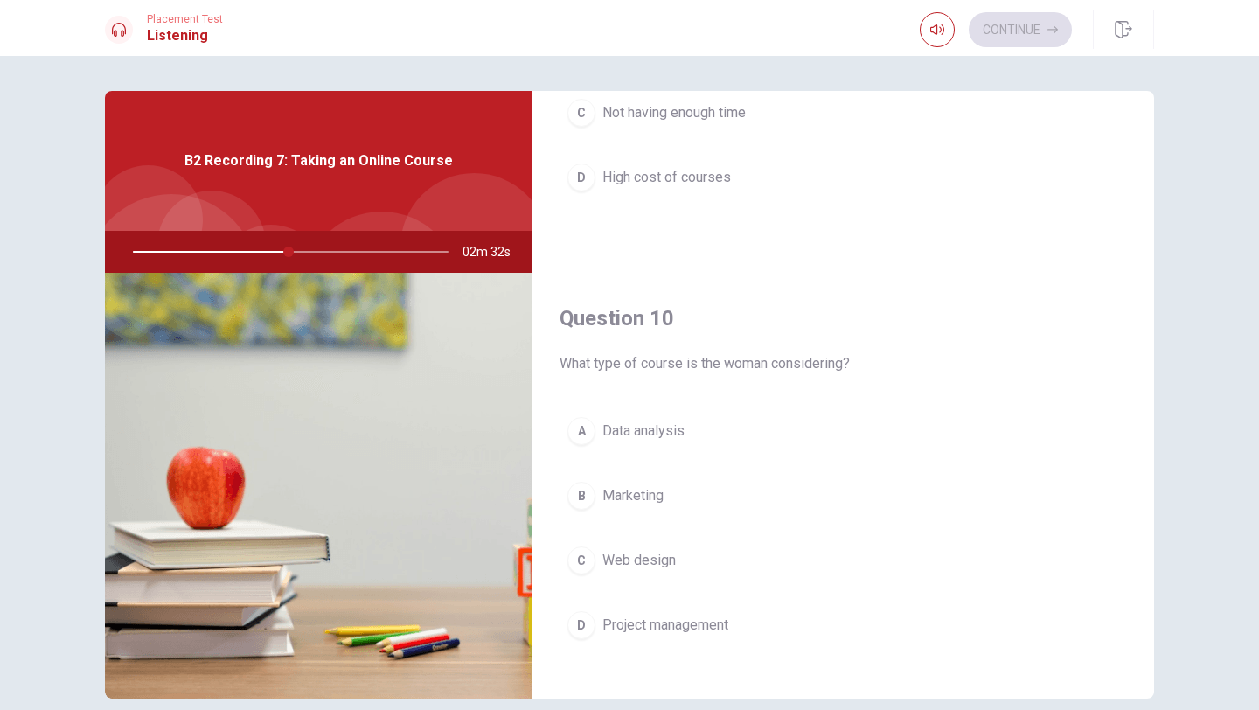
scroll to position [1631, 0]
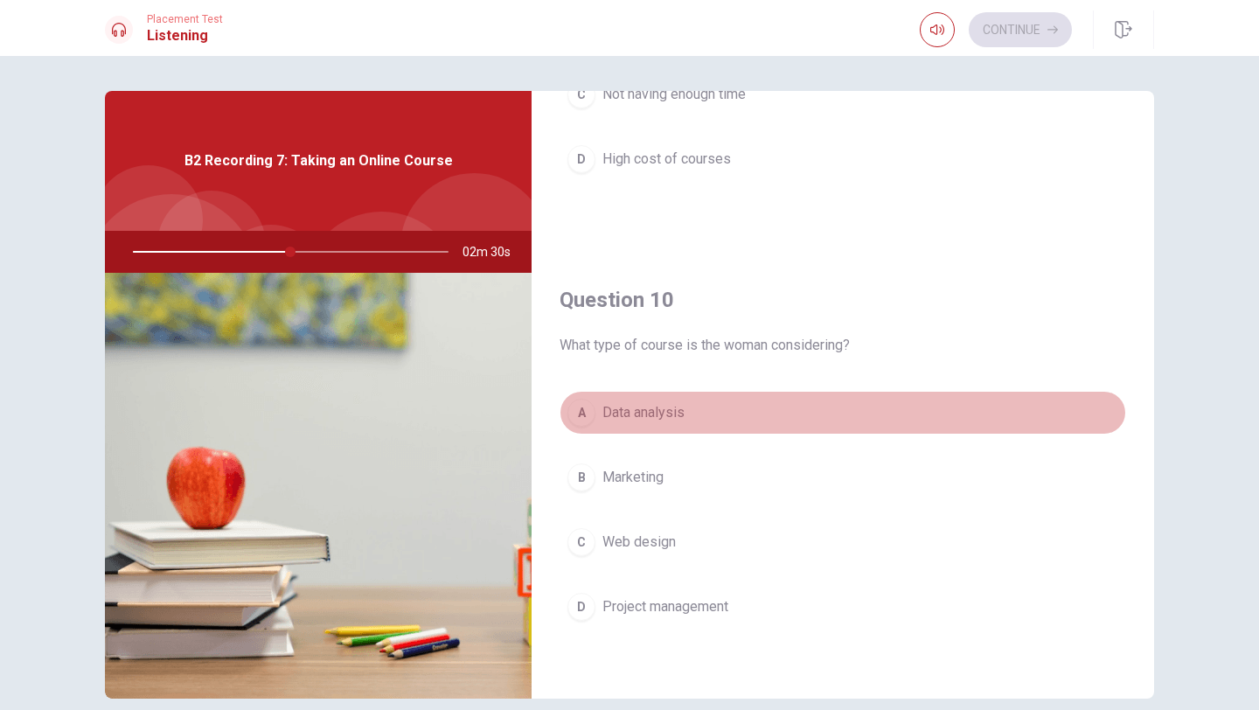
click at [586, 418] on div "A" at bounding box center [581, 413] width 28 height 28
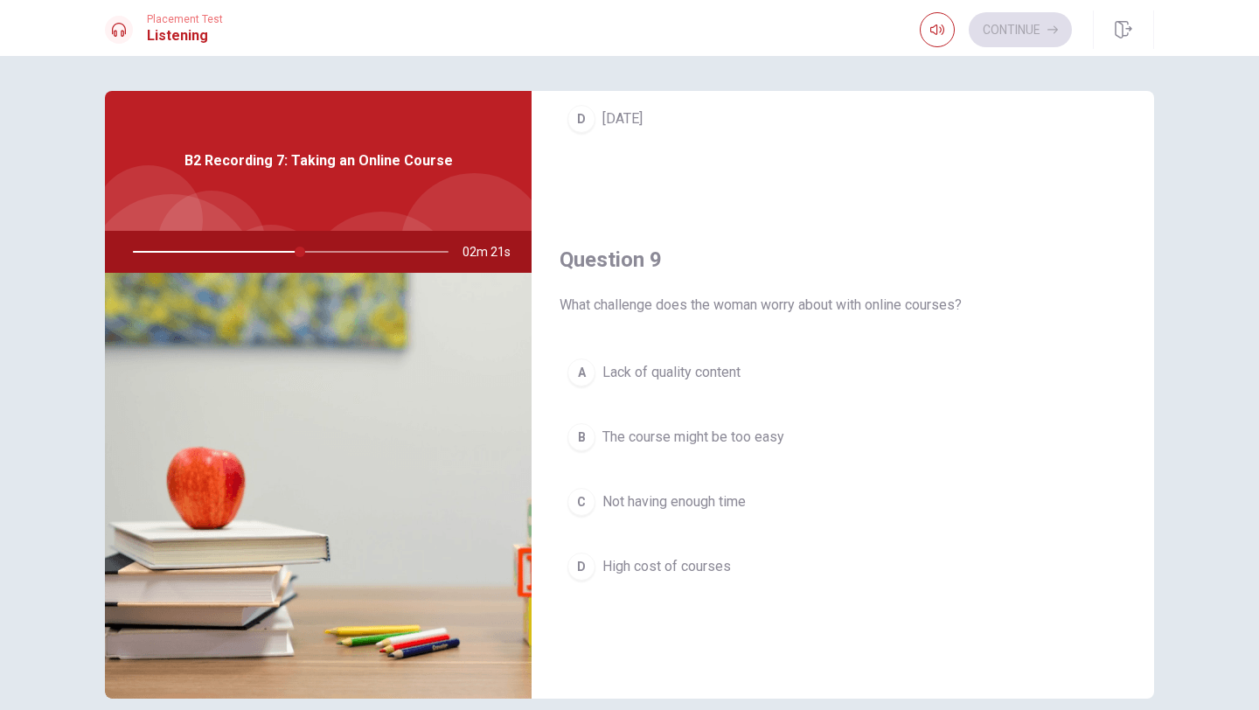
scroll to position [1222, 0]
click at [595, 512] on button "C Not having enough time" at bounding box center [843, 503] width 567 height 44
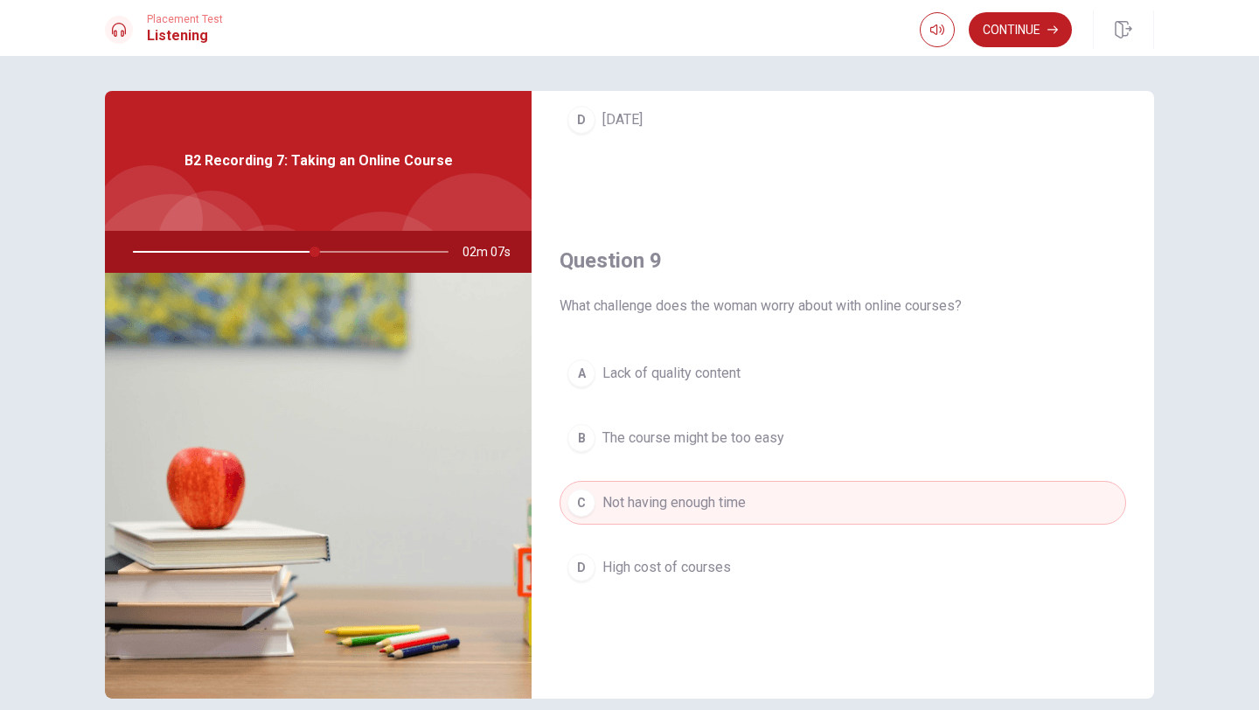
drag, startPoint x: 614, startPoint y: 308, endPoint x: 766, endPoint y: 310, distance: 152.1
click at [766, 310] on span "What challenge does the woman worry about with online courses?" at bounding box center [843, 306] width 567 height 21
click at [1039, 20] on button "Continue" at bounding box center [1020, 29] width 103 height 35
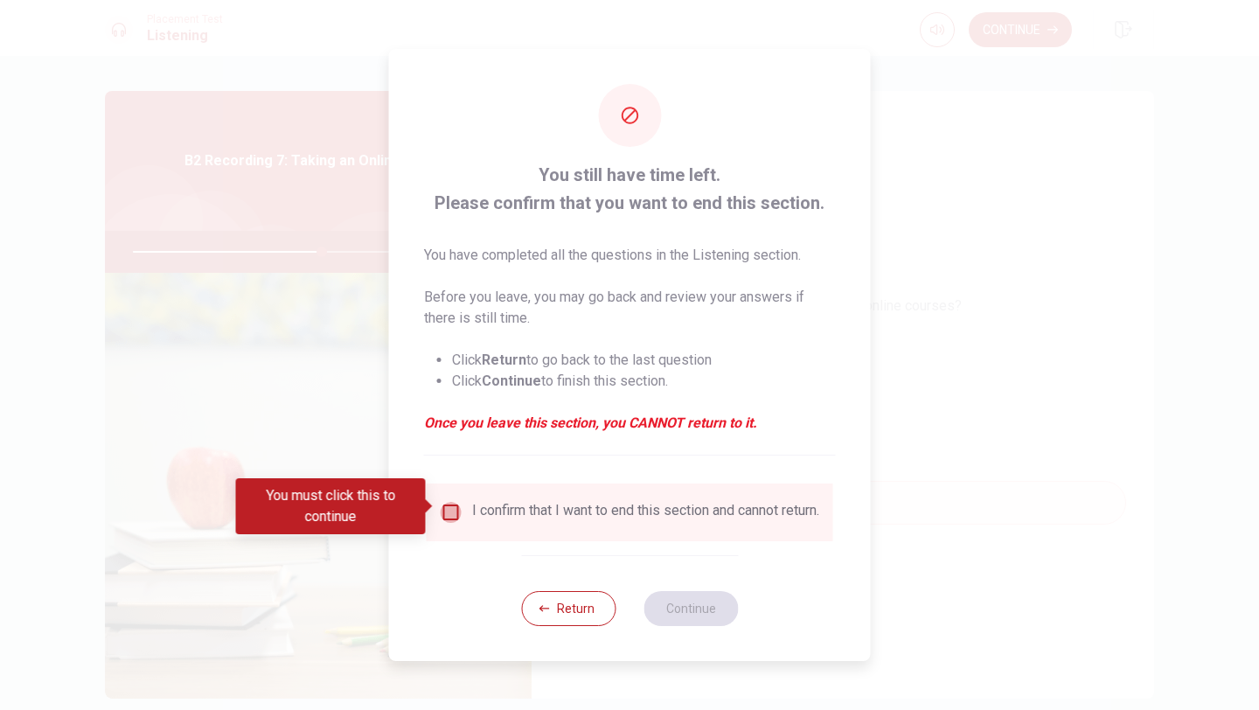
click at [441, 511] on input "You must click this to continue" at bounding box center [451, 512] width 21 height 21
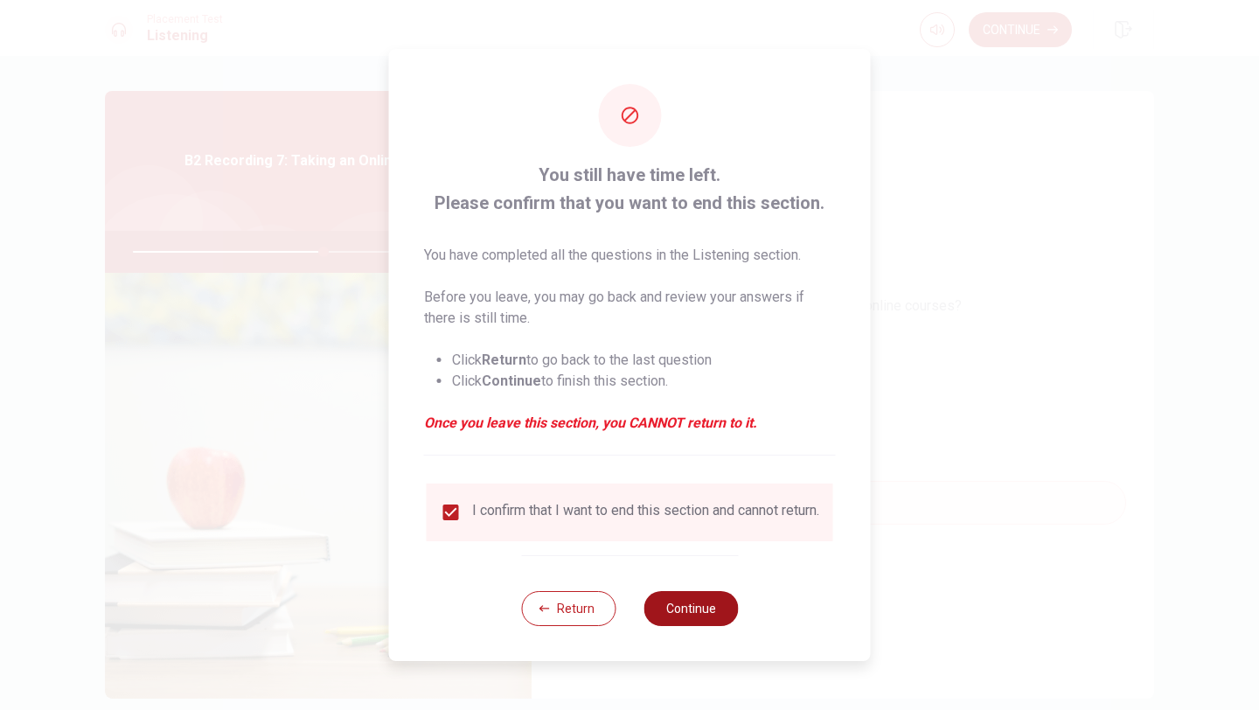
click at [662, 624] on button "Continue" at bounding box center [690, 608] width 94 height 35
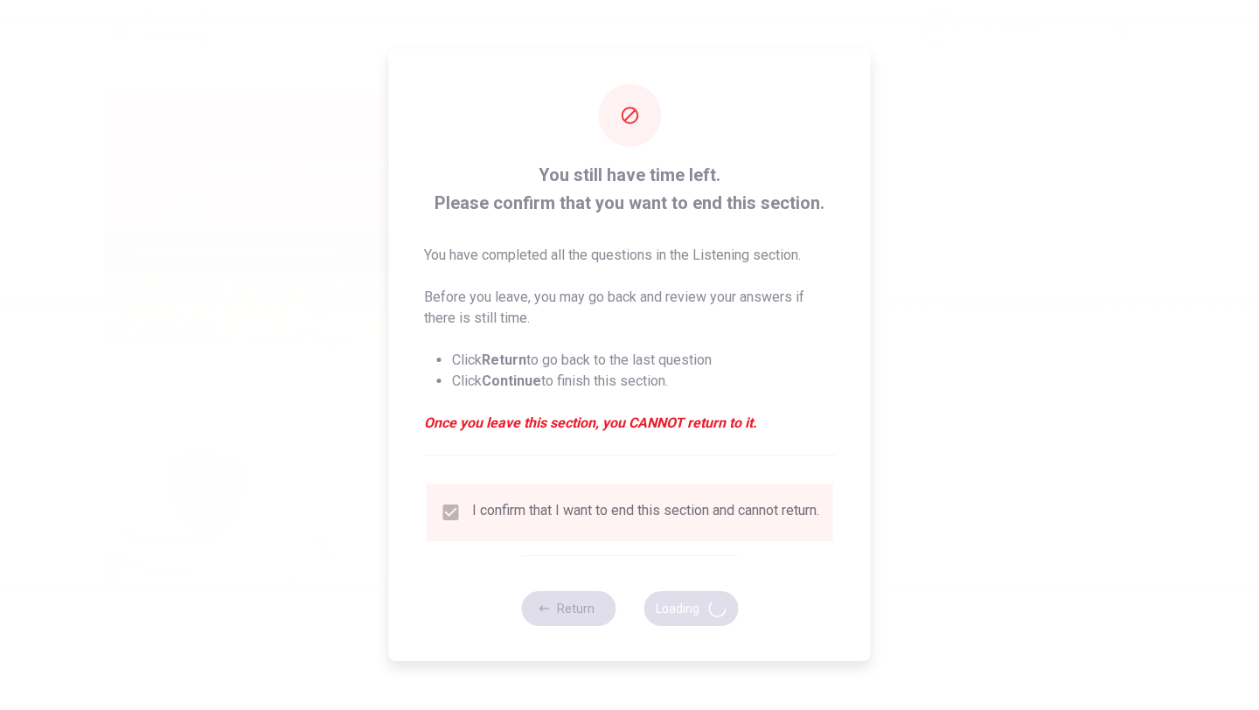
type input "61"
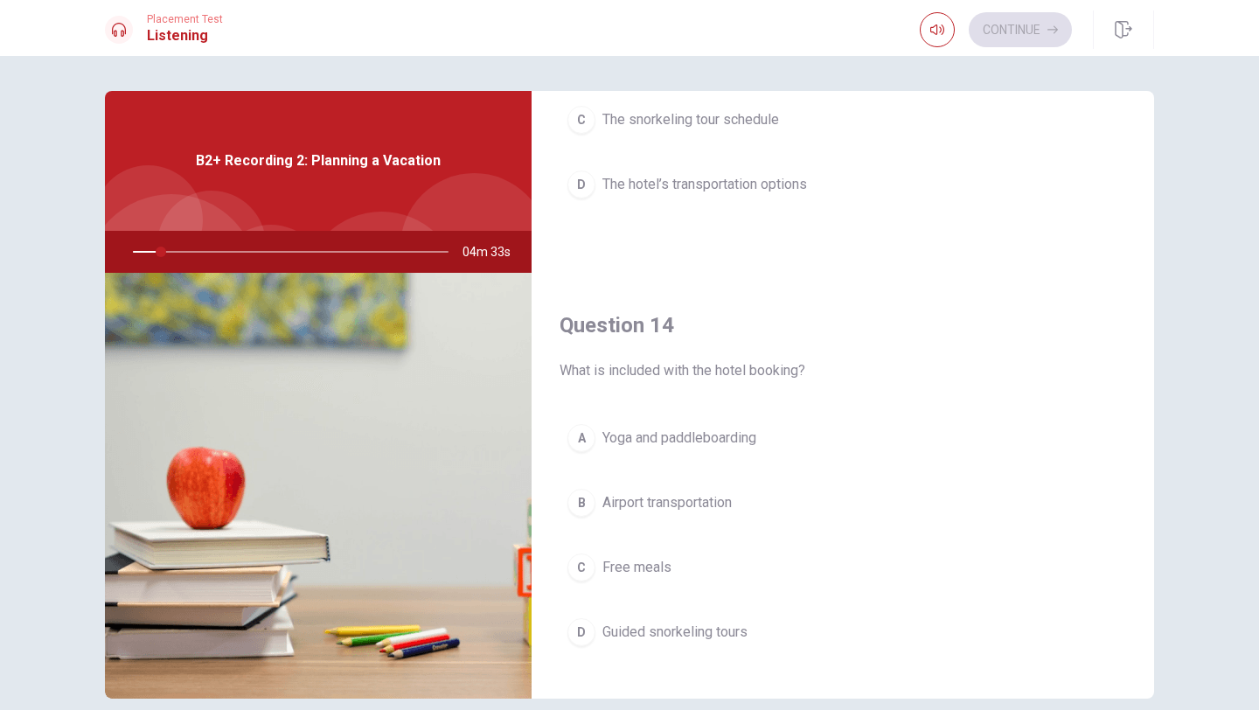
scroll to position [1158, 0]
drag, startPoint x: 606, startPoint y: 375, endPoint x: 837, endPoint y: 410, distance: 233.4
click at [844, 410] on div "Question 14 What is included with the hotel booking? A Yoga and paddleboarding …" at bounding box center [843, 499] width 622 height 448
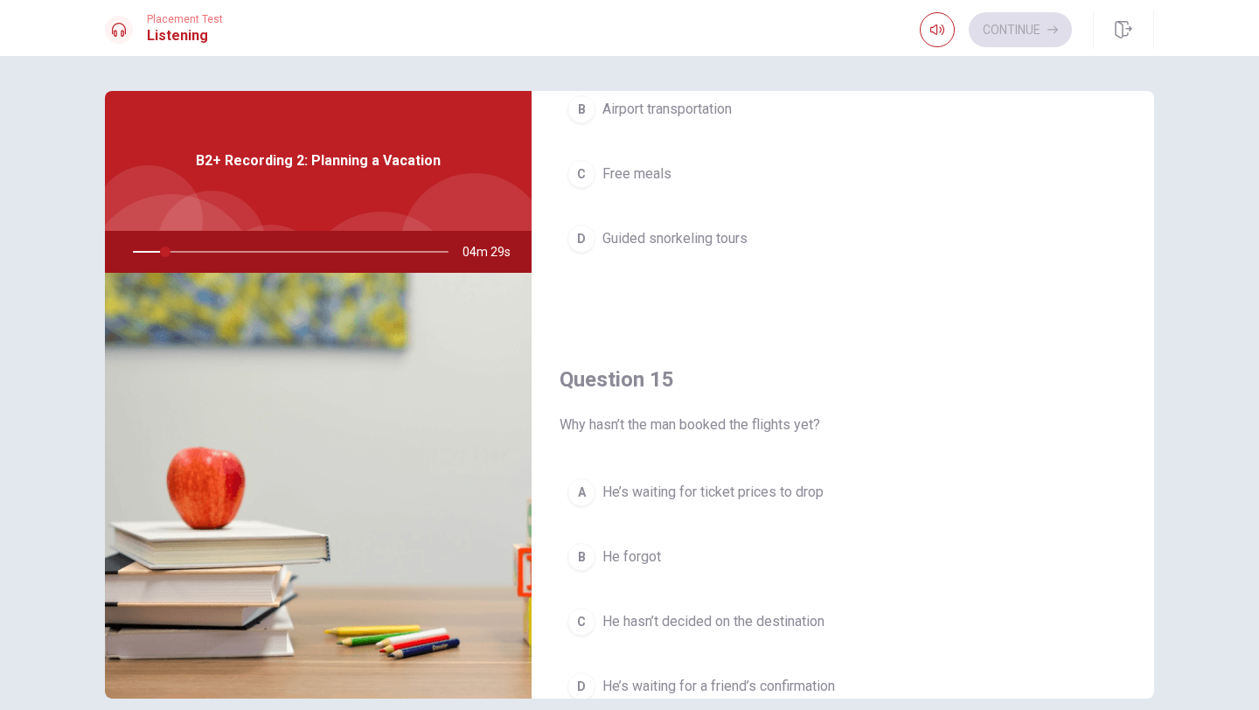
scroll to position [1549, 0]
drag, startPoint x: 668, startPoint y: 427, endPoint x: 789, endPoint y: 428, distance: 121.5
click at [789, 428] on span "Why hasn’t the man booked the flights yet?" at bounding box center [843, 426] width 567 height 21
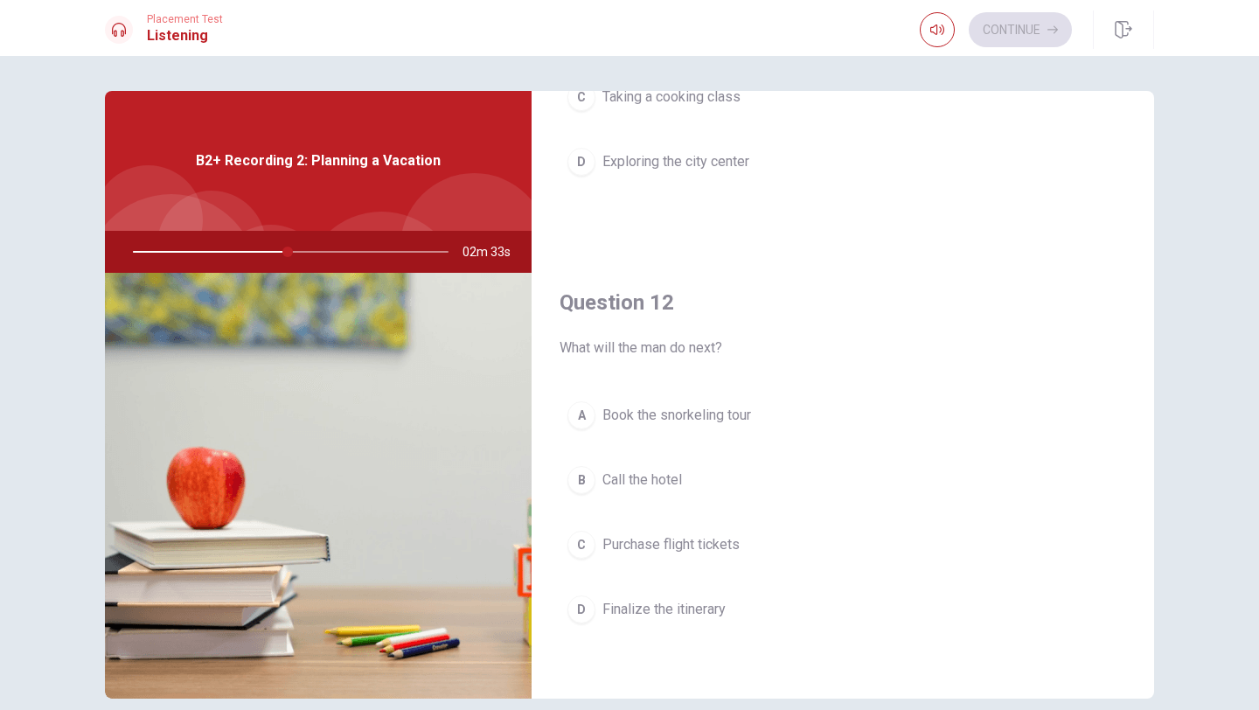
scroll to position [286, 0]
click at [581, 450] on div "A Book the snorkeling tour B Call the hotel C Purchase flight tickets D Finaliz…" at bounding box center [843, 529] width 567 height 273
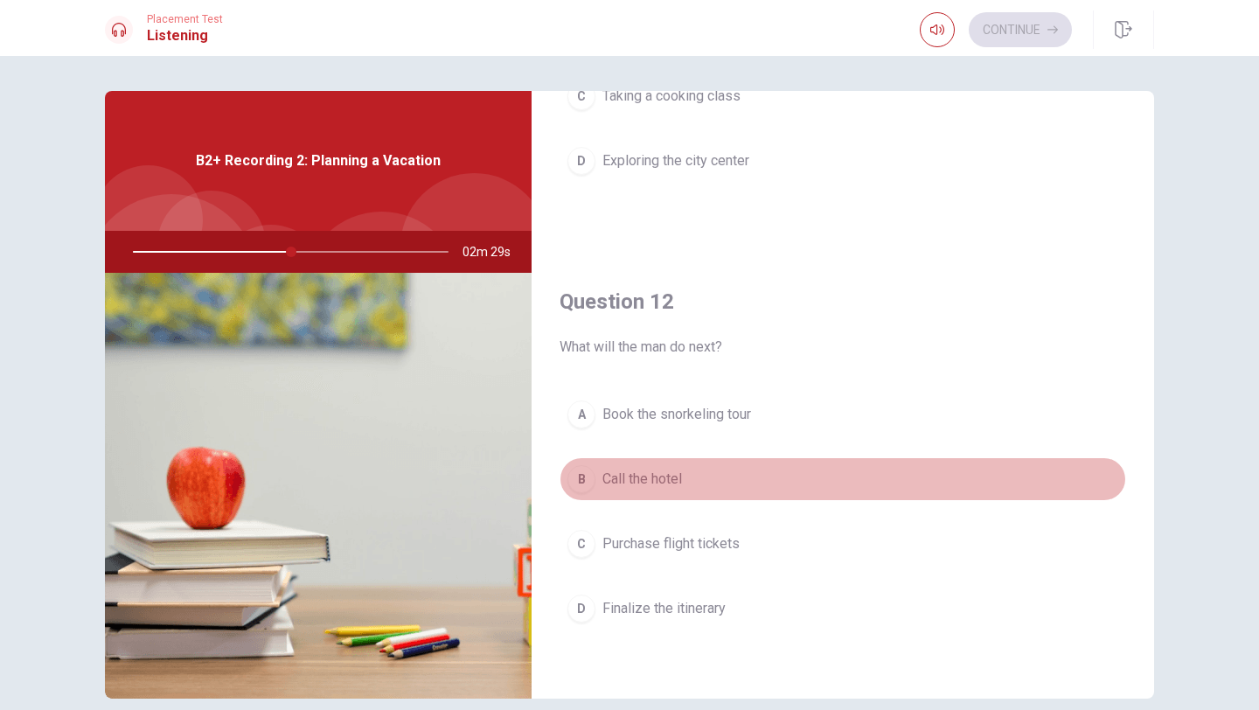
click at [581, 462] on button "B Call the hotel" at bounding box center [843, 479] width 567 height 44
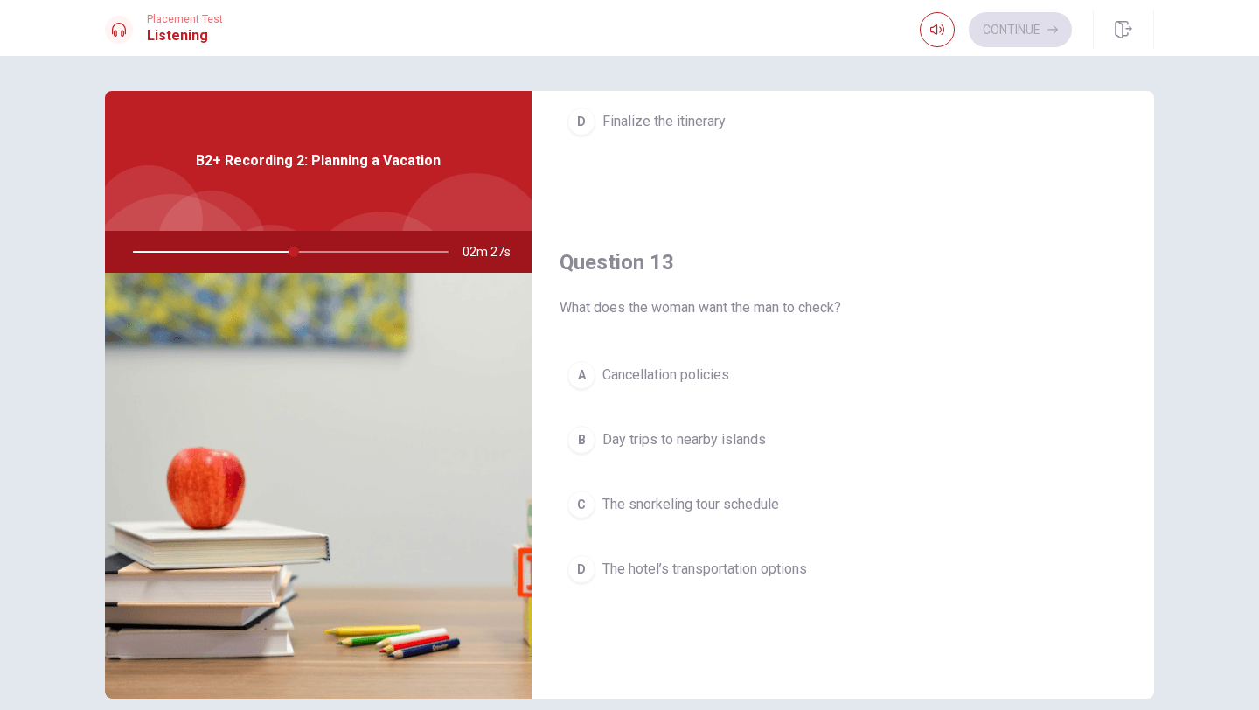
scroll to position [775, 0]
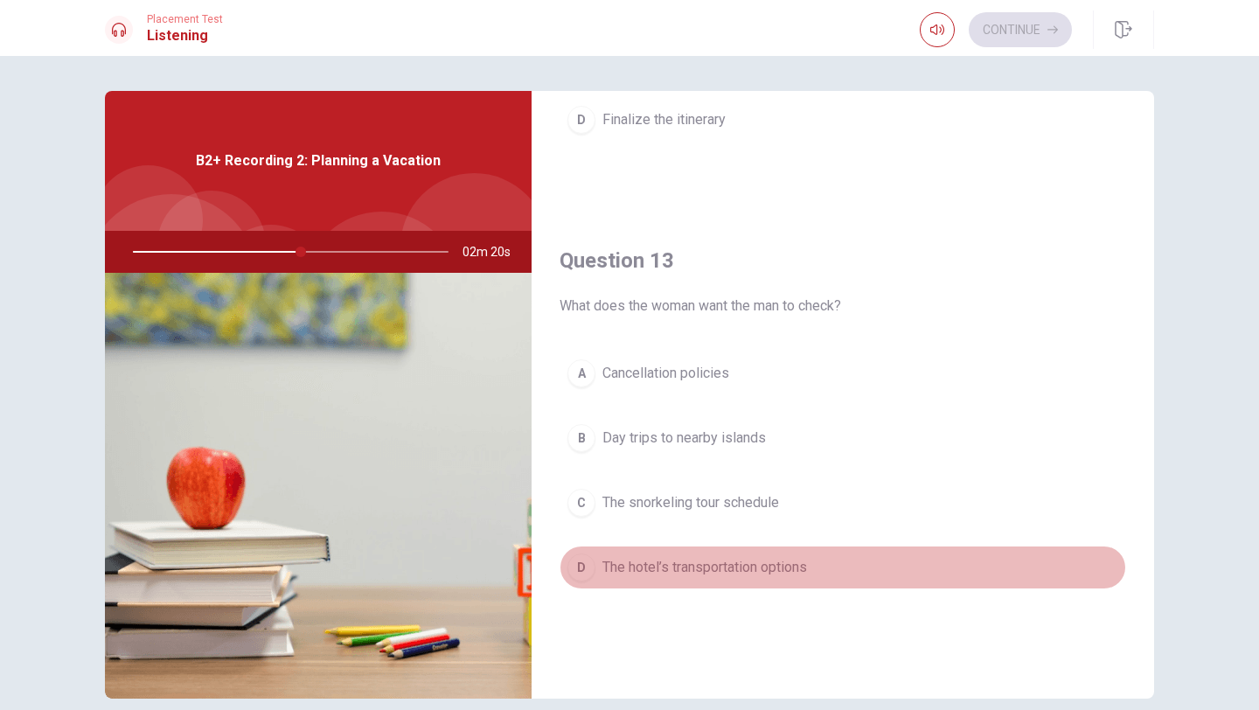
click at [565, 572] on button "D The hotel’s transportation options" at bounding box center [843, 568] width 567 height 44
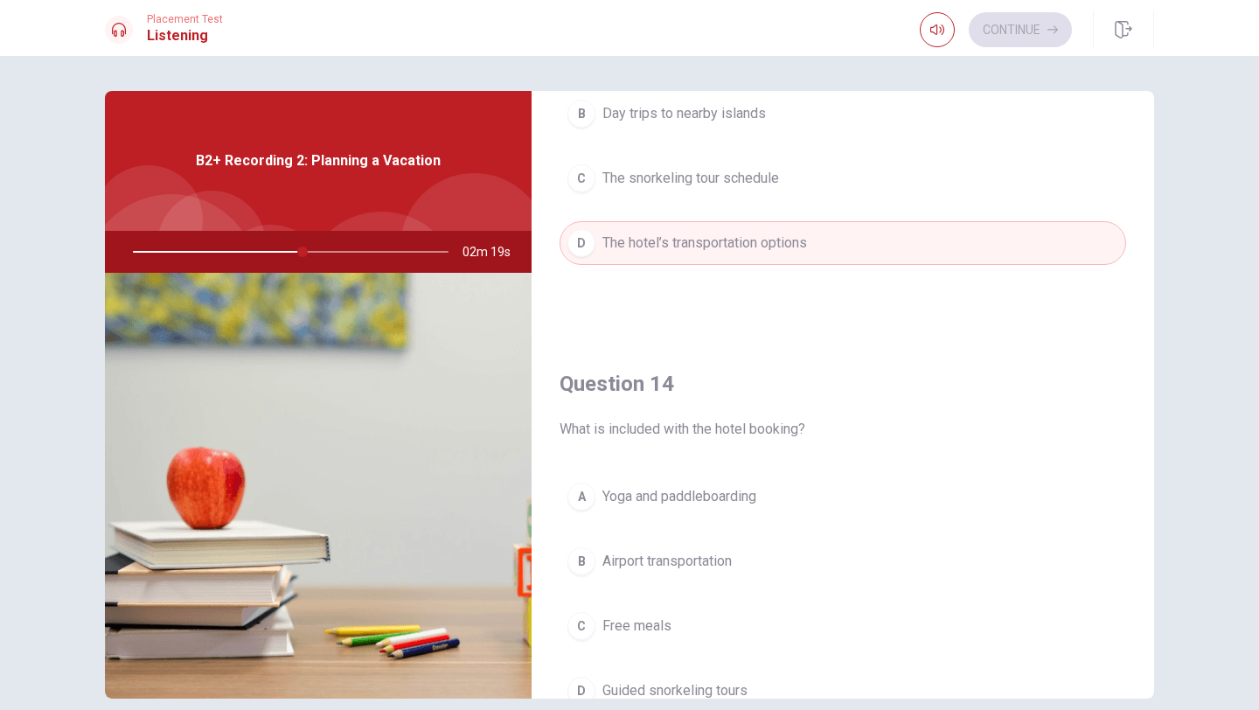
scroll to position [1187, 0]
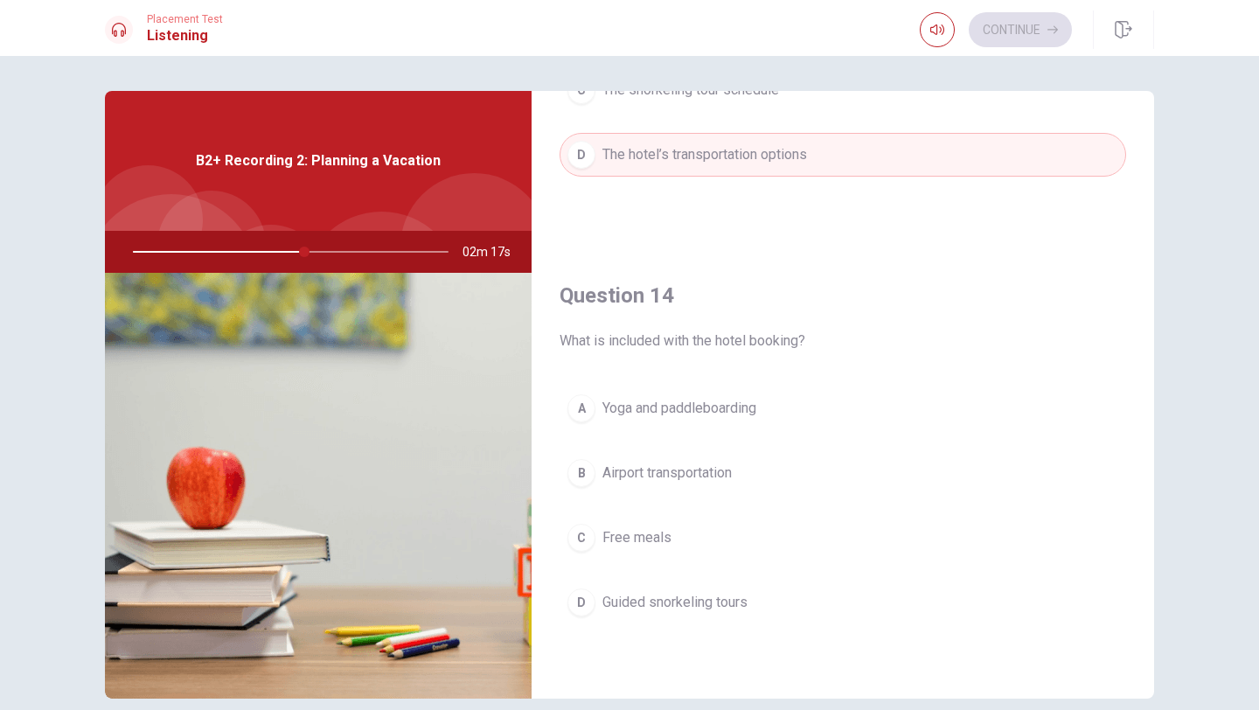
drag, startPoint x: 591, startPoint y: 344, endPoint x: 739, endPoint y: 344, distance: 147.8
click at [742, 344] on span "What is included with the hotel booking?" at bounding box center [843, 340] width 567 height 21
click at [575, 408] on div "A" at bounding box center [581, 408] width 28 height 28
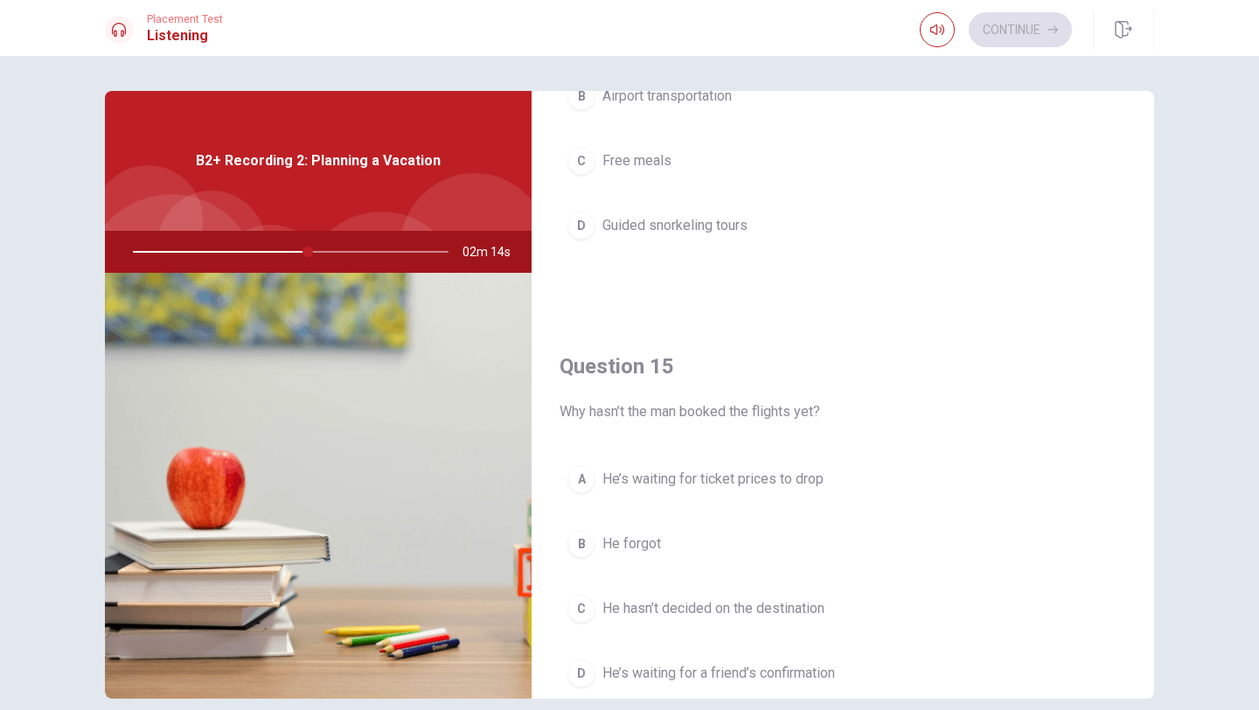
scroll to position [1631, 0]
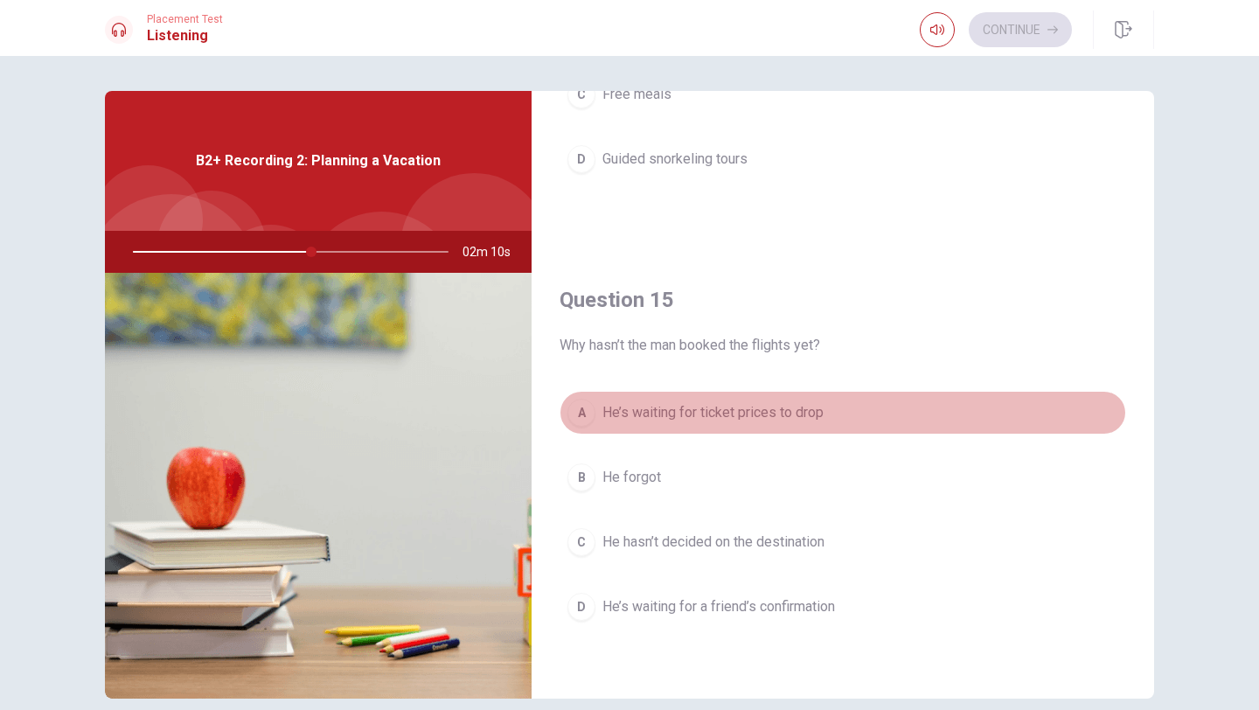
click at [580, 409] on div "A" at bounding box center [581, 413] width 28 height 28
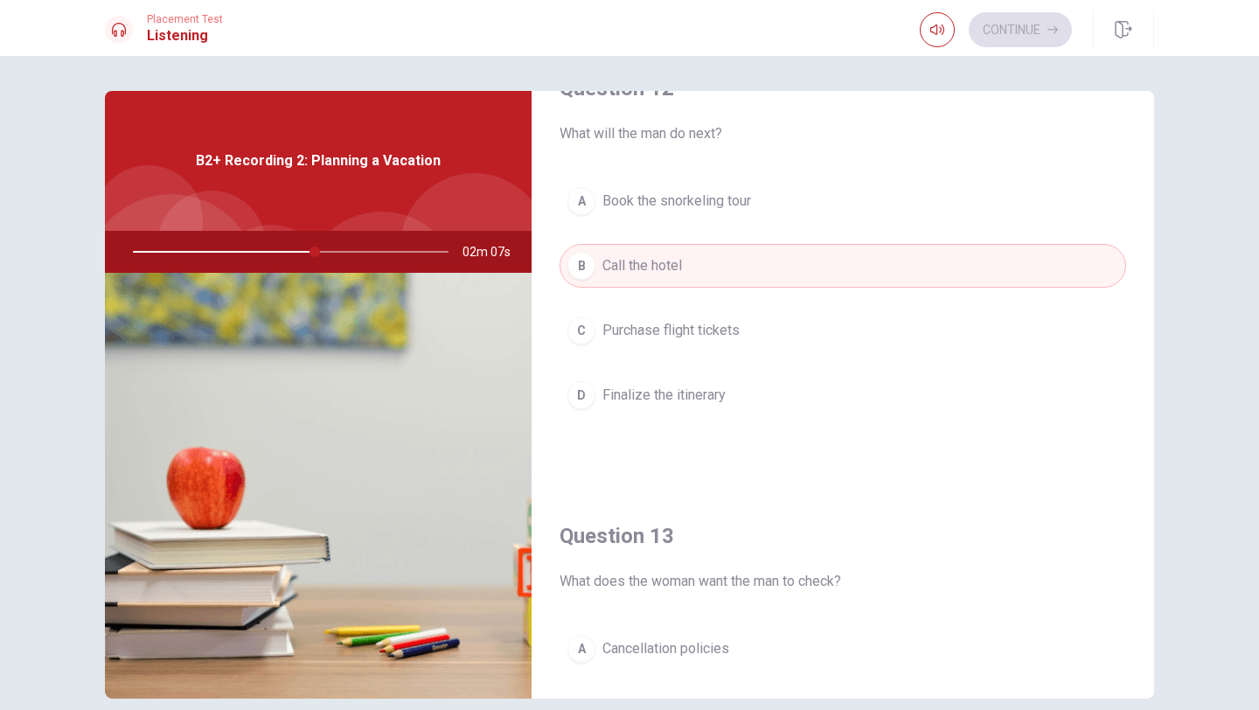
scroll to position [0, 0]
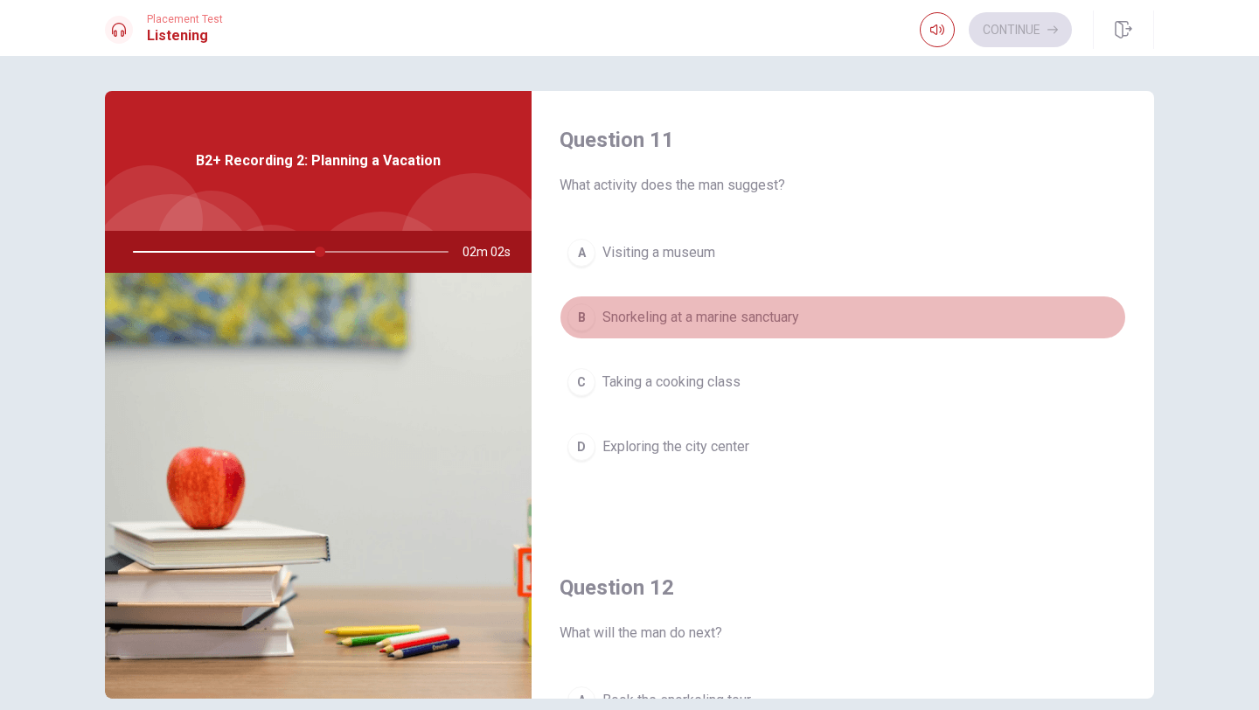
click at [576, 316] on div "B" at bounding box center [581, 317] width 28 height 28
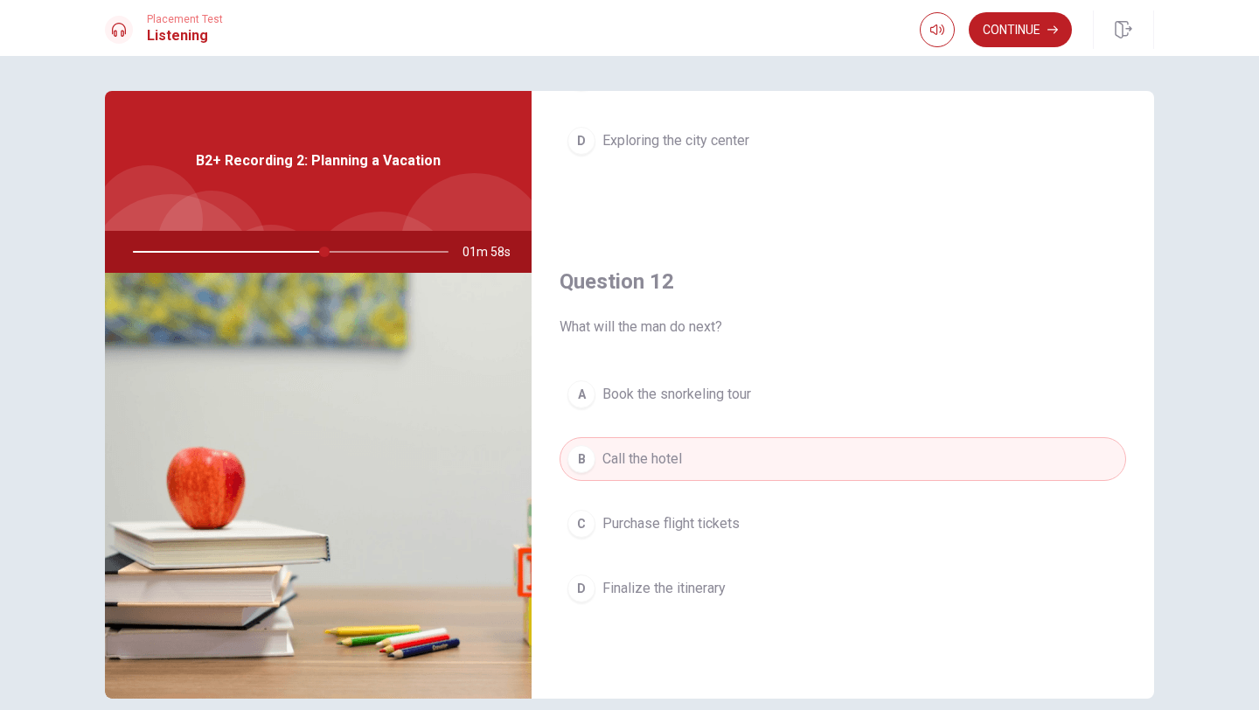
scroll to position [317, 0]
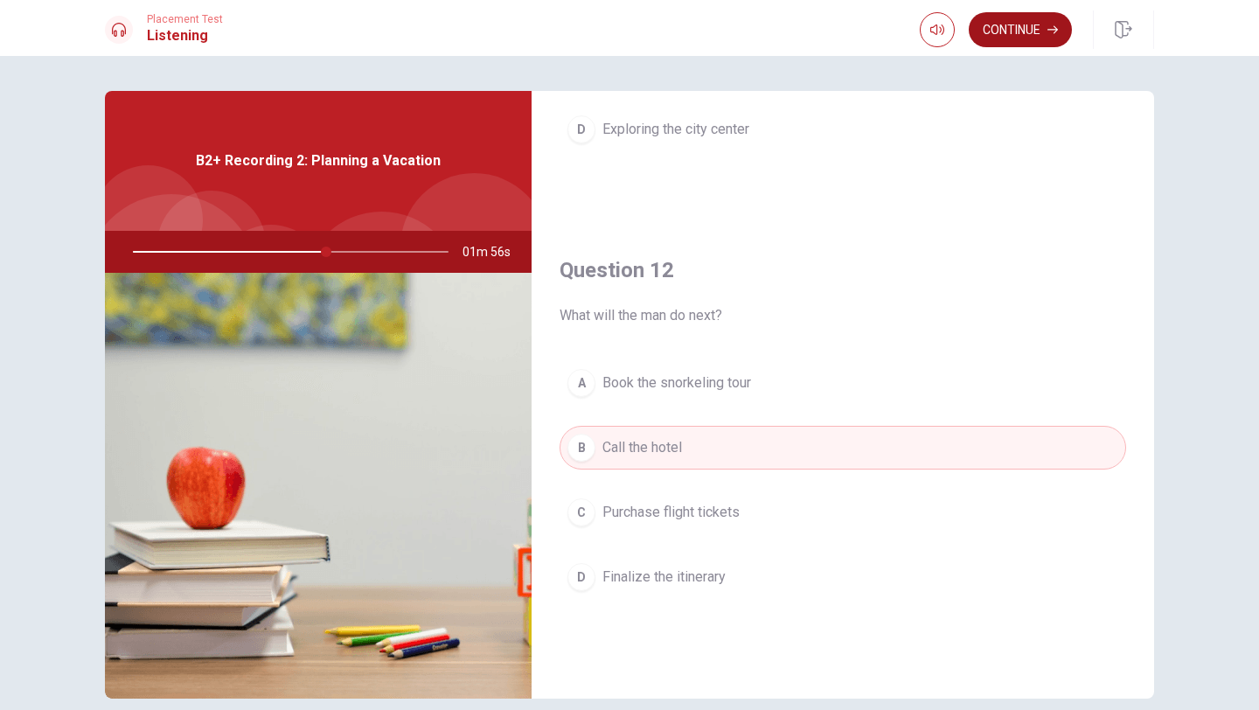
click at [992, 31] on button "Continue" at bounding box center [1020, 29] width 103 height 35
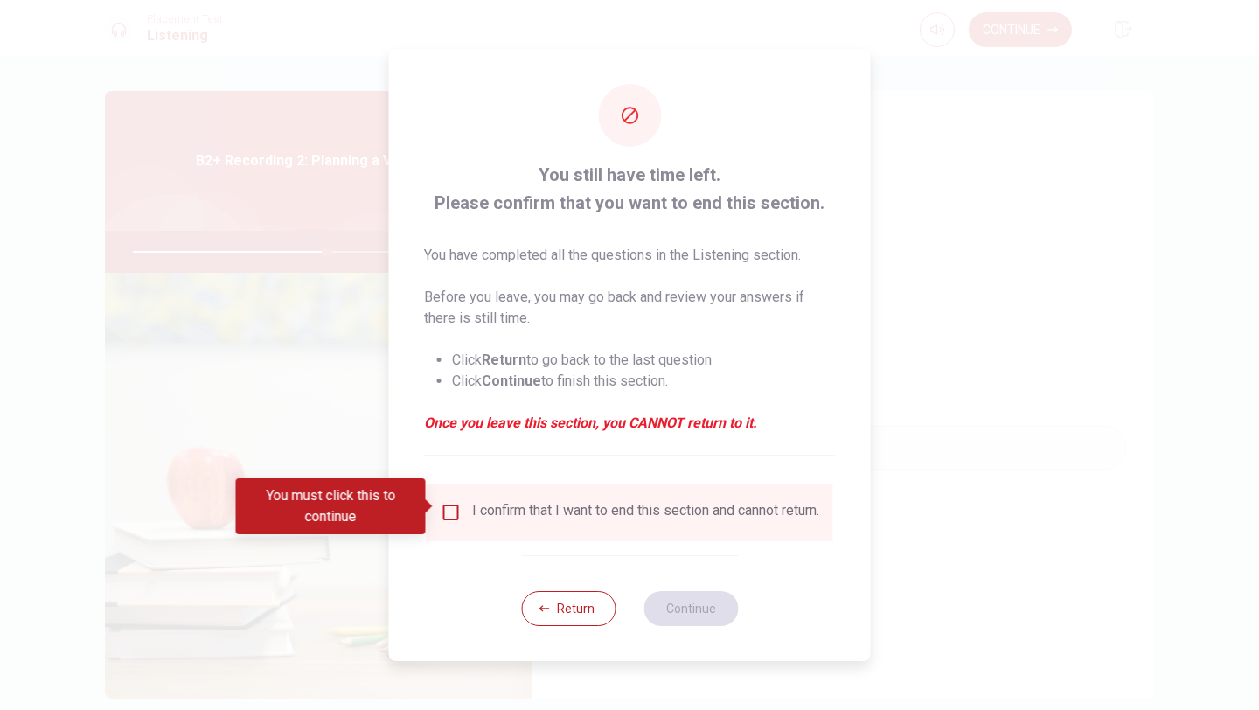
click at [453, 502] on input "You must click this to continue" at bounding box center [451, 512] width 21 height 21
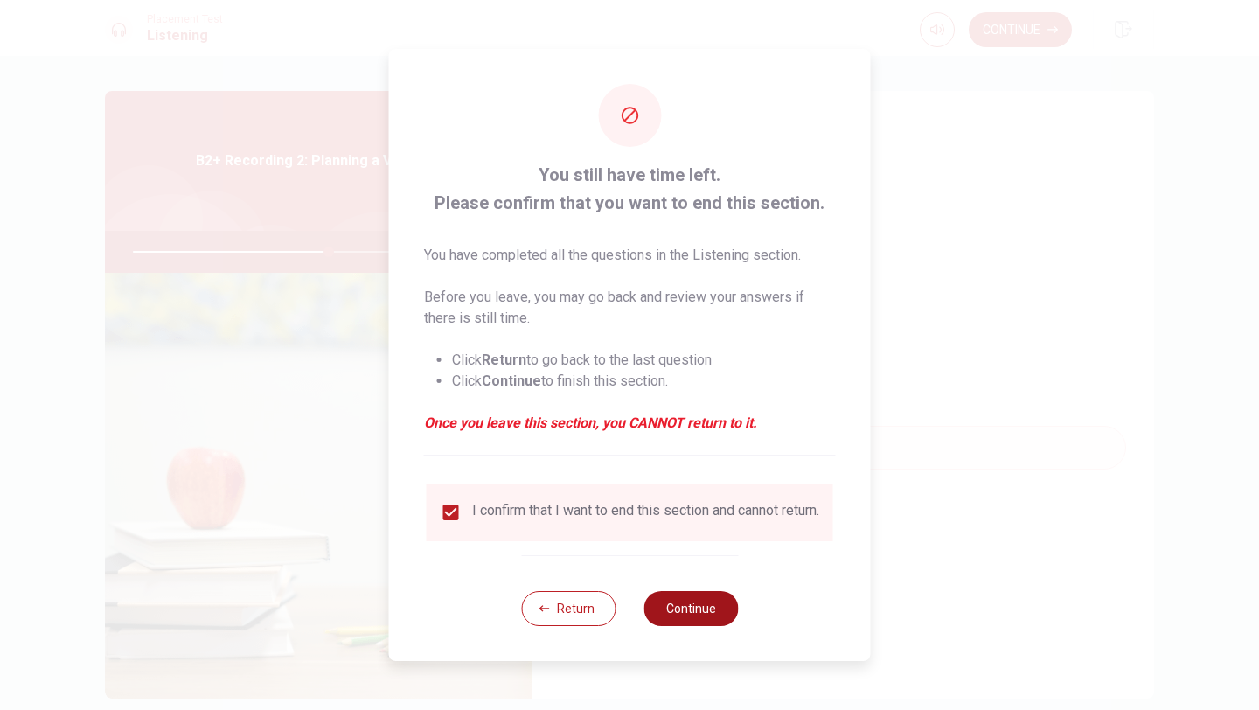
click at [657, 619] on button "Continue" at bounding box center [690, 608] width 94 height 35
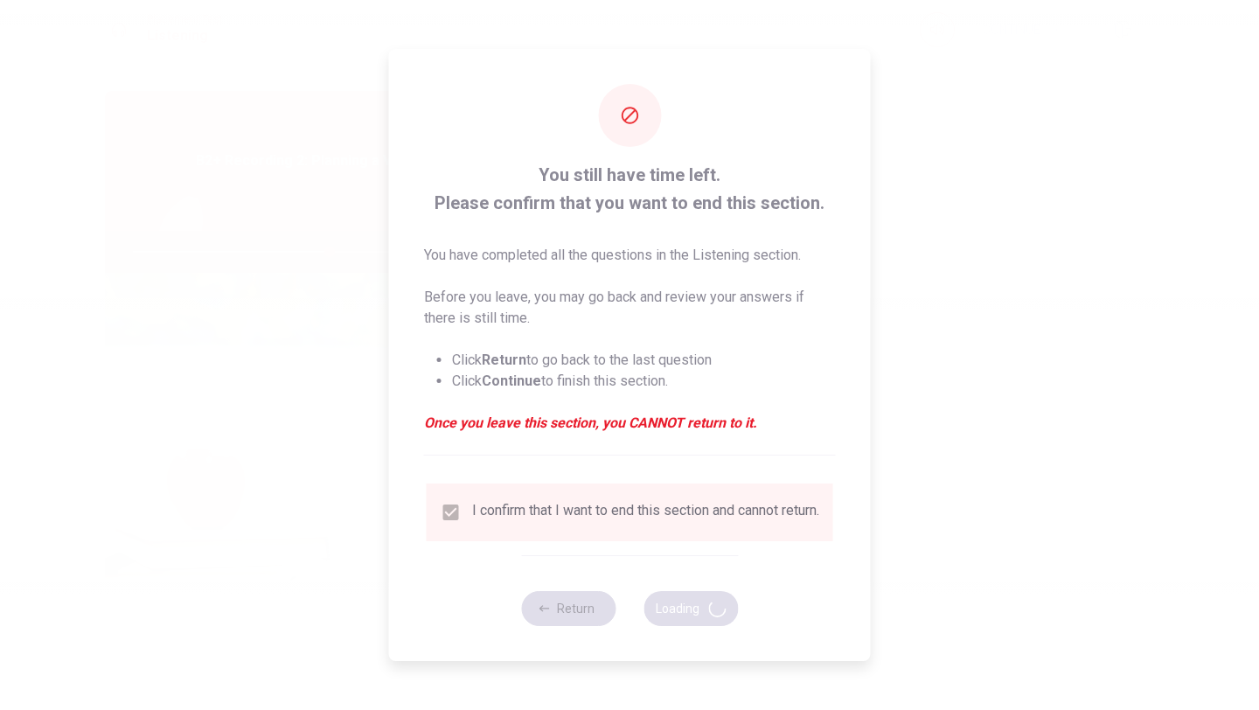
type input "63"
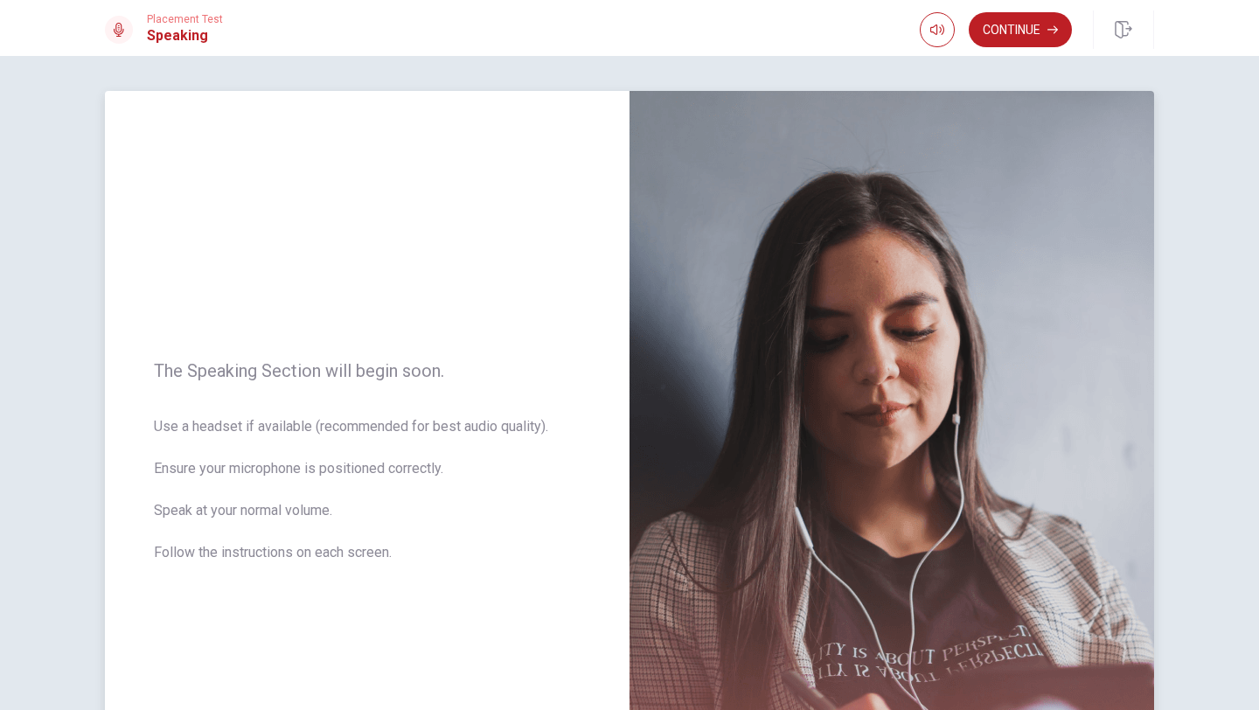
drag, startPoint x: 321, startPoint y: 374, endPoint x: 421, endPoint y: 553, distance: 204.7
click at [421, 553] on div "The Speaking Section will begin soon. Use a headset if available (recommended f…" at bounding box center [367, 472] width 525 height 762
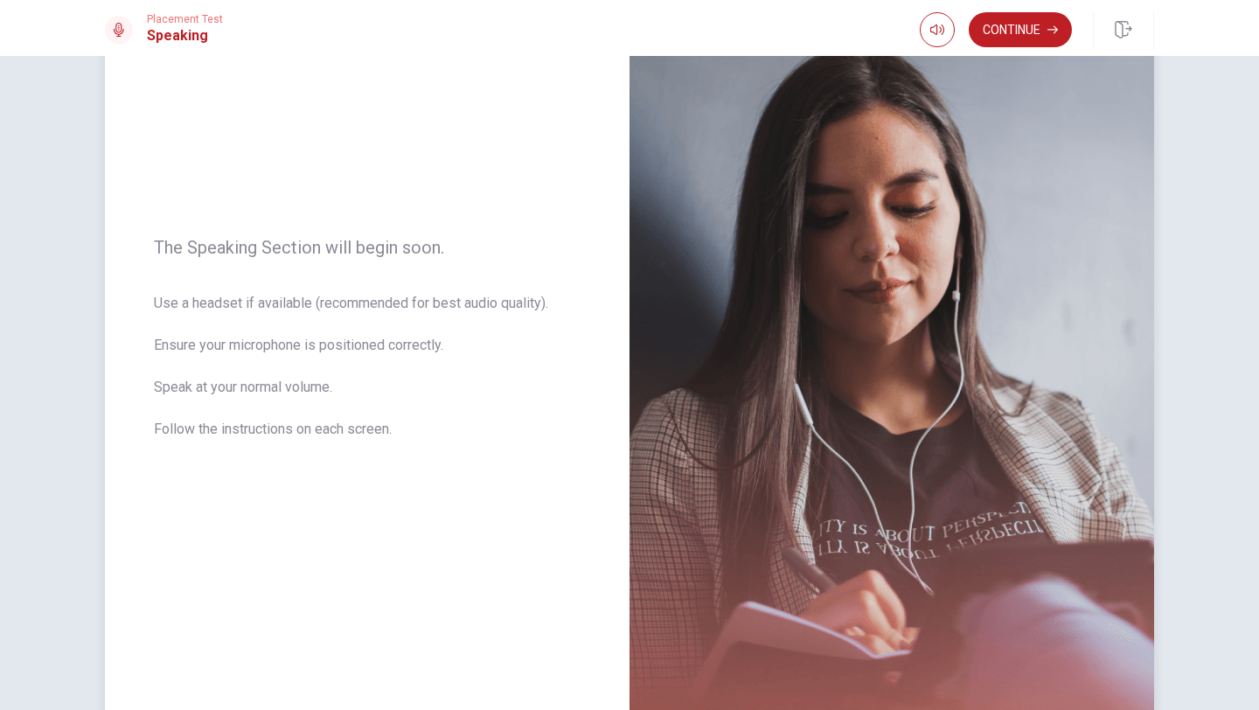
scroll to position [122, 0]
drag, startPoint x: 268, startPoint y: 347, endPoint x: 414, endPoint y: 473, distance: 192.8
click at [414, 473] on div "The Speaking Section will begin soon. Use a headset if available (recommended f…" at bounding box center [367, 350] width 525 height 762
click at [1030, 32] on button "Continue" at bounding box center [1020, 29] width 103 height 35
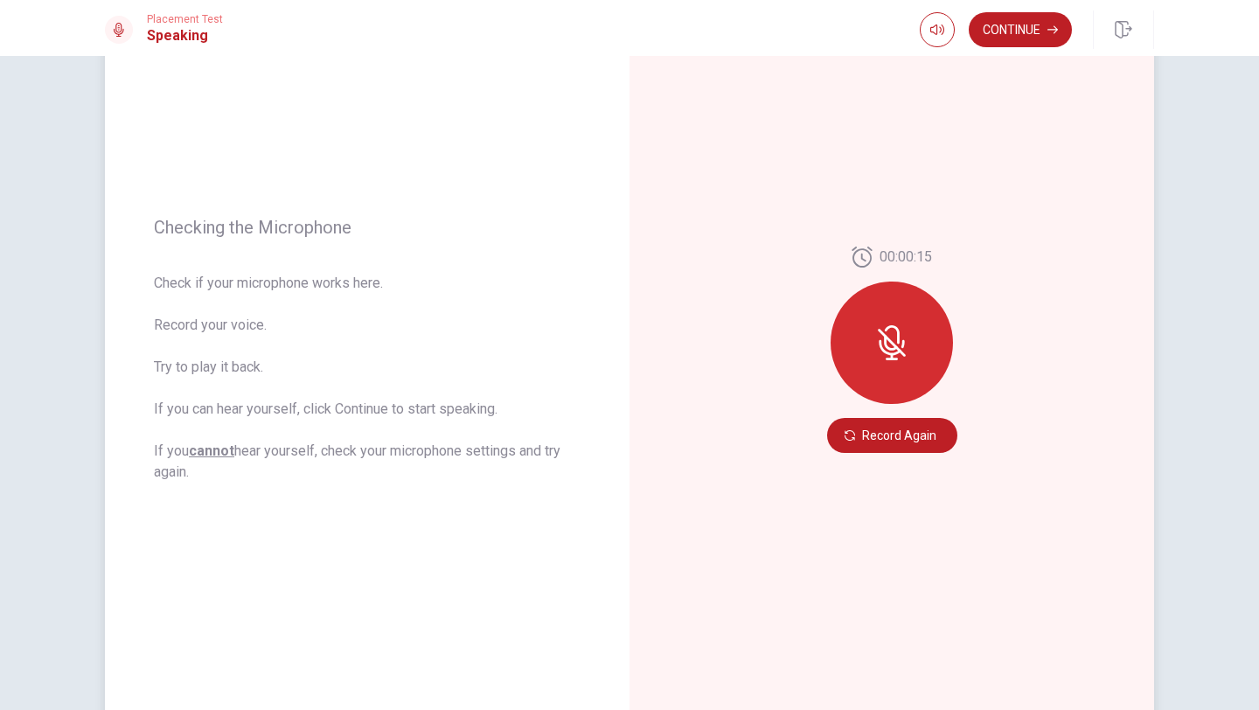
click at [903, 325] on icon at bounding box center [891, 342] width 35 height 35
click at [898, 336] on icon at bounding box center [892, 334] width 15 height 18
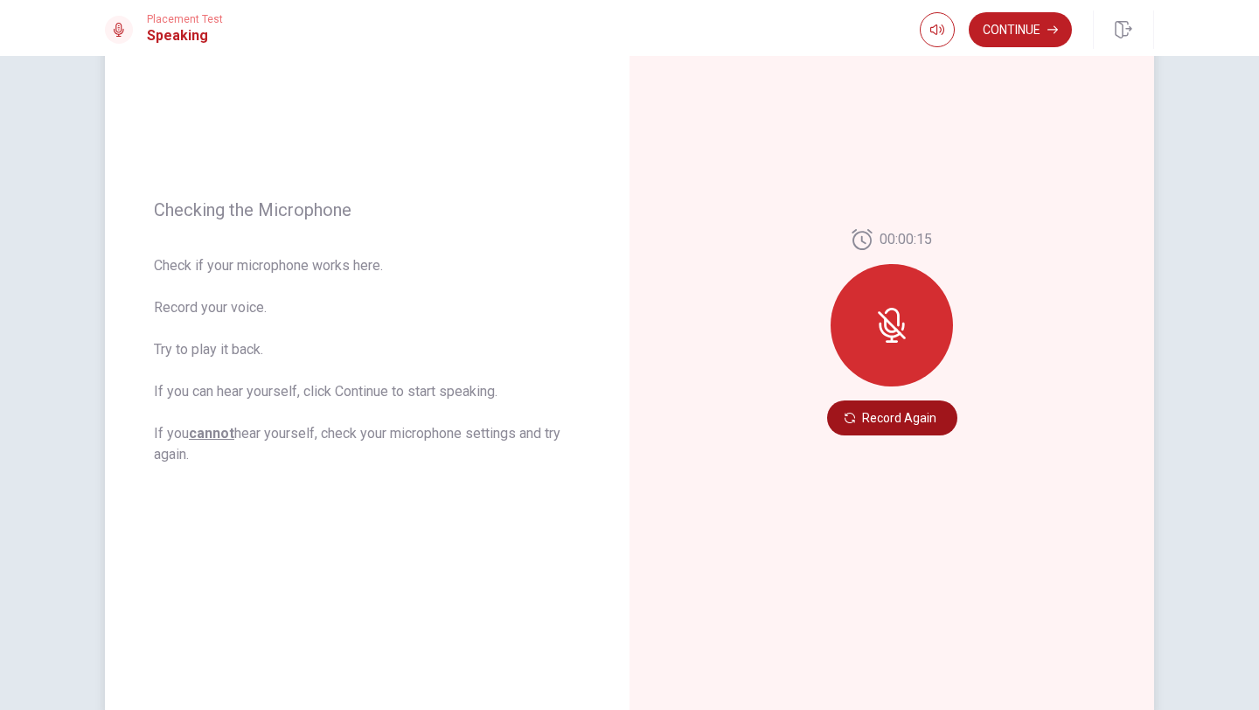
scroll to position [134, 0]
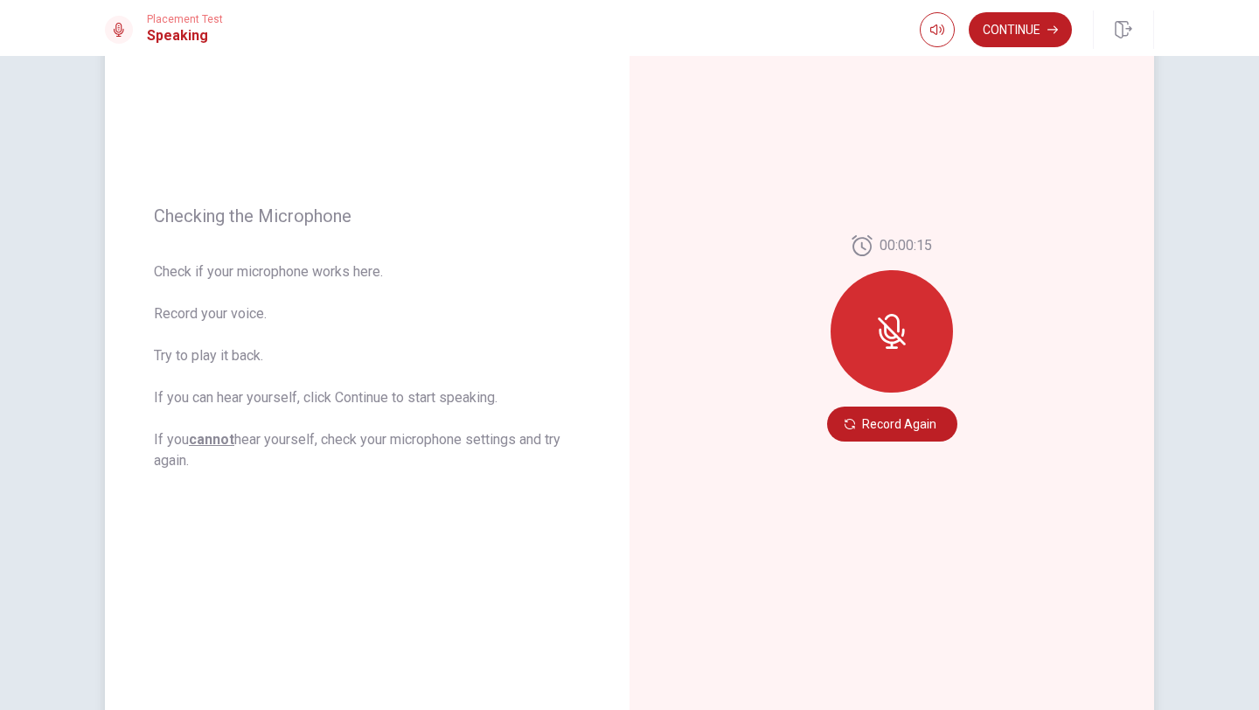
click at [881, 323] on icon at bounding box center [892, 331] width 28 height 28
click at [892, 320] on icon at bounding box center [891, 331] width 35 height 35
click at [934, 21] on button "button" at bounding box center [937, 29] width 35 height 35
click at [934, 25] on icon "button" at bounding box center [937, 29] width 14 height 10
click at [195, 35] on h1 "Speaking" at bounding box center [185, 35] width 76 height 21
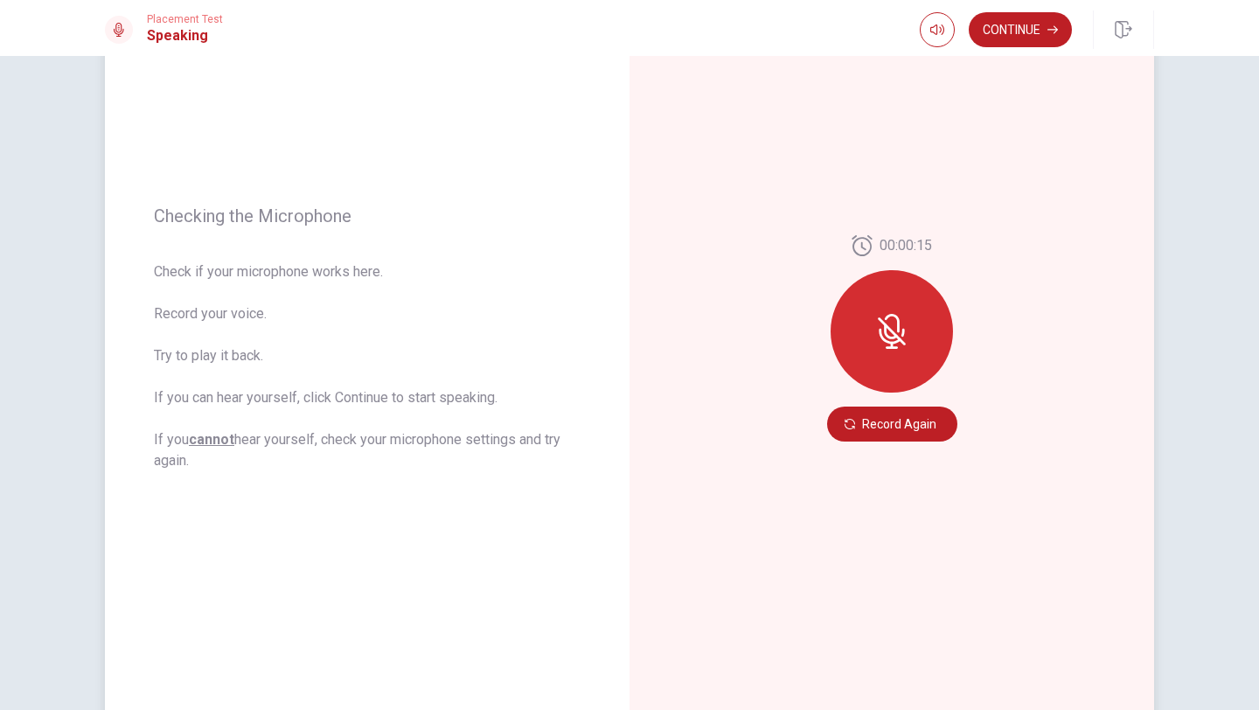
drag, startPoint x: 195, startPoint y: 35, endPoint x: 304, endPoint y: 119, distance: 137.8
click at [304, 119] on div "Placement Test Speaking Continue Continue Checking the Microphone Check if your…" at bounding box center [629, 355] width 1259 height 710
drag, startPoint x: 358, startPoint y: 387, endPoint x: 231, endPoint y: 264, distance: 177.5
click at [231, 264] on span "Check if your microphone works here. Record your voice. Try to play it back. If…" at bounding box center [367, 366] width 427 height 210
click at [859, 428] on button "Record Again" at bounding box center [892, 424] width 130 height 35
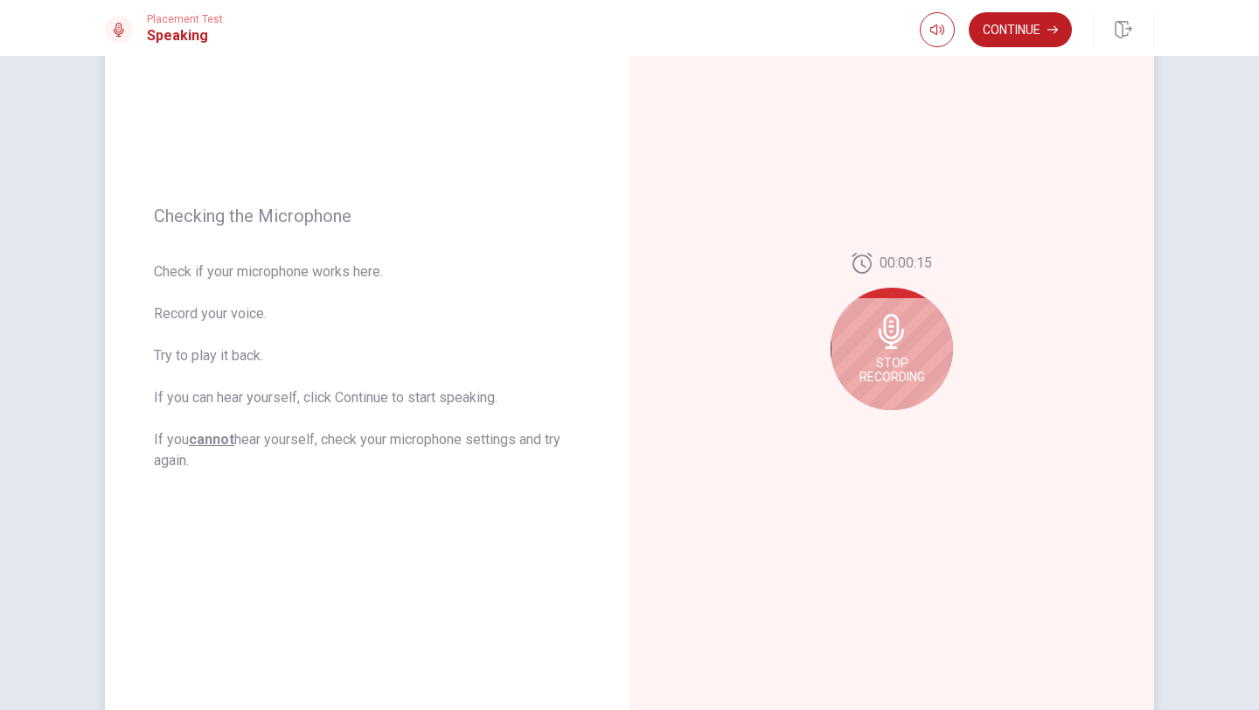
click at [890, 357] on span "Stop Recording" at bounding box center [892, 370] width 66 height 28
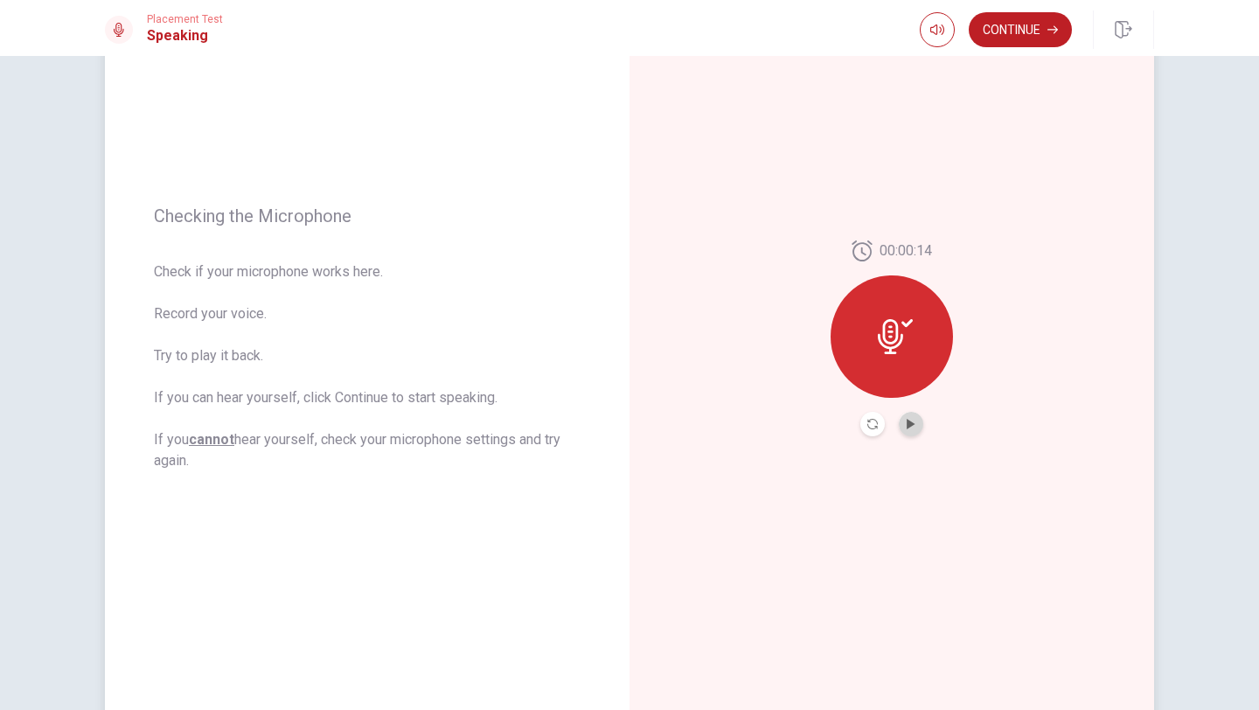
click at [910, 417] on button "Play Audio" at bounding box center [911, 424] width 24 height 24
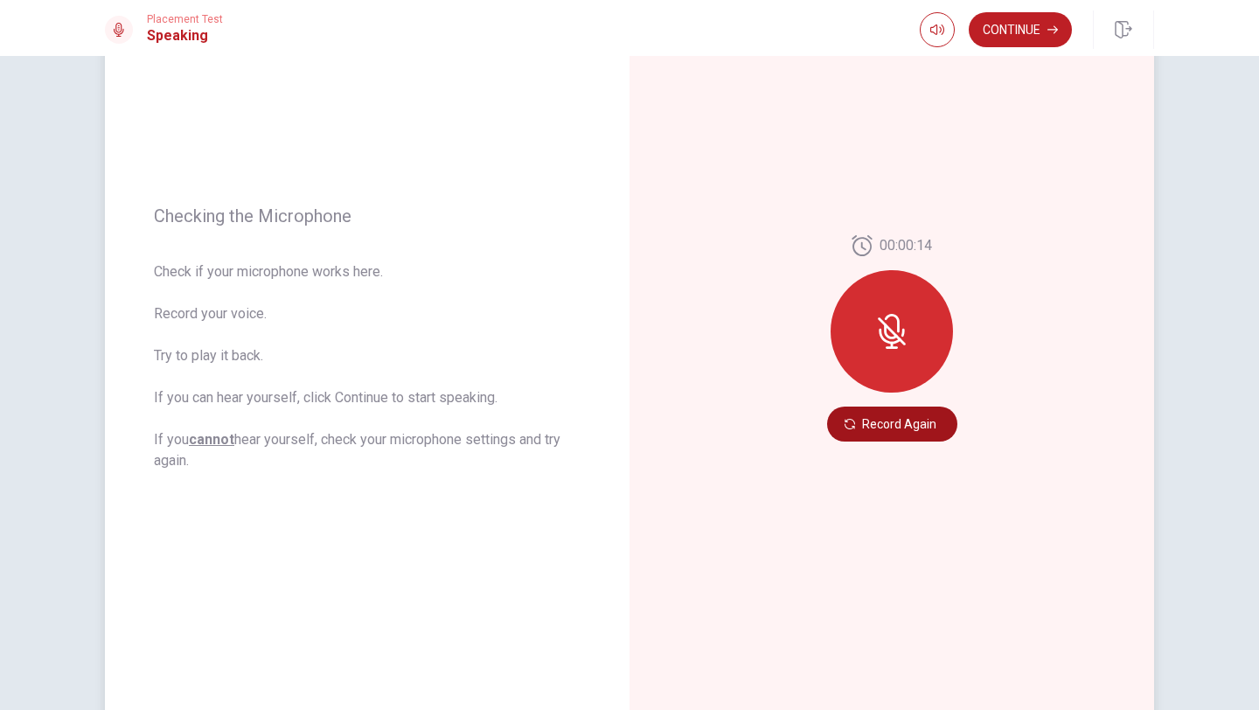
click at [880, 433] on button "Record Again" at bounding box center [892, 424] width 130 height 35
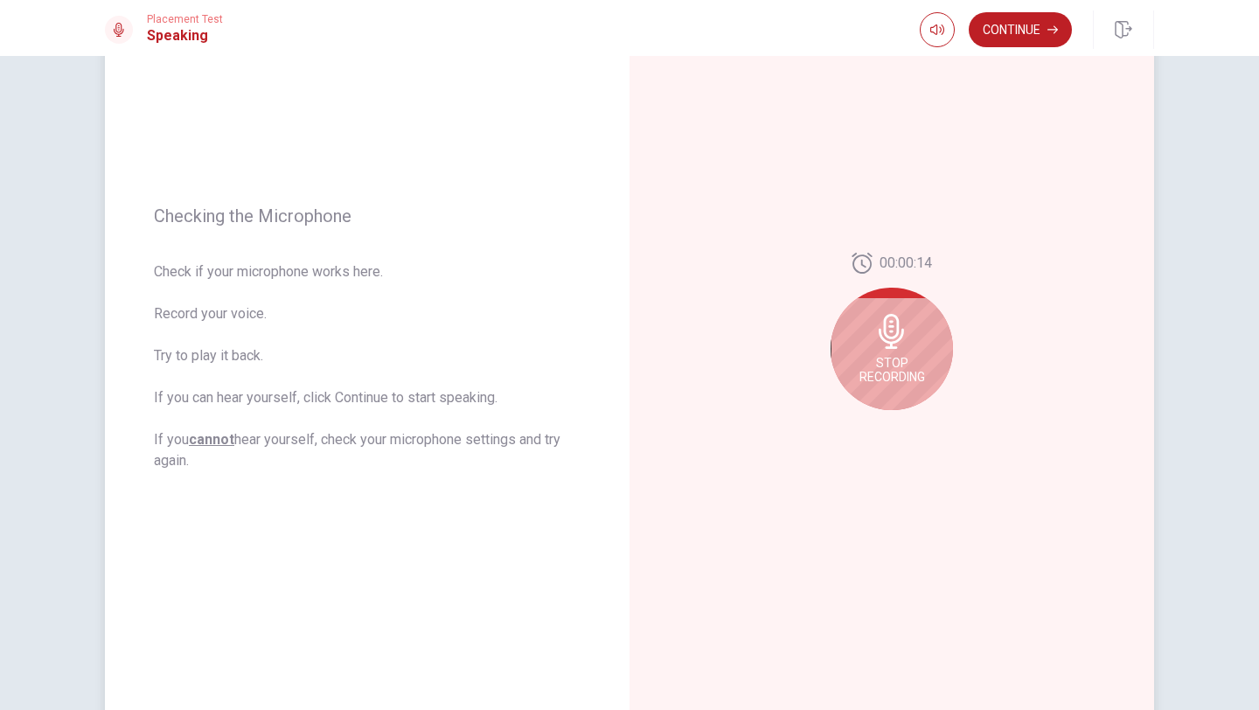
click at [892, 326] on icon at bounding box center [891, 331] width 25 height 35
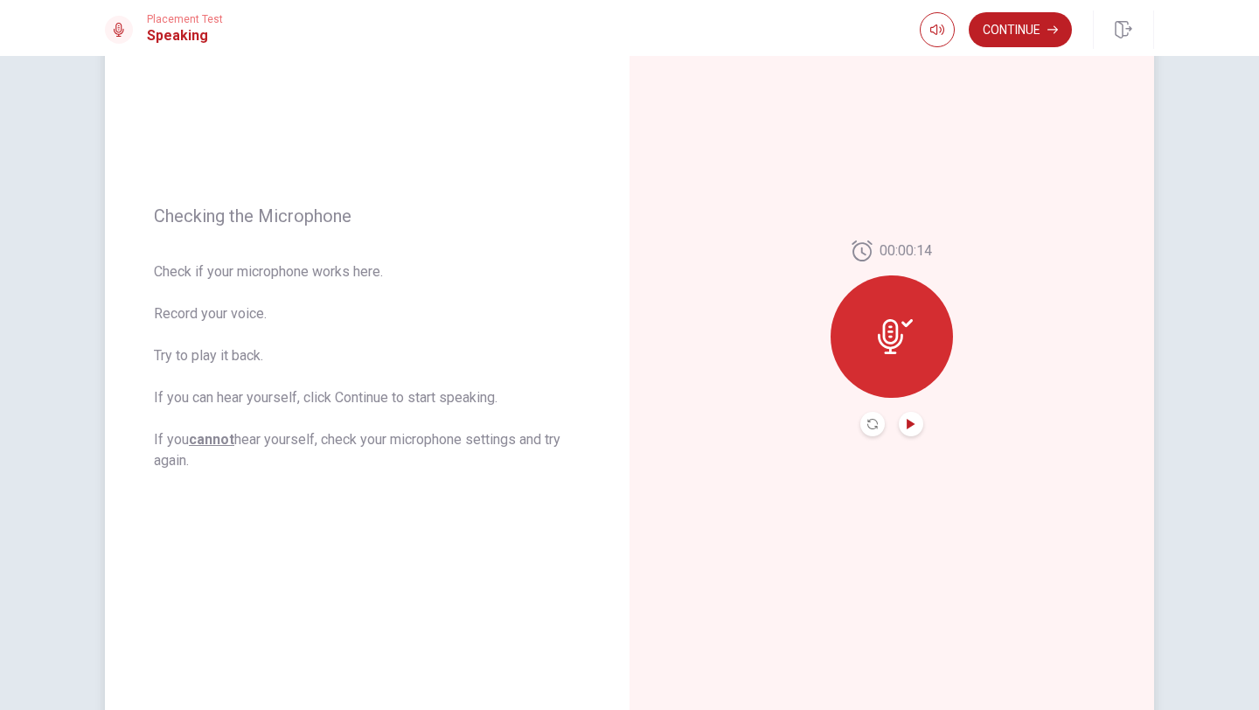
click at [909, 428] on icon "Play Audio" at bounding box center [911, 424] width 8 height 10
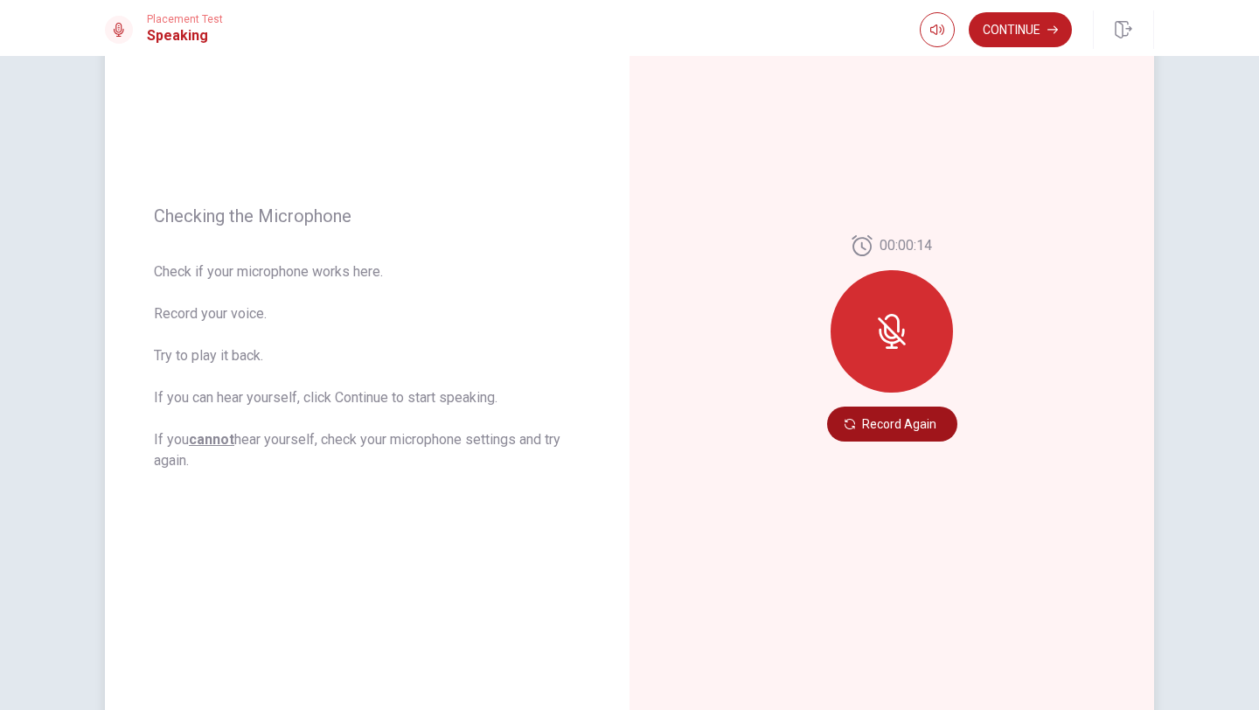
click at [879, 422] on button "Record Again" at bounding box center [892, 424] width 130 height 35
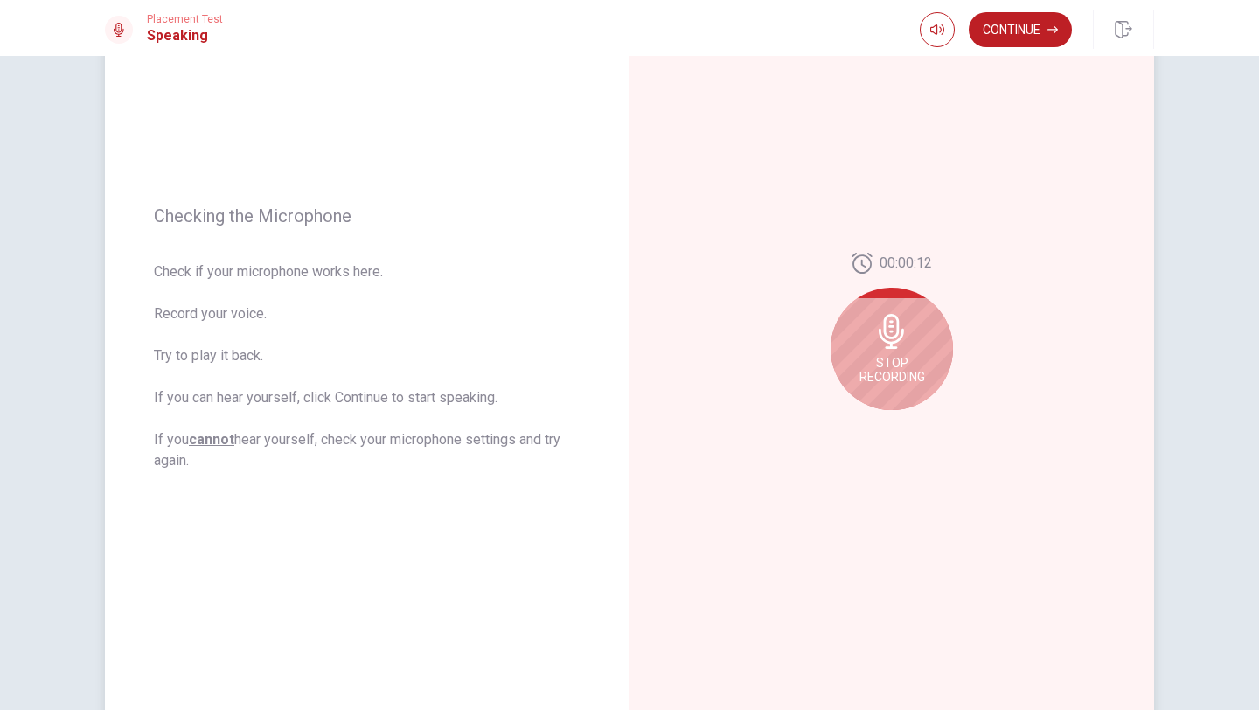
click at [906, 386] on div "Stop Recording" at bounding box center [892, 349] width 122 height 122
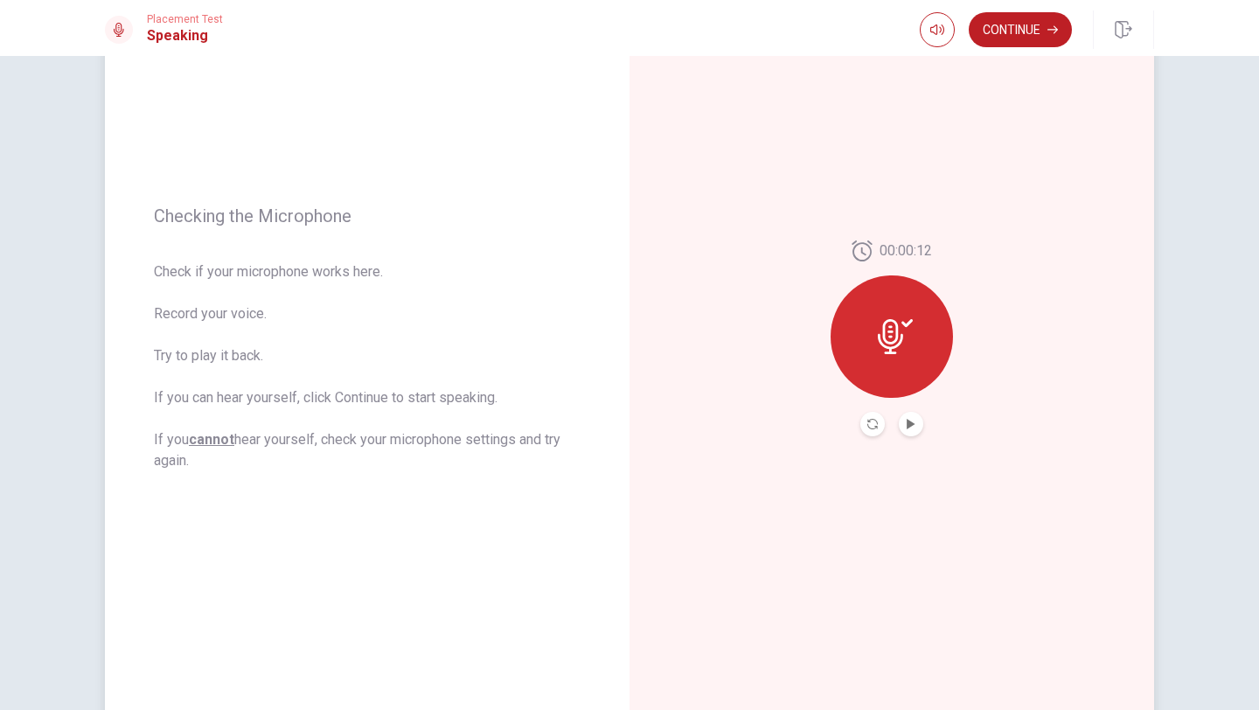
click at [914, 411] on div "00:00:12" at bounding box center [892, 338] width 122 height 196
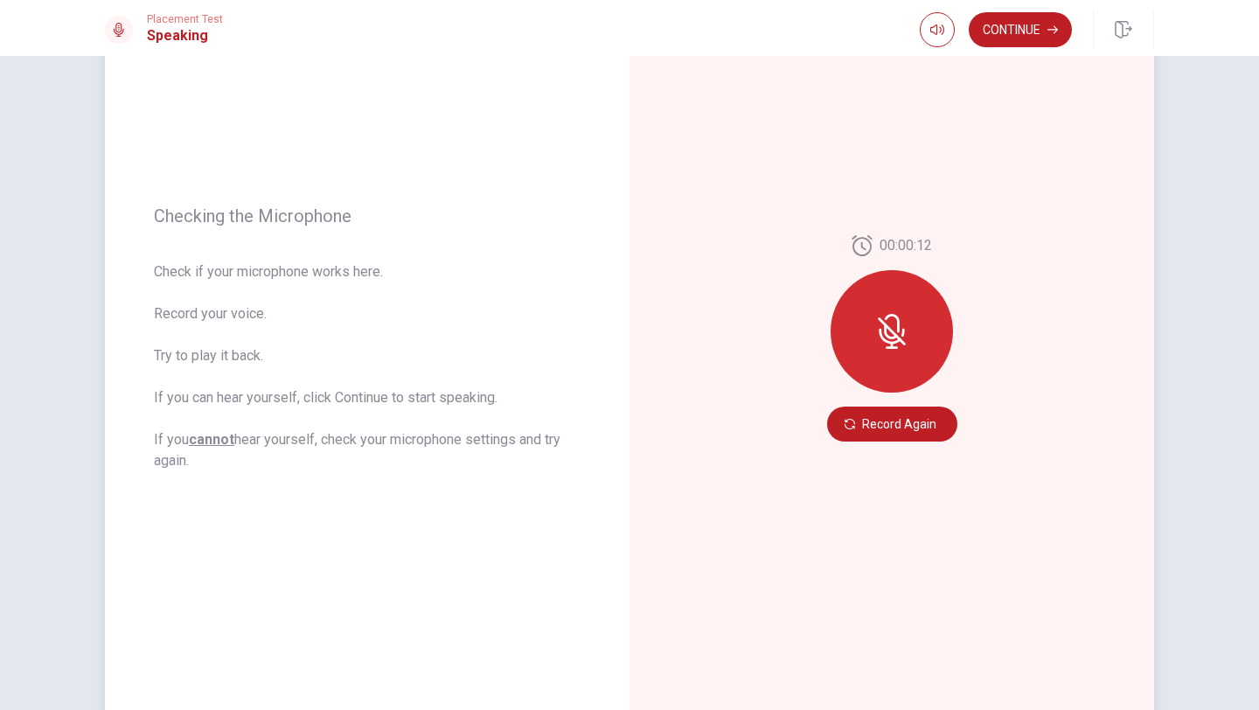
click at [912, 469] on div "00:00:12 Record Again" at bounding box center [891, 338] width 525 height 762
click at [912, 425] on button "Record Again" at bounding box center [892, 424] width 130 height 35
click at [904, 369] on div at bounding box center [892, 331] width 122 height 122
click at [872, 442] on div "00:00:15 Record Again" at bounding box center [891, 338] width 525 height 762
click at [900, 414] on button "Record Again" at bounding box center [892, 424] width 130 height 35
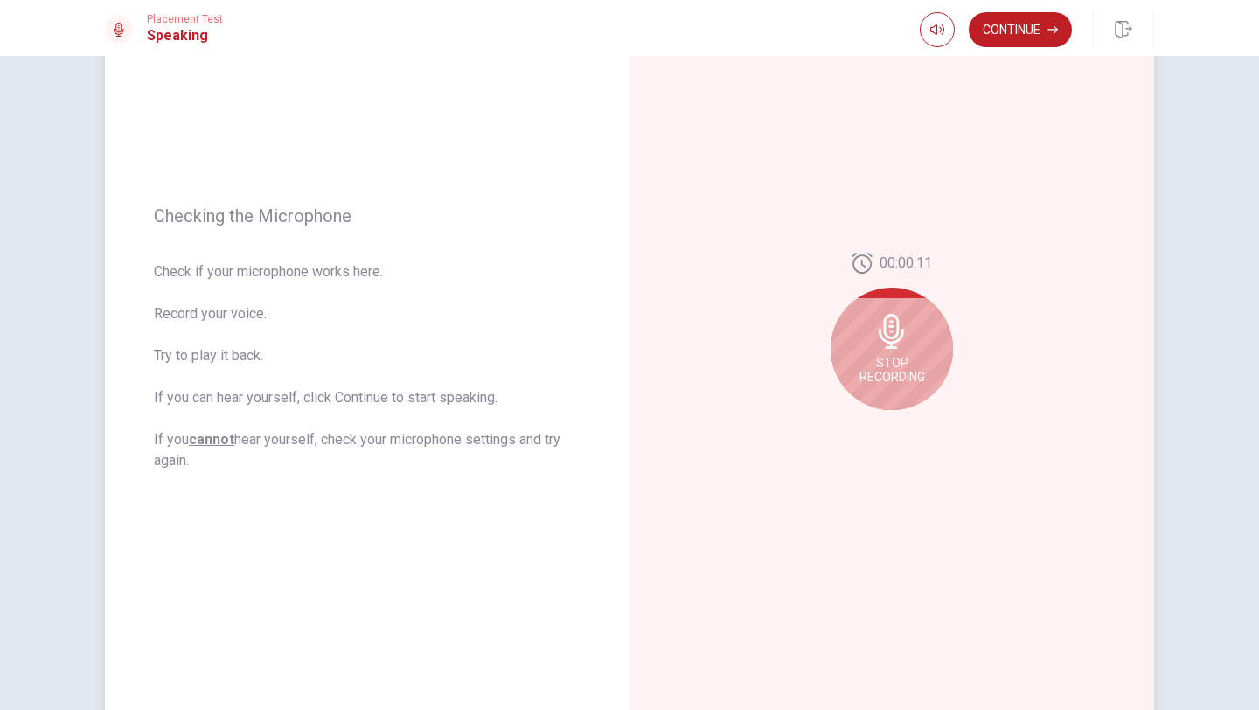
click at [898, 365] on span "Stop Recording" at bounding box center [892, 370] width 66 height 28
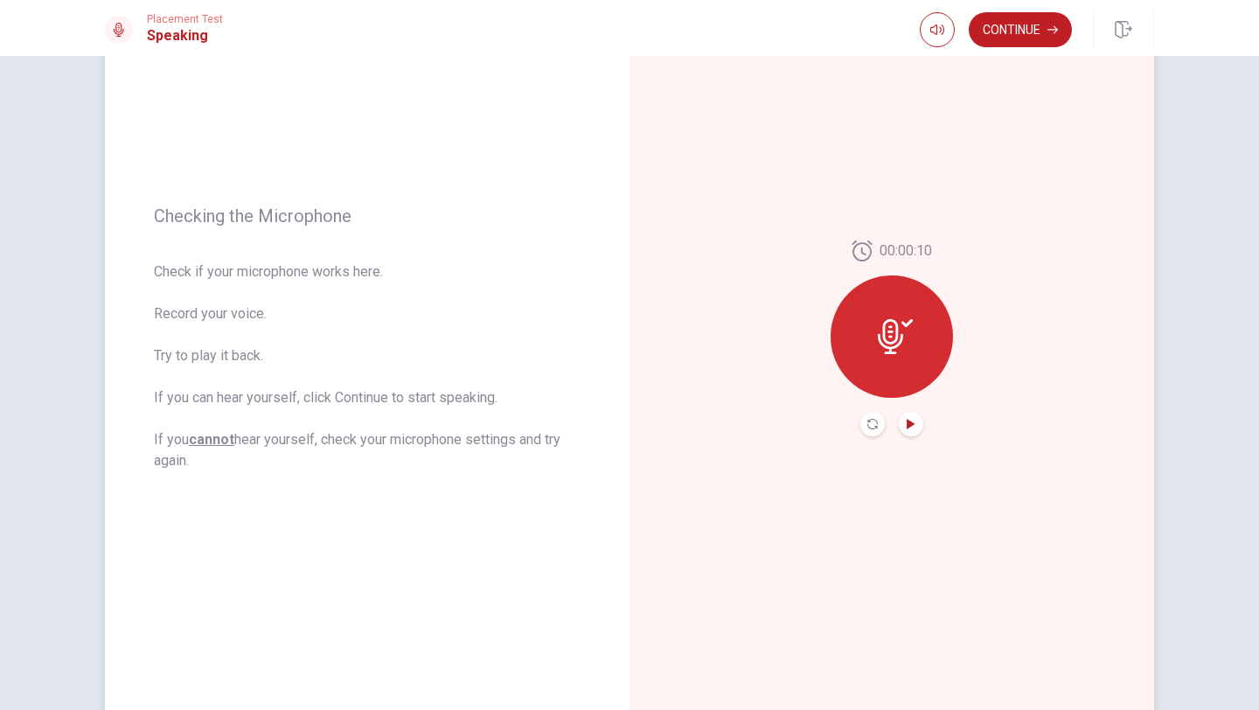
click at [905, 423] on button "Play Audio" at bounding box center [911, 424] width 24 height 24
click at [1024, 31] on button "Continue" at bounding box center [1020, 29] width 103 height 35
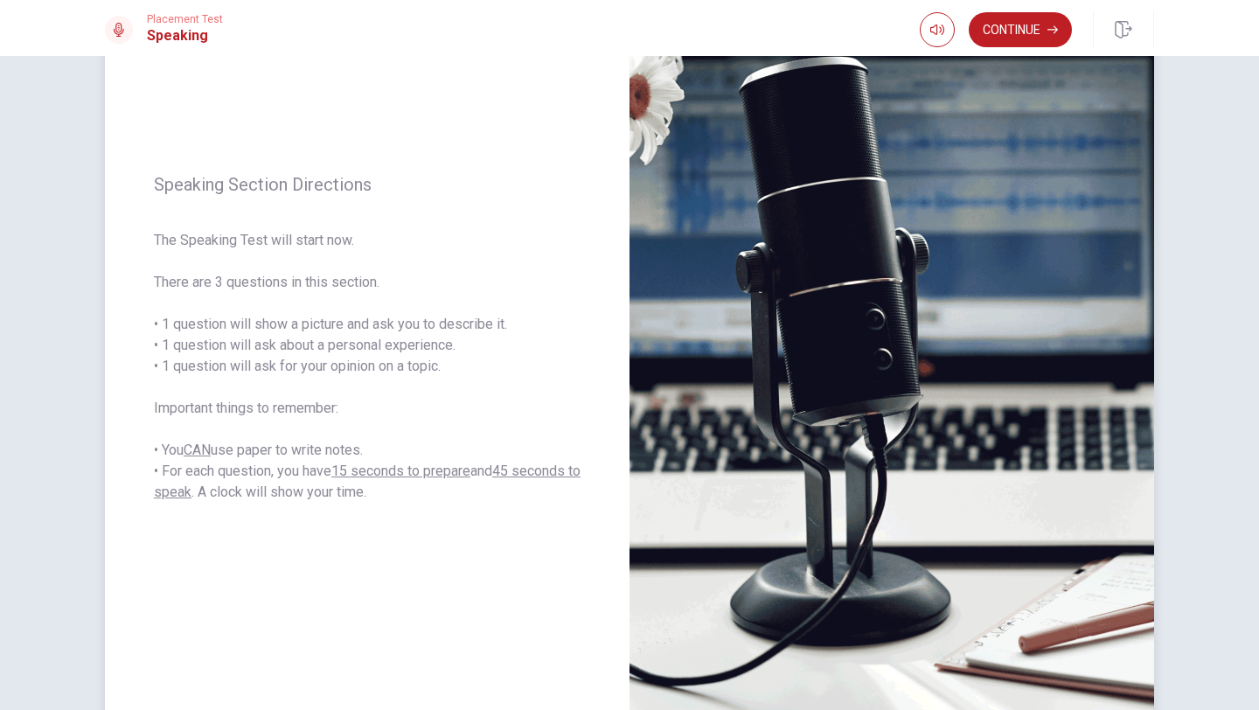
drag, startPoint x: 285, startPoint y: 240, endPoint x: 386, endPoint y: 374, distance: 168.6
click at [386, 374] on span "The Speaking Test will start now. There are 3 questions in this section. • 1 qu…" at bounding box center [367, 366] width 427 height 273
drag, startPoint x: 374, startPoint y: 456, endPoint x: 416, endPoint y: 518, distance: 74.2
click at [416, 518] on div "Speaking Section Directions The Speaking Test will start now. There are 3 quest…" at bounding box center [367, 338] width 525 height 762
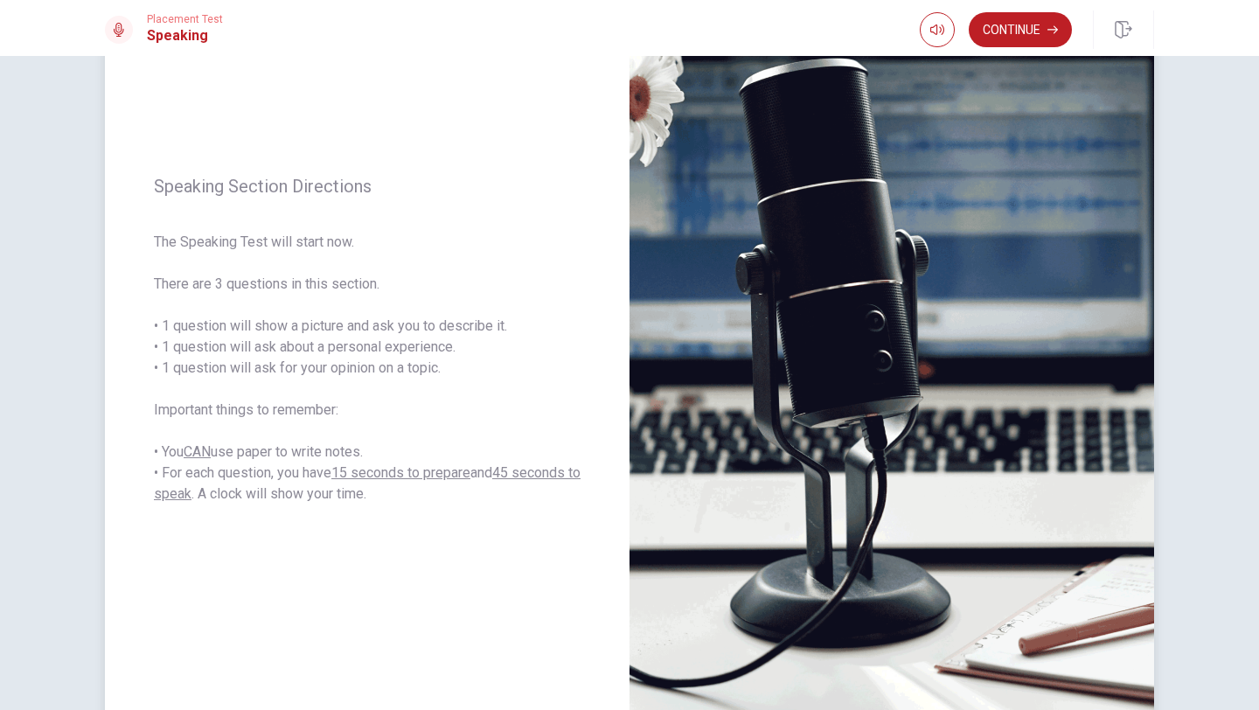
scroll to position [70, 0]
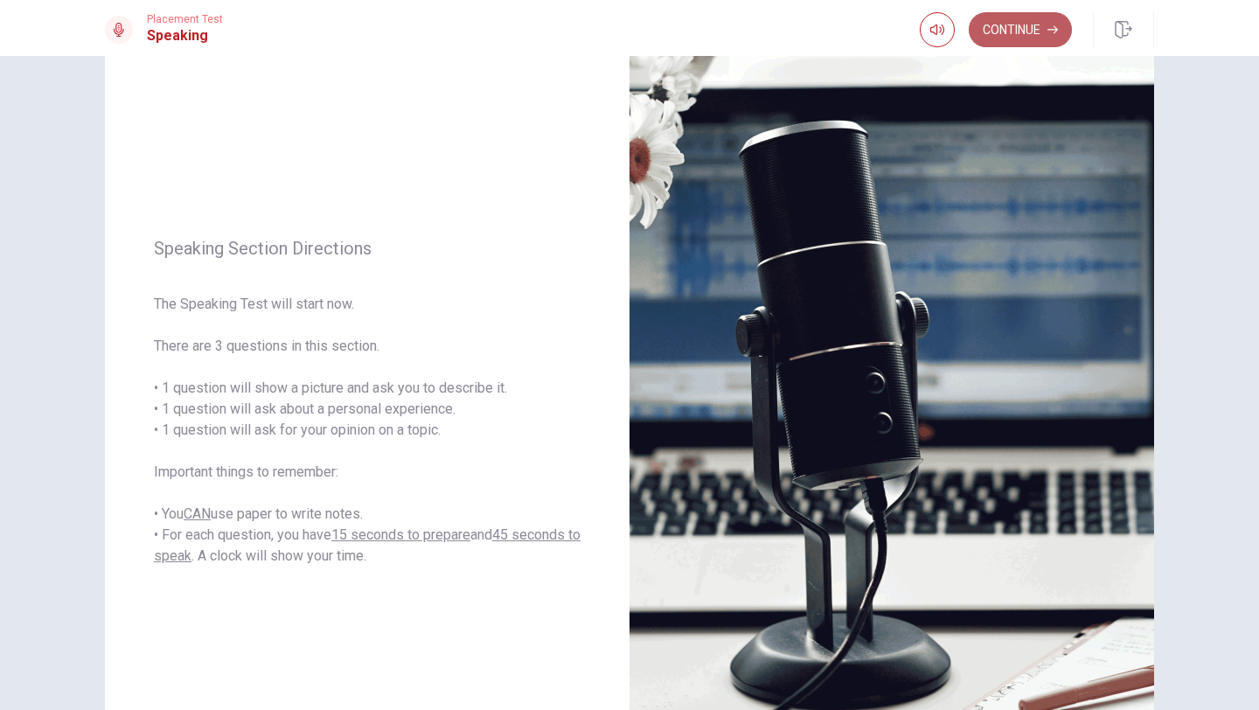
click at [995, 34] on button "Continue" at bounding box center [1020, 29] width 103 height 35
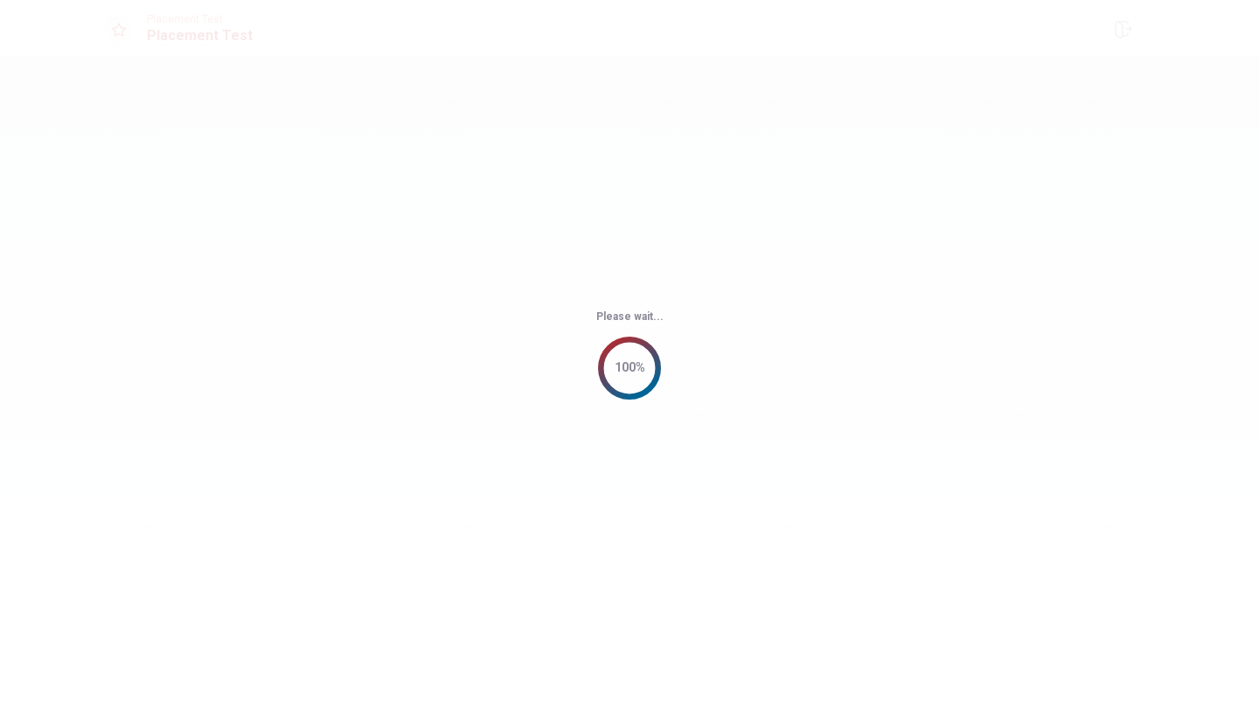
scroll to position [0, 0]
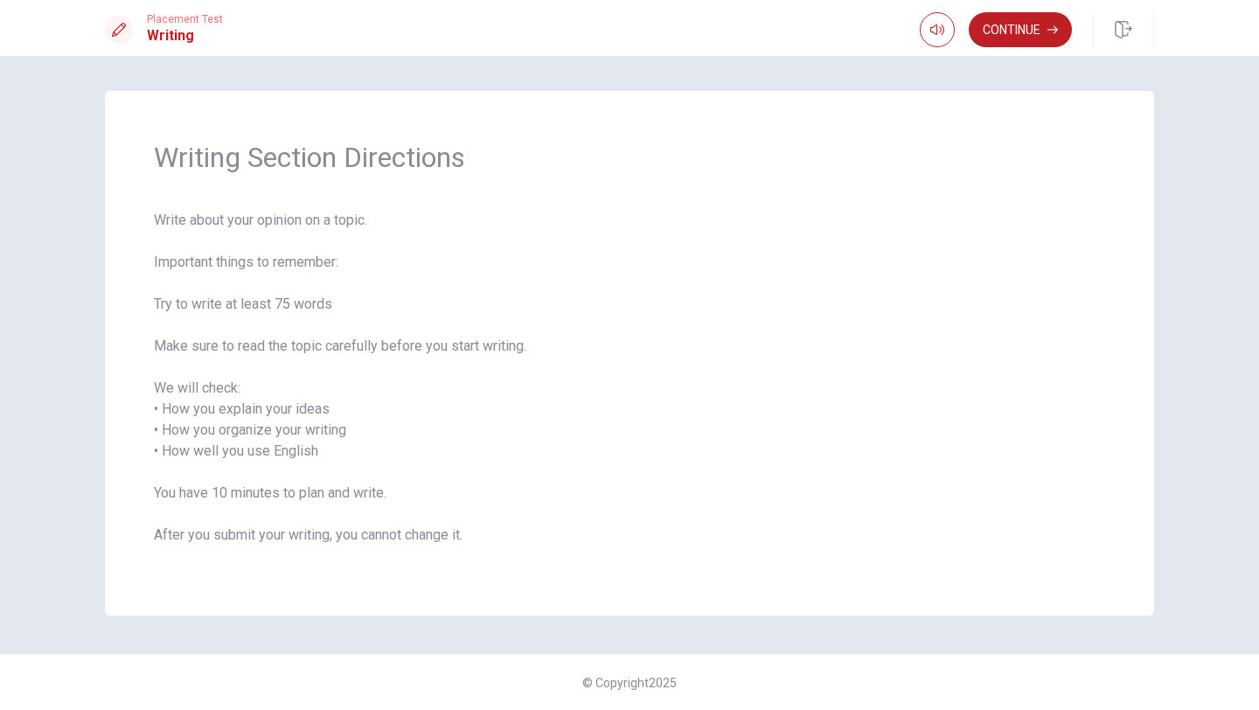
drag, startPoint x: 173, startPoint y: 300, endPoint x: 372, endPoint y: 327, distance: 201.2
click at [375, 327] on span "Write about your opinion on a topic. Important things to remember: Try to write…" at bounding box center [629, 388] width 951 height 357
drag, startPoint x: 378, startPoint y: 343, endPoint x: 189, endPoint y: 343, distance: 188.8
click at [189, 343] on span "Write about your opinion on a topic. Important things to remember: Try to write…" at bounding box center [629, 388] width 951 height 357
drag, startPoint x: 184, startPoint y: 253, endPoint x: 309, endPoint y: 442, distance: 226.5
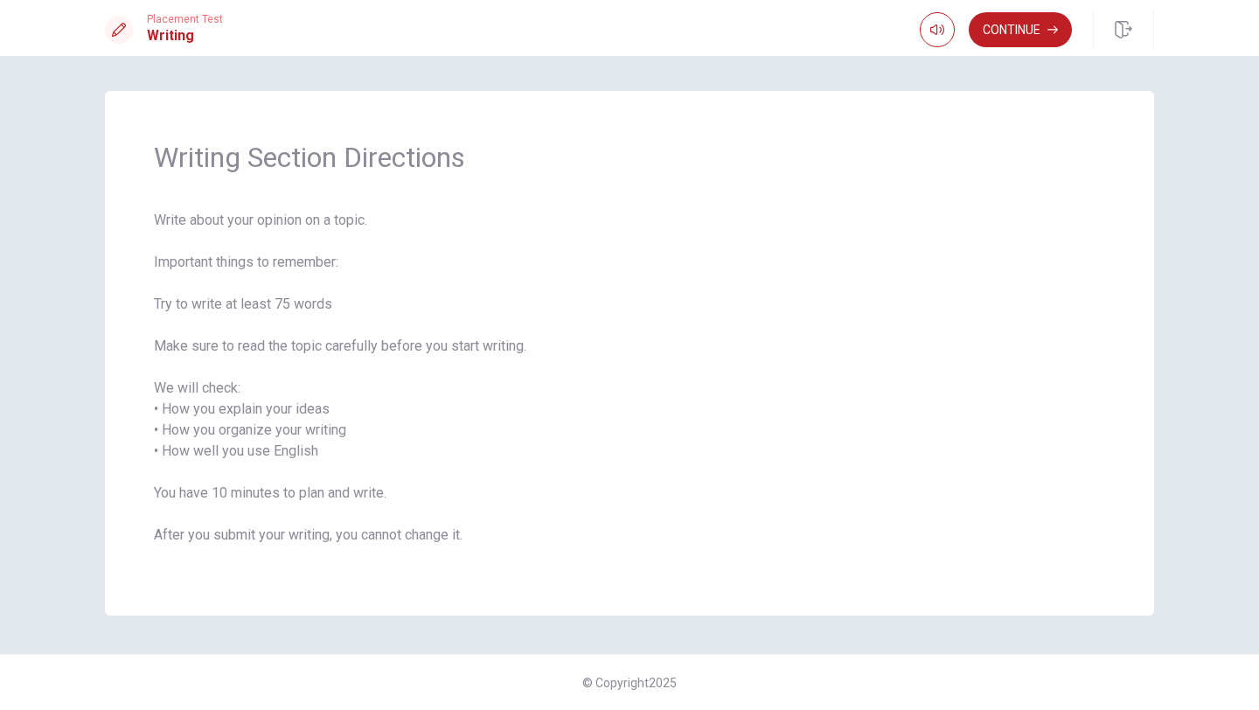
click at [309, 442] on span "Write about your opinion on a topic. Important things to remember: Try to write…" at bounding box center [629, 388] width 951 height 357
drag, startPoint x: 323, startPoint y: 455, endPoint x: 88, endPoint y: 210, distance: 339.5
click at [88, 210] on div "Writing Section Directions Write about your opinion on a topic. Important thing…" at bounding box center [629, 355] width 1105 height 528
drag, startPoint x: 414, startPoint y: 497, endPoint x: 426, endPoint y: 554, distance: 58.1
click at [426, 554] on span "Write about your opinion on a topic. Important things to remember: Try to write…" at bounding box center [629, 388] width 951 height 357
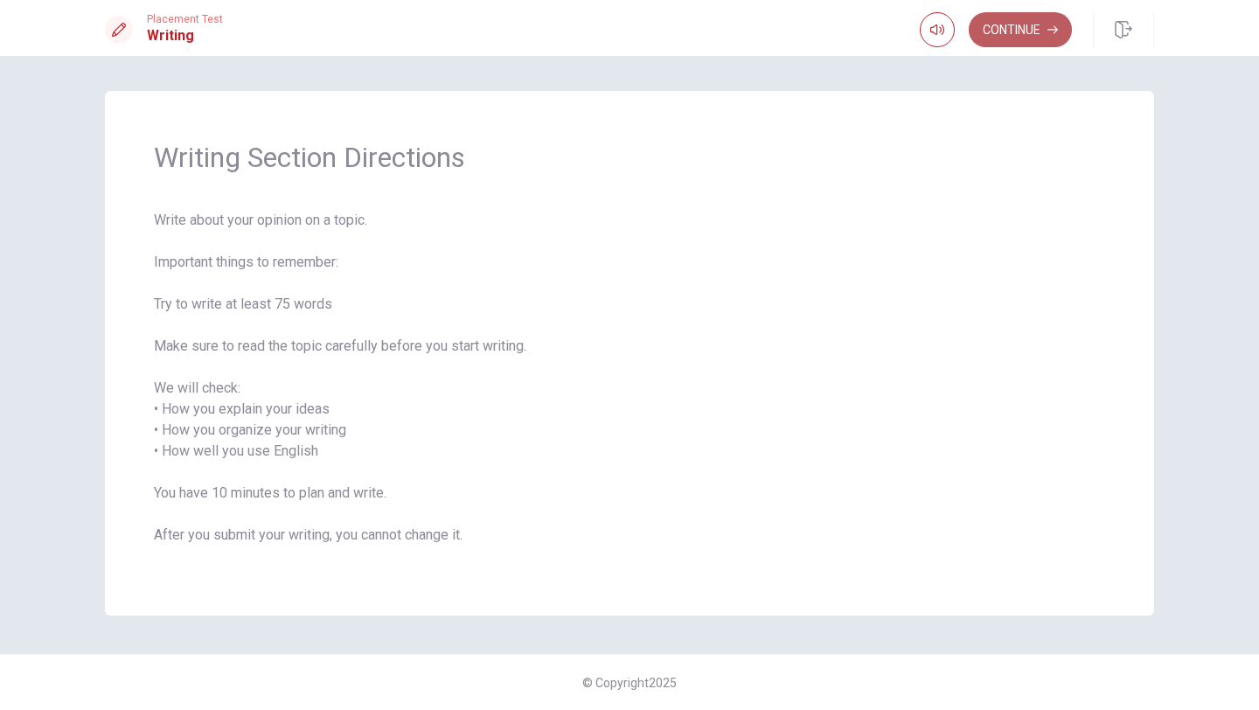
click at [1026, 20] on button "Continue" at bounding box center [1020, 29] width 103 height 35
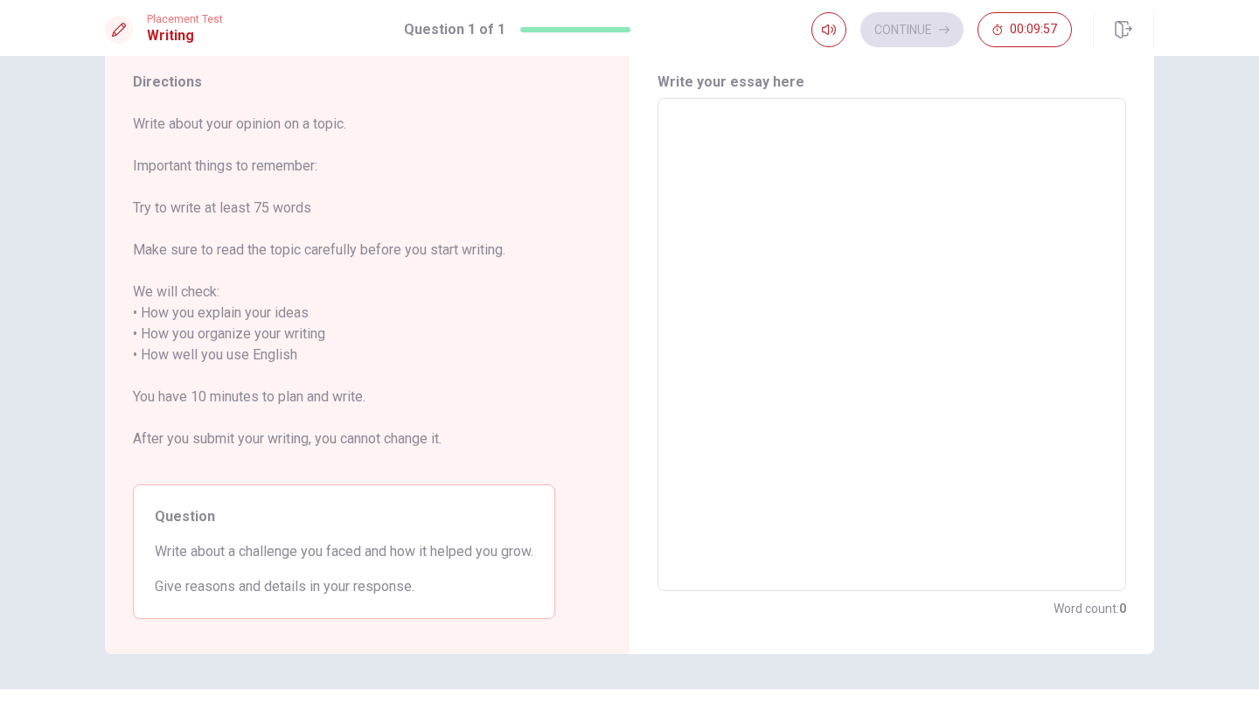
scroll to position [58, 0]
click at [715, 142] on textarea at bounding box center [892, 341] width 444 height 464
type textarea "A"
type textarea "x"
type textarea "A"
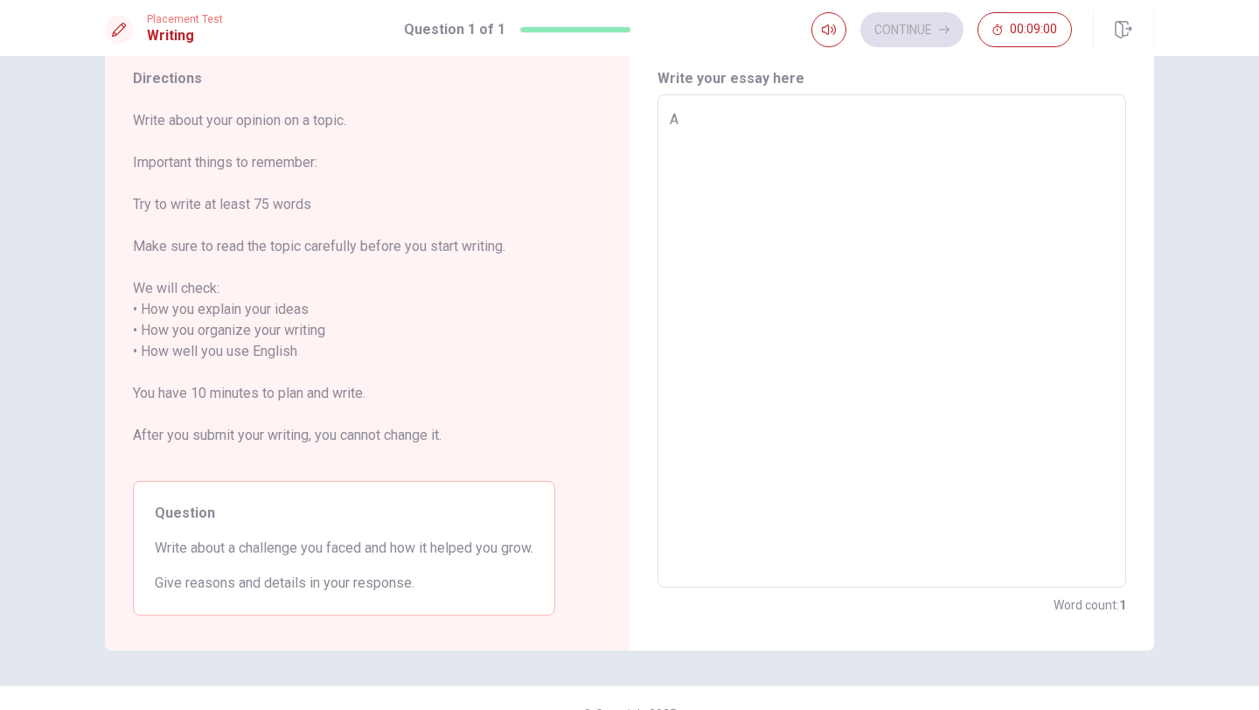
type textarea "x"
type textarea "A c"
type textarea "x"
type textarea "A ch"
type textarea "x"
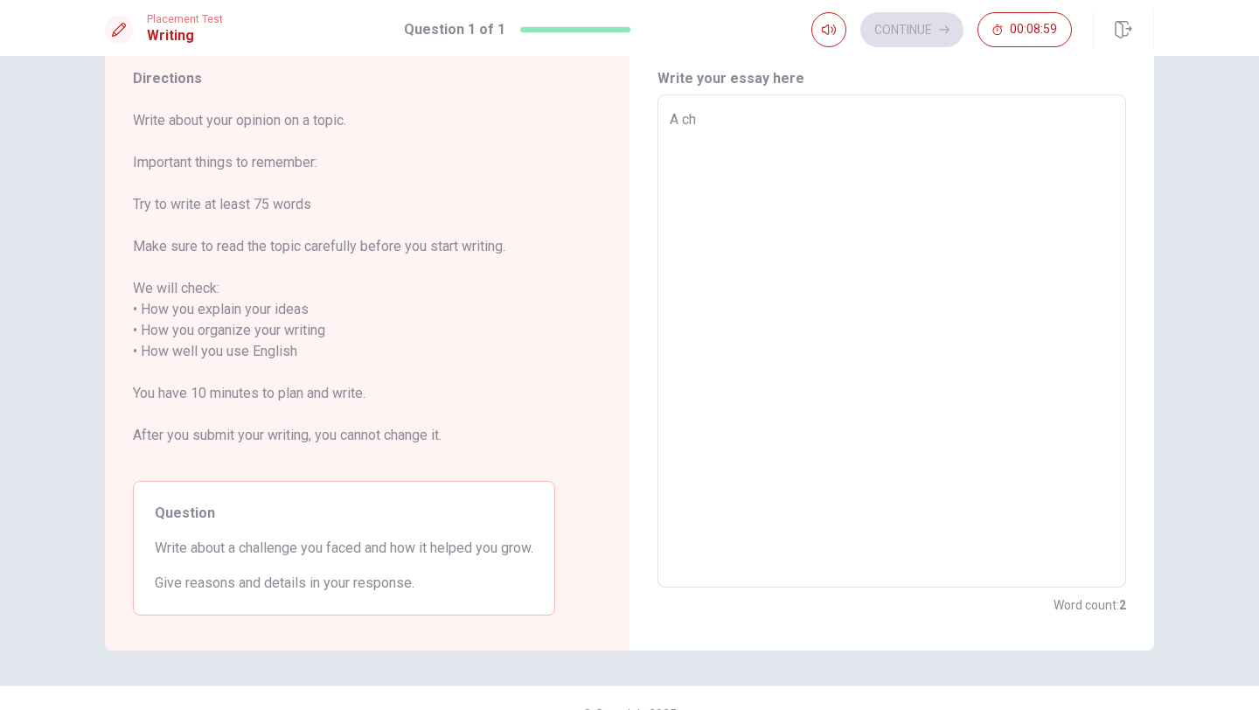
type textarea "A c"
type textarea "x"
type textarea "A"
type textarea "x"
type textarea "A b"
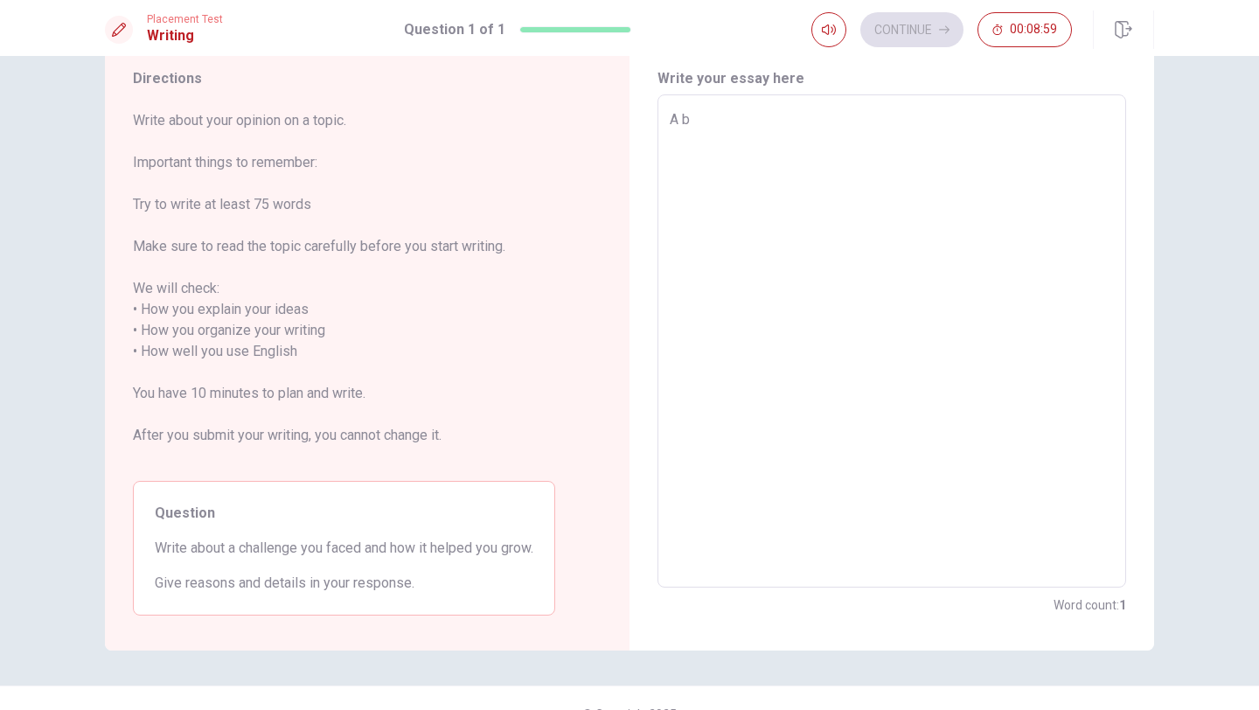
type textarea "x"
type textarea "A bi"
type textarea "x"
type textarea "A bif"
type textarea "x"
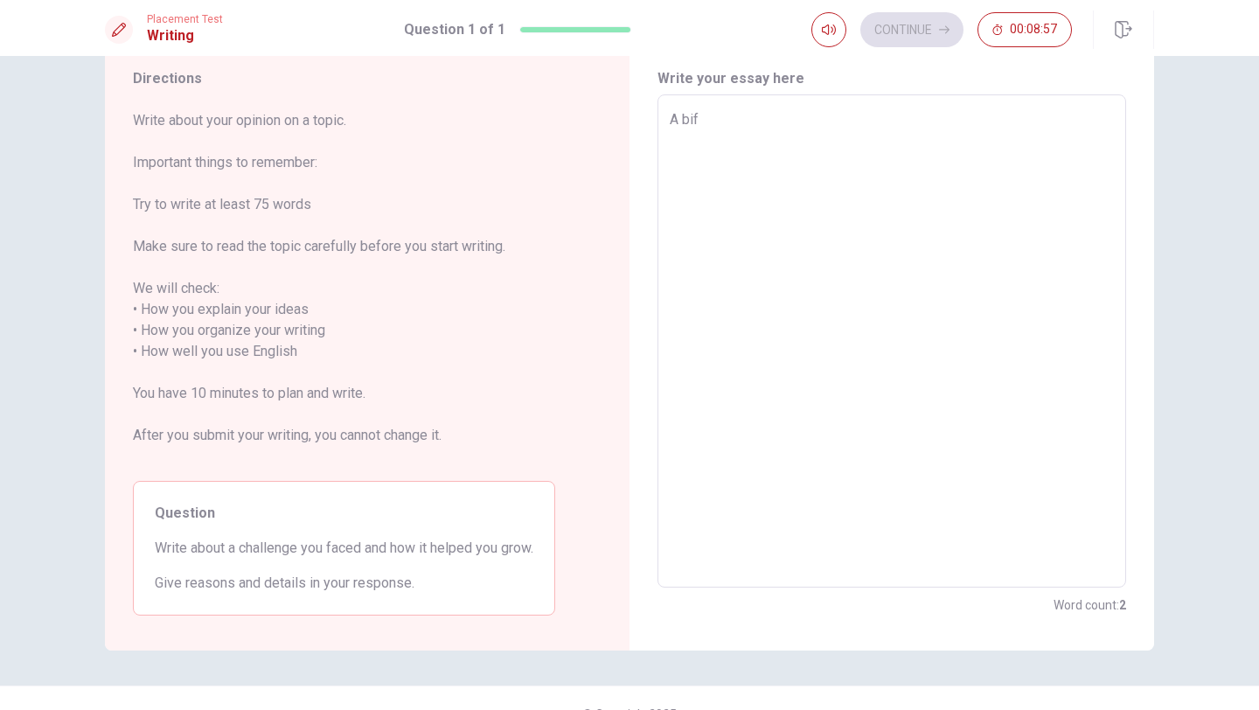
type textarea "A bif"
type textarea "x"
type textarea "A bif"
type textarea "x"
type textarea "A bi"
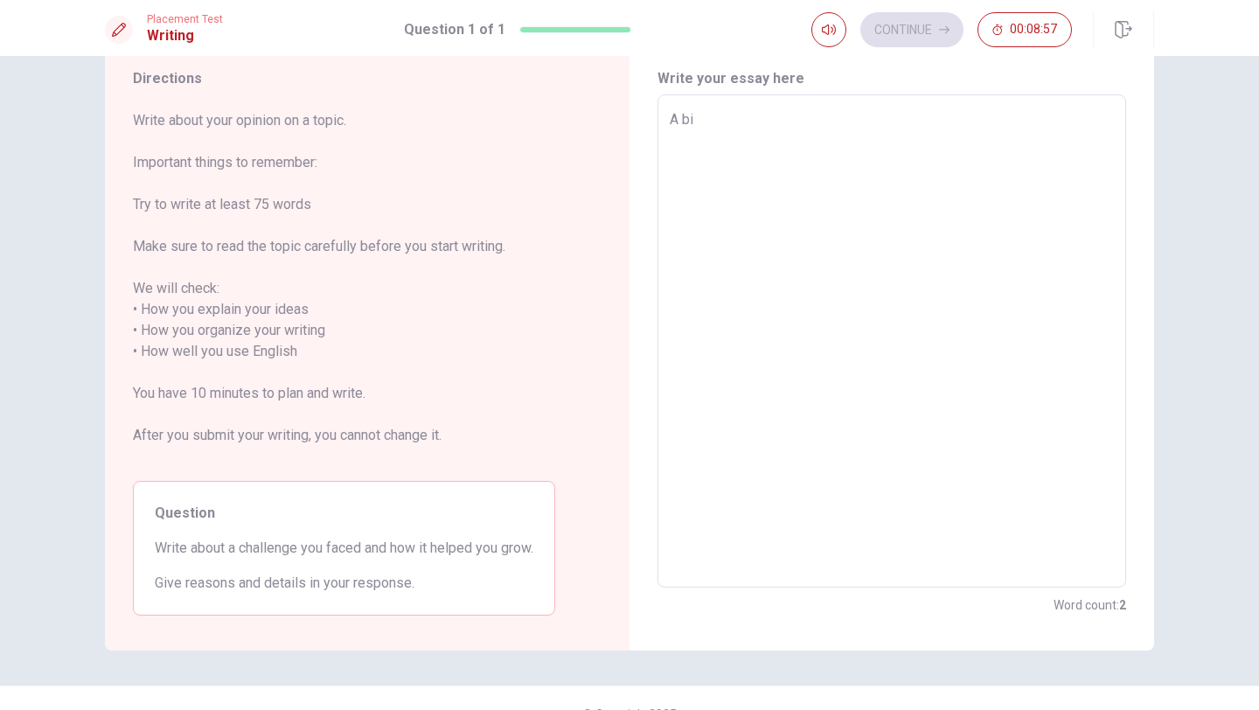
type textarea "x"
type textarea "A b"
type textarea "x"
type textarea "A bi"
type textarea "x"
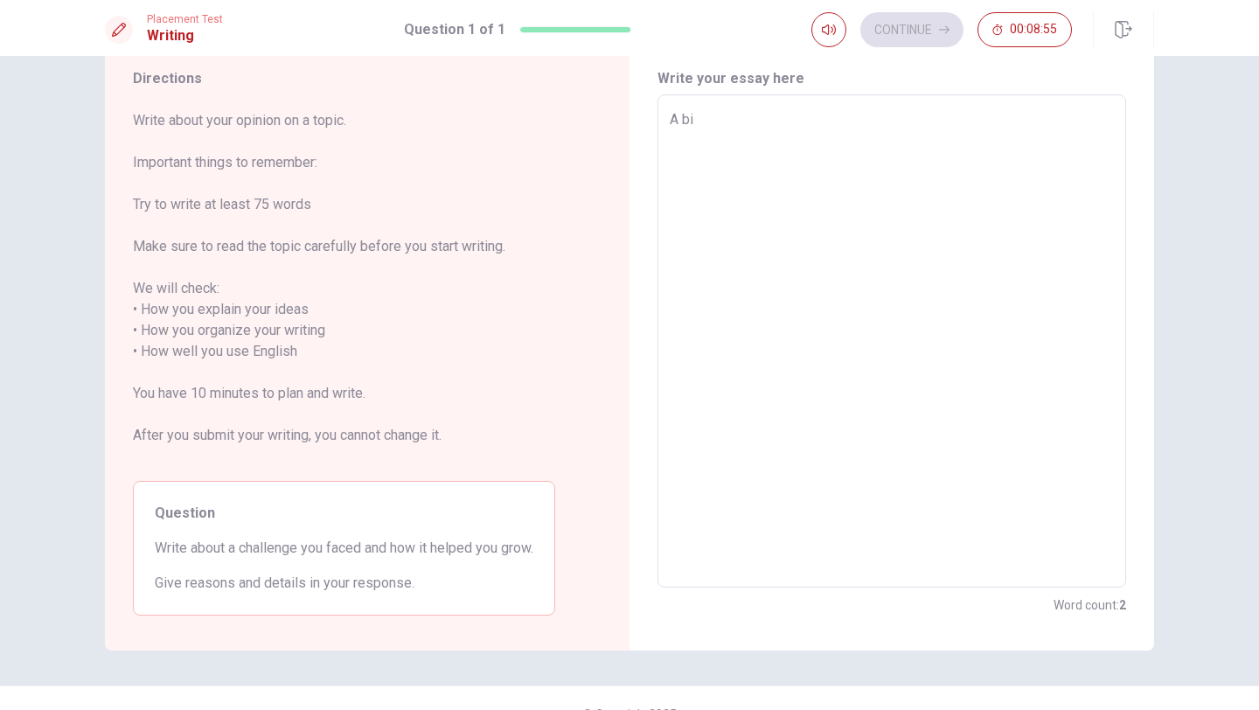
type textarea "A big"
type textarea "x"
type textarea "A big"
type textarea "x"
type textarea "A big v"
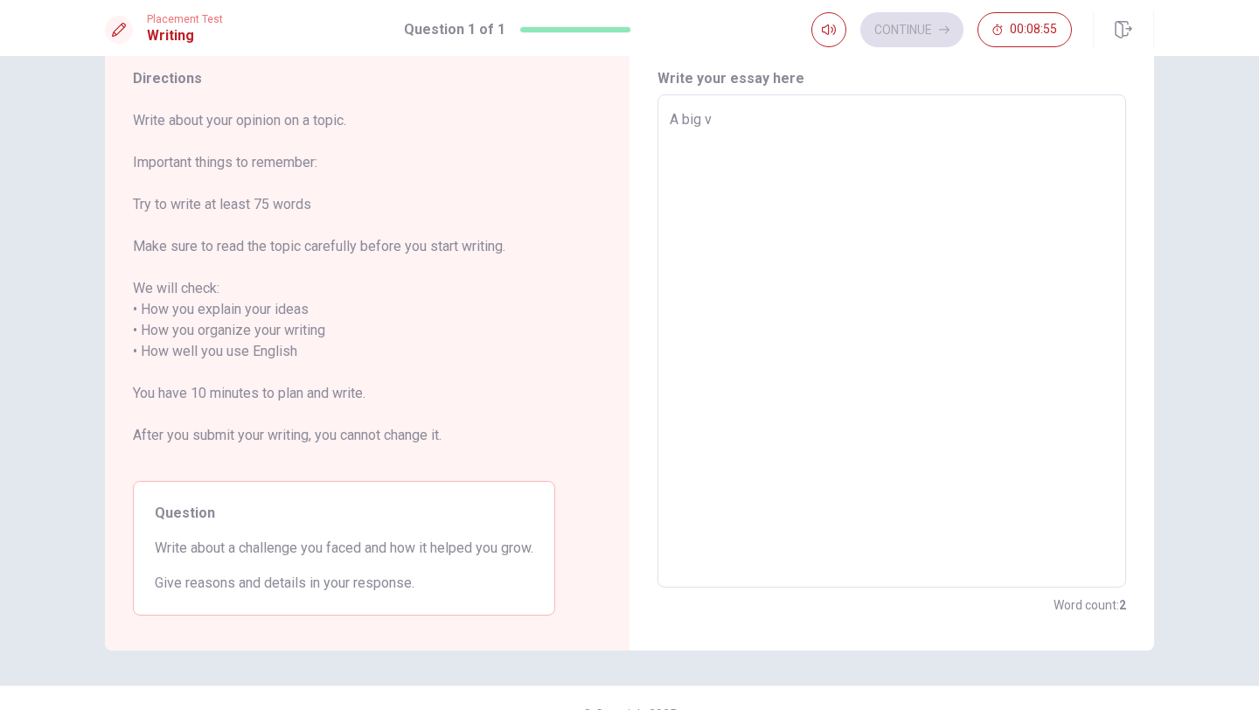
type textarea "x"
type textarea "A big vh"
type textarea "x"
type textarea "A big vha"
type textarea "x"
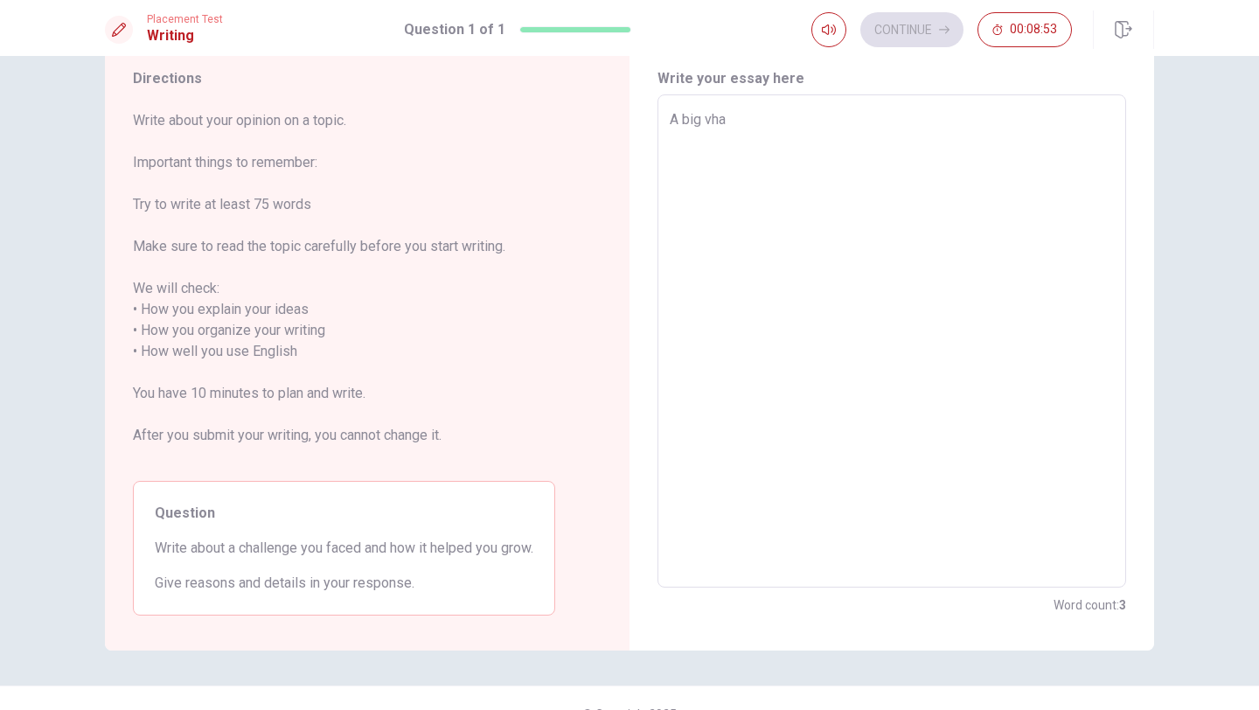
type textarea "A big vhal"
type textarea "x"
type textarea "A big vhall"
type textarea "x"
type textarea "A big vhal"
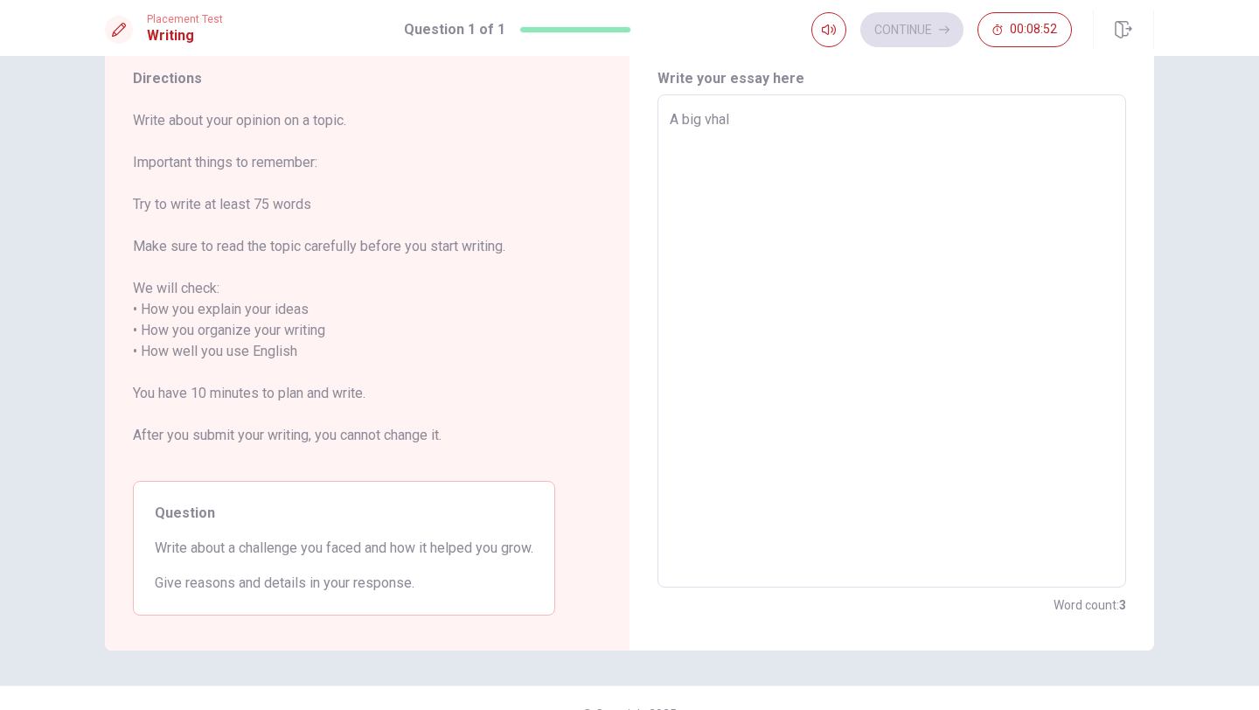
type textarea "x"
type textarea "A big vha"
type textarea "x"
type textarea "A big vh"
type textarea "x"
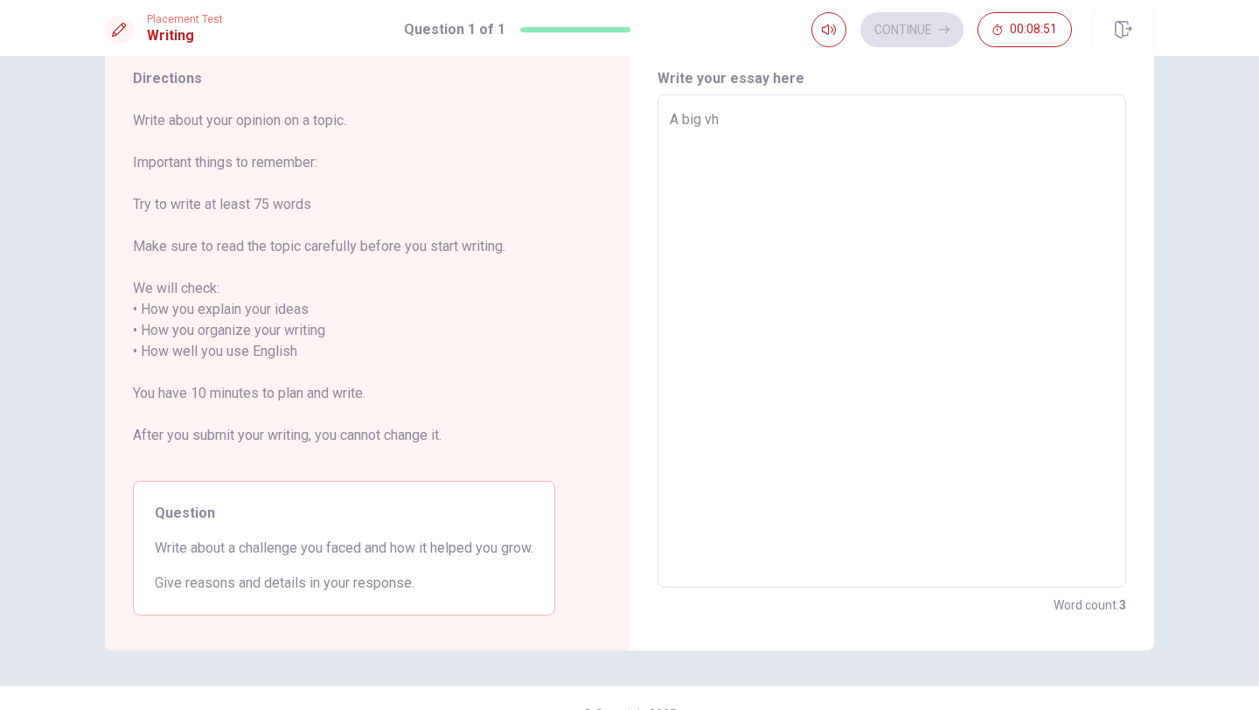
type textarea "A big v"
type textarea "x"
type textarea "A big"
type textarea "x"
type textarea "A big c"
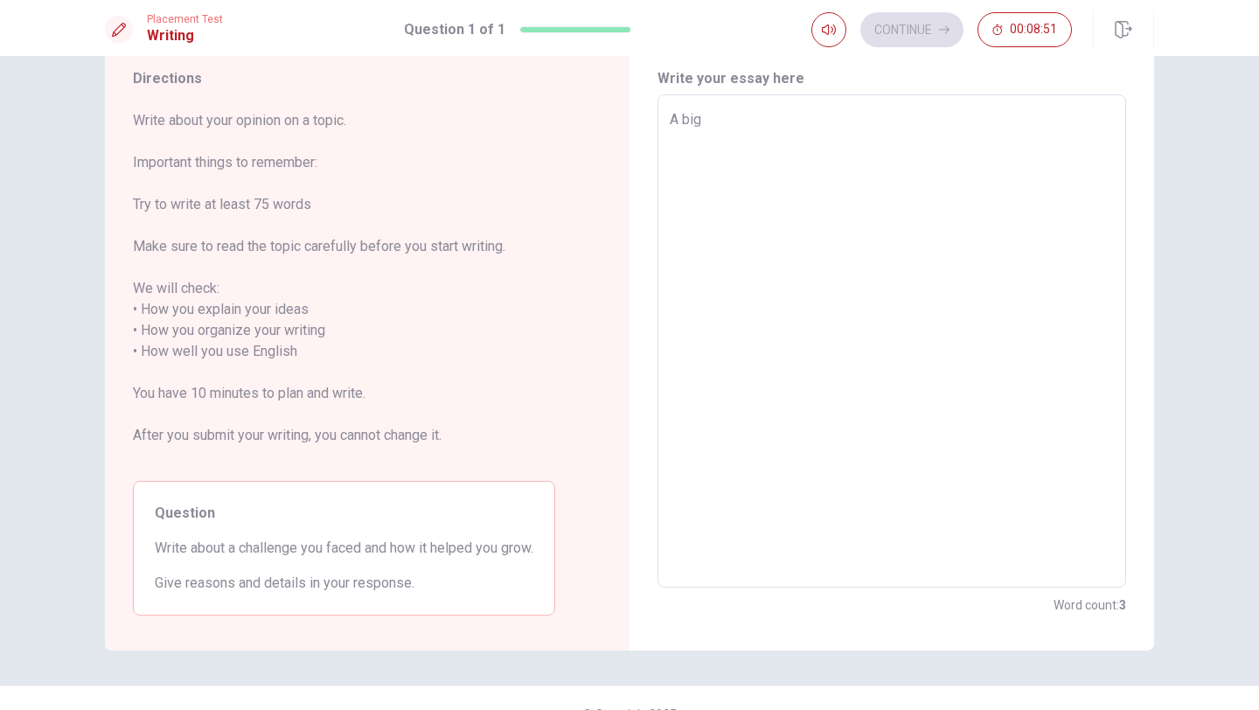
type textarea "x"
type textarea "A big ch"
type textarea "x"
type textarea "A big cha"
type textarea "x"
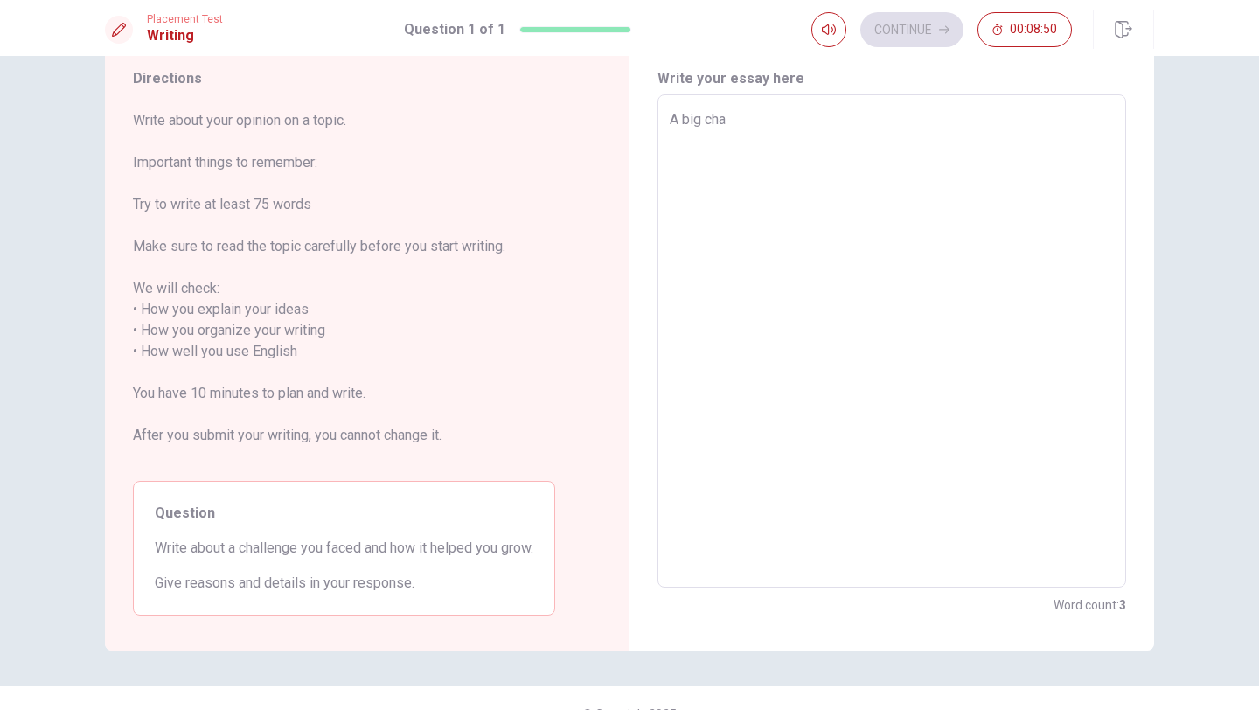
type textarea "A big chal"
type textarea "x"
type textarea "A big chall"
type textarea "x"
type textarea "A big challe"
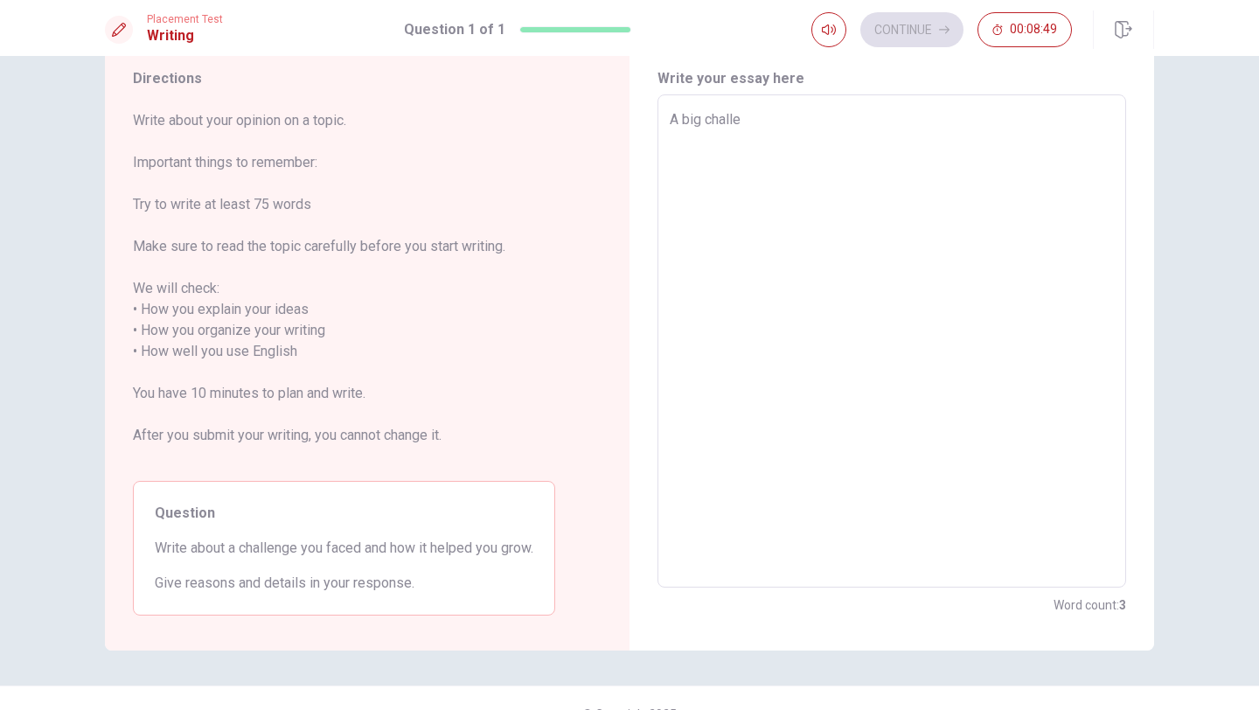
type textarea "x"
type textarea "A big challen"
type textarea "x"
type textarea "A big challeng"
type textarea "x"
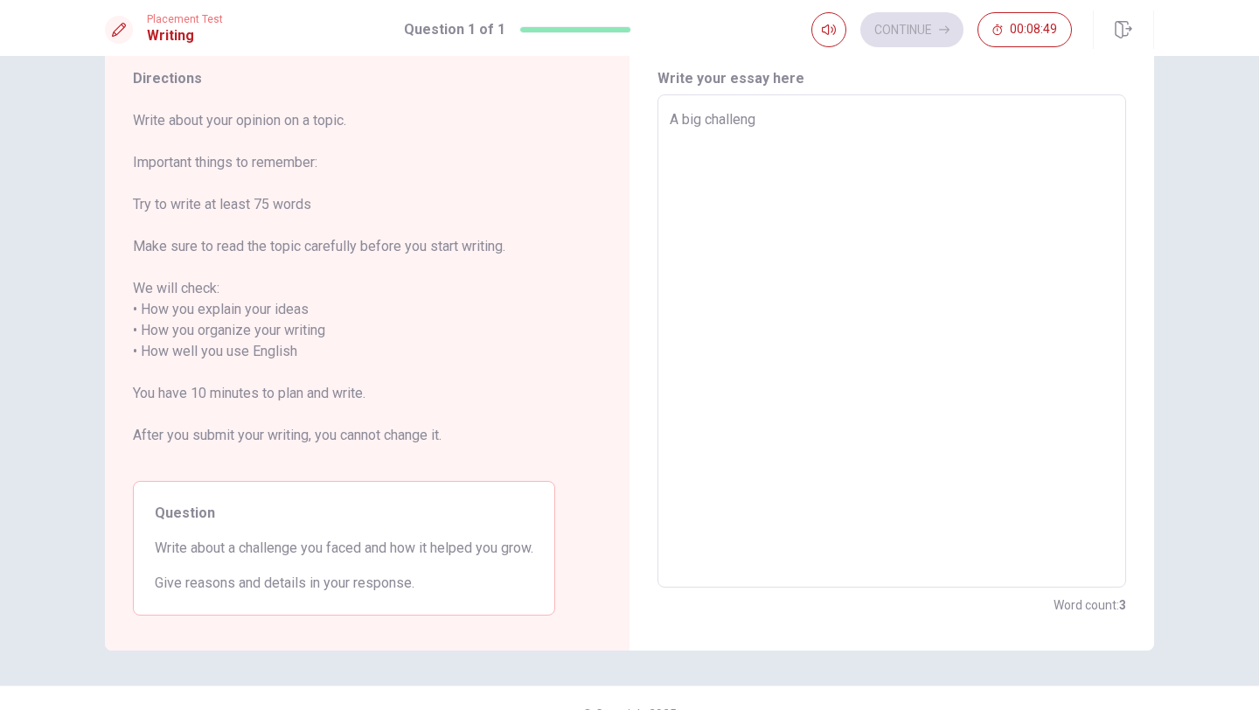
type textarea "A big challenge"
type textarea "x"
type textarea "A big challenge"
type textarea "x"
type textarea "A big challenge f"
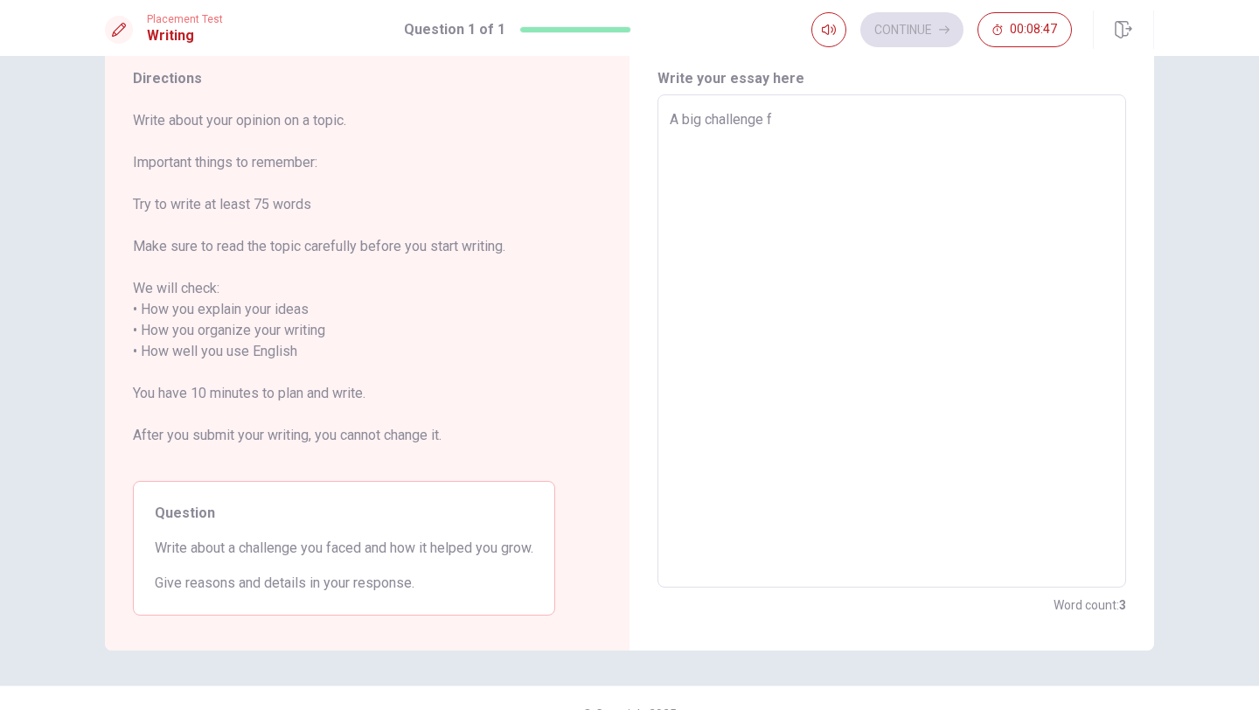
type textarea "x"
type textarea "A big challenge fo"
type textarea "x"
type textarea "A big challenge for"
type textarea "x"
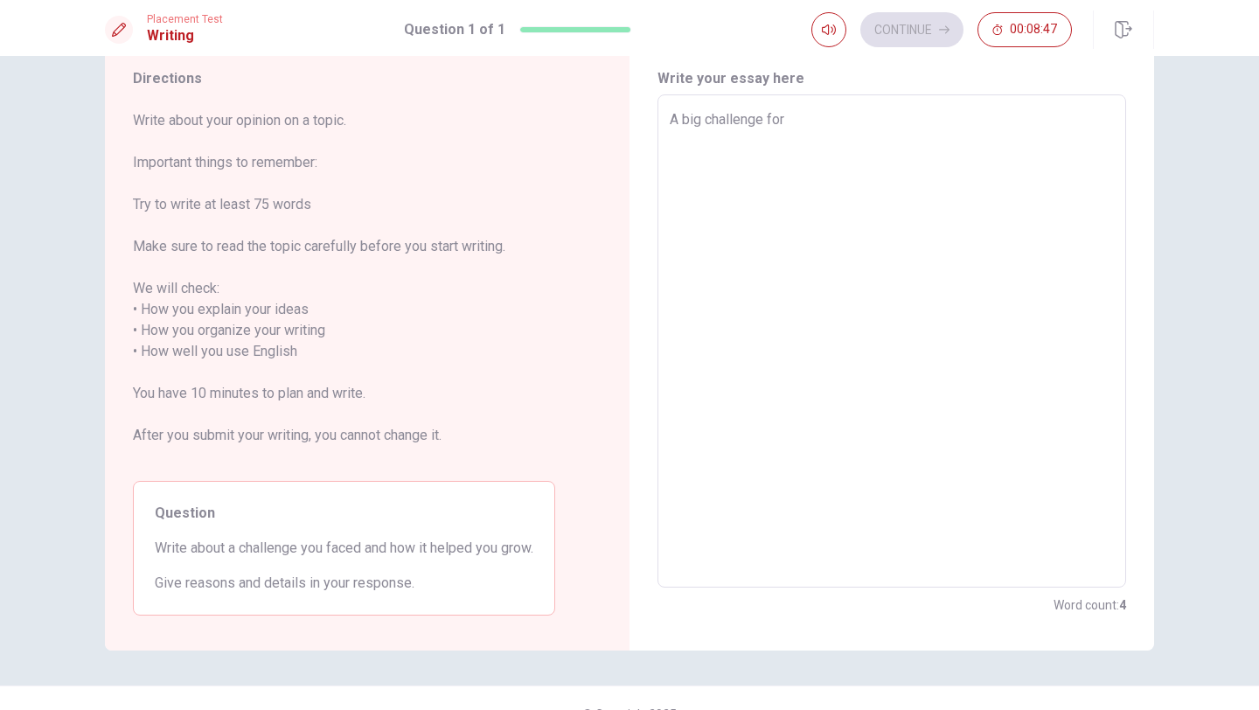
type textarea "A big challenge for"
type textarea "x"
type textarea "A big challenge for m"
type textarea "x"
type textarea "A big challenge for me"
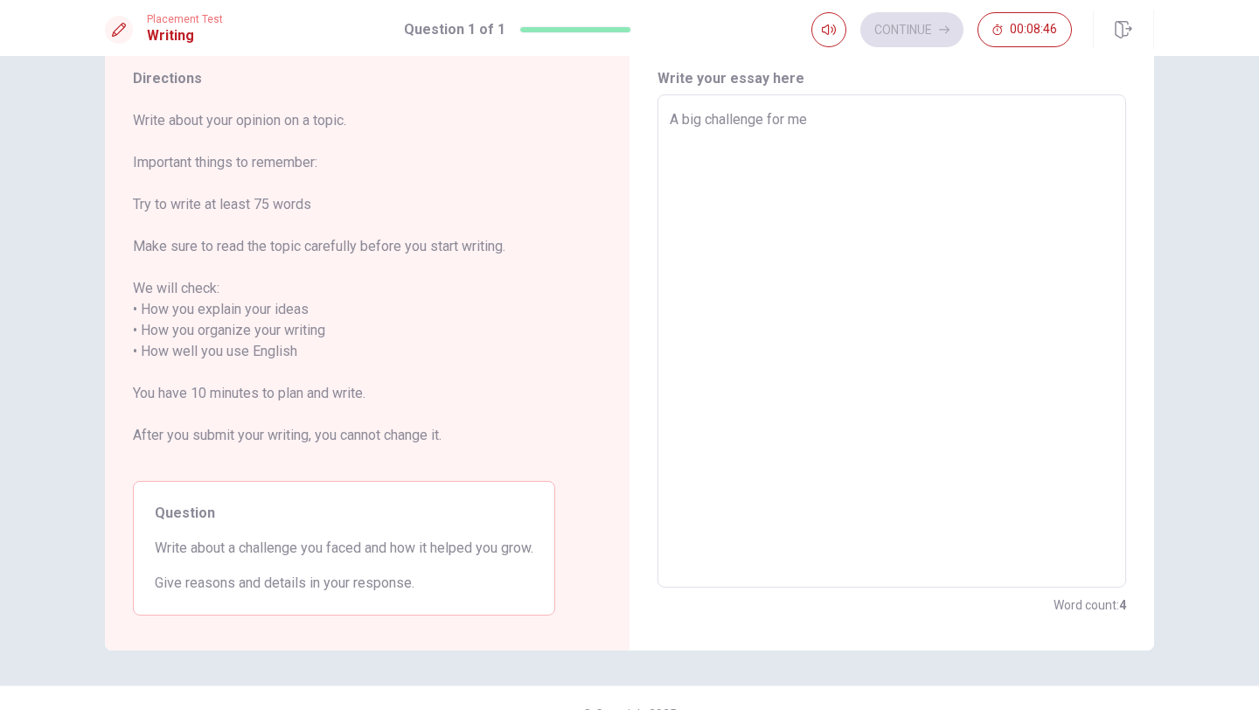
type textarea "x"
type textarea "A big challenge for me"
type textarea "x"
type textarea "A big challenge for me w"
type textarea "x"
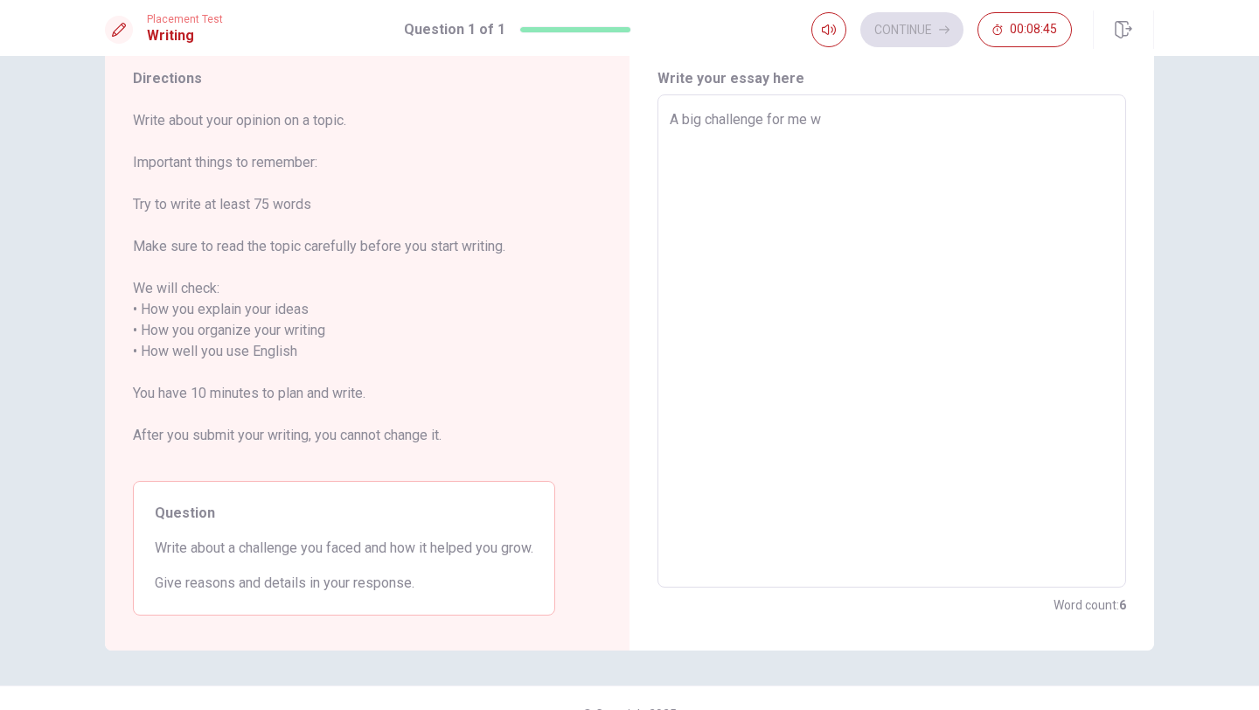
type textarea "A big challenge for me wa"
type textarea "x"
type textarea "A big challenge for me was"
type textarea "x"
type textarea "A big challenge for me was"
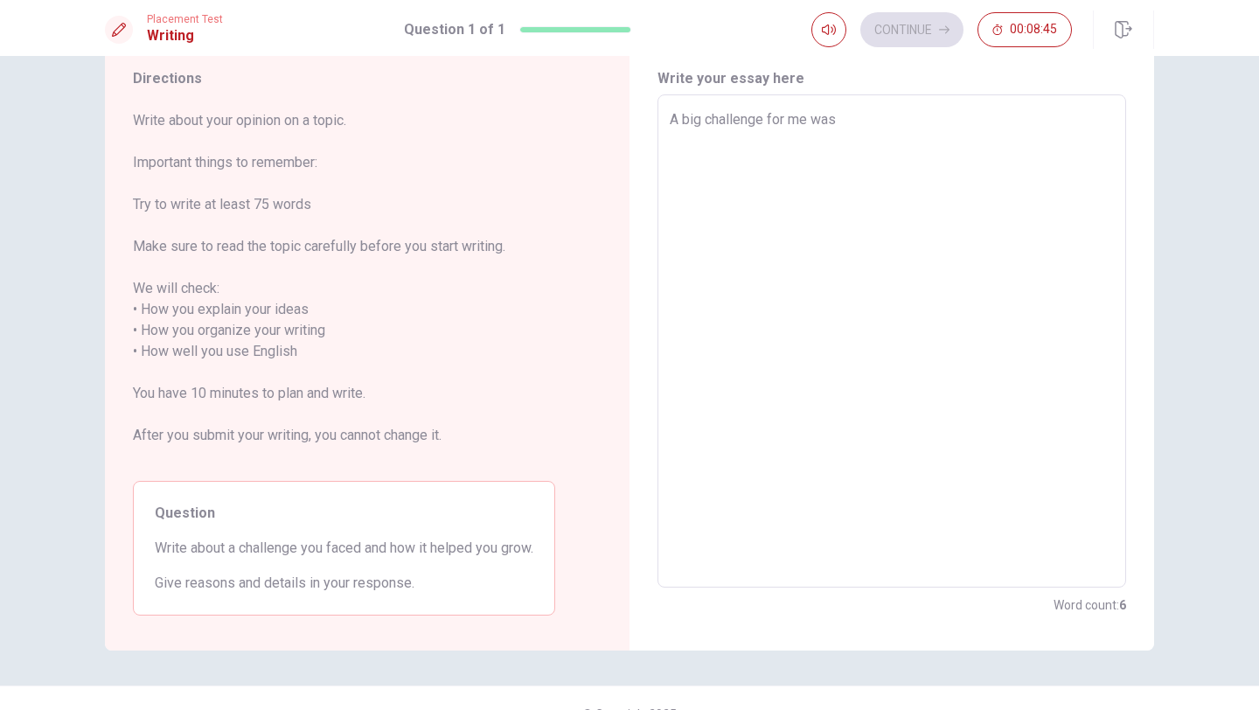
type textarea "x"
type textarea "A big challenge for me was w"
type textarea "x"
type textarea "A big challenge for me was wj"
type textarea "x"
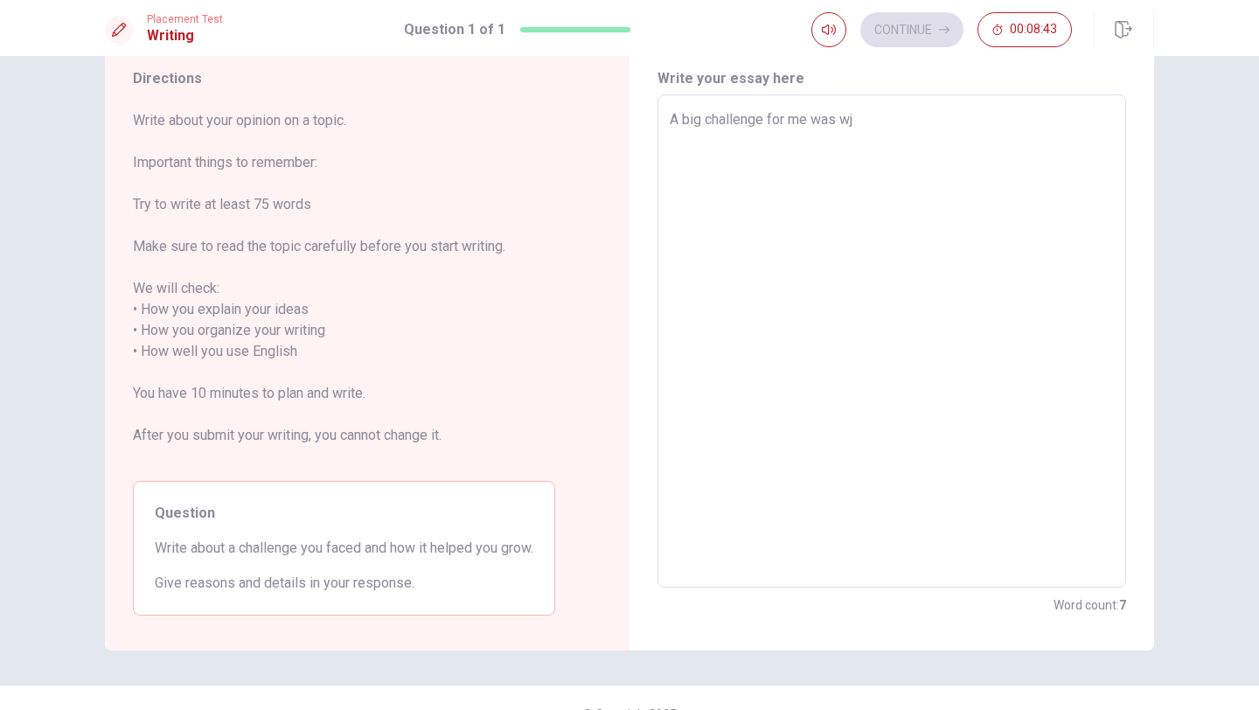
type textarea "A big challenge for me was wje"
type textarea "x"
type textarea "A big challenge for me was wjem"
type textarea "x"
type textarea "A big challenge for me was wjem"
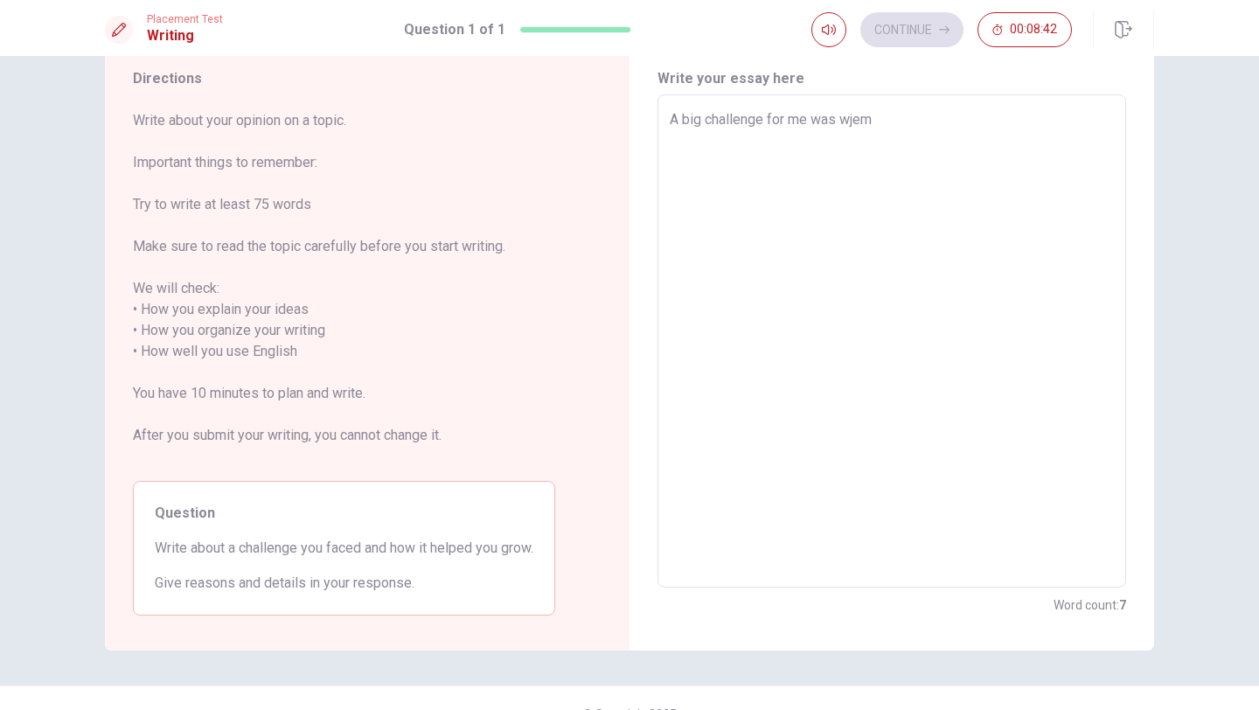
type textarea "x"
type textarea "A big challenge for me was wjem"
type textarea "x"
type textarea "A big challenge for me was wje"
type textarea "x"
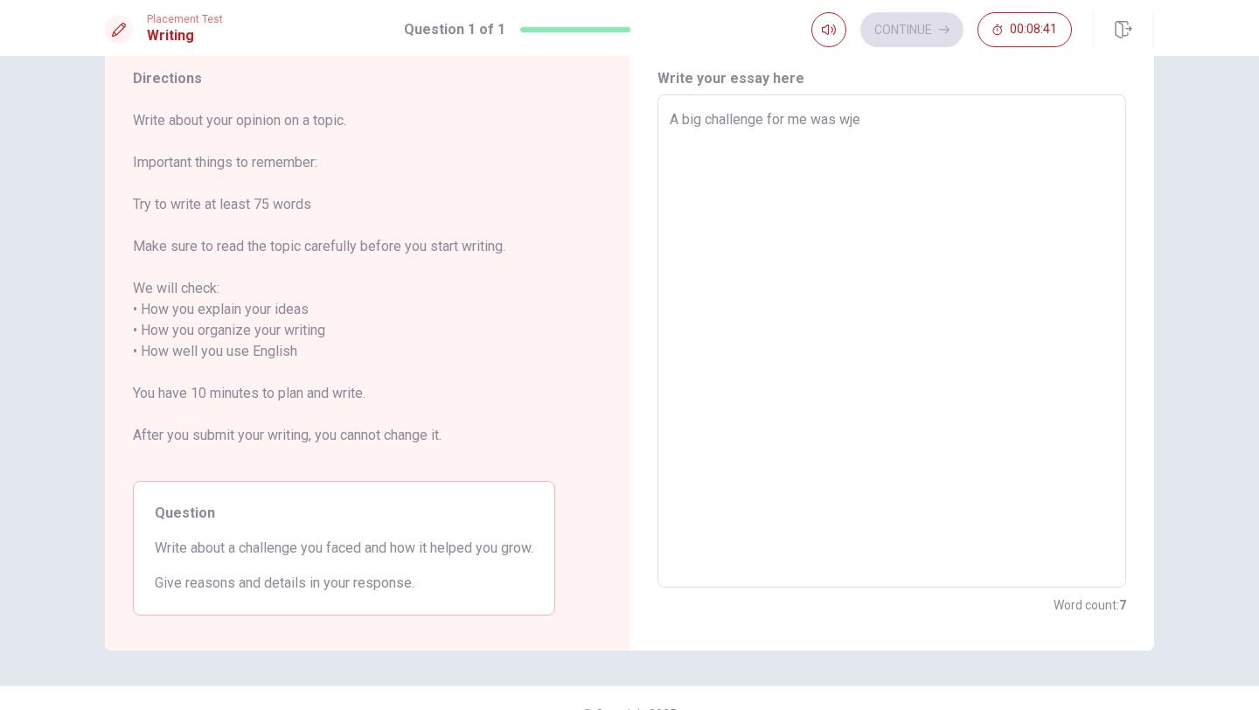
type textarea "A big challenge for me was wj"
type textarea "x"
type textarea "A big challenge for me was w"
type textarea "x"
type textarea "A big challenge for me was wh"
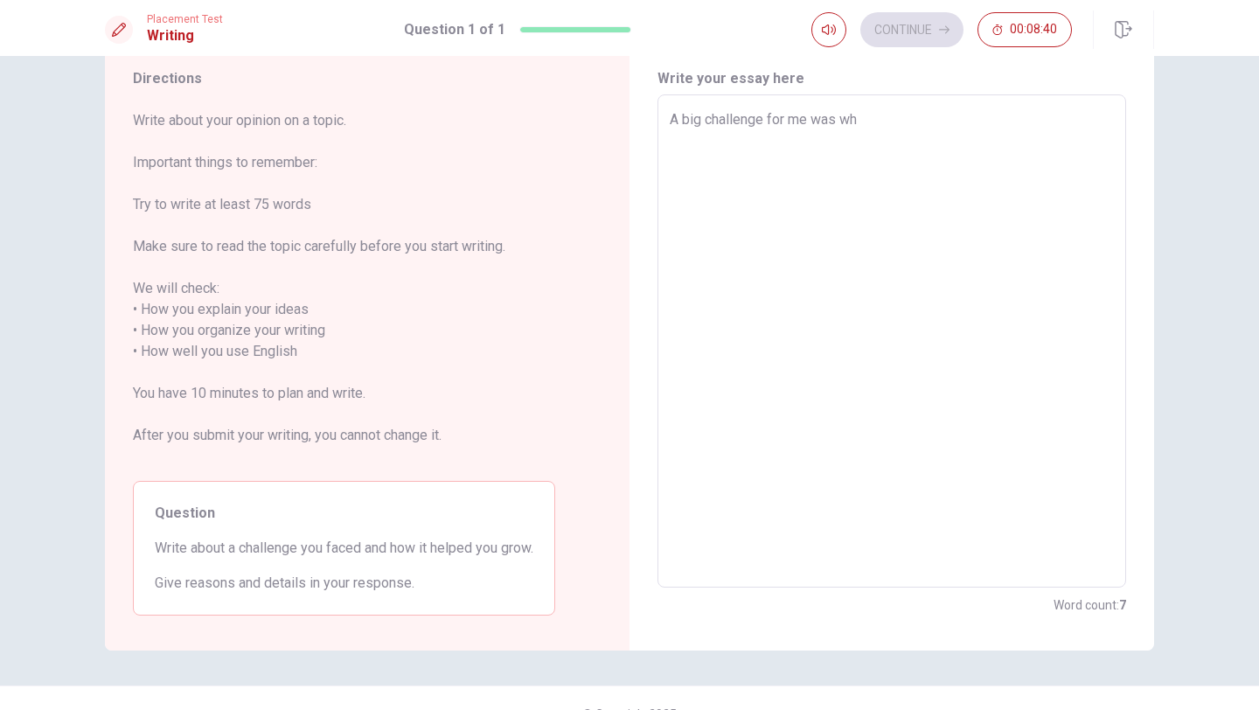
type textarea "x"
type textarea "A big challenge for me was whe"
type textarea "x"
type textarea "A big challenge for me was when"
type textarea "x"
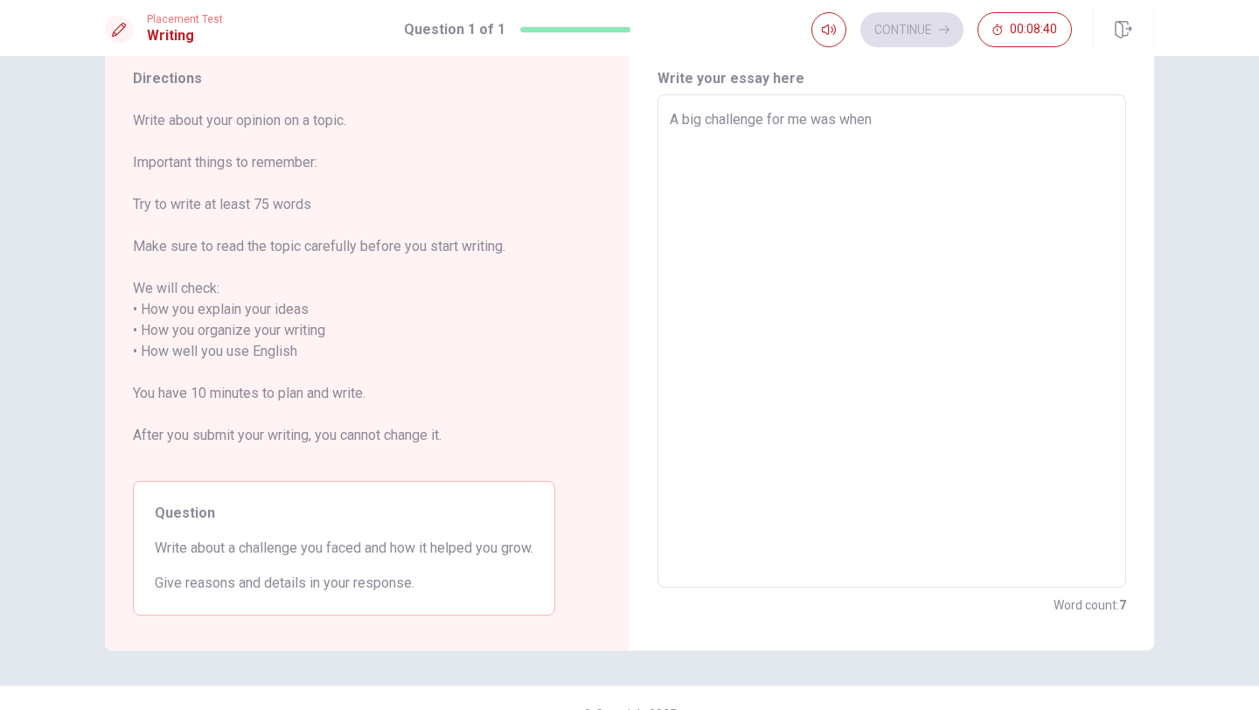
type textarea "A big challenge for me was when"
type textarea "x"
type textarea "A big challenge for me was when I"
type textarea "x"
type textarea "A big challenge for me was when I"
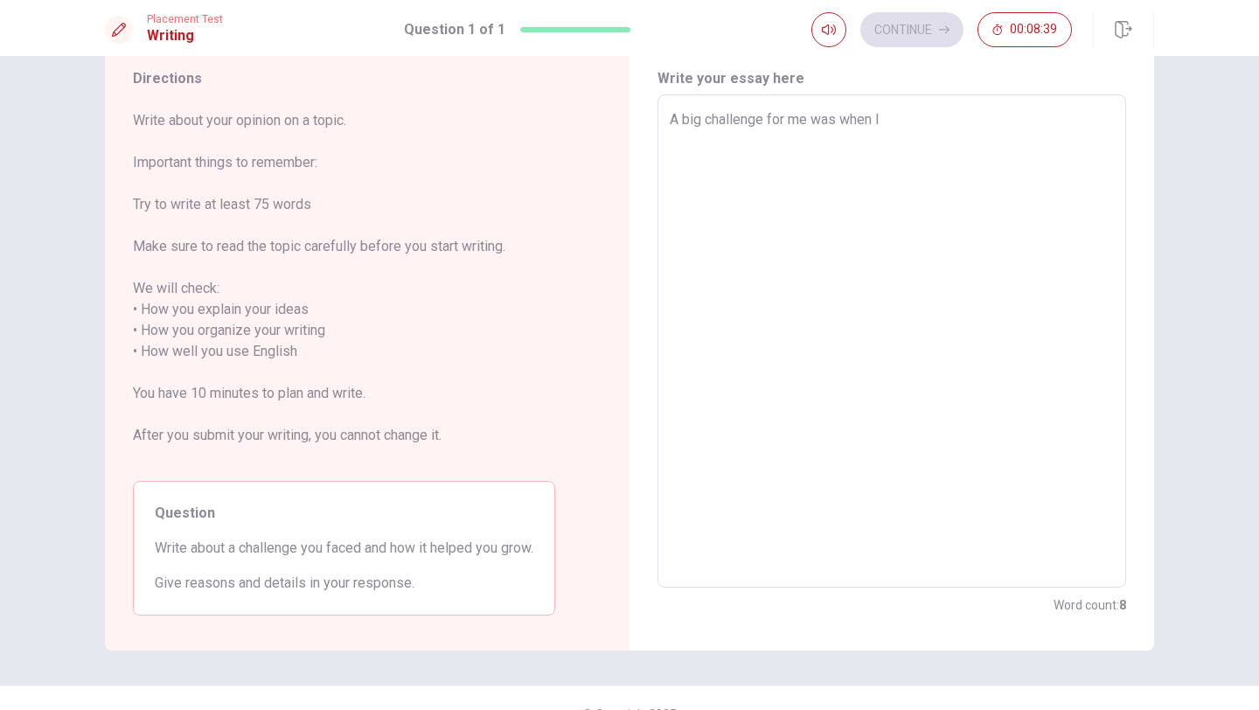
type textarea "x"
type textarea "A big challenge for me was when I m"
type textarea "x"
type textarea "A big challenge for me was when I mo"
type textarea "x"
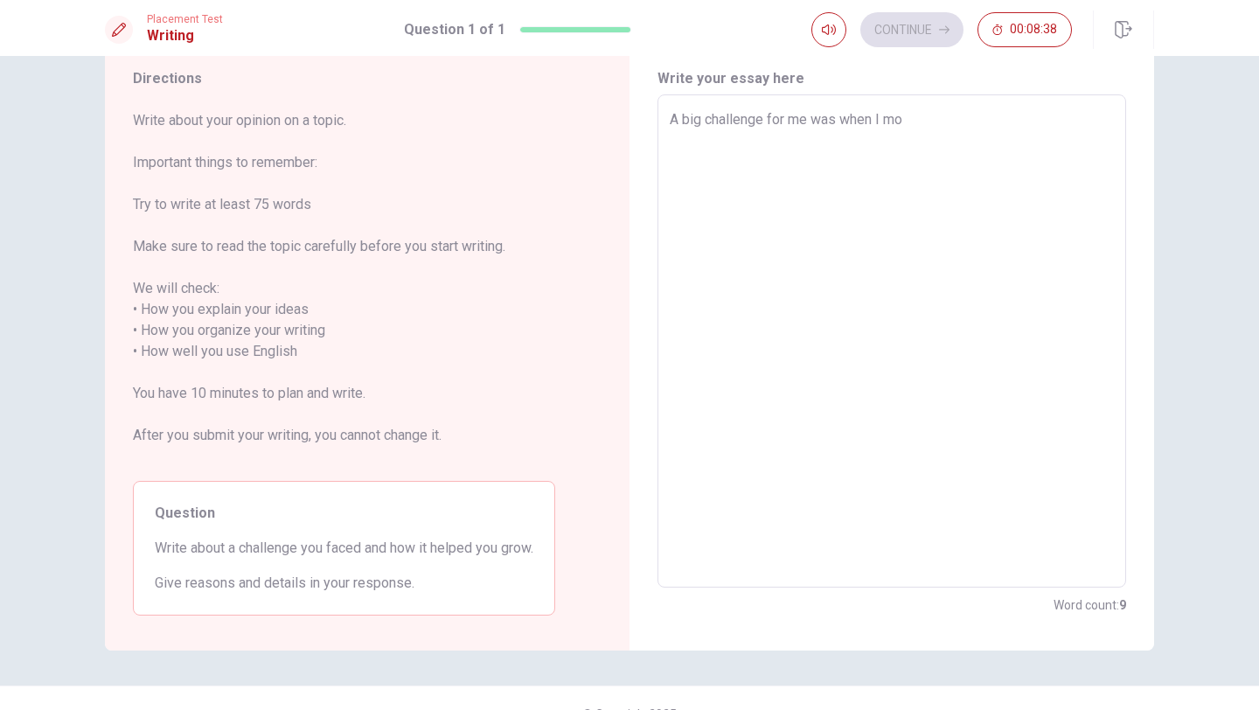
type textarea "A big challenge for me was when I mov"
type textarea "x"
type textarea "A big challenge for me was when I move"
type textarea "x"
type textarea "A big challenge for me was when I moved"
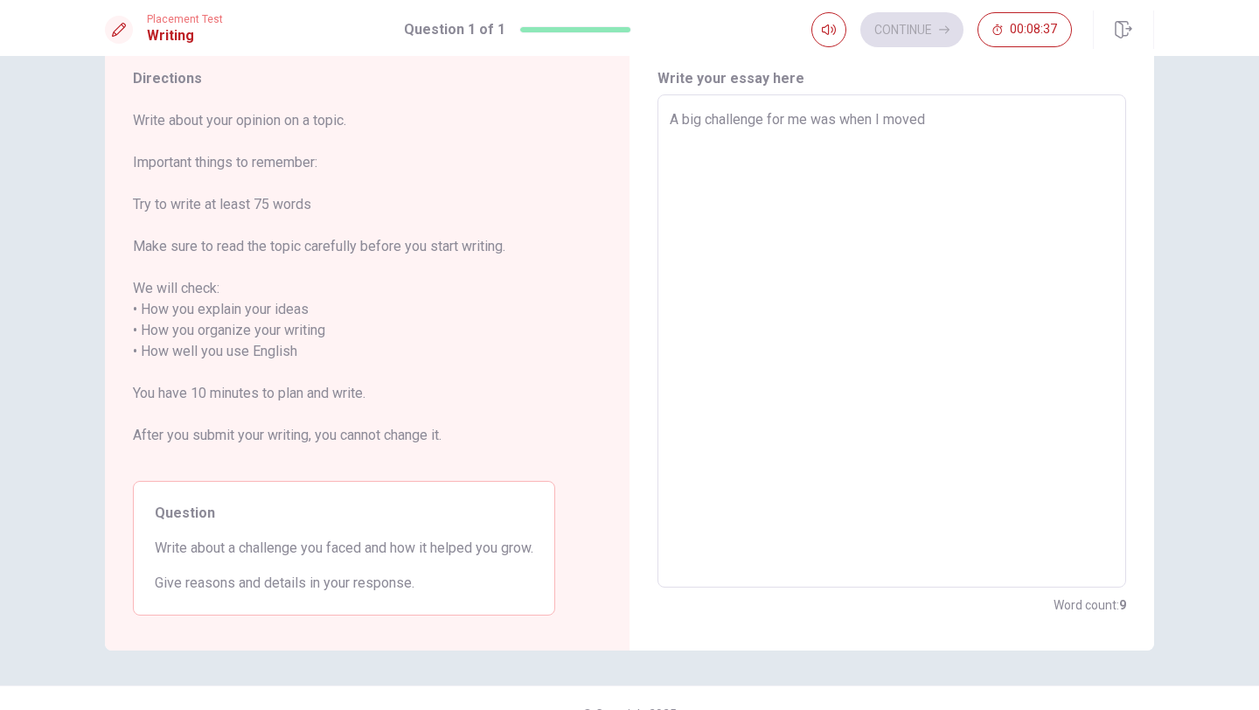
type textarea "x"
type textarea "A big challenge for me was when I moved"
type textarea "x"
type textarea "A big challenge for me was when I moved t"
type textarea "x"
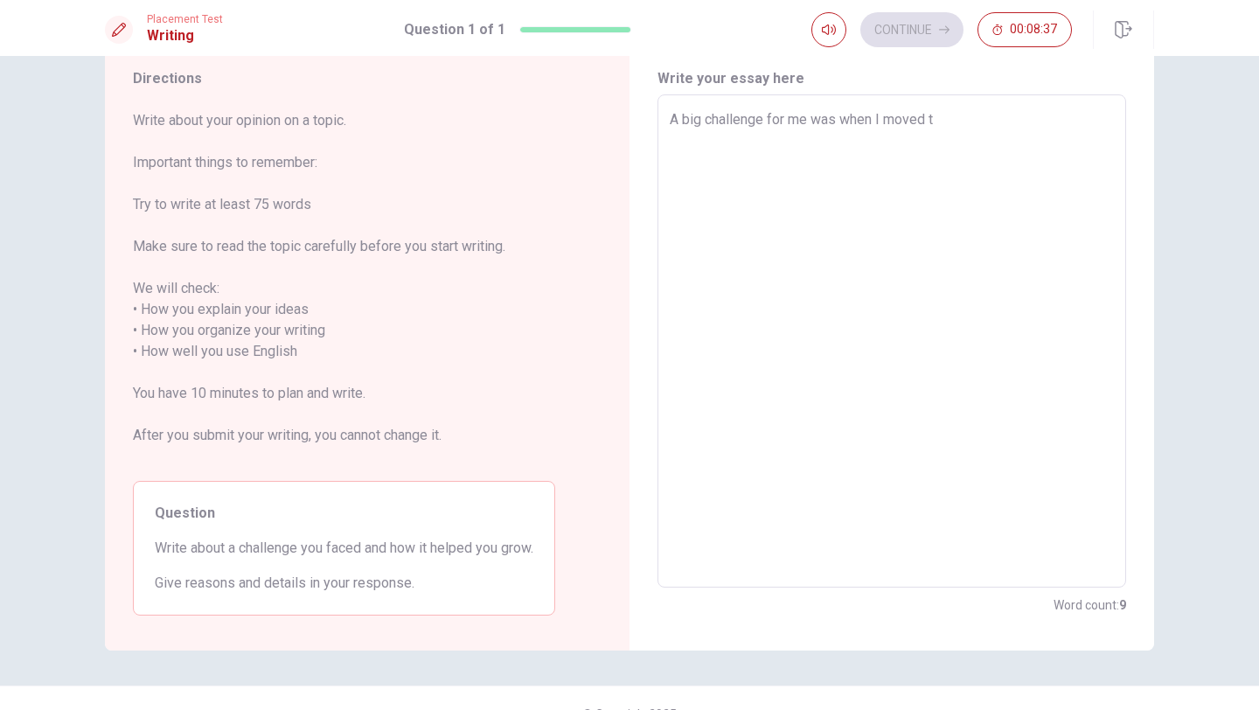
type textarea "A big challenge for me was when I moved to"
type textarea "x"
type textarea "A big challenge for me was when I moved to"
type textarea "x"
type textarea "A big challenge for me was when I moved to a"
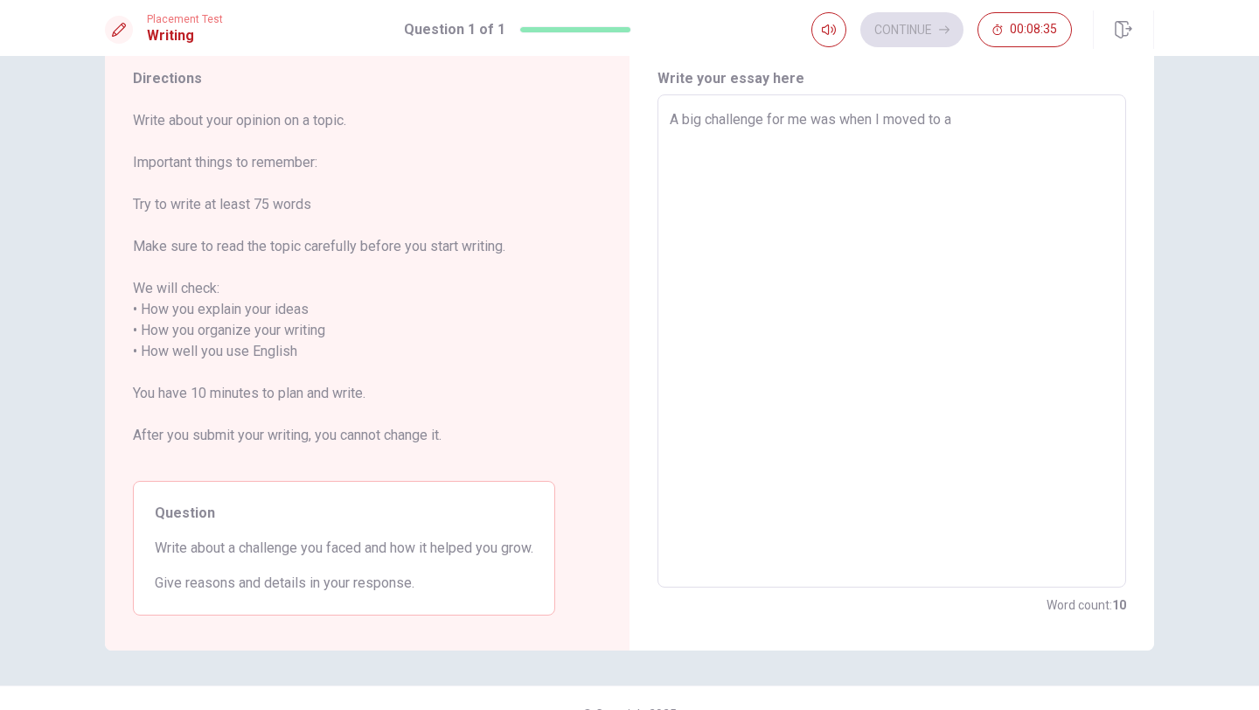
type textarea "x"
type textarea "A big challenge for me was when I moved to am"
type textarea "x"
type textarea "A big challenge for me was when I moved to a"
type textarea "x"
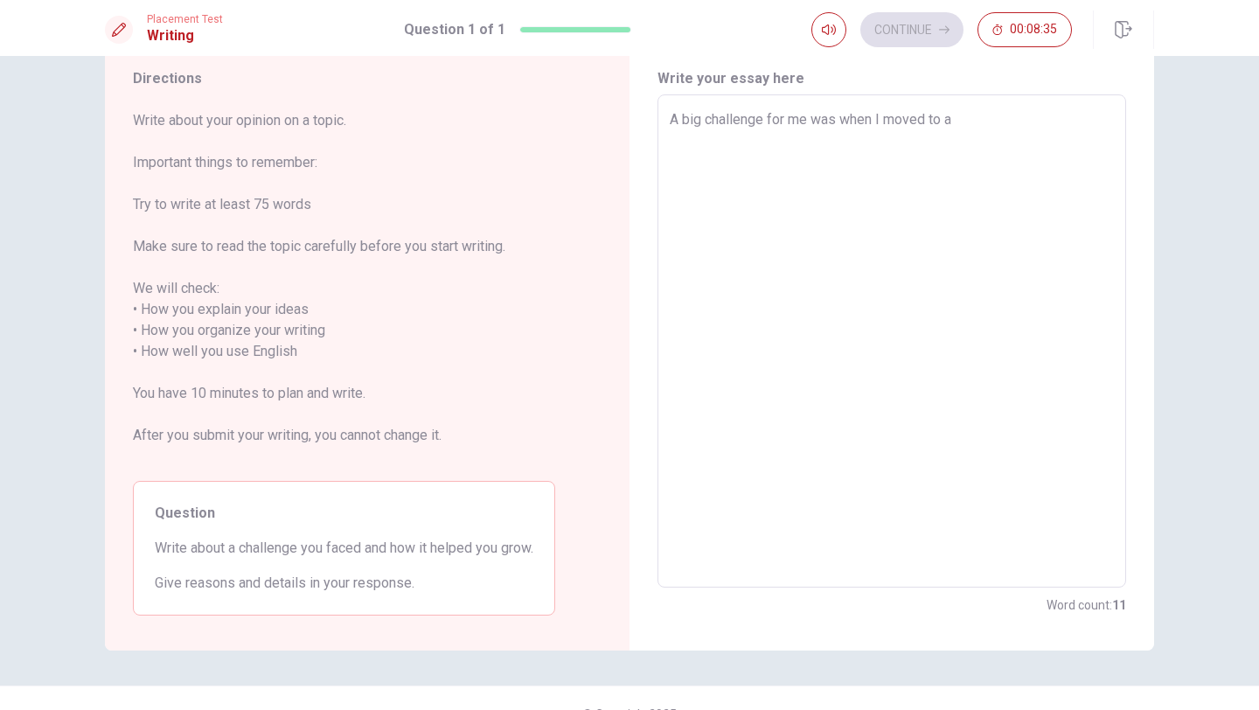
type textarea "A big challenge for me was when I moved to an"
type textarea "x"
type textarea "A big challenge for me was when I moved to ano"
type textarea "x"
type textarea "A big challenge for me was when I moved to anot"
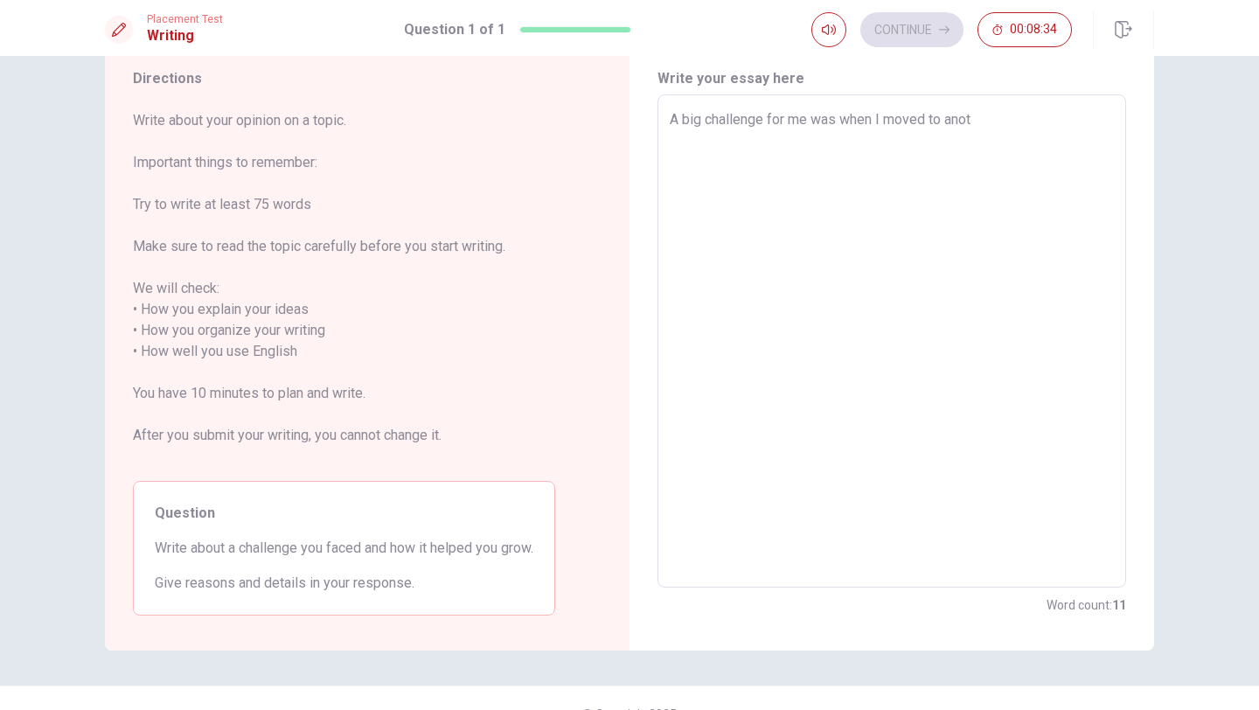
type textarea "x"
type textarea "A big challenge for me was when I moved to [GEOGRAPHIC_DATA]"
type textarea "x"
type textarea "A big challenge for me was when I moved to anothe"
type textarea "x"
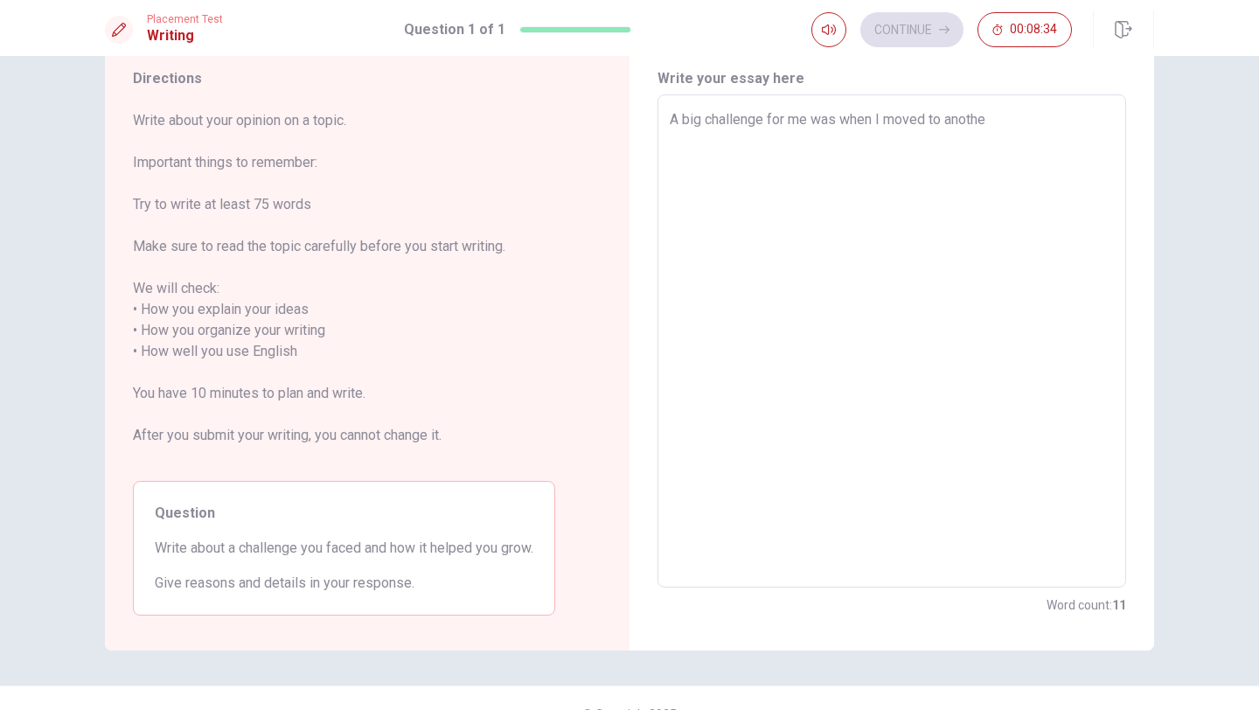
type textarea "A big challenge for me was when I moved to another"
type textarea "x"
type textarea "A big challenge for me was when I moved to another"
type textarea "x"
type textarea "A big challenge for me was when I moved to another c"
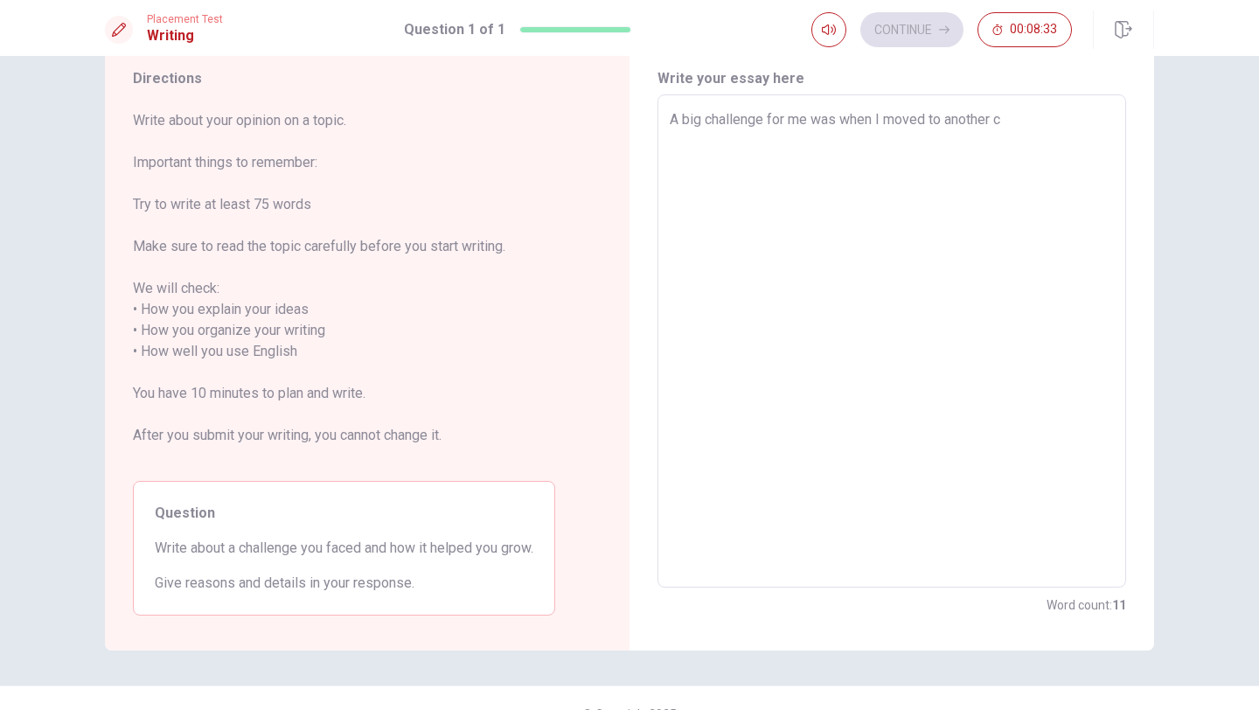
type textarea "x"
type textarea "A big challenge for me was when I moved to another ci"
type textarea "x"
type textarea "A big challenge for me was when I moved to another cit"
type textarea "x"
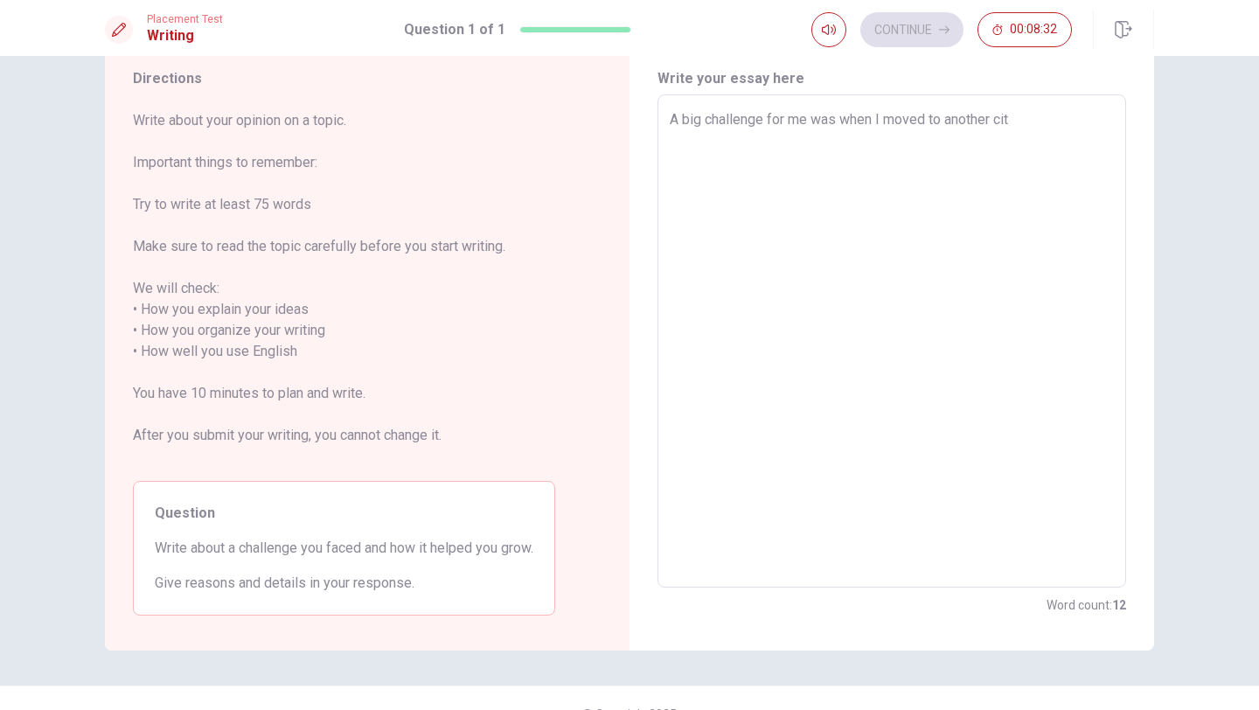
type textarea "A big challenge for me was when I moved to another city"
type textarea "x"
type textarea "A big challenge for me was when I moved to another city."
type textarea "x"
type textarea "A big challenge for me was when I moved to another city."
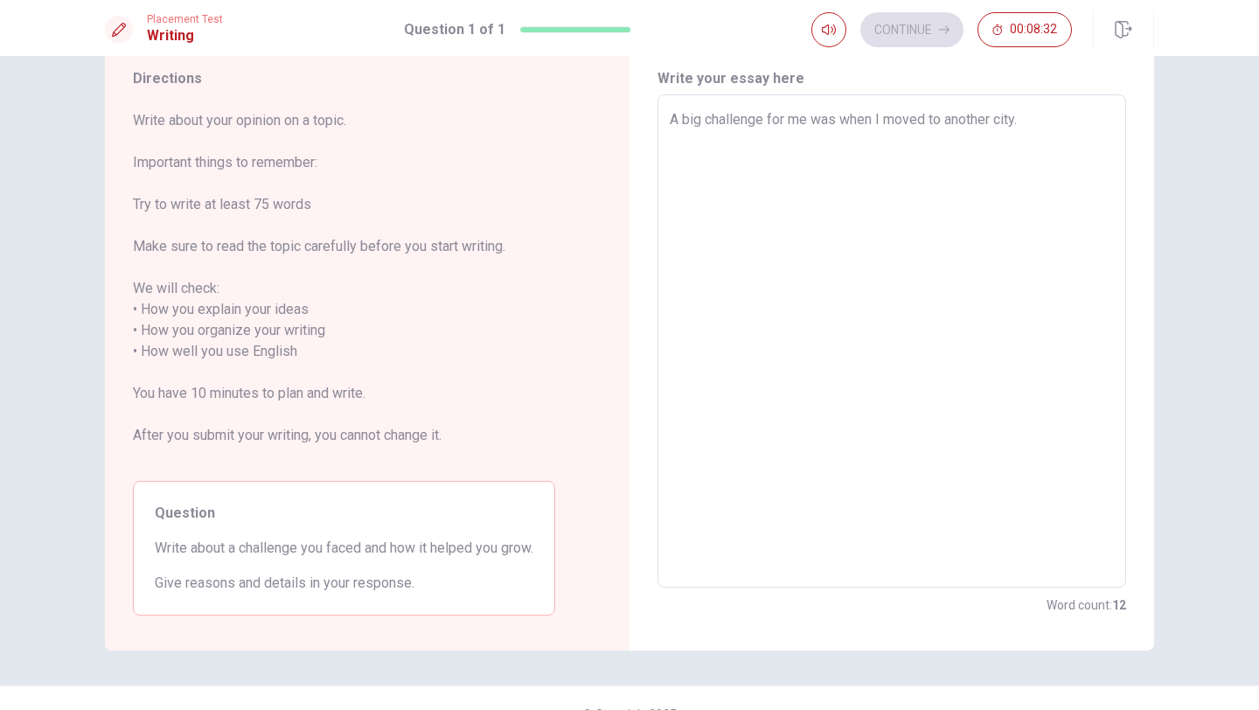
type textarea "x"
type textarea "A big challenge for me was when I moved to another city. I"
type textarea "x"
type textarea "A big challenge for me was when I moved to another city. Id"
type textarea "x"
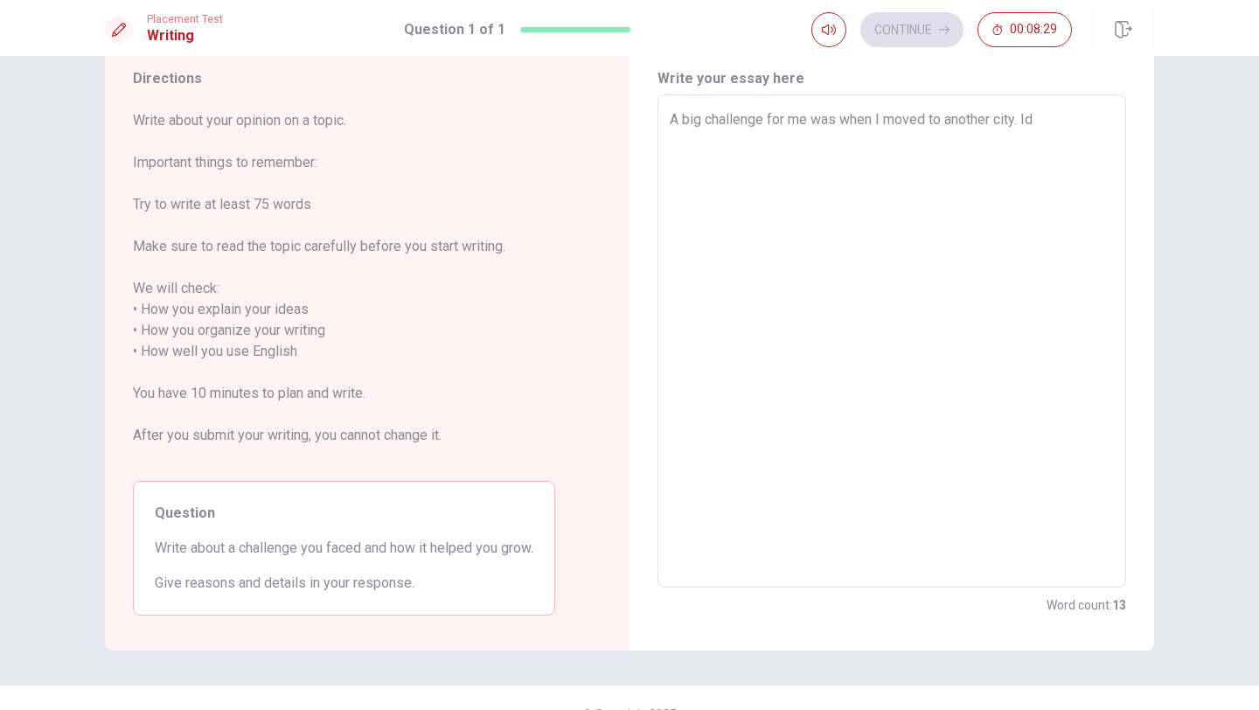
type textarea "A big challenge for me was when I moved to another city. Idi"
type textarea "x"
type textarea "A big challenge for me was when I moved to another city. Idid"
type textarea "x"
type textarea "A big challenge for me was when I moved to another city. Idid"
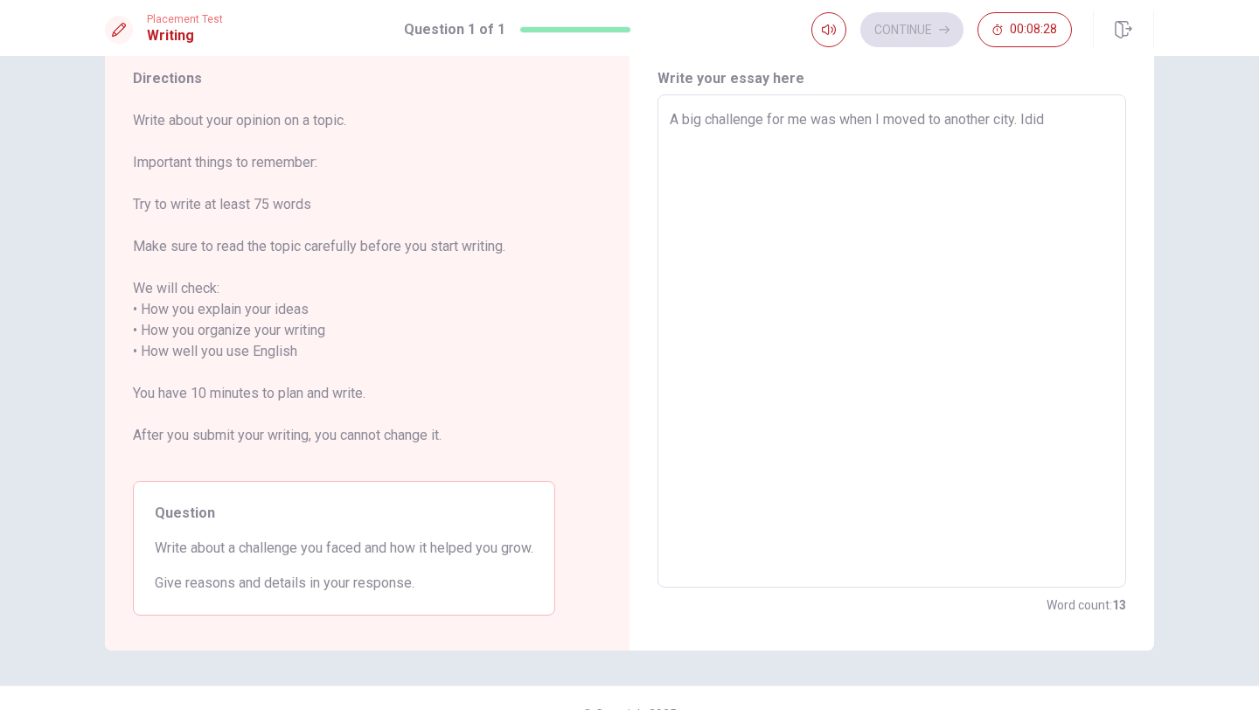
type textarea "x"
type textarea "A big challenge for me was when I moved to another city. Idid m"
type textarea "x"
type textarea "A big challenge for me was when I moved to another city. Idid"
type textarea "x"
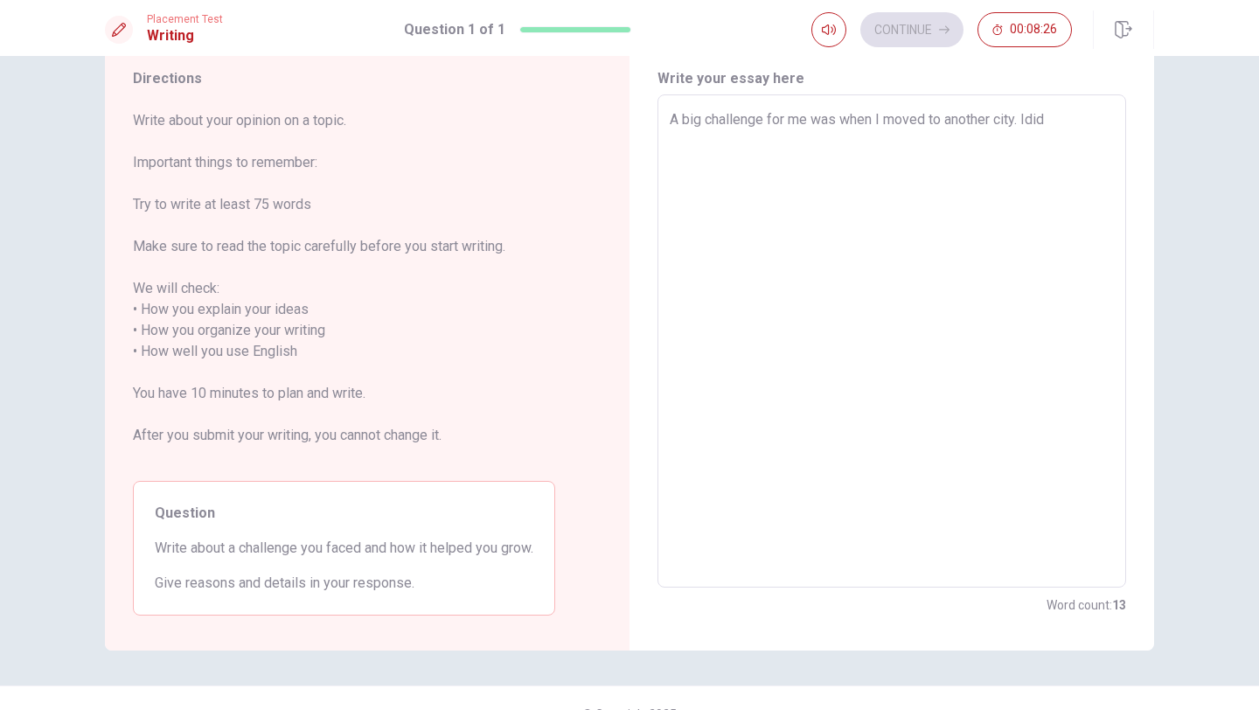
type textarea "A big challenge for me was when I moved to another city. Idid"
type textarea "x"
type textarea "A big challenge for me was when I moved to another city. Idi"
type textarea "x"
type textarea "A big challenge for me was when I moved to another city. Id"
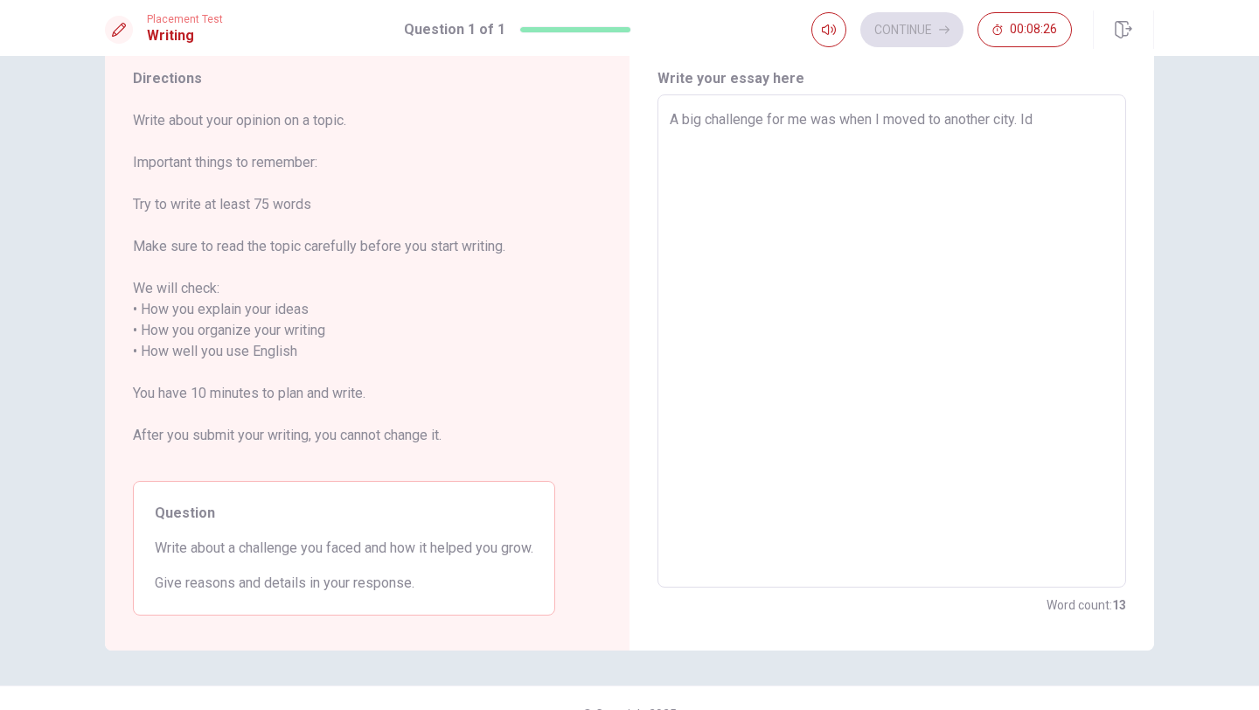
type textarea "x"
type textarea "A big challenge for me was when I moved to another city. I"
type textarea "x"
type textarea "A big challenge for me was when I moved to another city. I"
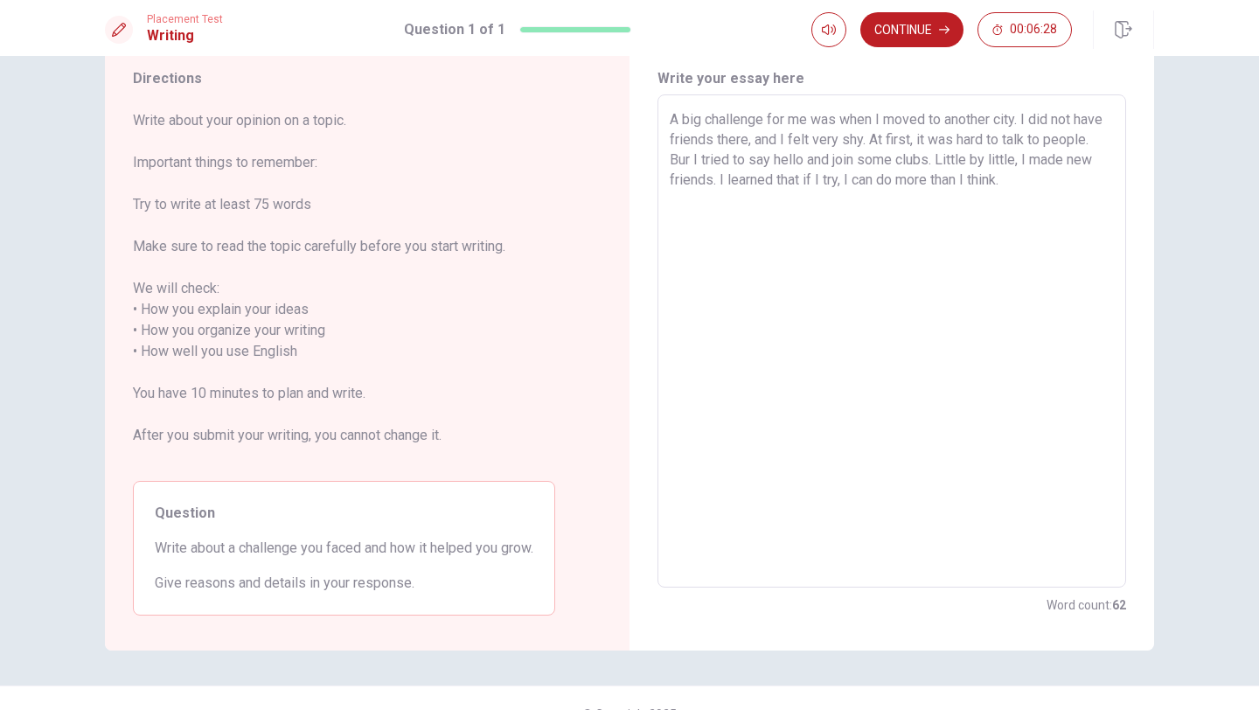
click at [715, 142] on textarea "A big challenge for me was when I moved to another city. I did not have friends…" at bounding box center [892, 341] width 444 height 464
click at [1087, 189] on textarea "A big challenge for me was when I moved to another city. I did not have friends…" at bounding box center [892, 341] width 444 height 464
click at [816, 199] on textarea "A big challenge for me was when I moved to another city. I did not have friends…" at bounding box center [892, 341] width 444 height 464
click at [888, 213] on textarea "A big challenge for me was when I moved to another city. I did not have friends…" at bounding box center [892, 341] width 444 height 464
click at [894, 143] on textarea "A big challenge for me was when I moved to another city. I did not have friends…" at bounding box center [892, 341] width 444 height 464
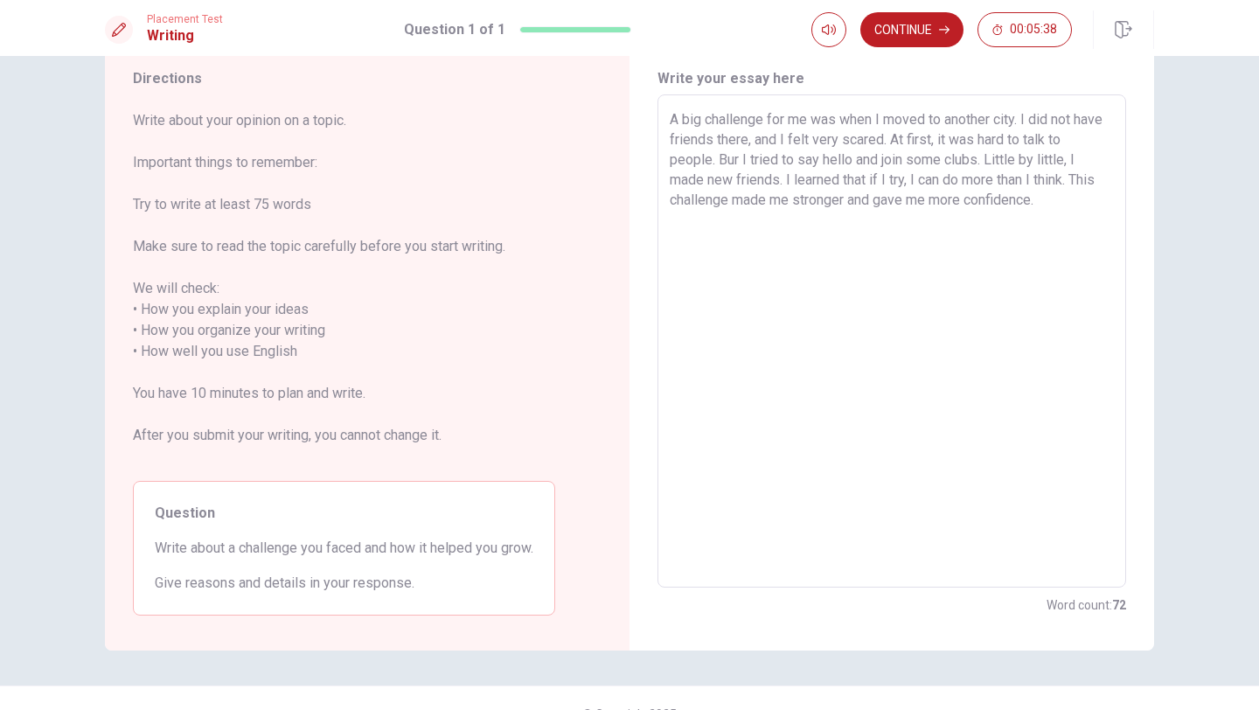
click at [1025, 178] on textarea "A big challenge for me was when I moved to another city. I did not have friends…" at bounding box center [892, 341] width 444 height 464
drag, startPoint x: 1043, startPoint y: 198, endPoint x: 719, endPoint y: 101, distance: 338.8
click at [719, 101] on div "A big challenge for me was when I moved to another city. I did not have friends…" at bounding box center [891, 340] width 469 height 493
click at [1075, 192] on textarea "A big challenge for me was when I moved to another city. I did not have friends…" at bounding box center [892, 341] width 444 height 464
drag, startPoint x: 720, startPoint y: 164, endPoint x: 805, endPoint y: 171, distance: 86.0
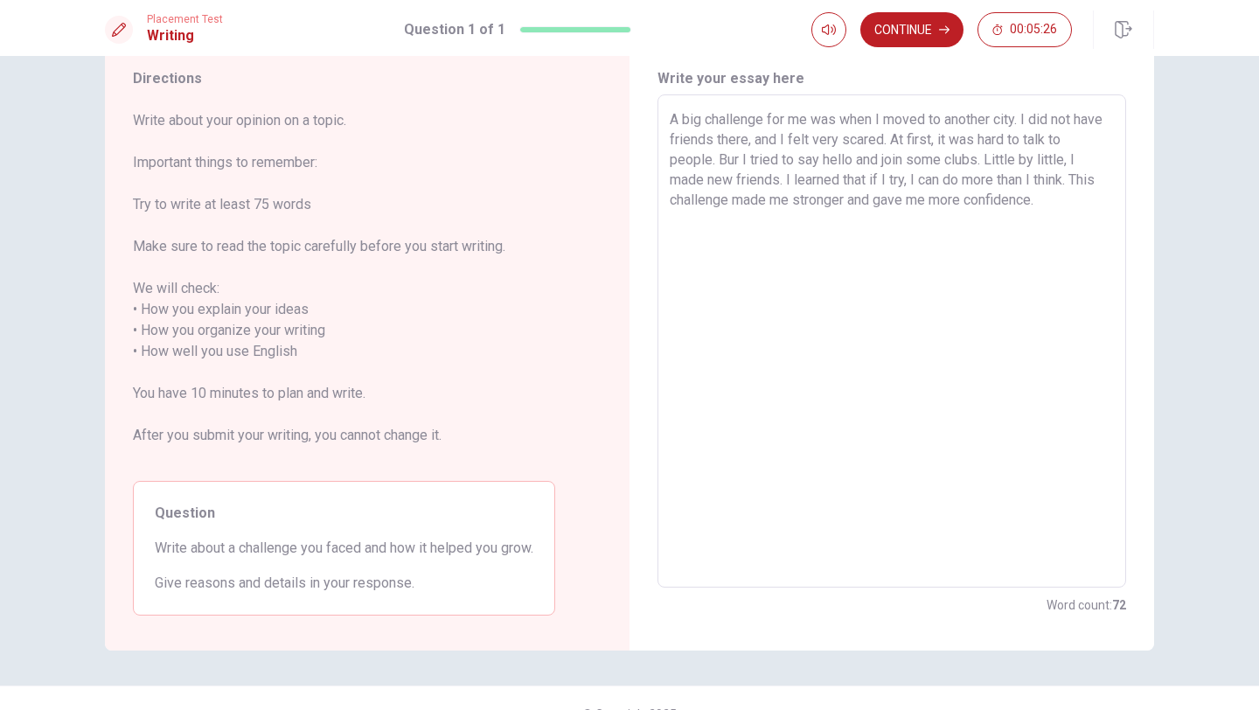
click at [805, 171] on textarea "A big challenge for me was when I moved to another city. I did not have friends…" at bounding box center [892, 341] width 444 height 464
drag, startPoint x: 1063, startPoint y: 222, endPoint x: 698, endPoint y: 137, distance: 375.2
click at [698, 137] on textarea "A big challenge for me was when I moved to another city. I did not have friends…" at bounding box center [892, 341] width 444 height 464
click at [920, 222] on textarea "A big challenge for me was when I moved to another city. I did not have friends…" at bounding box center [892, 341] width 444 height 464
click at [953, 34] on button "Continue" at bounding box center [911, 29] width 103 height 35
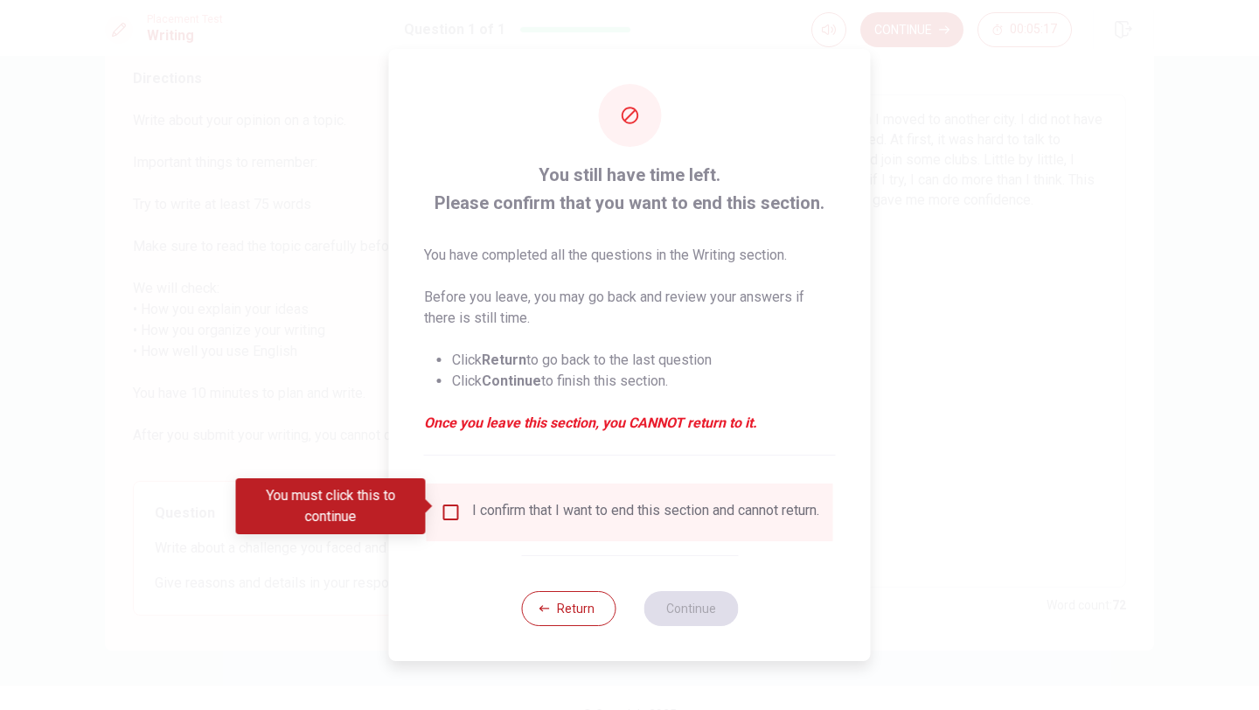
click at [456, 512] on input "You must click this to continue" at bounding box center [451, 512] width 21 height 21
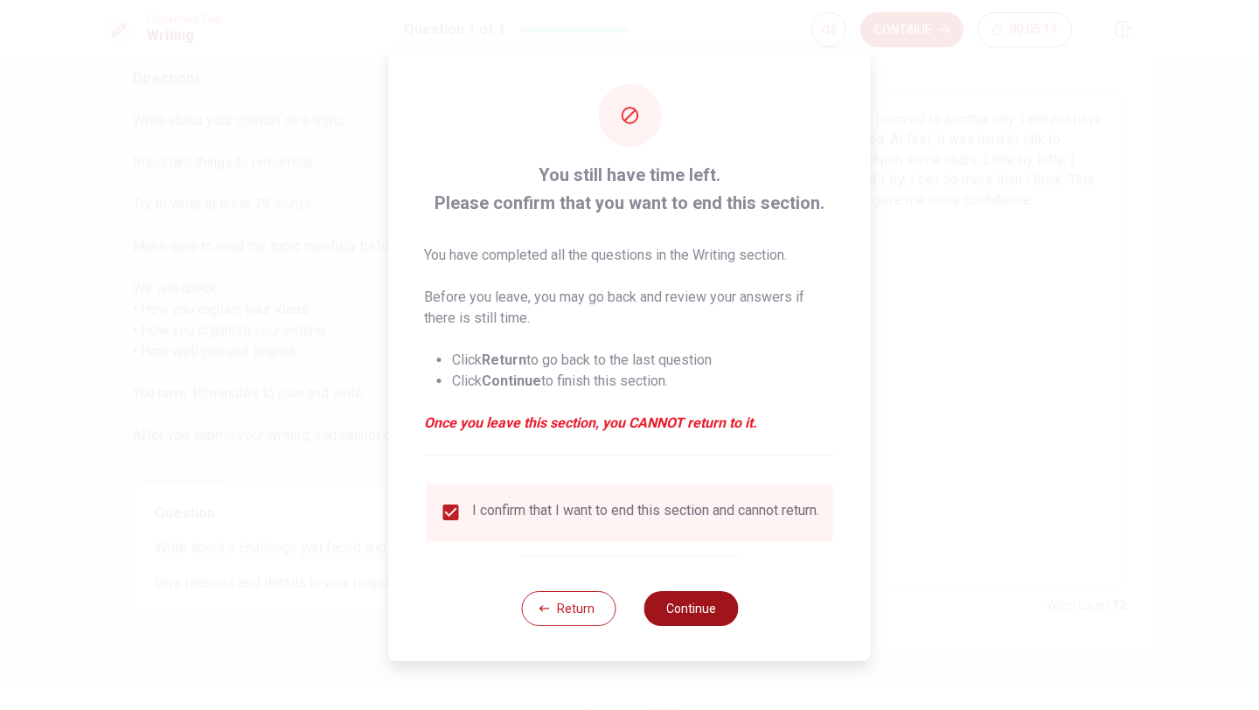
click at [666, 620] on button "Continue" at bounding box center [690, 608] width 94 height 35
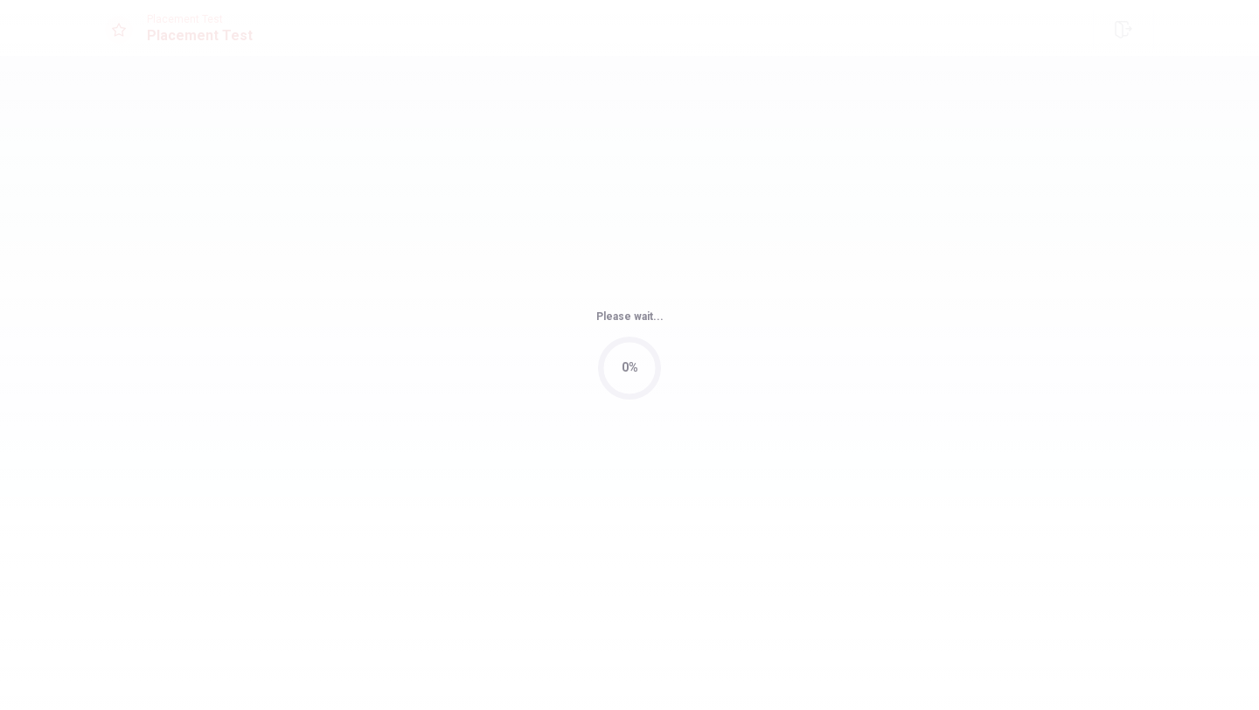
scroll to position [0, 0]
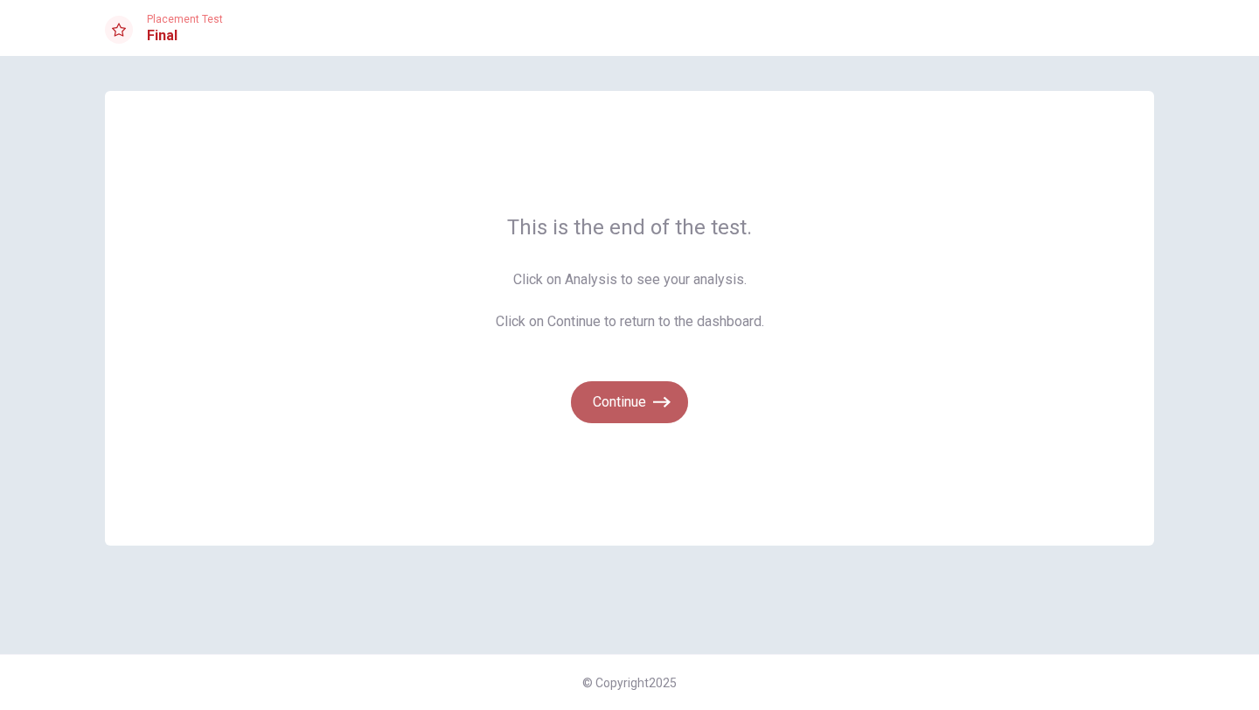
click at [657, 407] on icon "button" at bounding box center [661, 401] width 17 height 17
